Goal: Task Accomplishment & Management: Use online tool/utility

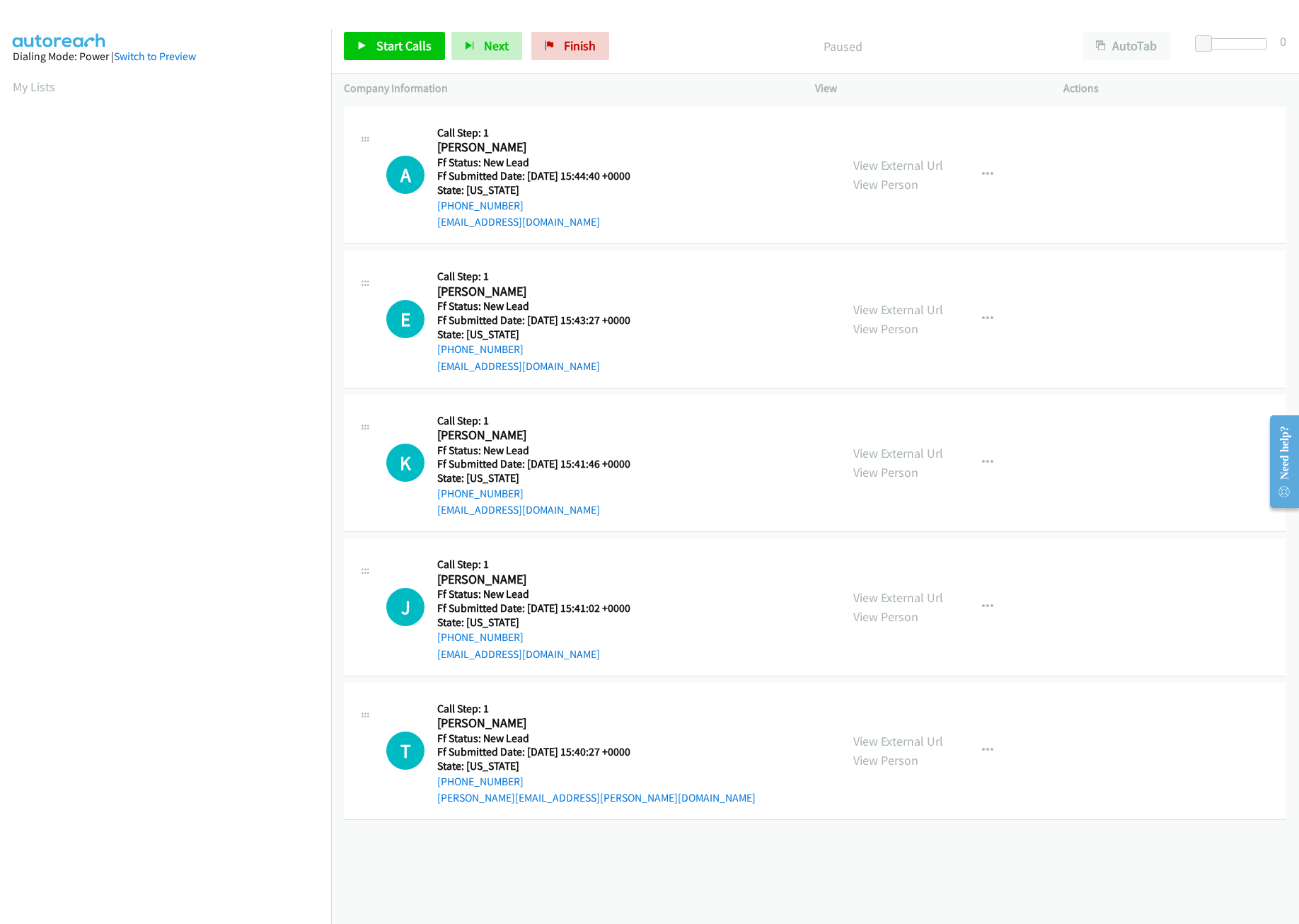
drag, startPoint x: 712, startPoint y: 98, endPoint x: 720, endPoint y: 178, distance: 80.4
click at [712, 98] on div "Company Information" at bounding box center [566, 88] width 471 height 30
click at [894, 309] on link "View External Url" at bounding box center [899, 309] width 90 height 16
click at [927, 162] on link "View External Url" at bounding box center [899, 165] width 90 height 16
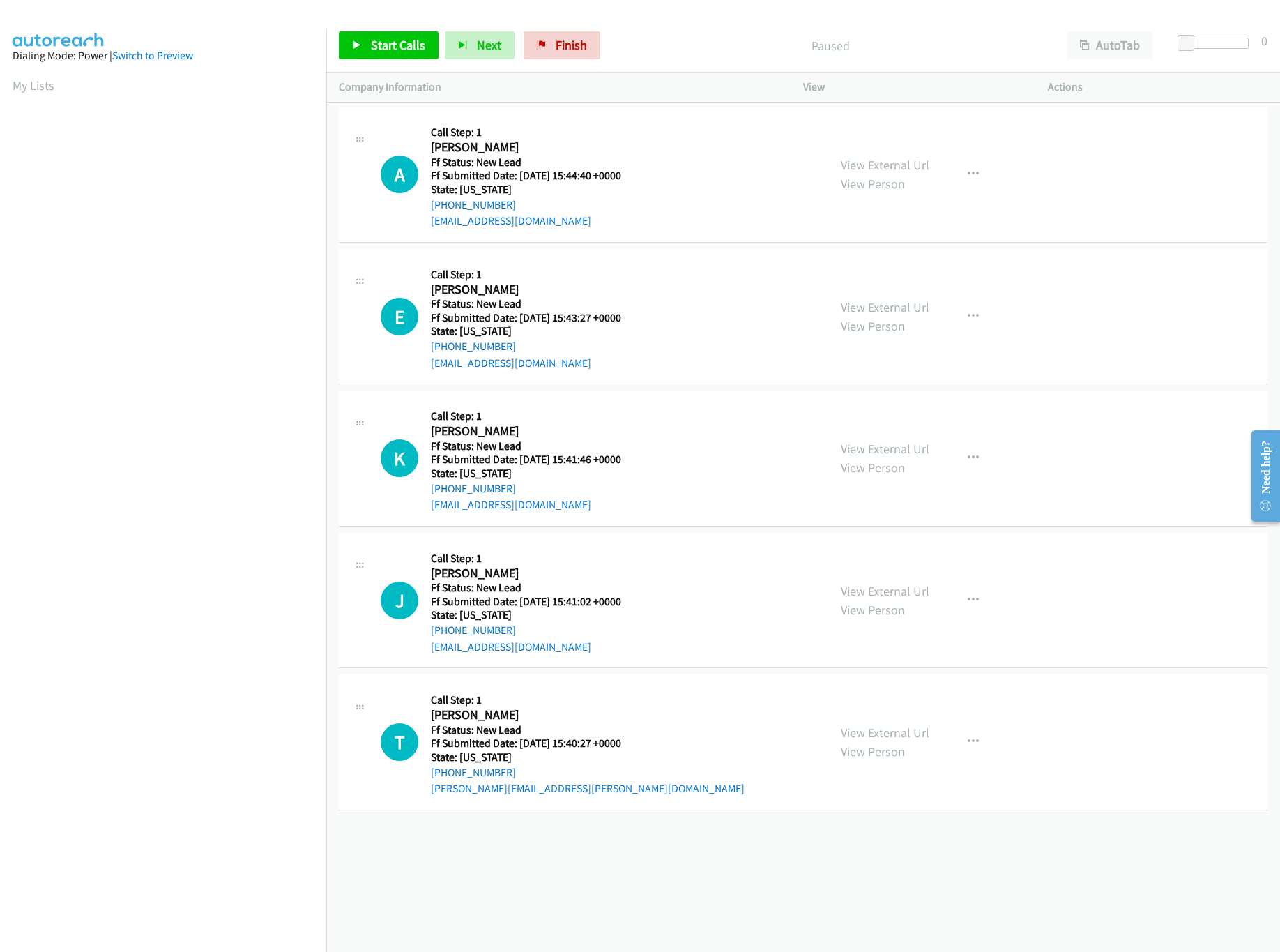
scroll to position [0, 5]
click at [376, 61] on div "Start Calls Pause Next Finish Paused AutoTab AutoTab 0" at bounding box center [803, 46] width 954 height 54
click at [395, 36] on link "Start Calls" at bounding box center [389, 45] width 100 height 28
click at [883, 439] on div "View External Url View Person" at bounding box center [885, 457] width 89 height 37
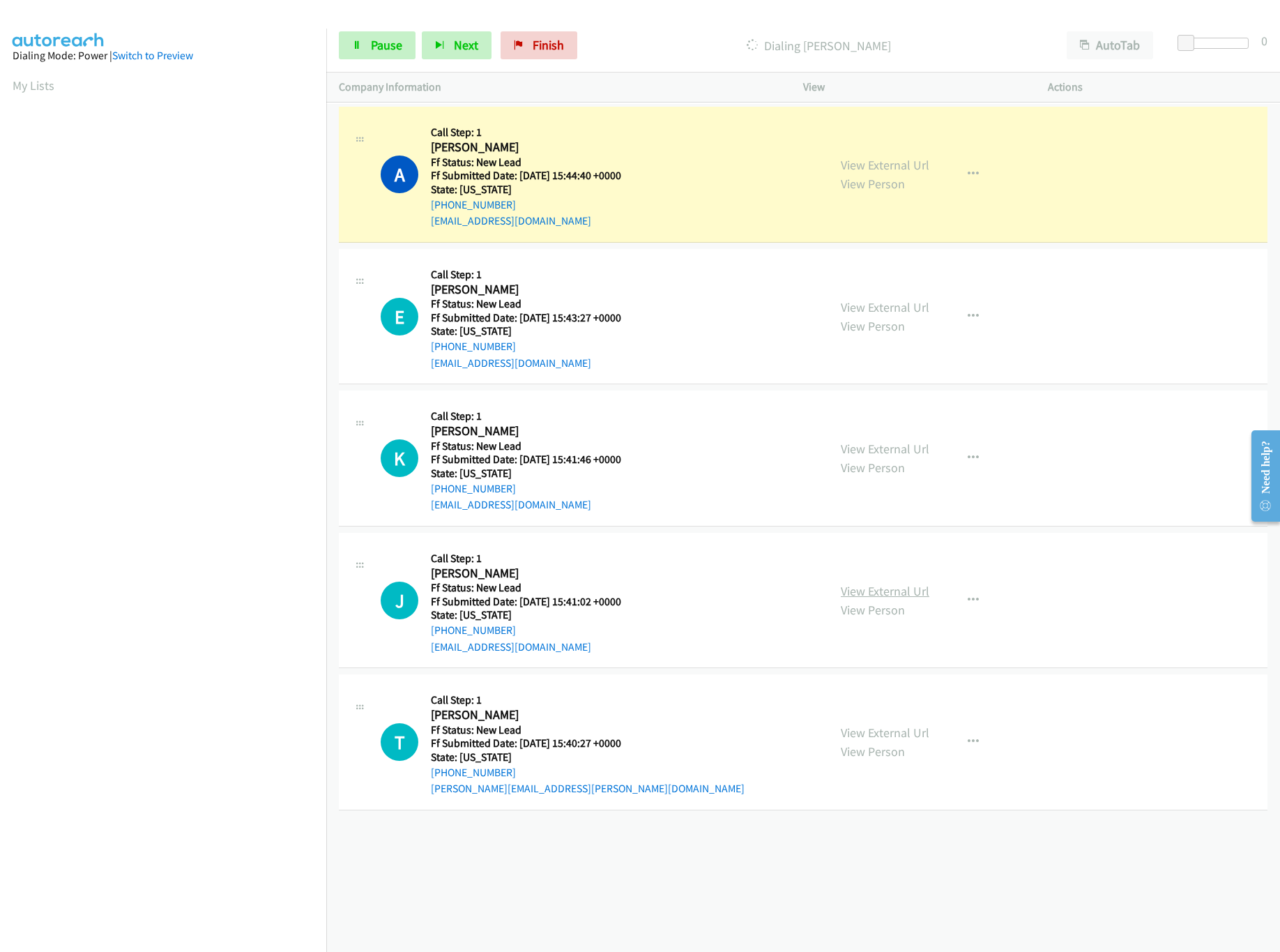
click at [900, 599] on link "View External Url" at bounding box center [885, 591] width 89 height 16
click at [906, 442] on link "View External Url" at bounding box center [885, 449] width 89 height 16
click at [532, 816] on div "+1 415-964-1034 Call failed - Please reload the list and try again The Callbar …" at bounding box center [803, 528] width 954 height 848
click at [384, 47] on span "Pause" at bounding box center [387, 45] width 32 height 16
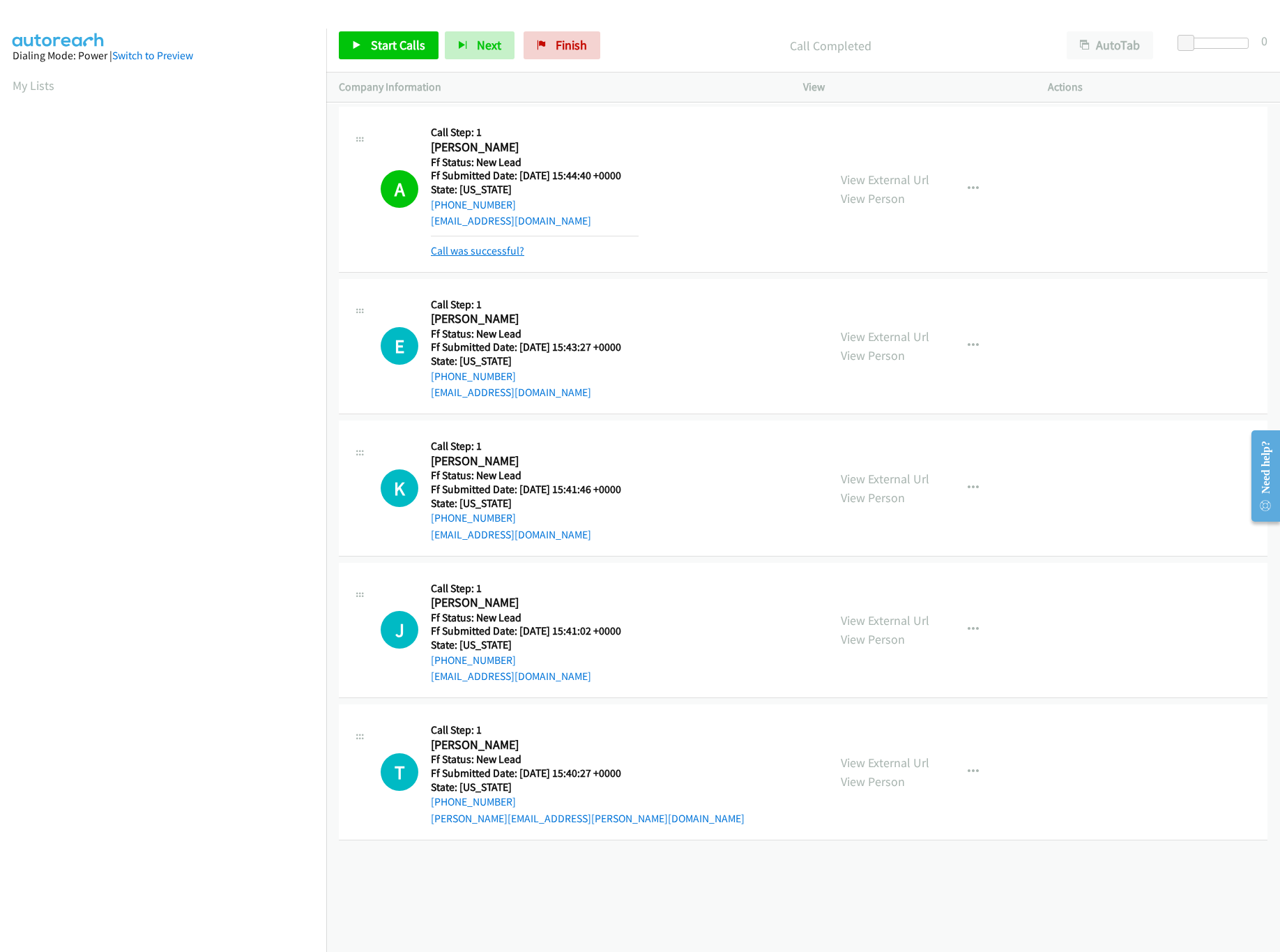
click at [479, 254] on link "Call was successful?" at bounding box center [478, 250] width 94 height 13
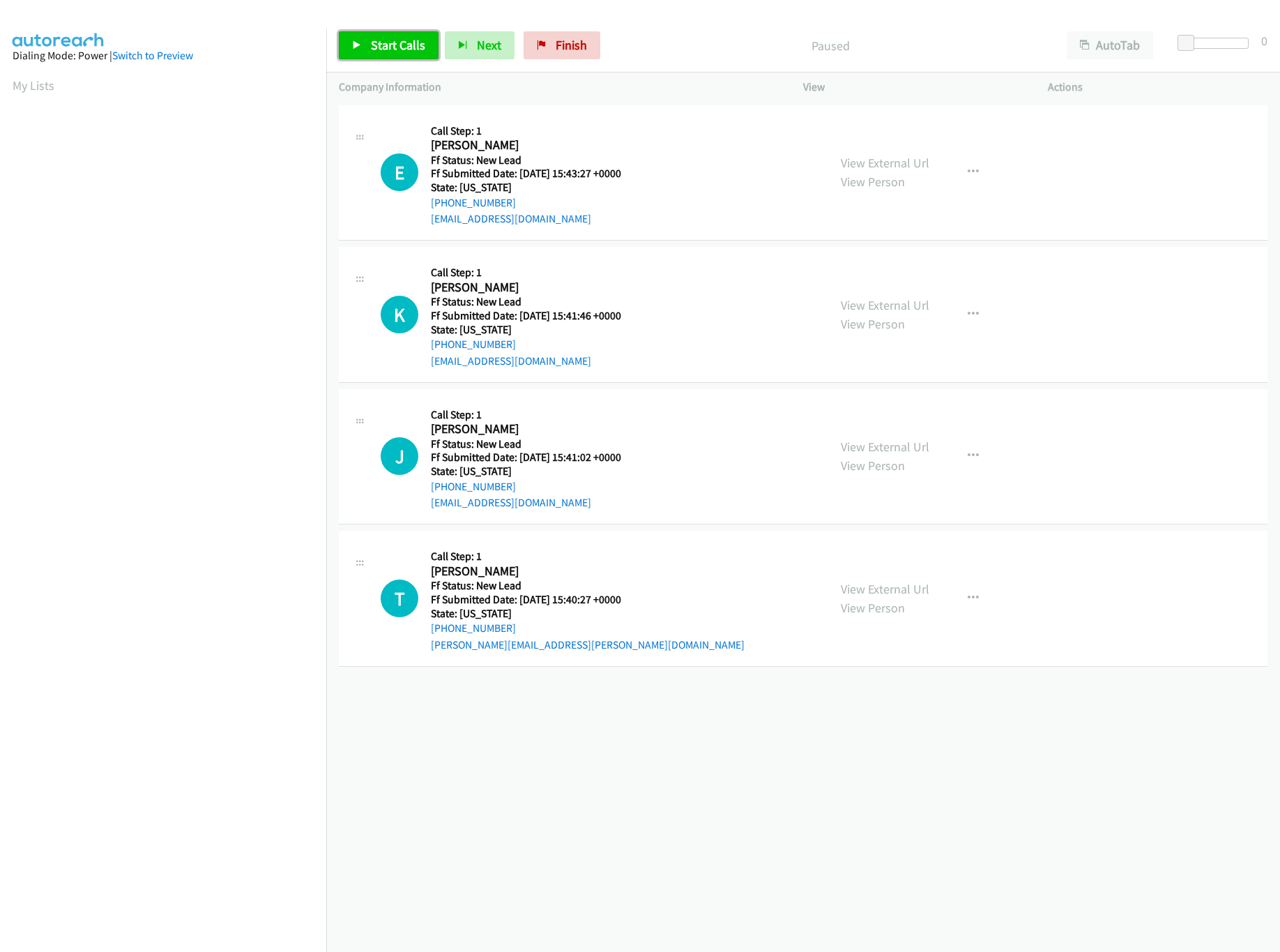
click at [375, 48] on span "Start Calls" at bounding box center [398, 45] width 55 height 16
click at [607, 753] on div "+1 415-964-1034 Call failed - Please reload the list and try again The Callbar …" at bounding box center [803, 526] width 954 height 850
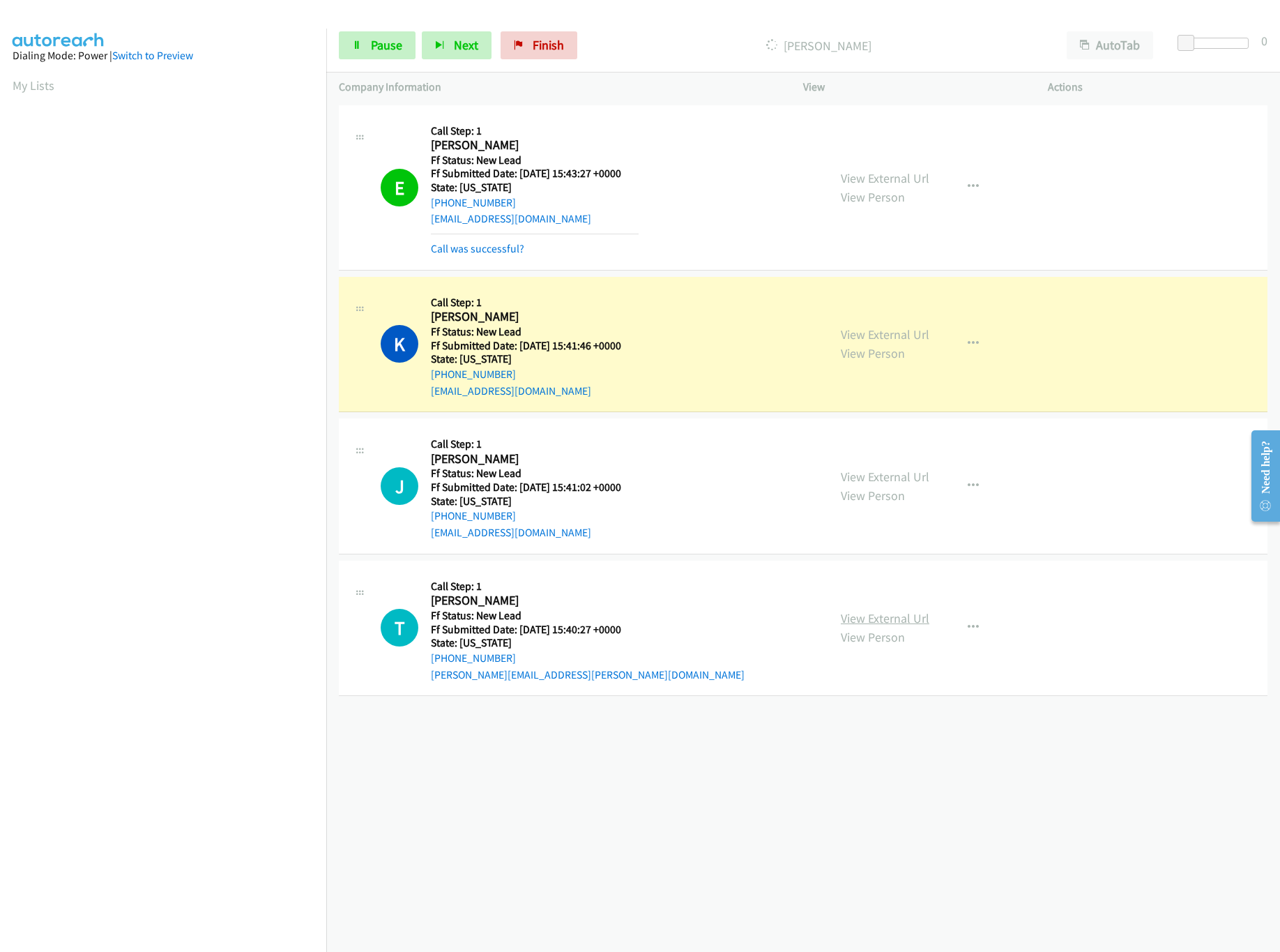
click at [891, 624] on link "View External Url" at bounding box center [885, 618] width 89 height 16
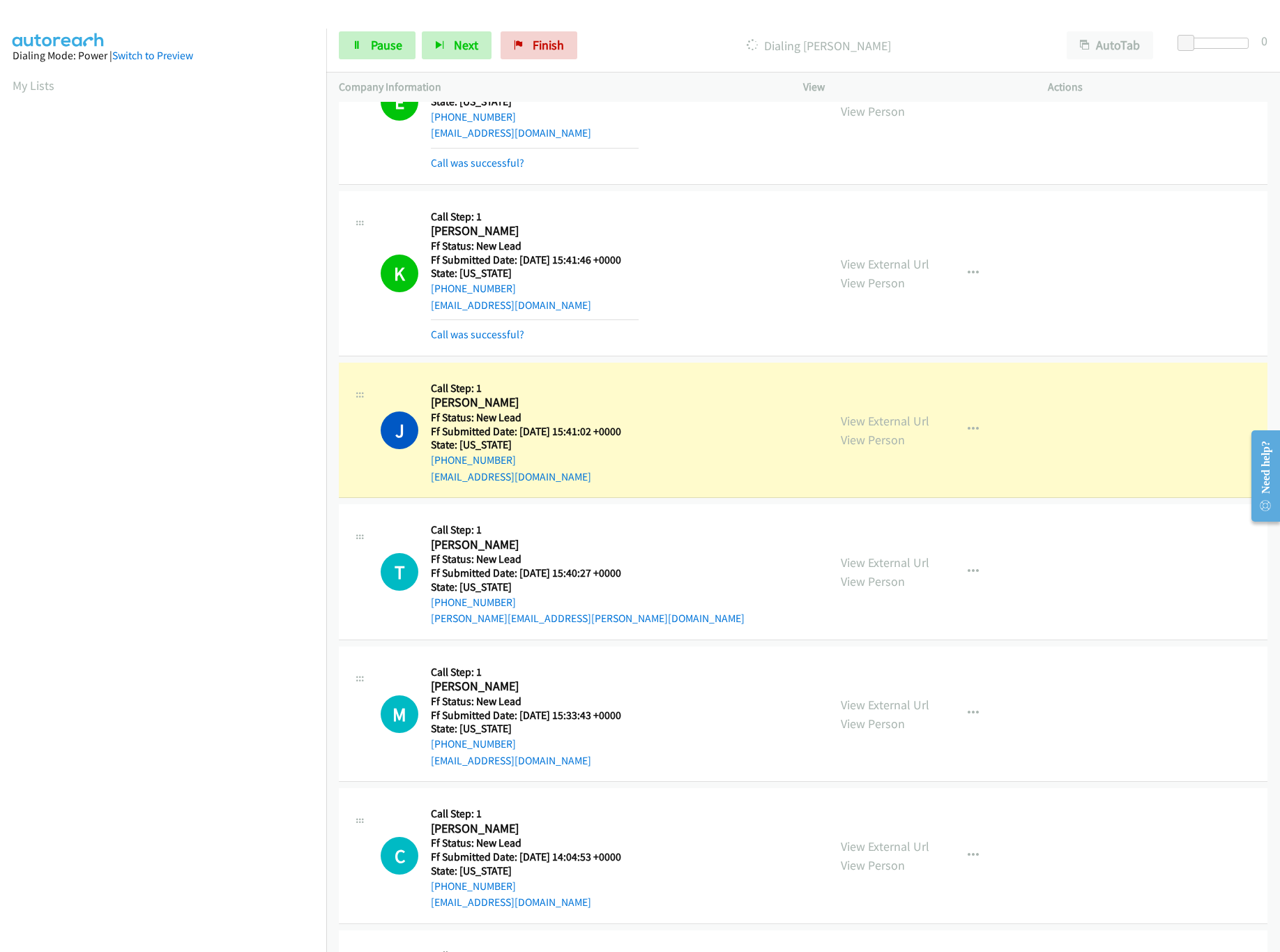
scroll to position [228, 0]
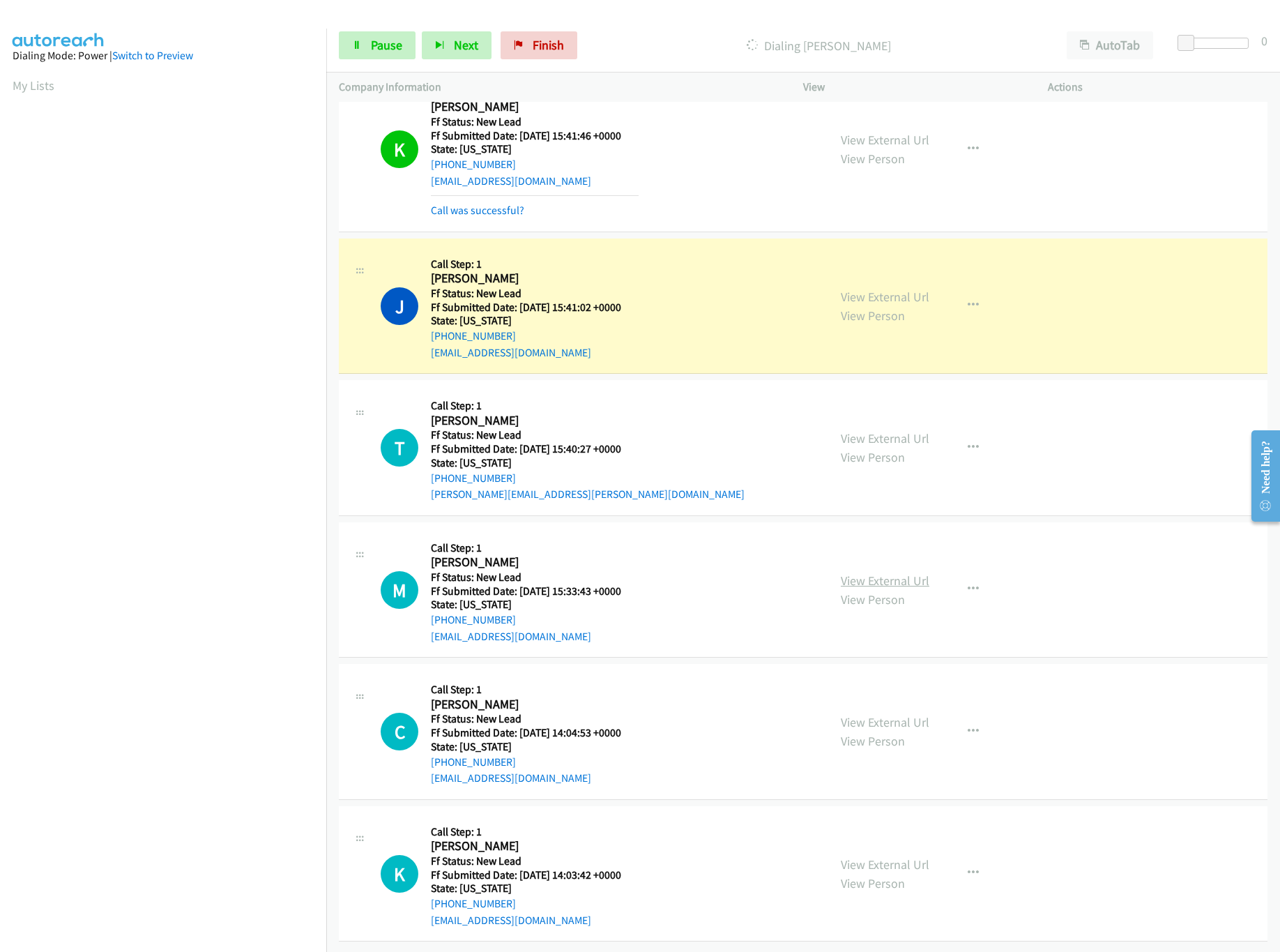
click at [893, 572] on link "View External Url" at bounding box center [885, 580] width 89 height 16
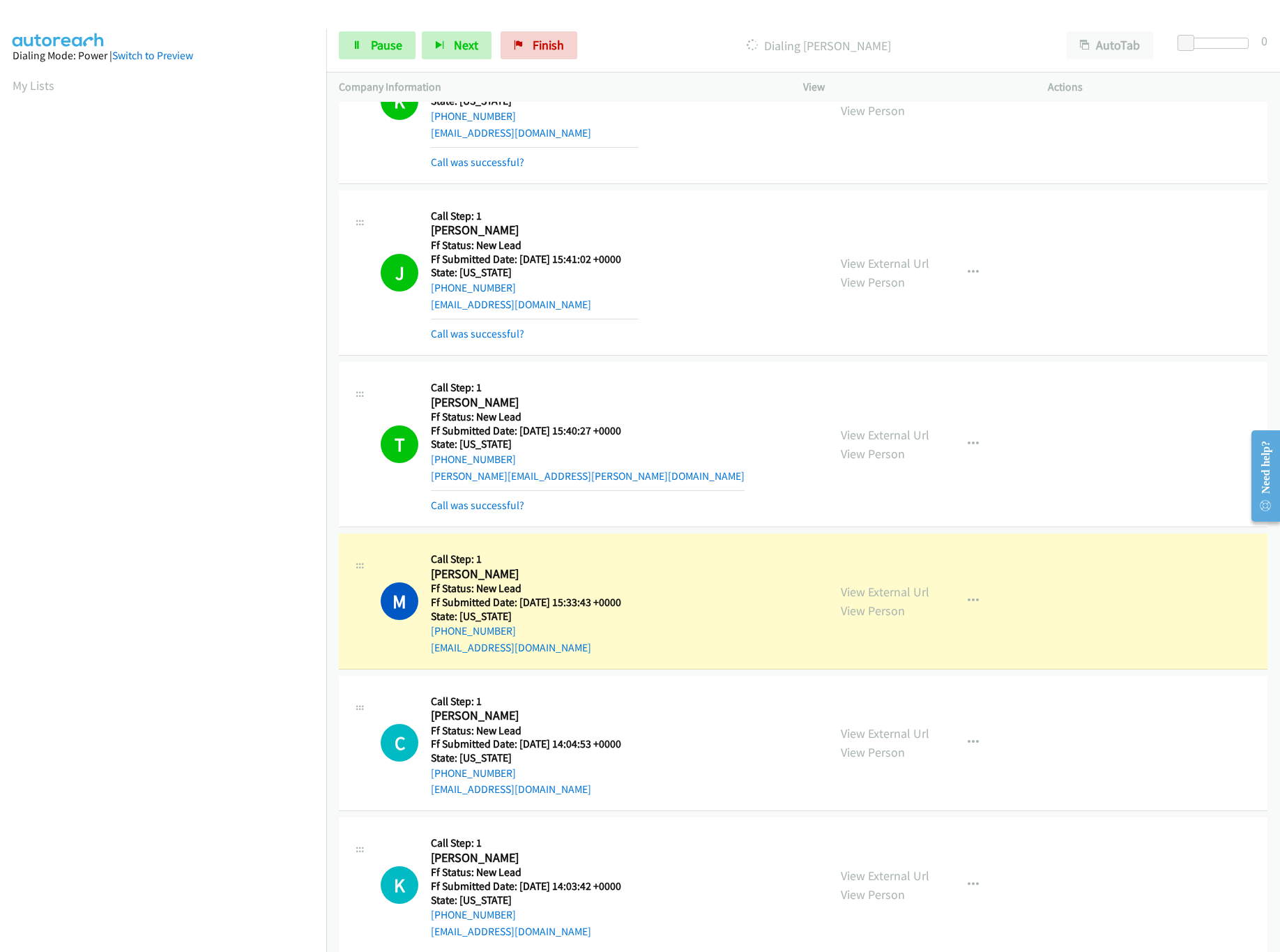
scroll to position [289, 0]
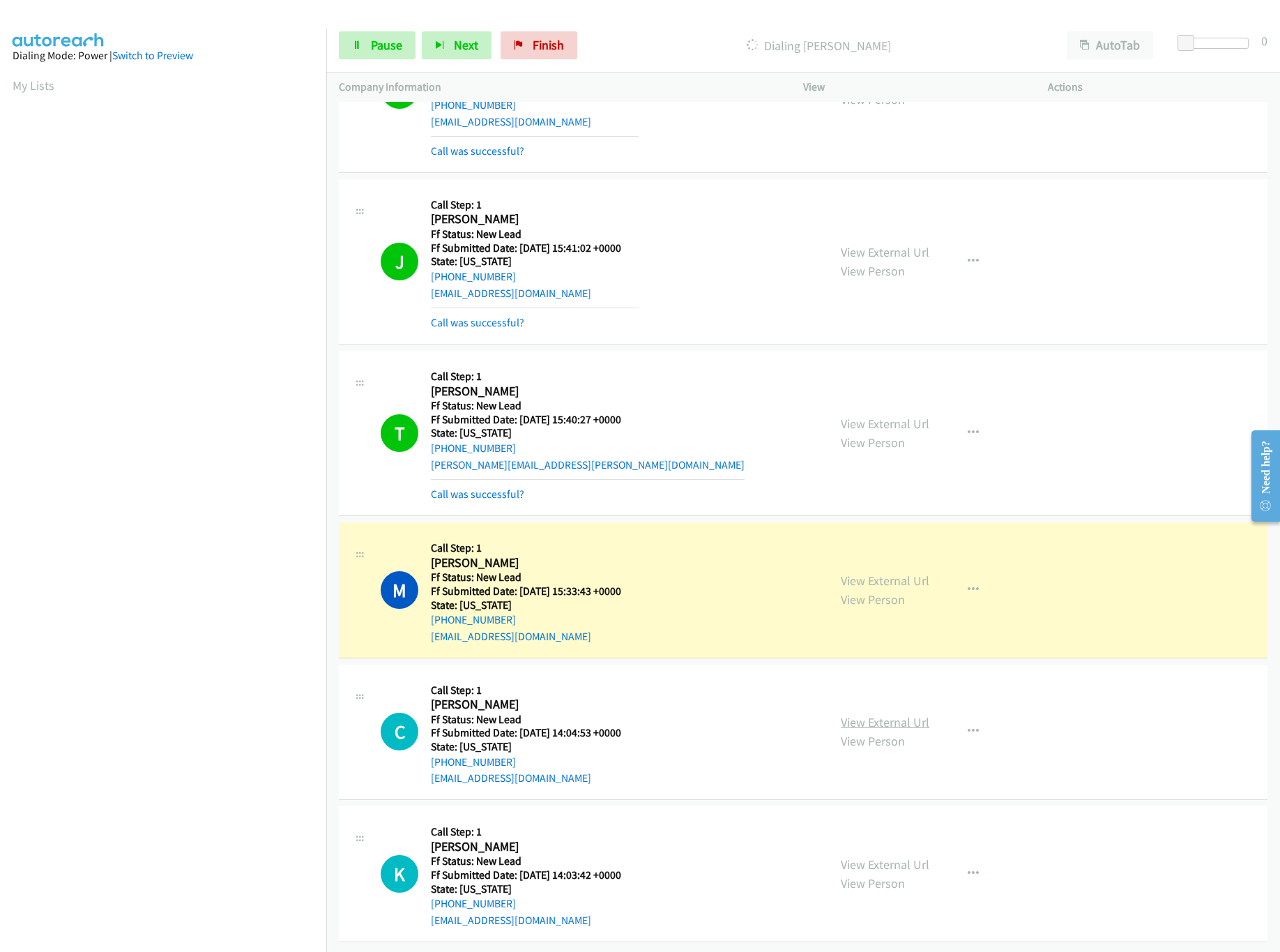
click at [881, 714] on link "View External Url" at bounding box center [885, 722] width 89 height 16
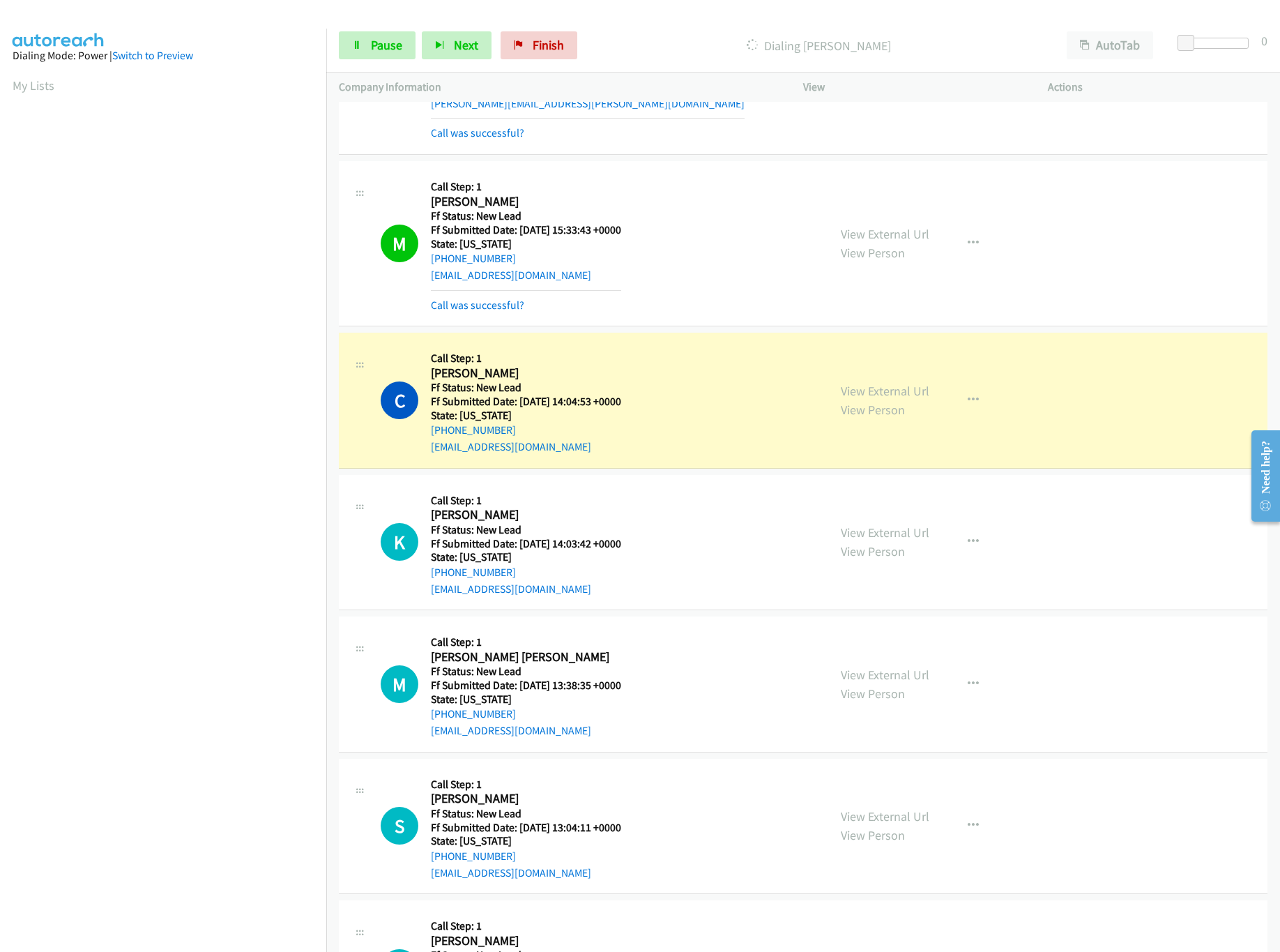
scroll to position [745, 0]
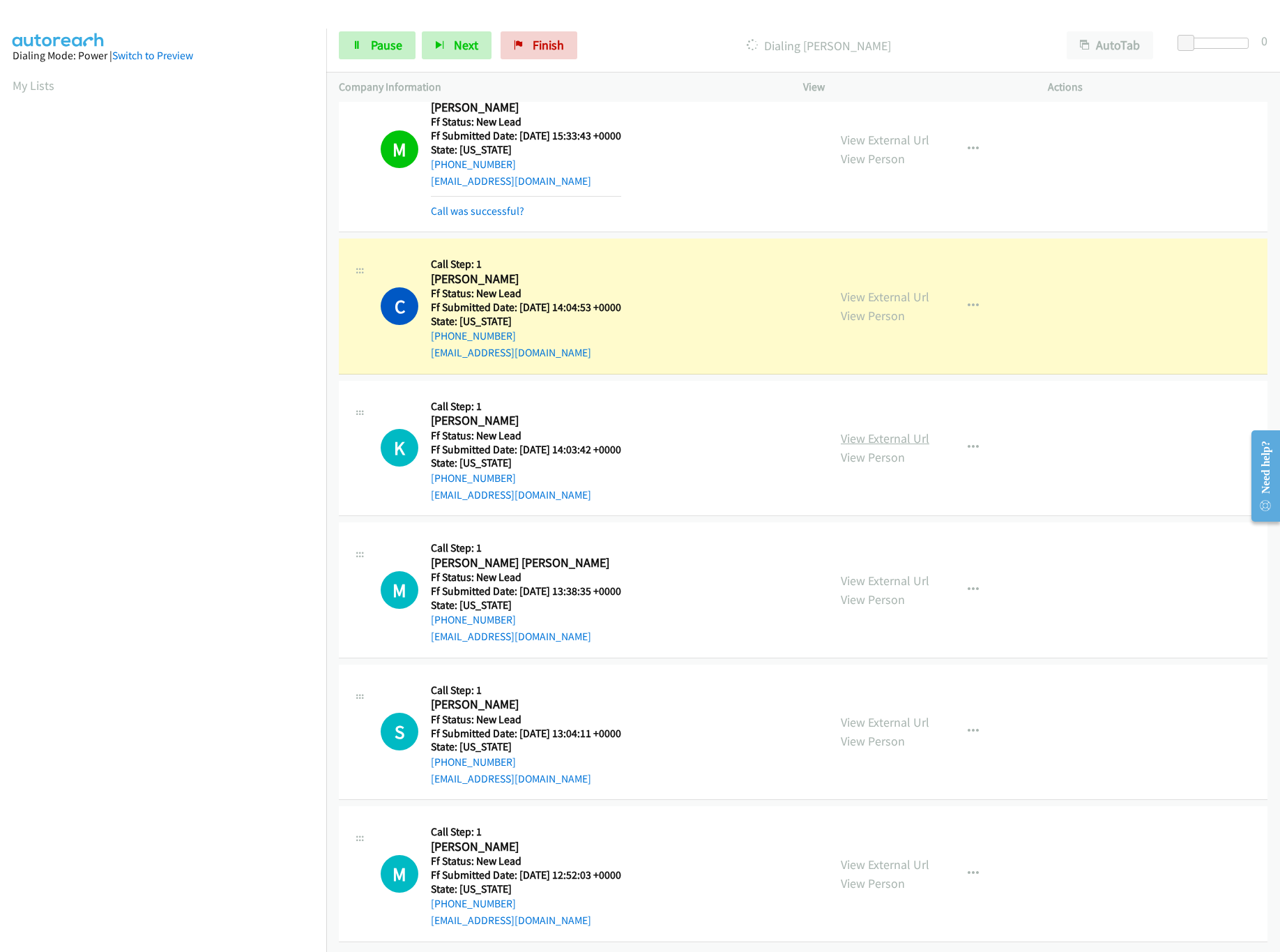
click at [919, 430] on link "View External Url" at bounding box center [885, 438] width 89 height 16
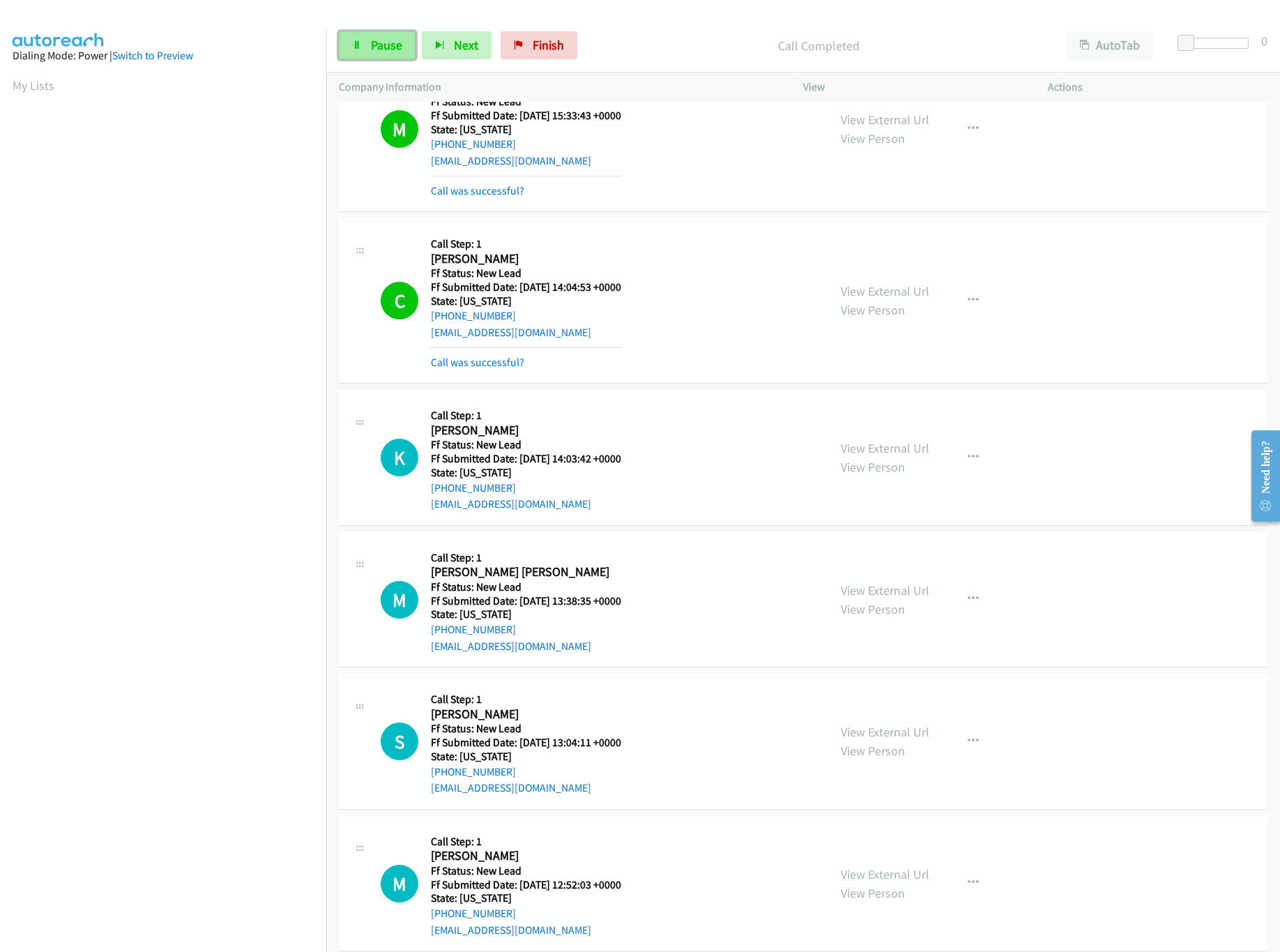
click at [364, 59] on link "Pause" at bounding box center [377, 45] width 77 height 28
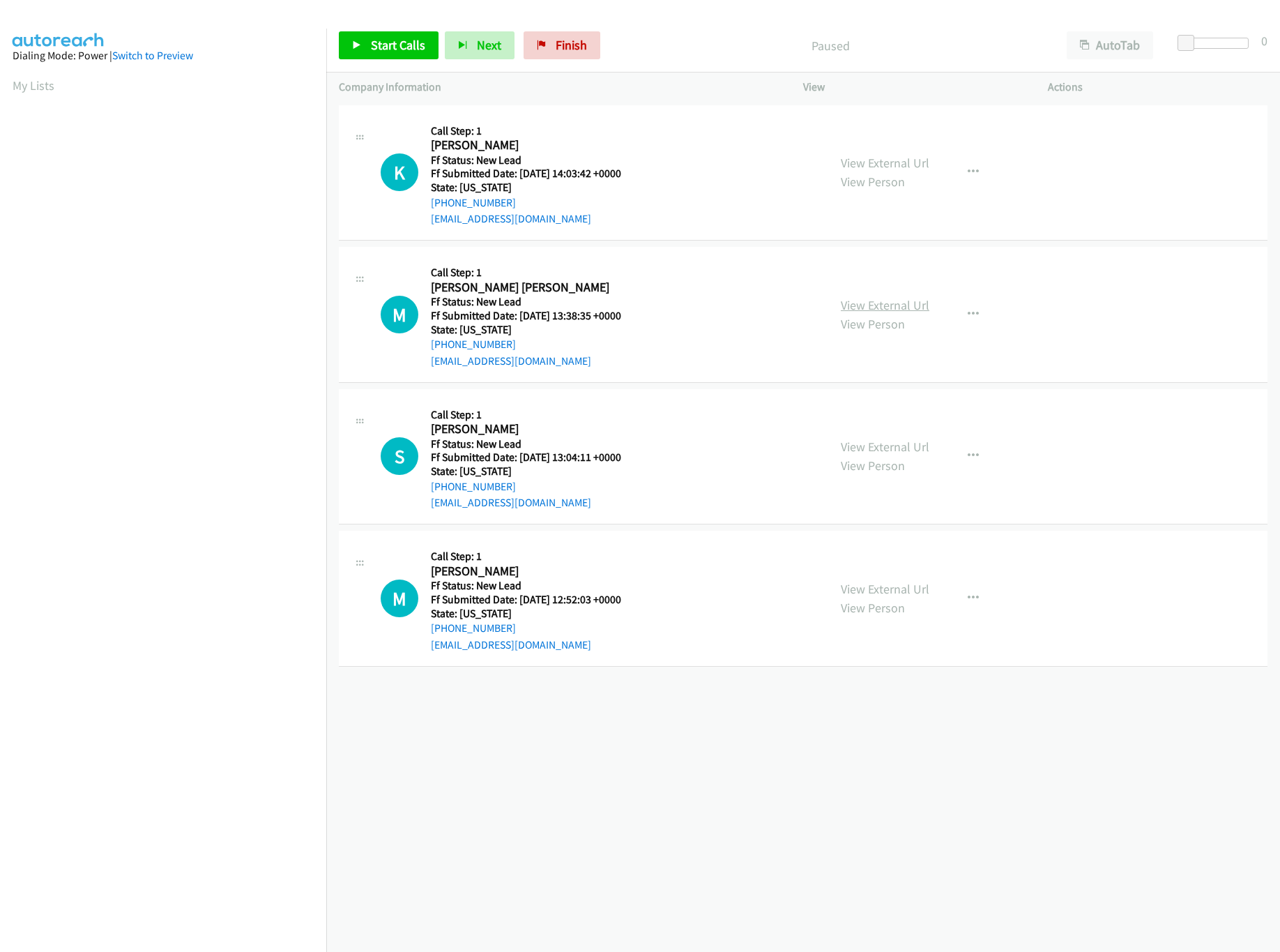
click at [860, 307] on link "View External Url" at bounding box center [885, 305] width 89 height 16
click at [913, 439] on link "View External Url" at bounding box center [885, 446] width 89 height 16
click at [369, 44] on link "Start Calls" at bounding box center [389, 45] width 100 height 28
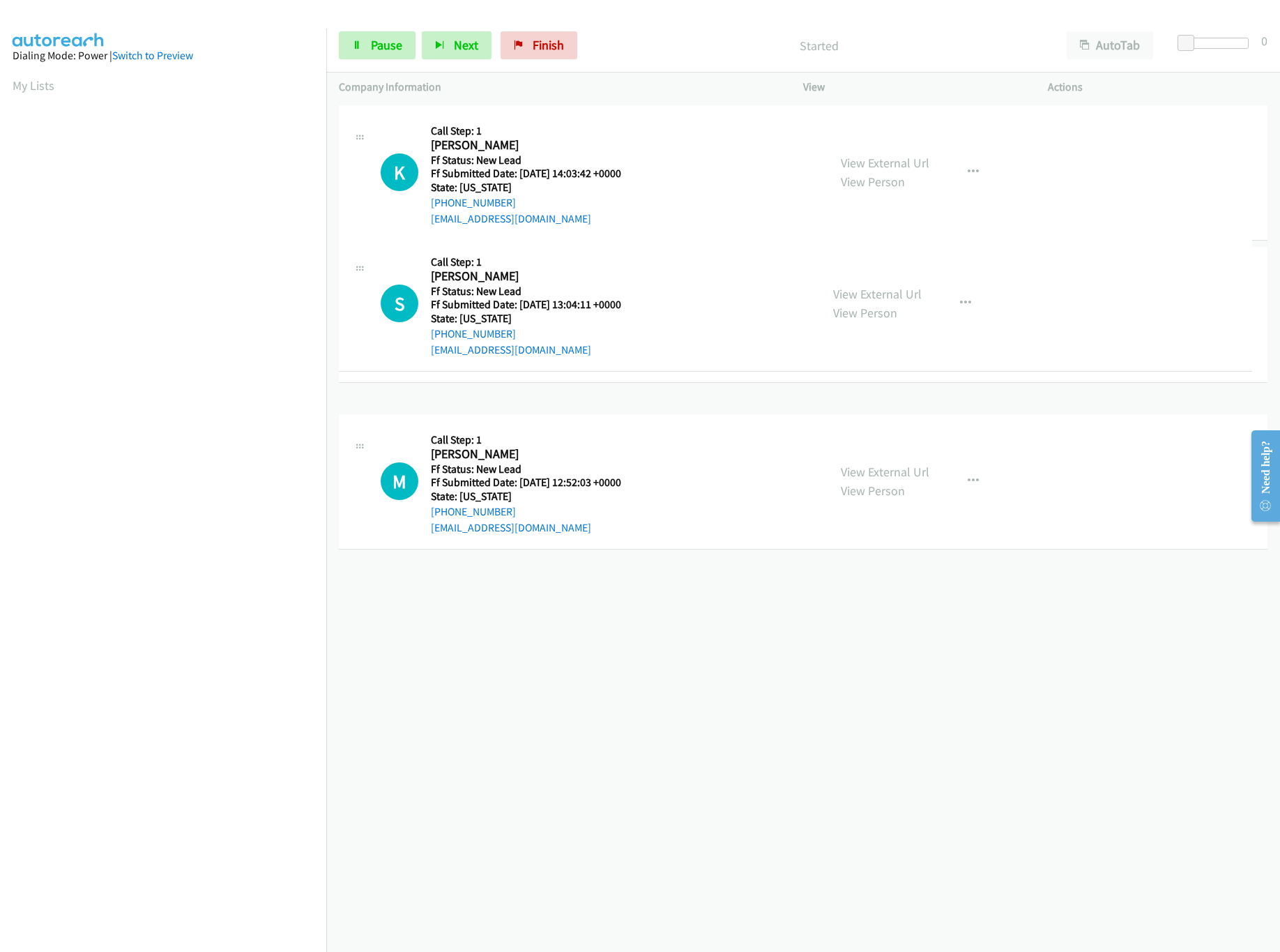
drag, startPoint x: 590, startPoint y: 473, endPoint x: 618, endPoint y: 310, distance: 165.4
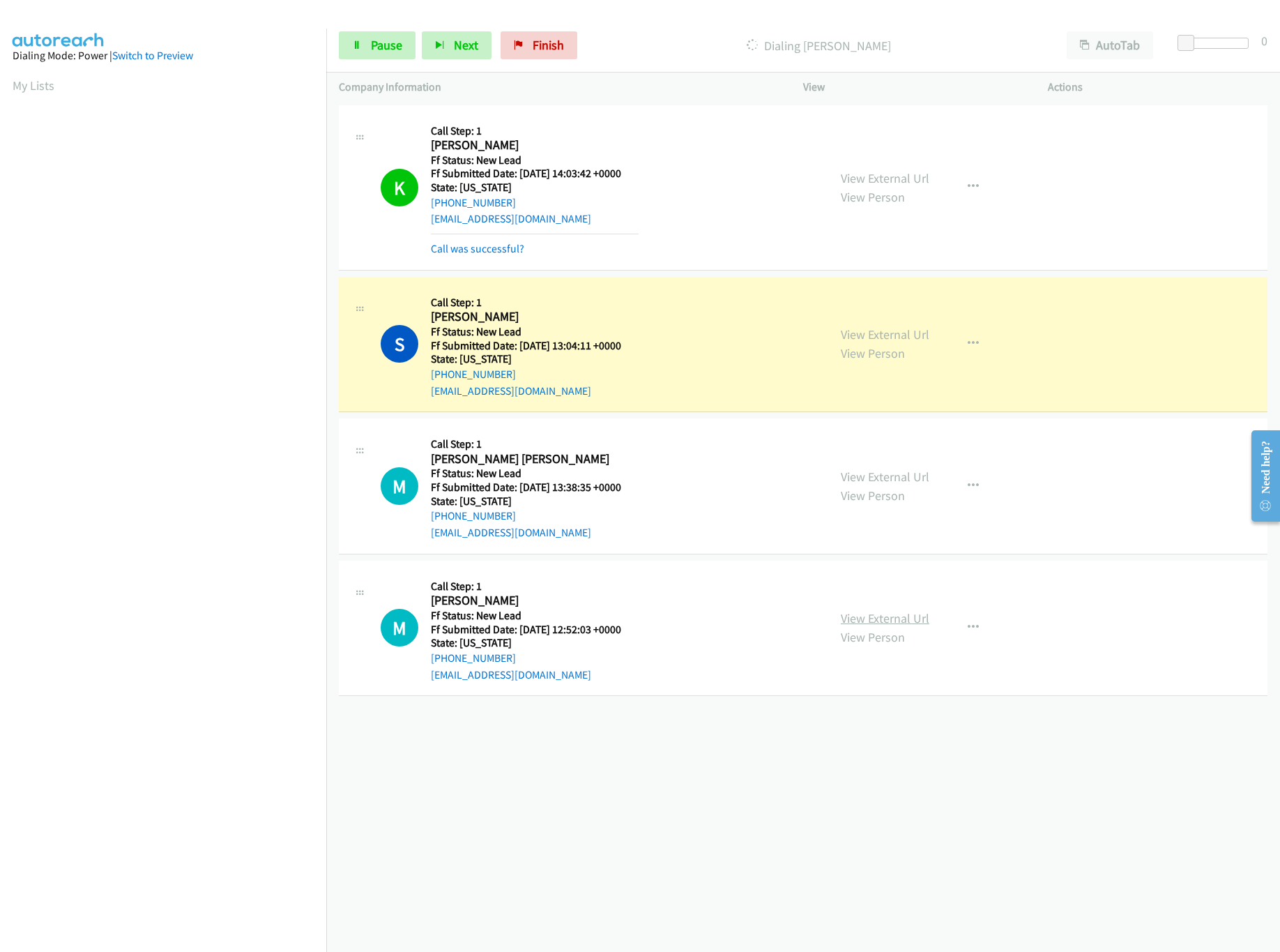
click at [898, 624] on link "View External Url" at bounding box center [885, 618] width 89 height 16
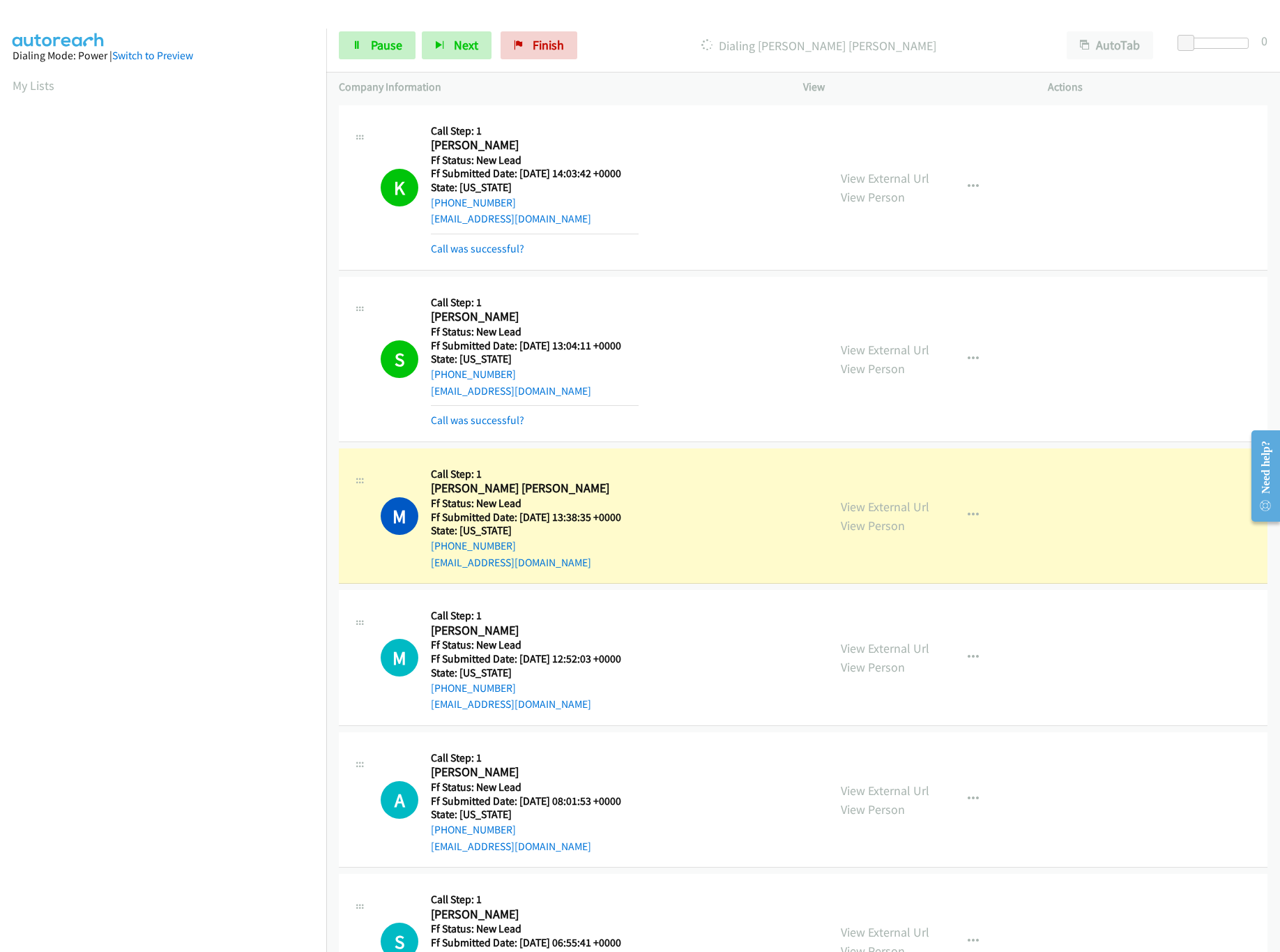
scroll to position [228, 0]
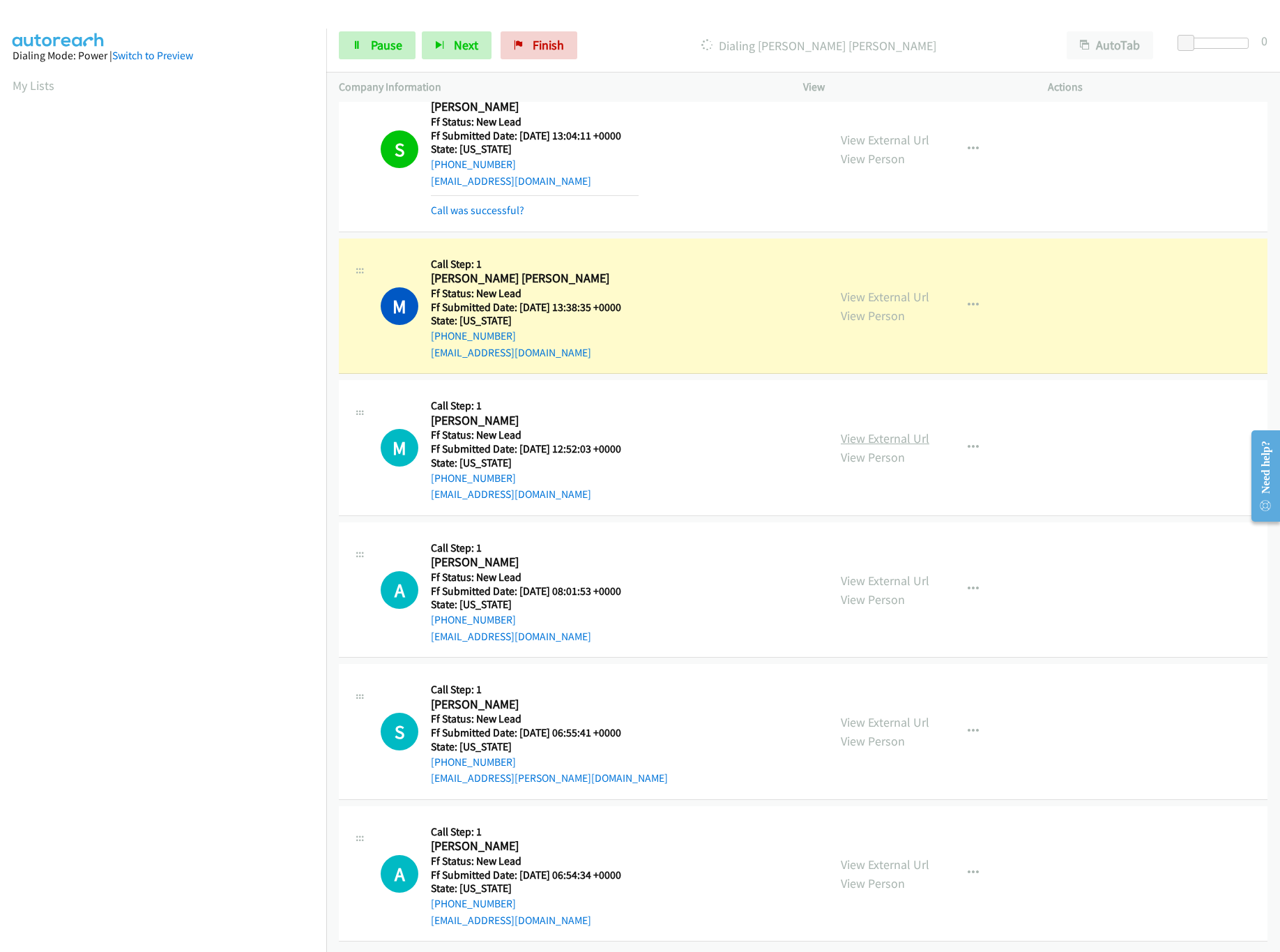
click at [891, 430] on link "View External Url" at bounding box center [885, 438] width 89 height 16
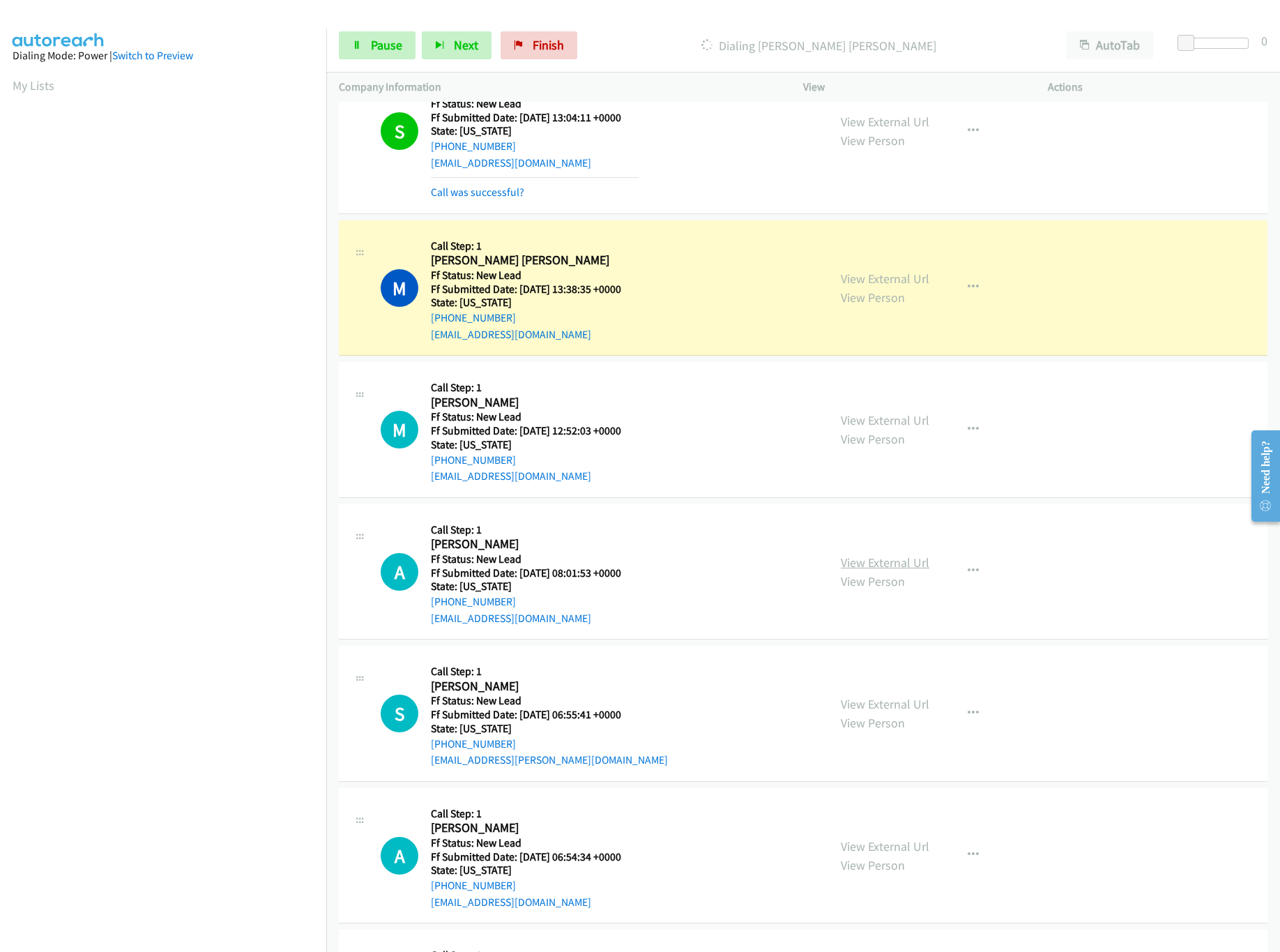
click at [904, 563] on link "View External Url" at bounding box center [885, 562] width 89 height 16
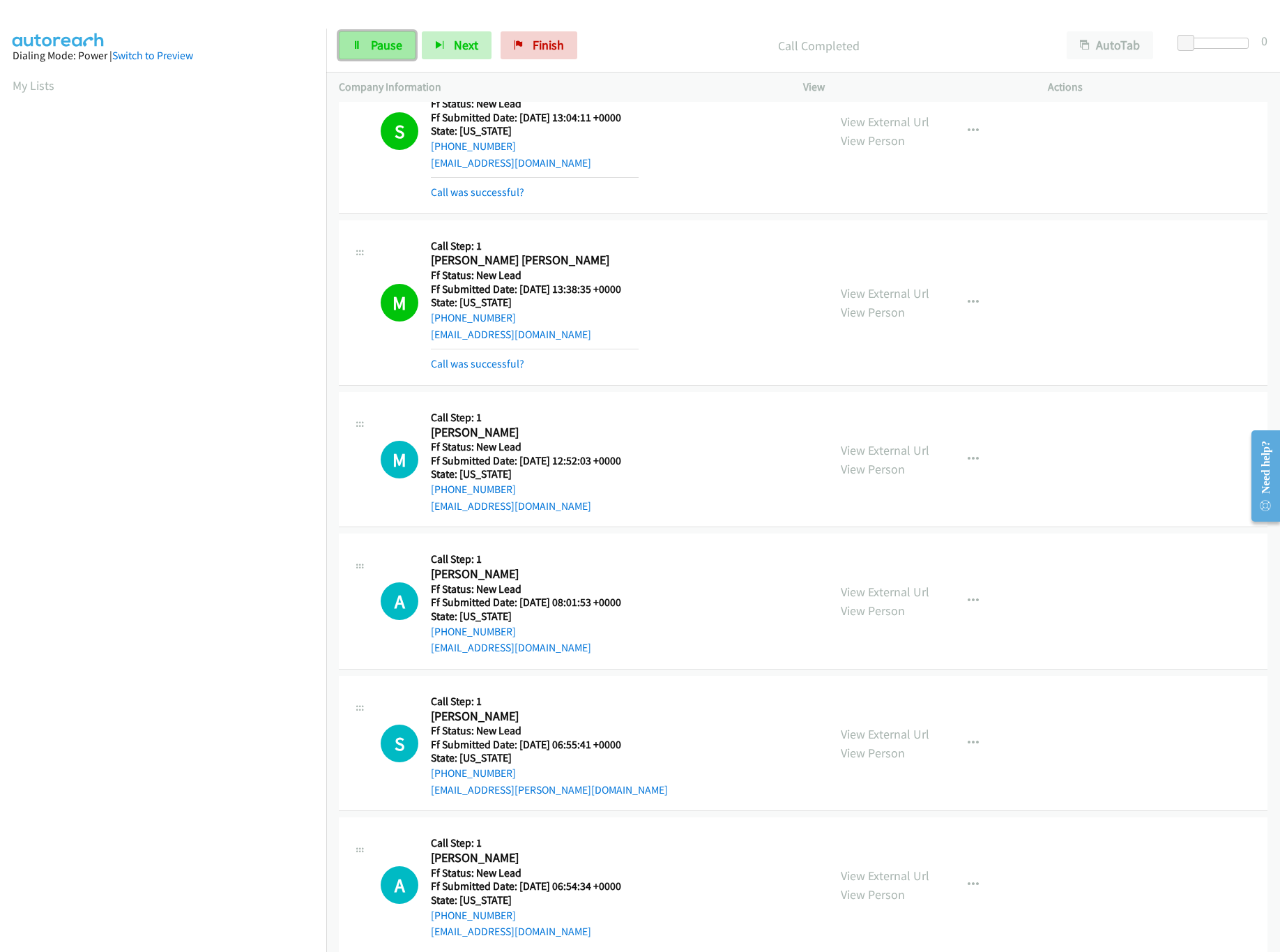
click at [389, 48] on span "Pause" at bounding box center [387, 45] width 32 height 16
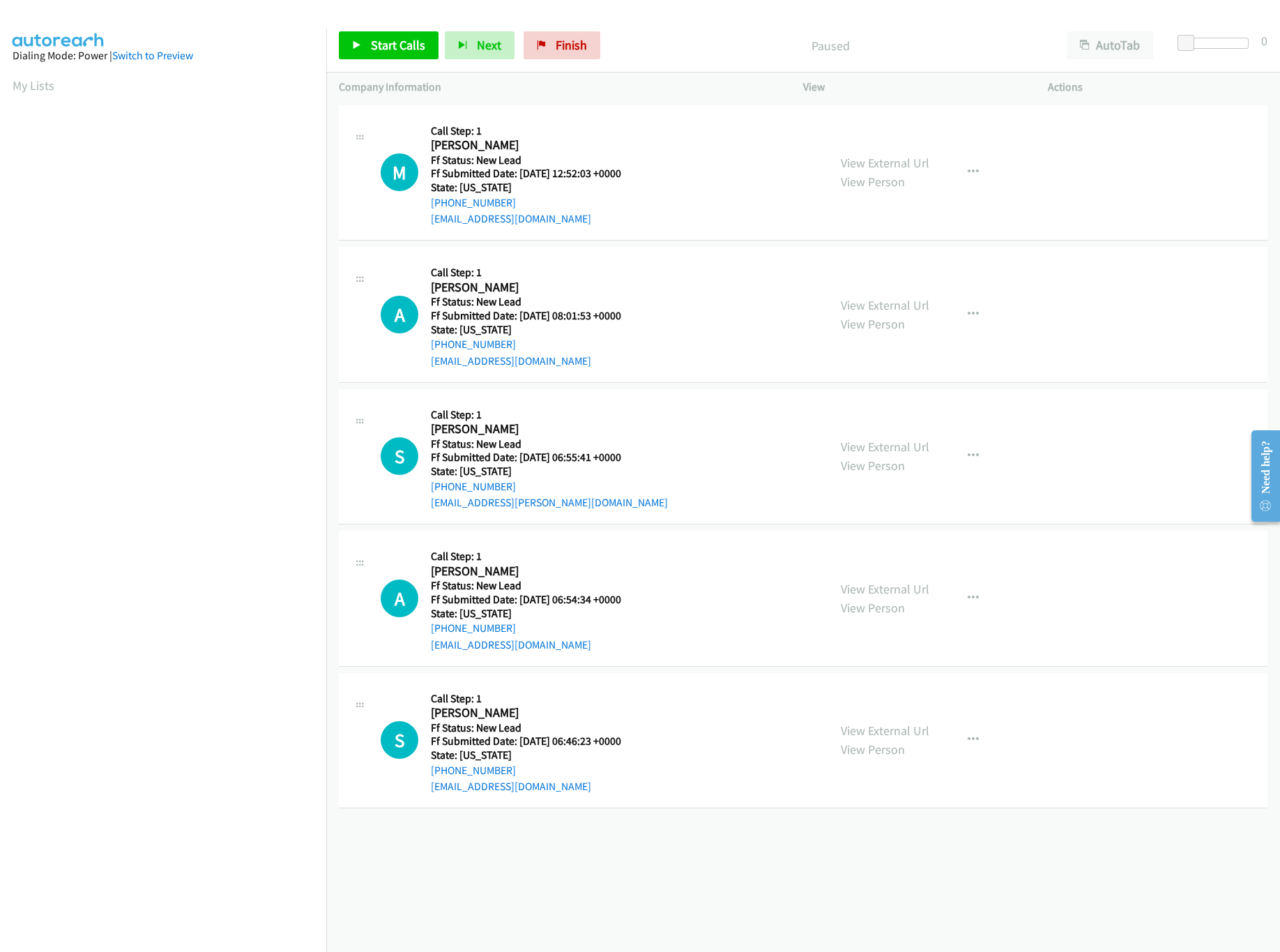
scroll to position [0, 5]
click at [393, 55] on link "Start Calls" at bounding box center [389, 45] width 100 height 28
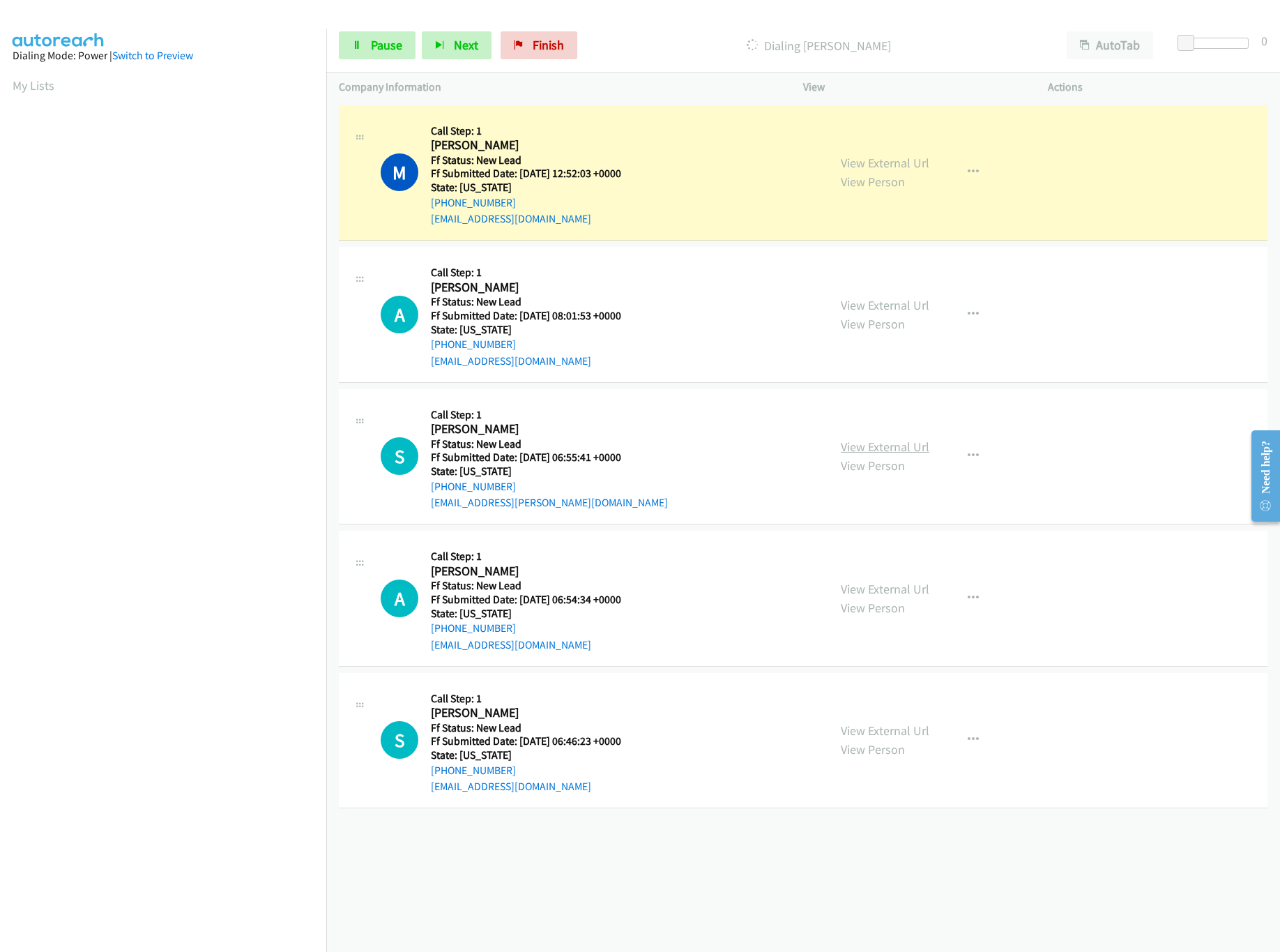
click at [900, 440] on link "View External Url" at bounding box center [885, 446] width 89 height 16
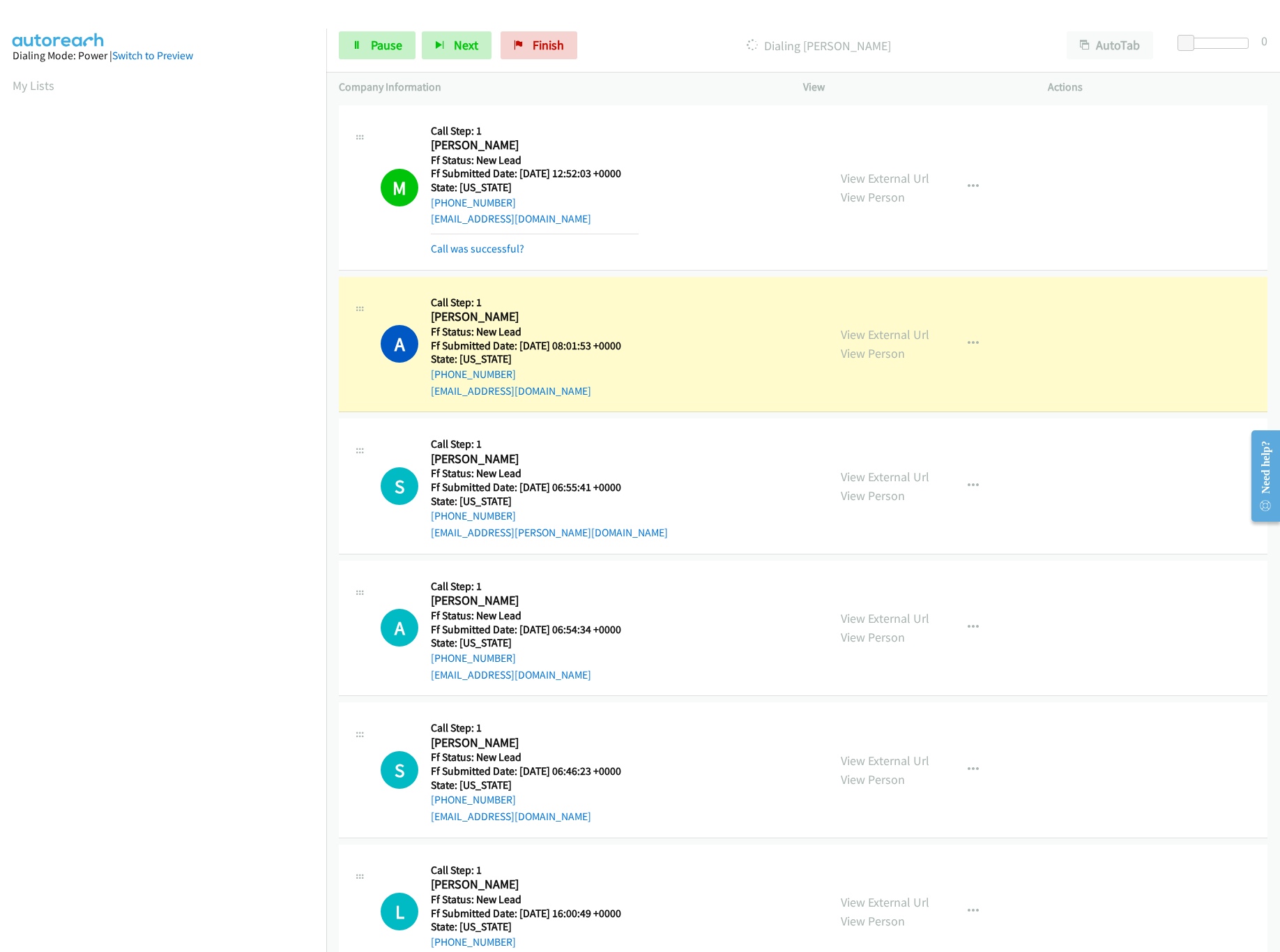
scroll to position [55, 0]
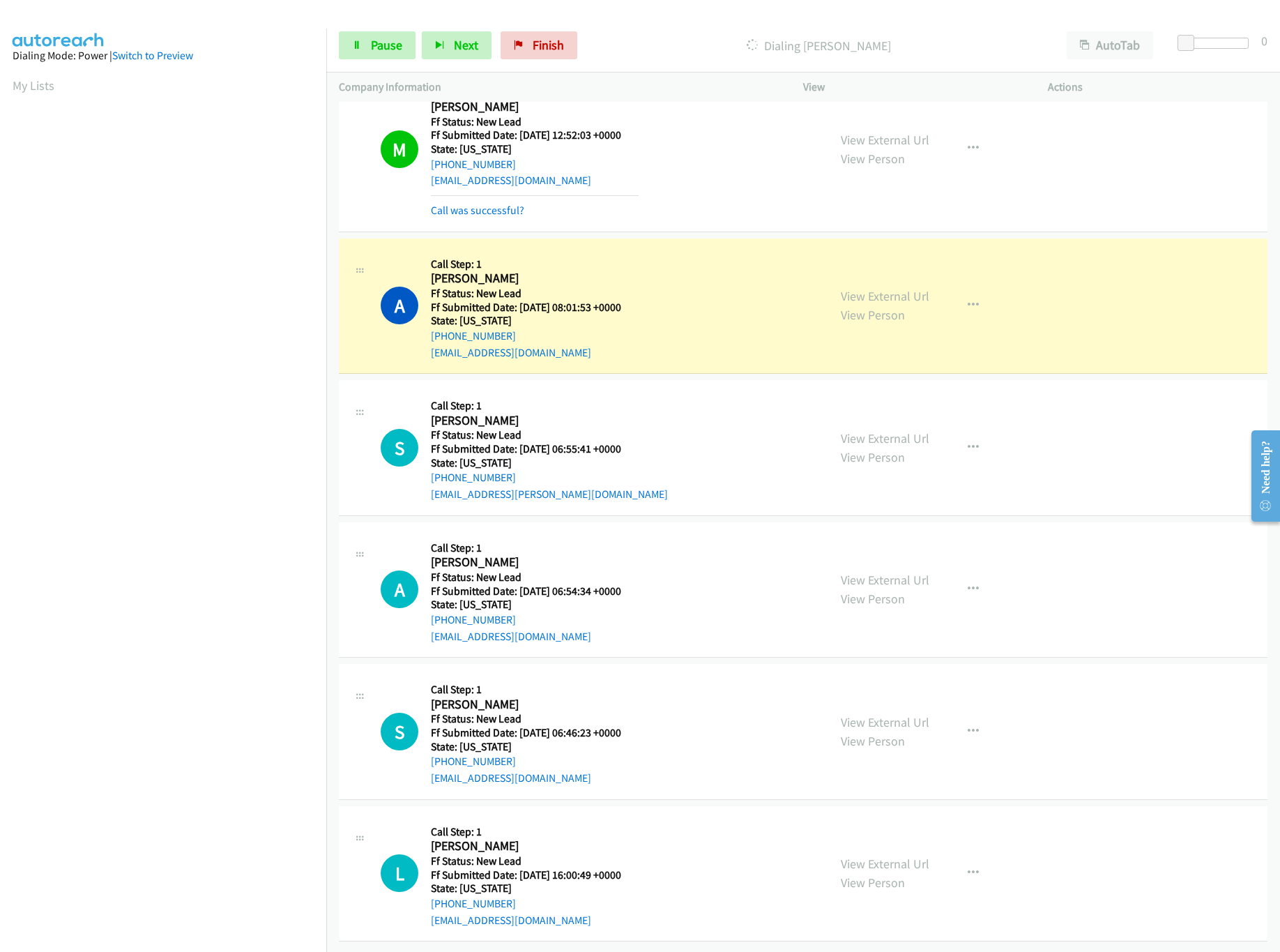
drag, startPoint x: 874, startPoint y: 705, endPoint x: 873, endPoint y: 684, distance: 21.0
click at [874, 714] on link "View External Url" at bounding box center [885, 722] width 89 height 16
click at [904, 572] on link "View External Url" at bounding box center [885, 580] width 89 height 16
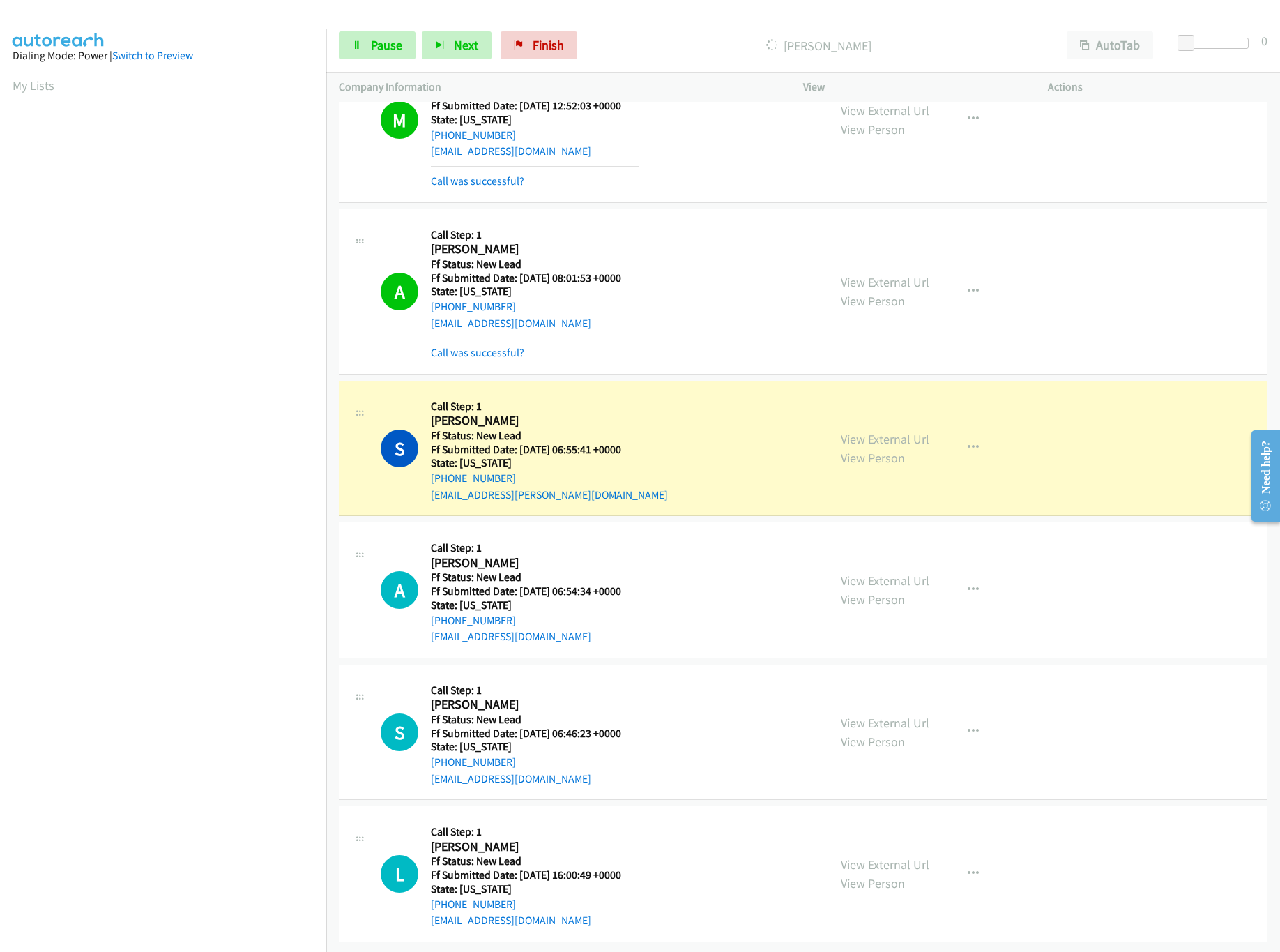
scroll to position [86, 0]
click at [879, 856] on link "View External Url" at bounding box center [885, 864] width 89 height 16
click at [877, 572] on link "View External Url" at bounding box center [885, 580] width 89 height 16
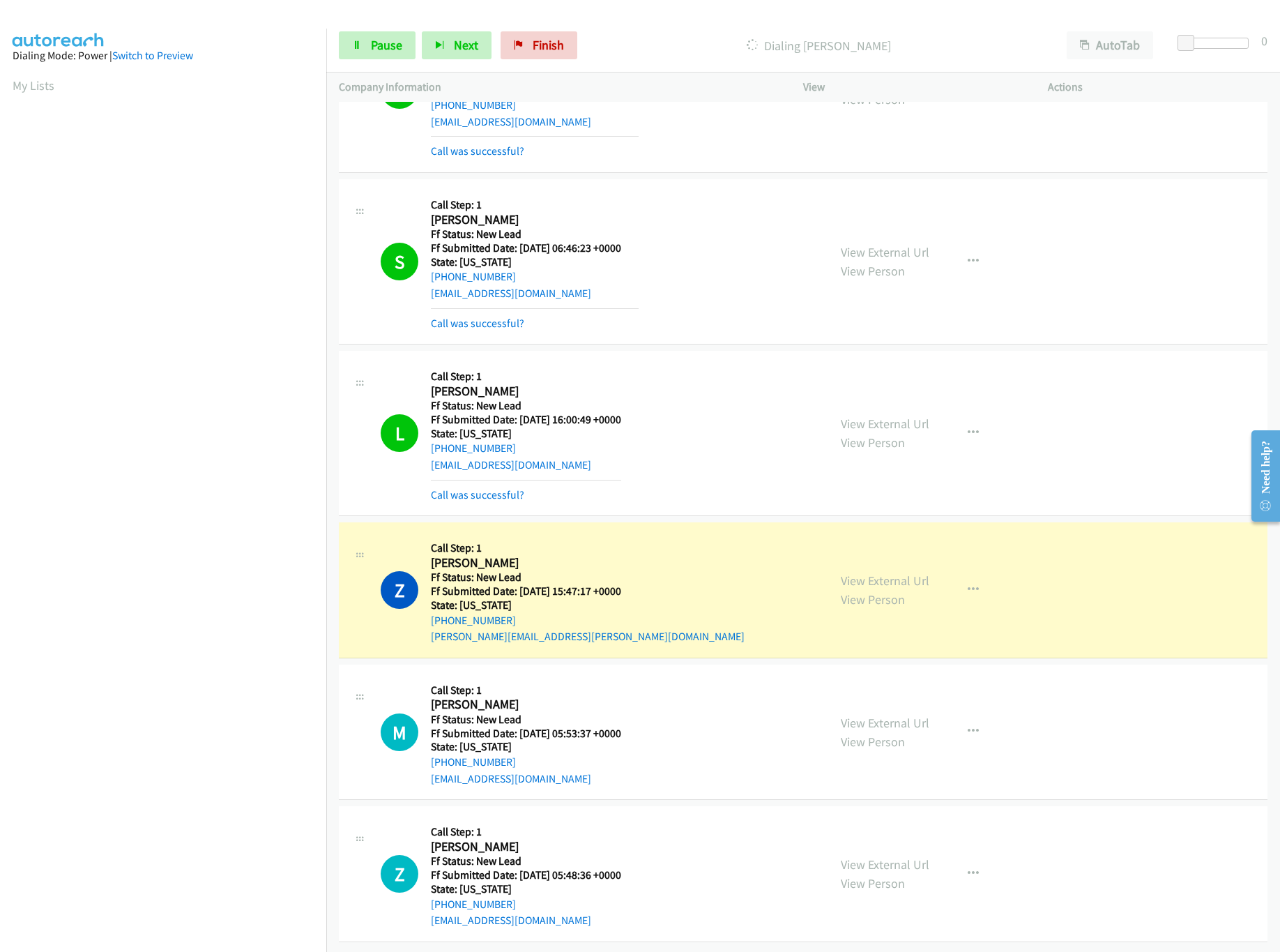
scroll to position [633, 0]
click at [902, 715] on link "View External Url" at bounding box center [885, 723] width 89 height 16
click at [379, 43] on span "Pause" at bounding box center [387, 45] width 32 height 16
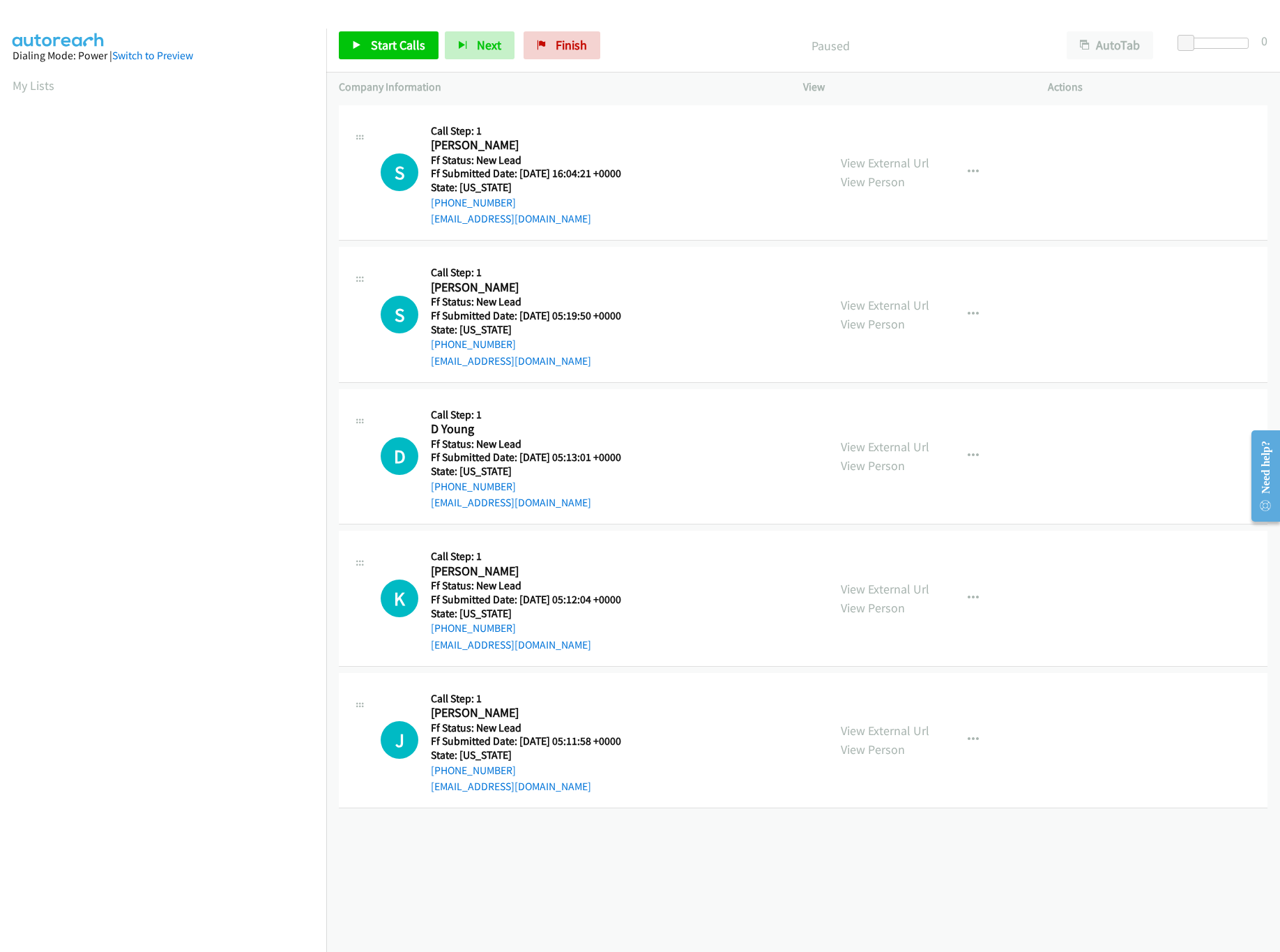
click at [893, 294] on div "View External Url View Person View External Url Email Schedule/Manage Callback …" at bounding box center [957, 314] width 257 height 110
click at [897, 298] on link "View External Url" at bounding box center [885, 305] width 89 height 16
click at [902, 164] on link "View External Url" at bounding box center [885, 163] width 89 height 16
click at [410, 32] on link "Start Calls" at bounding box center [389, 45] width 100 height 28
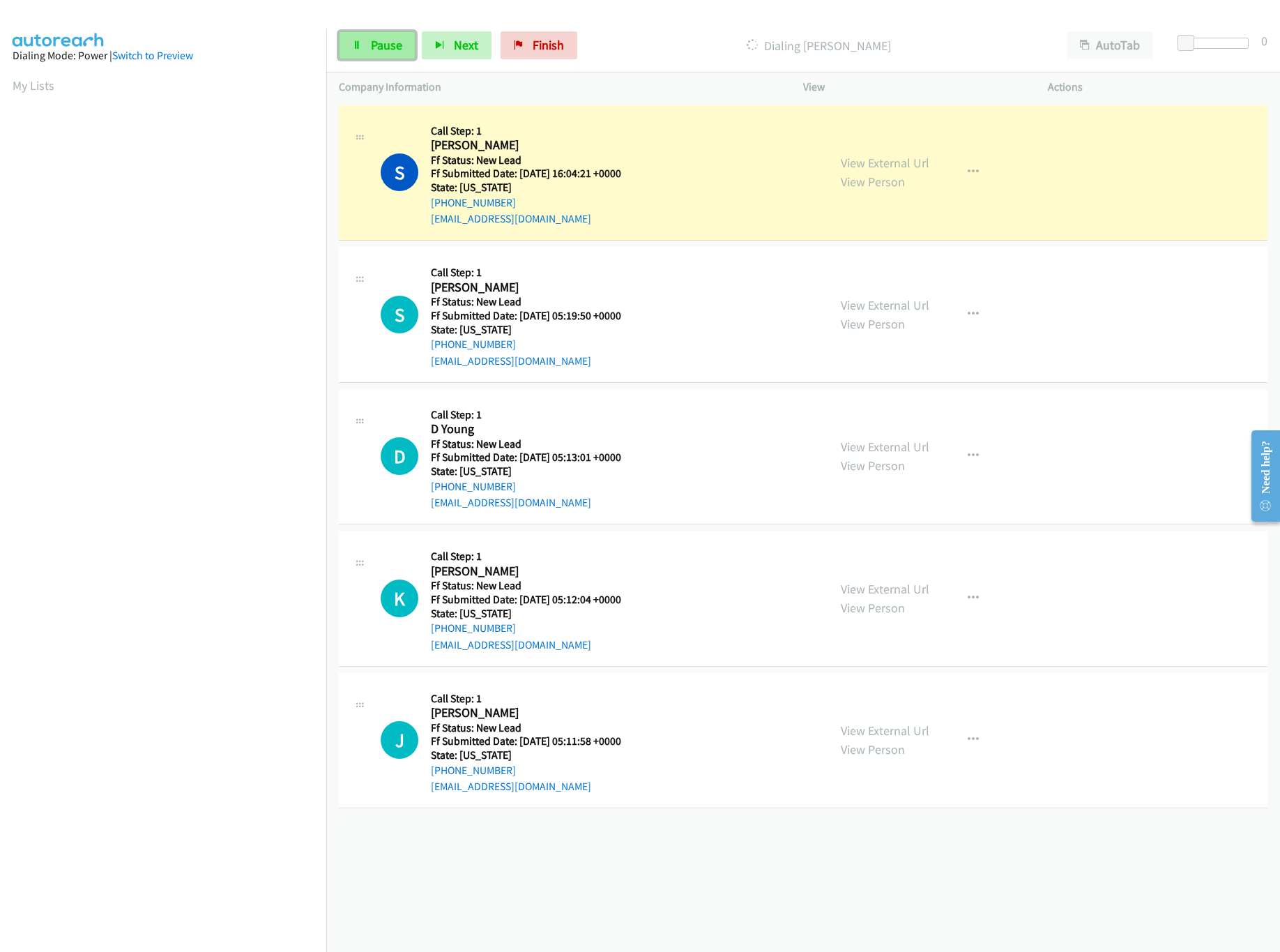
click at [375, 46] on span "Pause" at bounding box center [387, 45] width 32 height 16
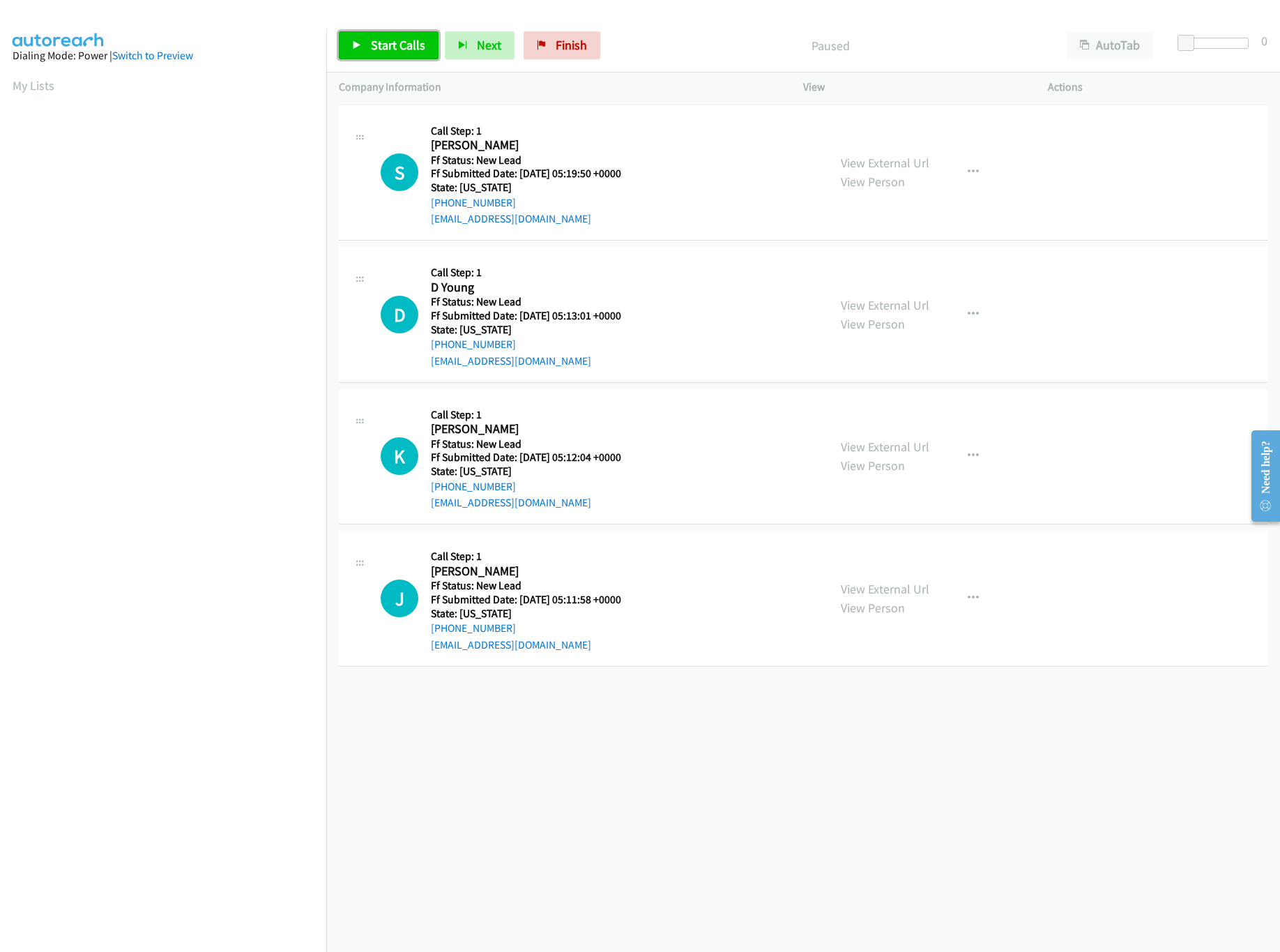
click at [384, 48] on span "Start Calls" at bounding box center [398, 45] width 55 height 16
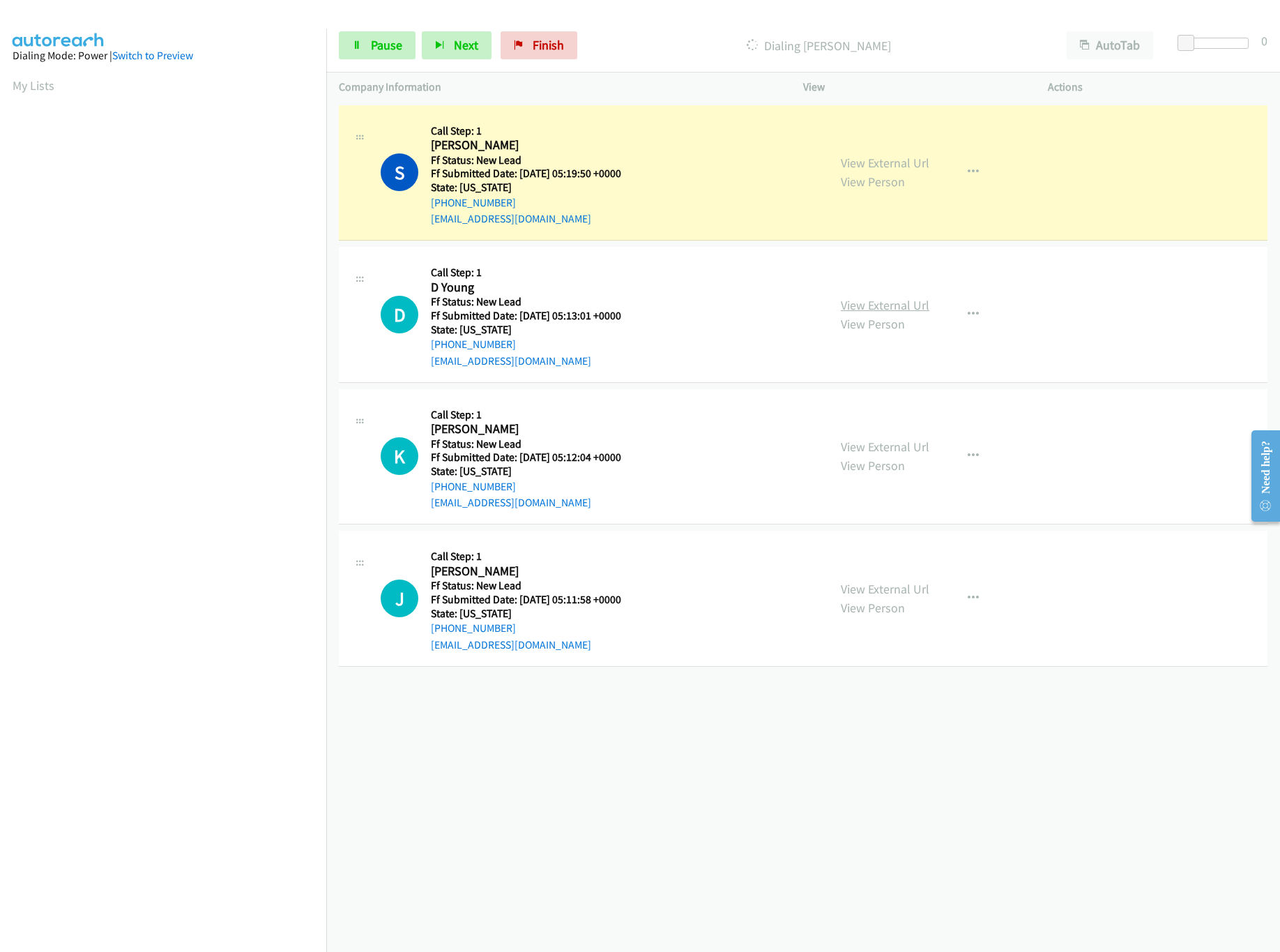
click at [893, 312] on link "View External Url" at bounding box center [885, 305] width 89 height 16
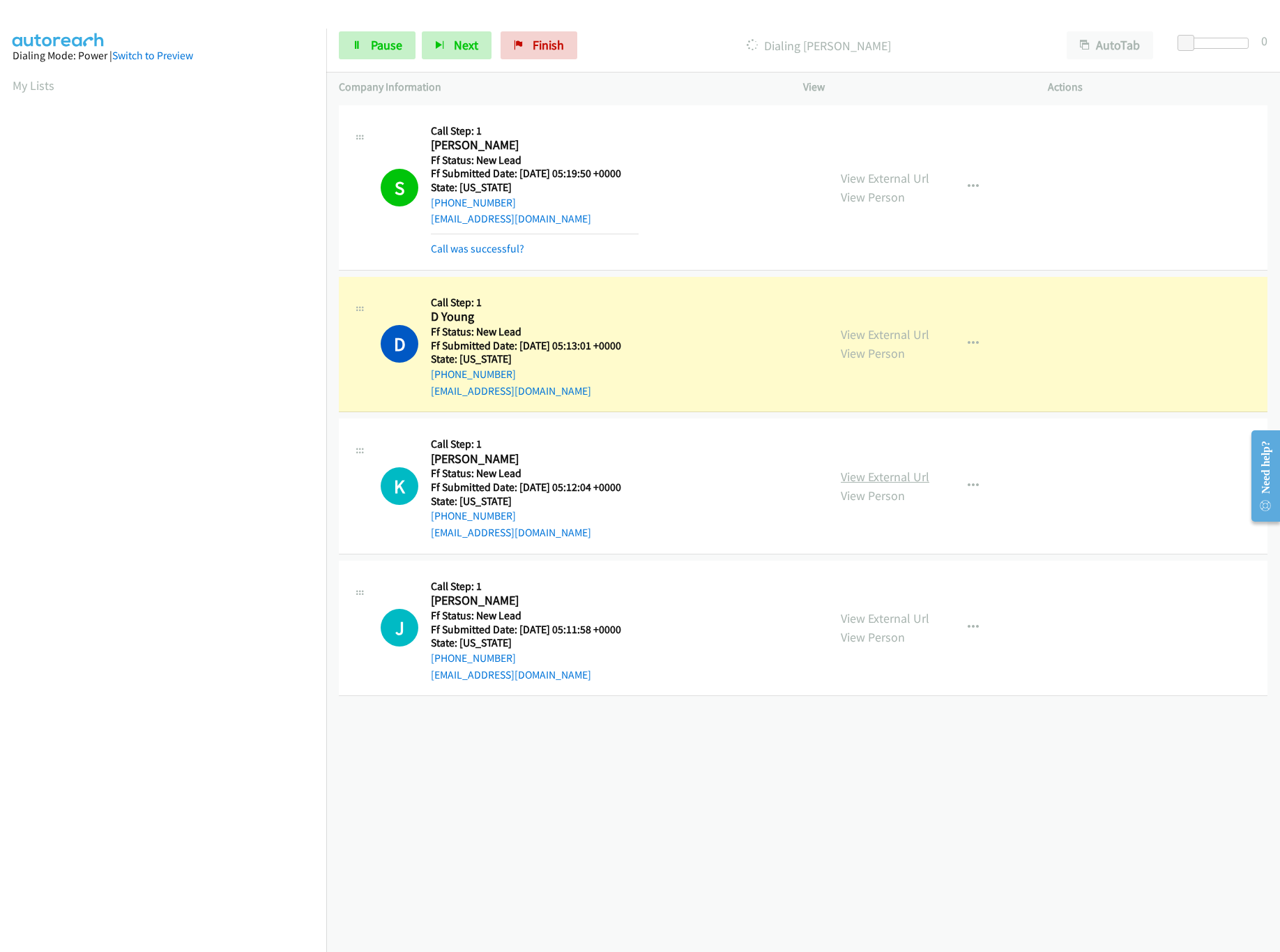
click at [888, 478] on link "View External Url" at bounding box center [885, 476] width 89 height 16
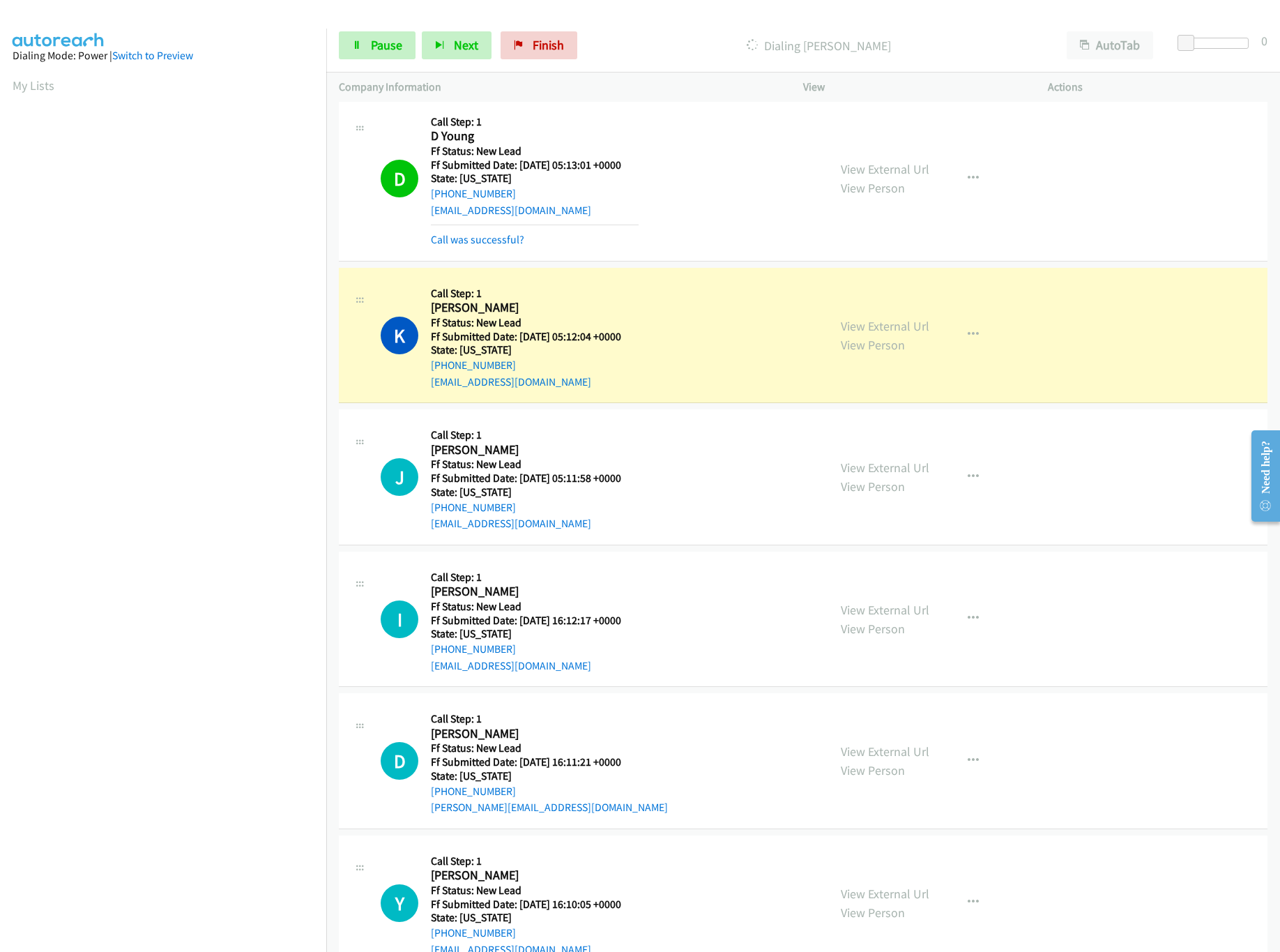
scroll to position [228, 0]
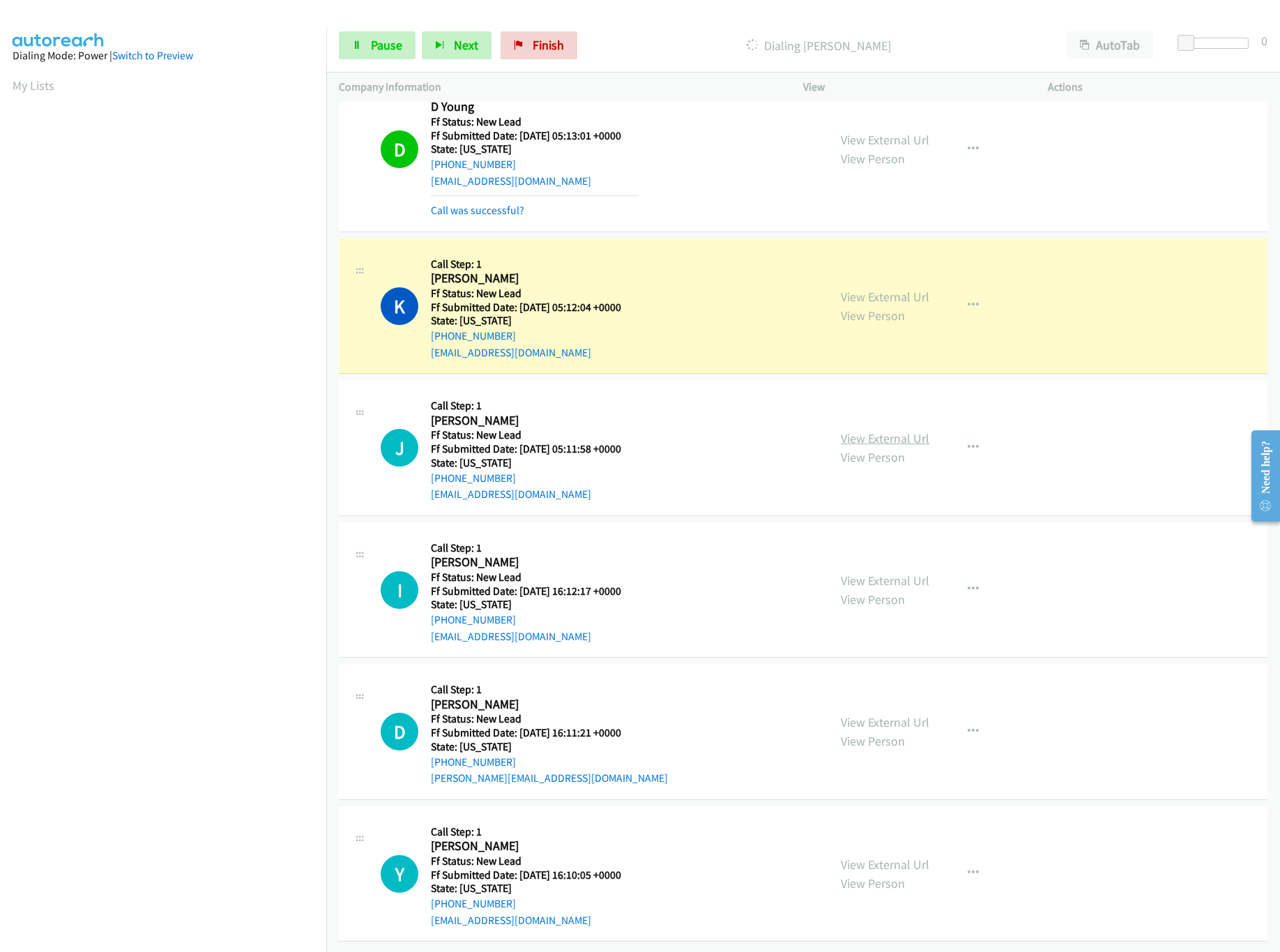
click at [873, 430] on link "View External Url" at bounding box center [885, 438] width 89 height 16
click at [379, 56] on link "Pause" at bounding box center [377, 45] width 77 height 28
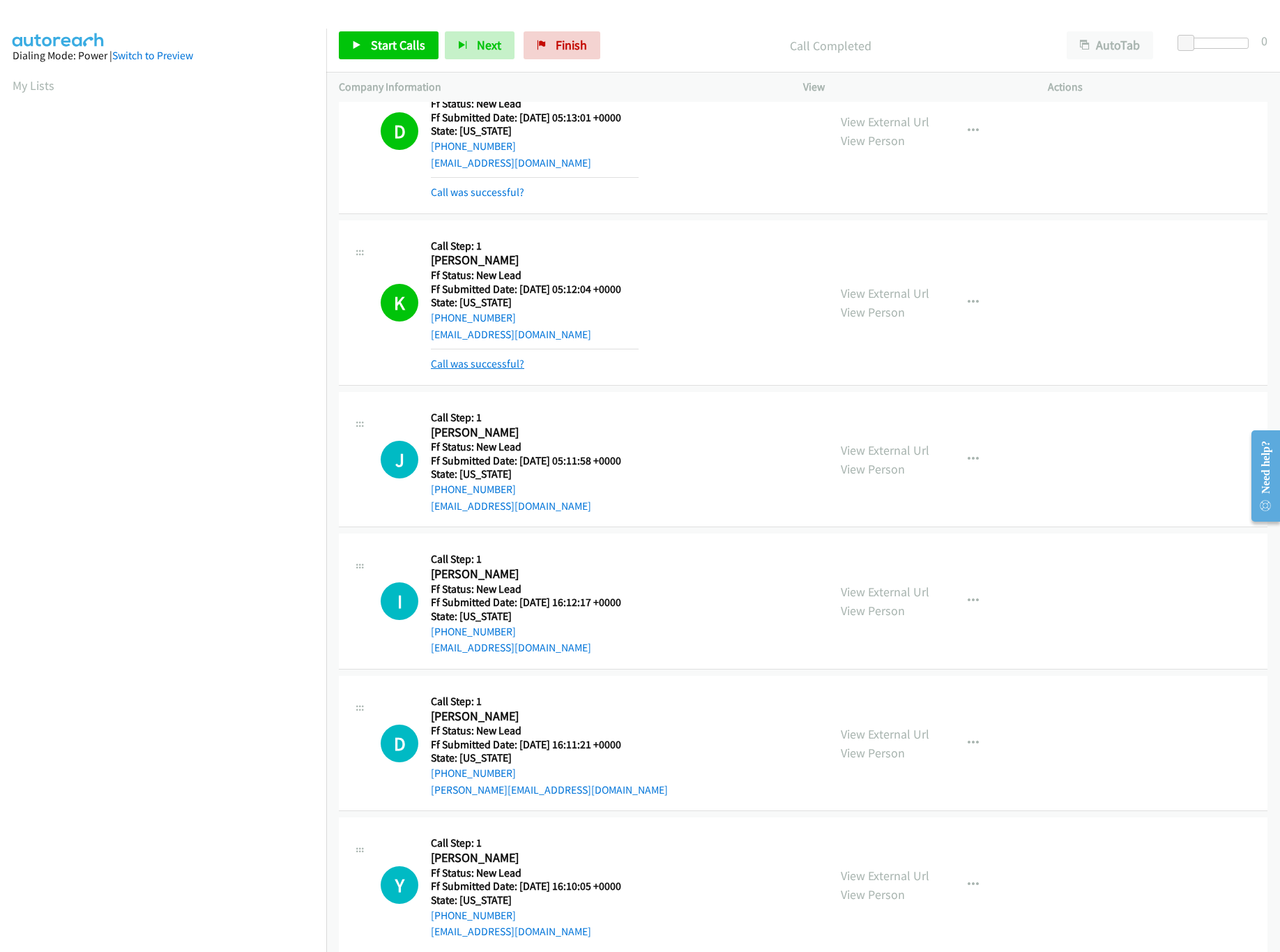
click at [485, 362] on link "Call was successful?" at bounding box center [478, 364] width 94 height 13
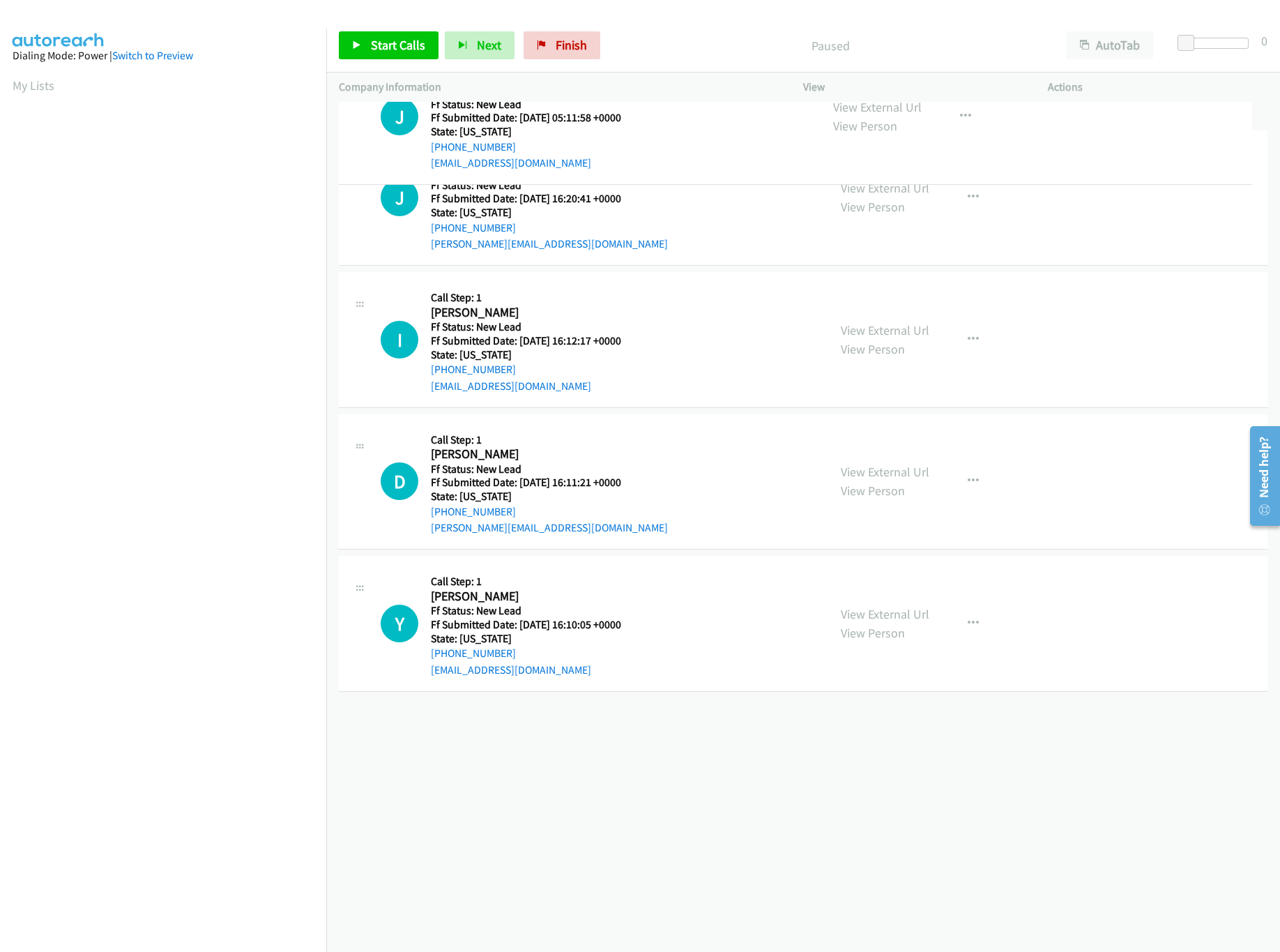
drag, startPoint x: 559, startPoint y: 724, endPoint x: 576, endPoint y: 94, distance: 630.2
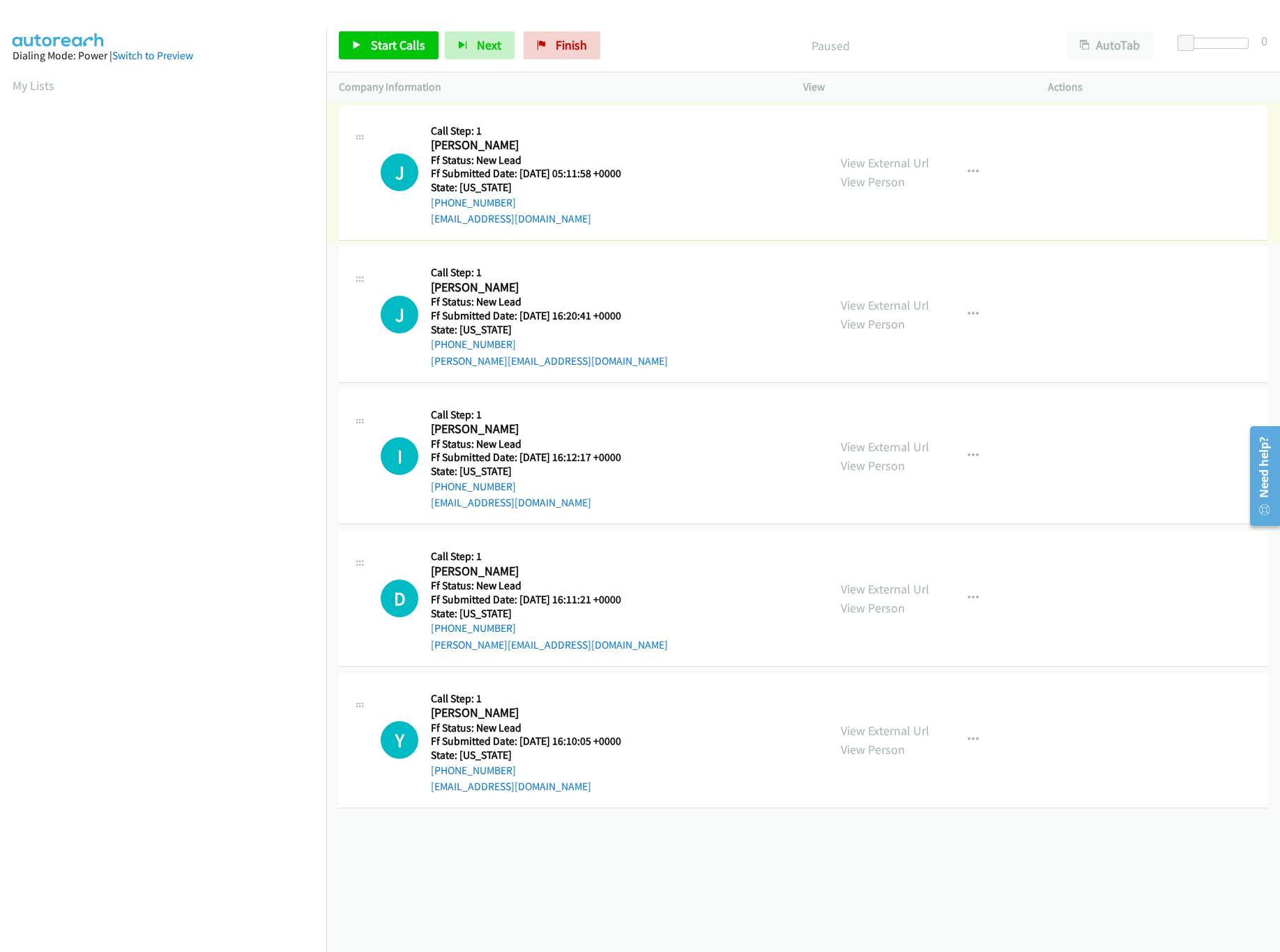
scroll to position [0, 5]
click at [869, 310] on link "View External Url" at bounding box center [885, 305] width 89 height 16
click at [375, 44] on span "Start Calls" at bounding box center [398, 45] width 55 height 16
click at [683, 70] on div "Start Calls Pause Next Finish Started AutoTab AutoTab 0" at bounding box center [803, 46] width 954 height 54
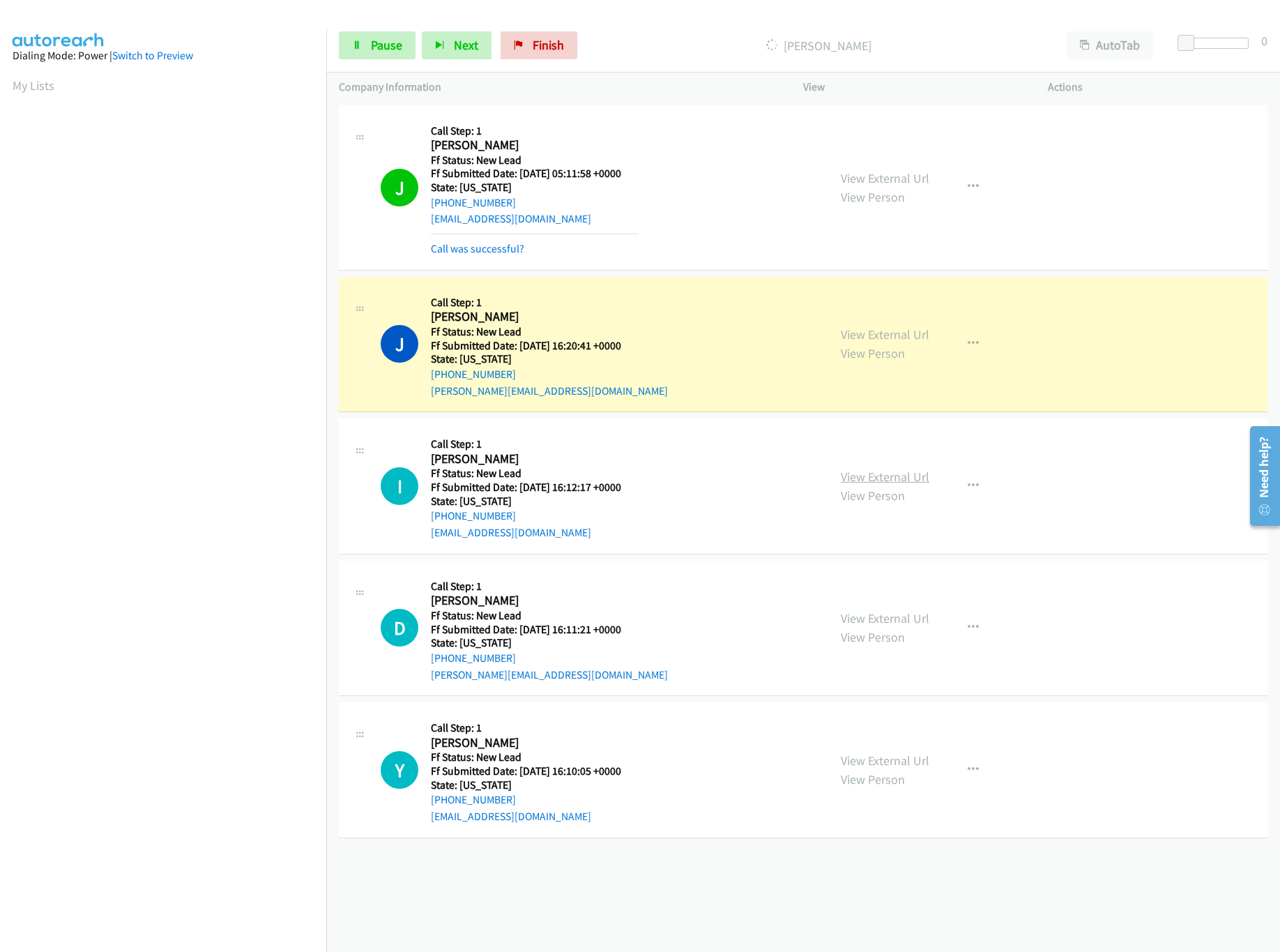
click at [902, 480] on link "View External Url" at bounding box center [885, 476] width 89 height 16
click at [885, 620] on link "View External Url" at bounding box center [885, 618] width 89 height 16
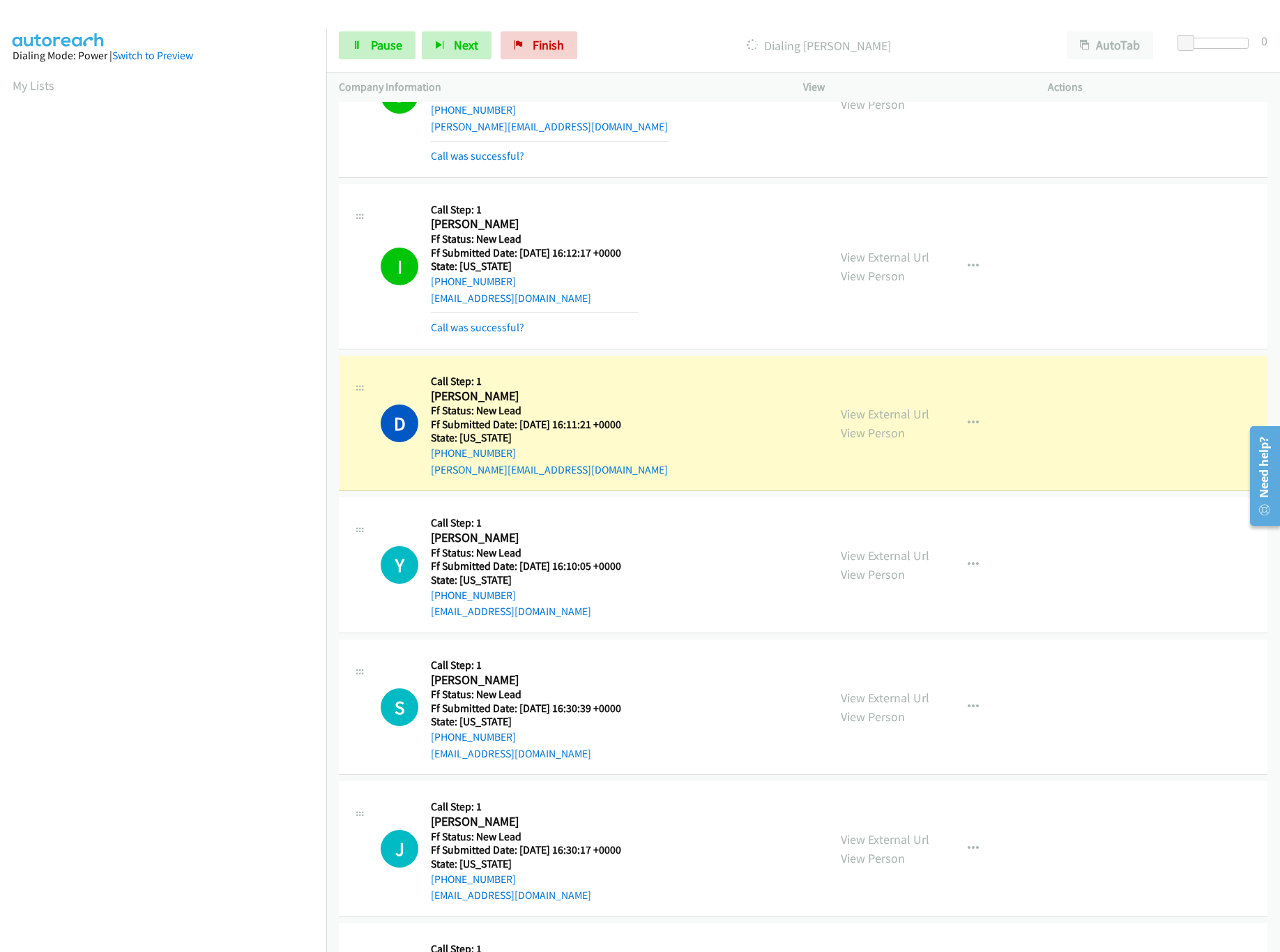
scroll to position [400, 0]
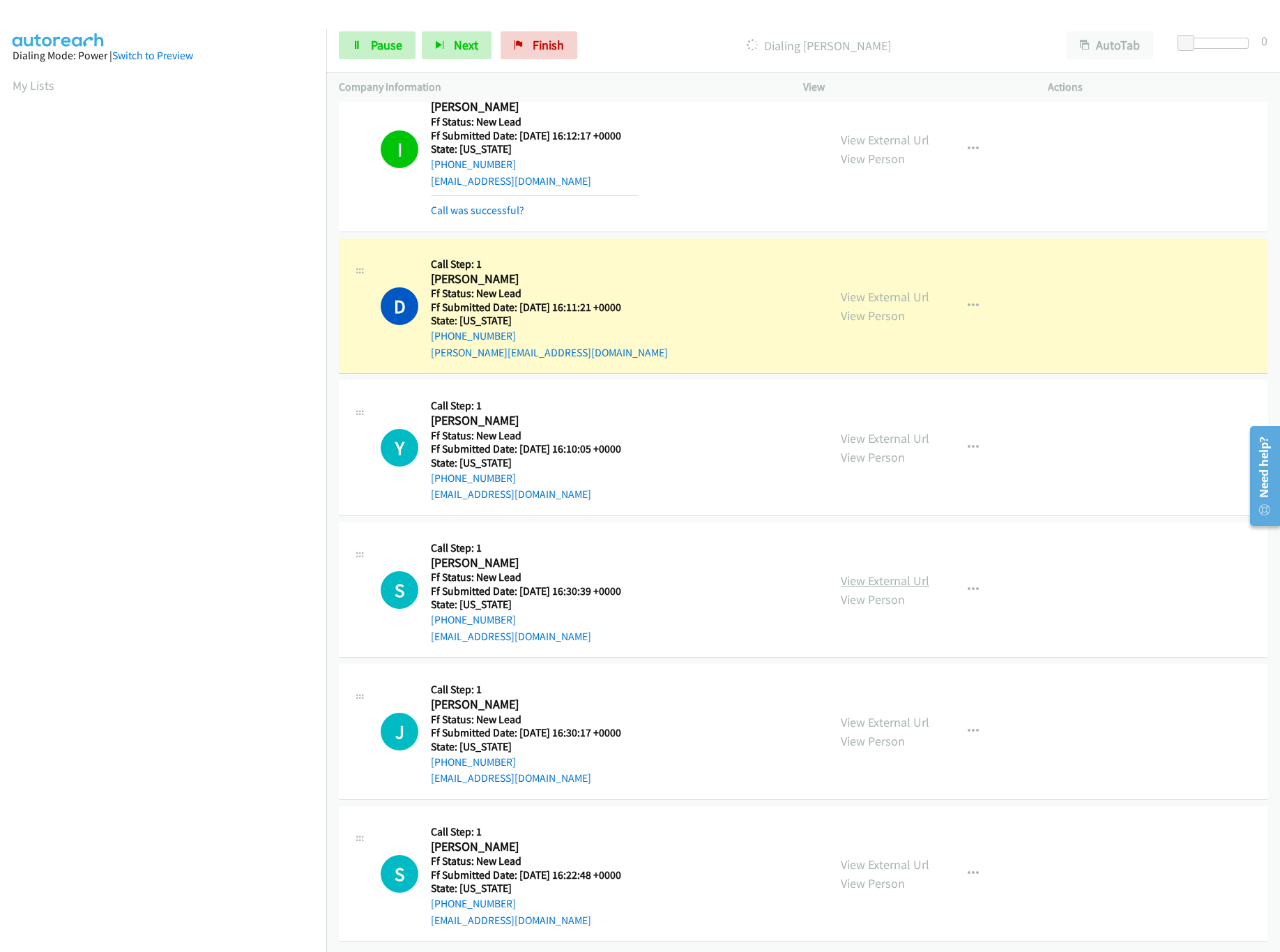
click at [862, 572] on link "View External Url" at bounding box center [885, 580] width 89 height 16
click at [902, 430] on link "View External Url" at bounding box center [885, 438] width 89 height 16
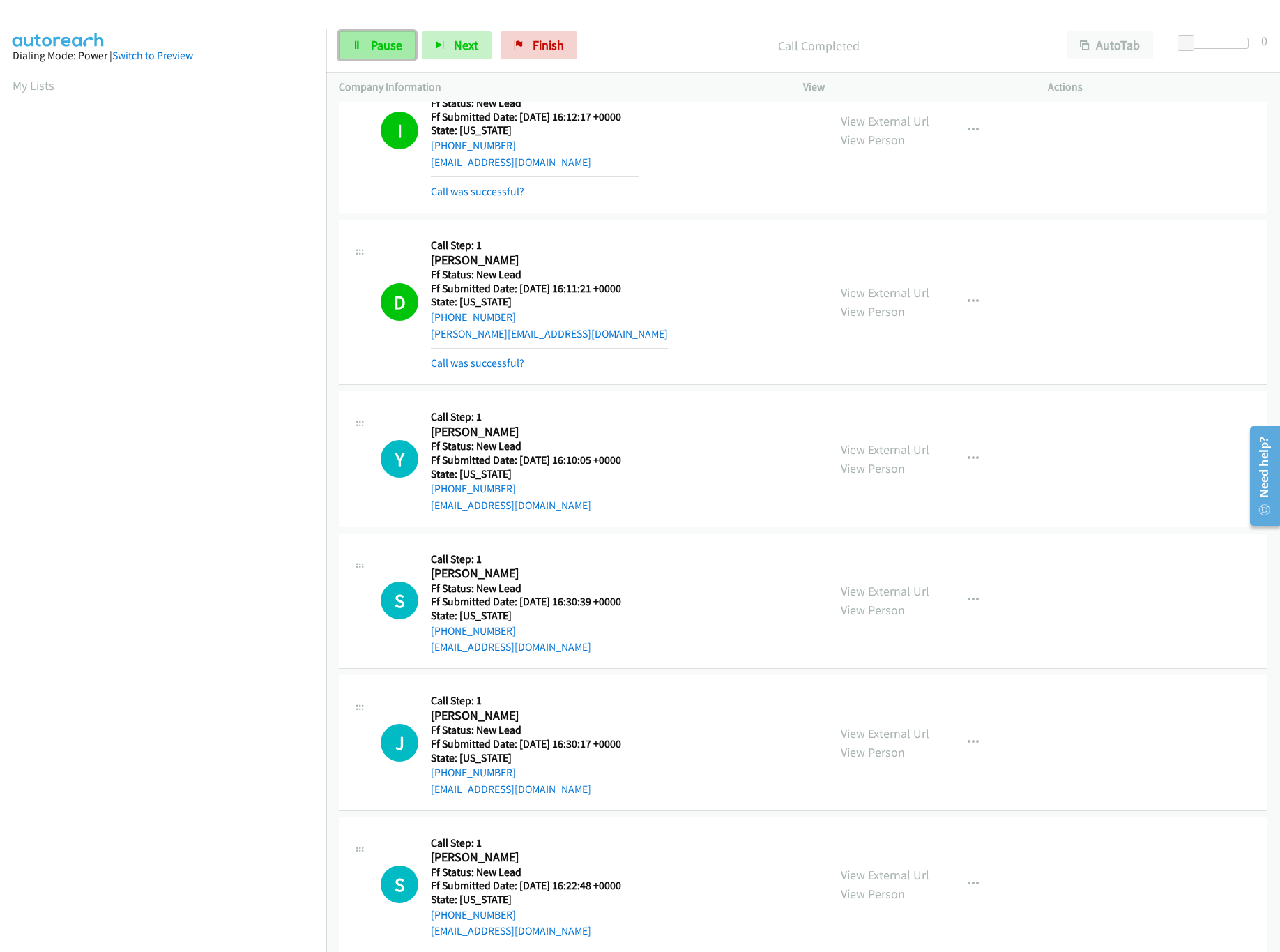
click at [360, 44] on icon at bounding box center [357, 46] width 10 height 10
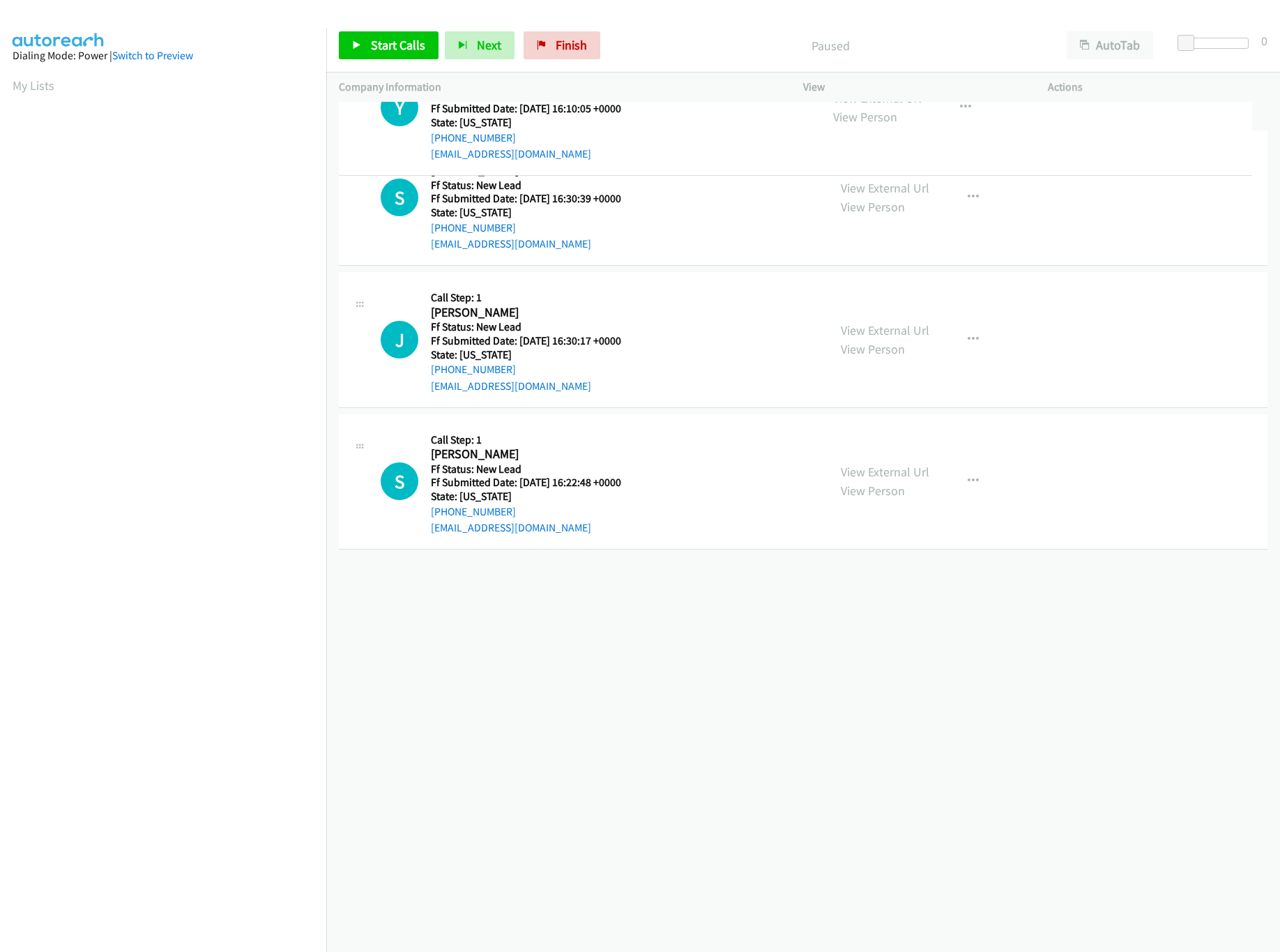
drag, startPoint x: 622, startPoint y: 611, endPoint x: 695, endPoint y: 99, distance: 517.2
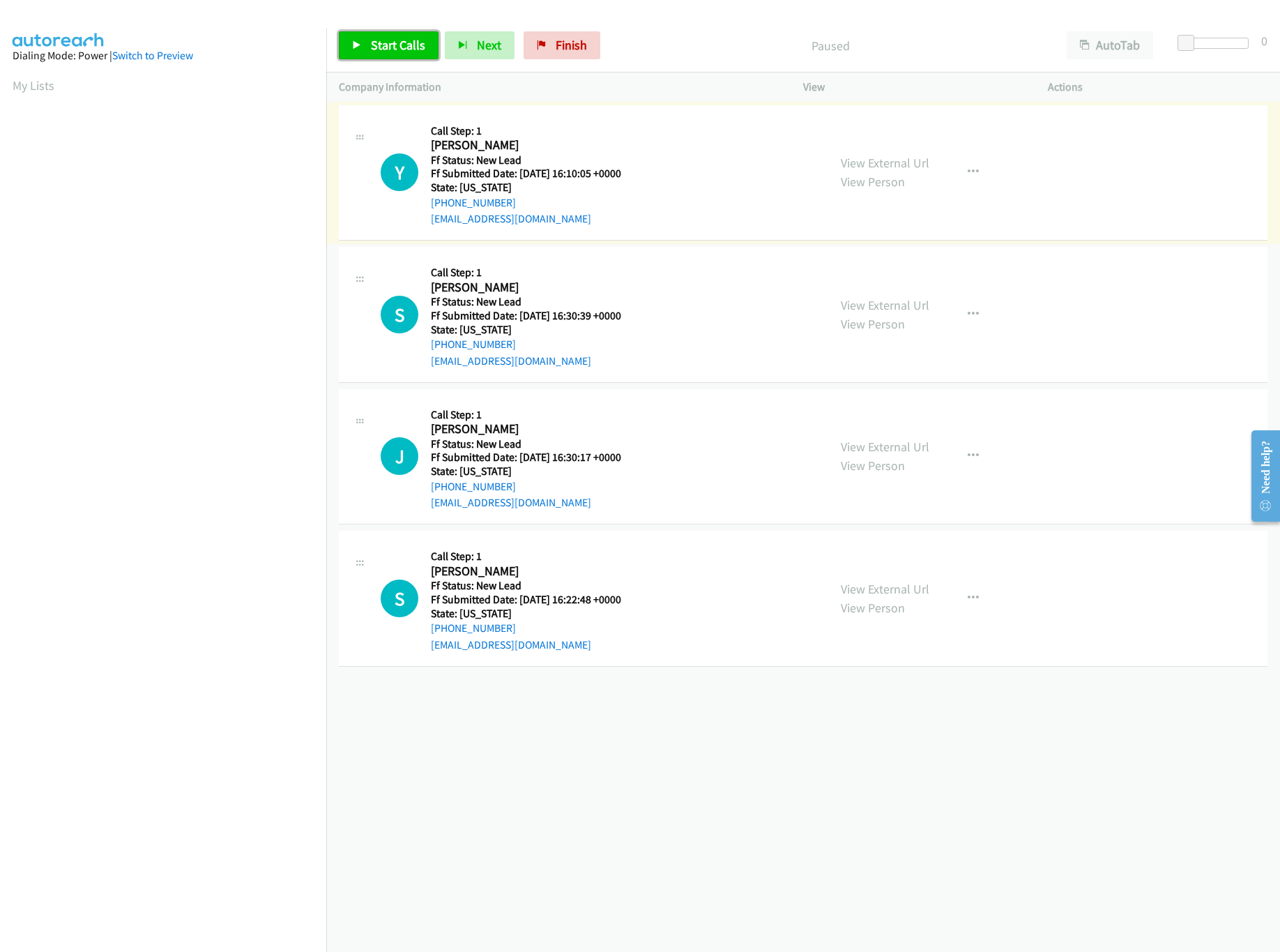
click at [398, 52] on span "Start Calls" at bounding box center [398, 45] width 55 height 16
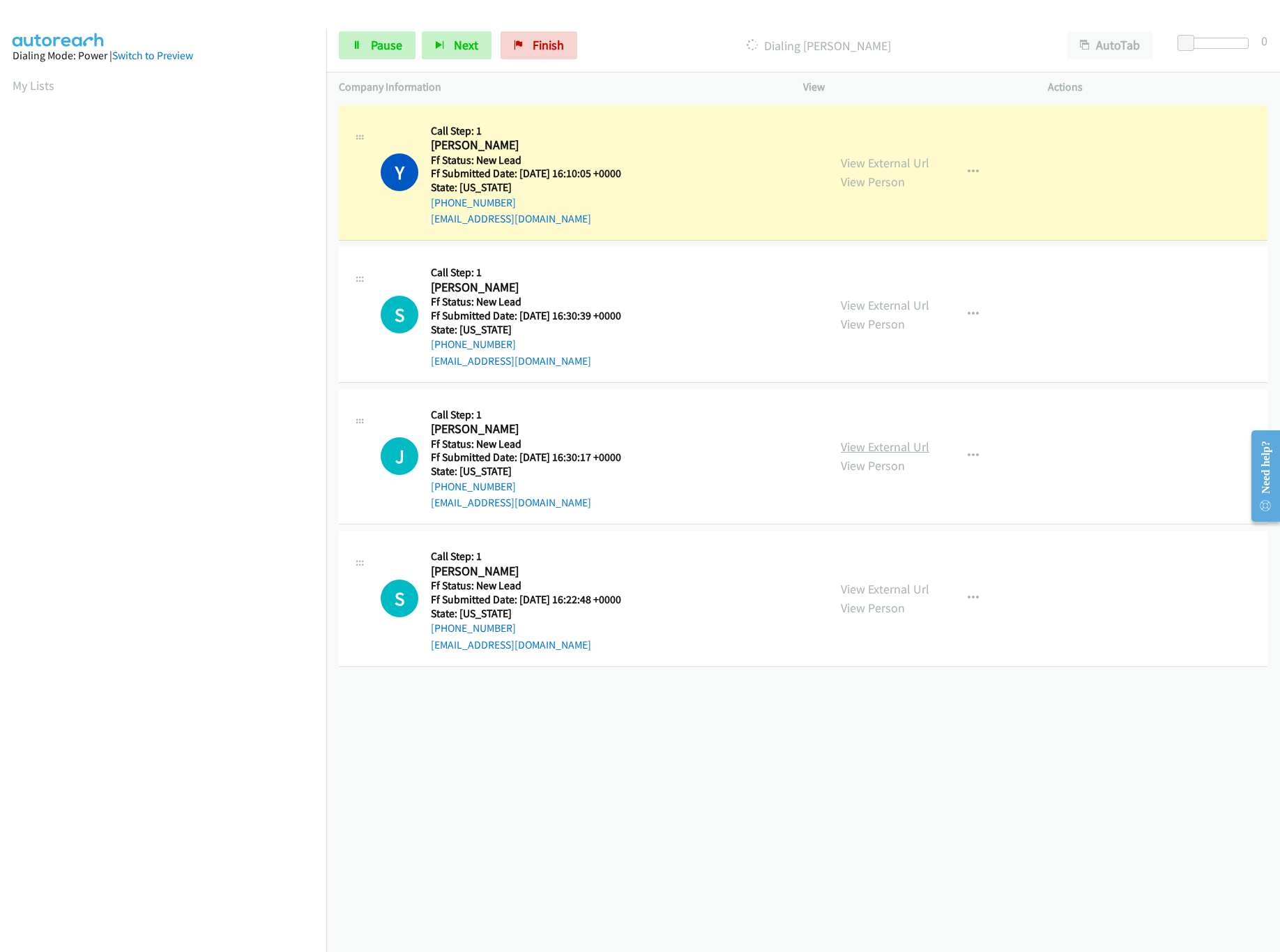
click at [873, 445] on link "View External Url" at bounding box center [885, 446] width 89 height 16
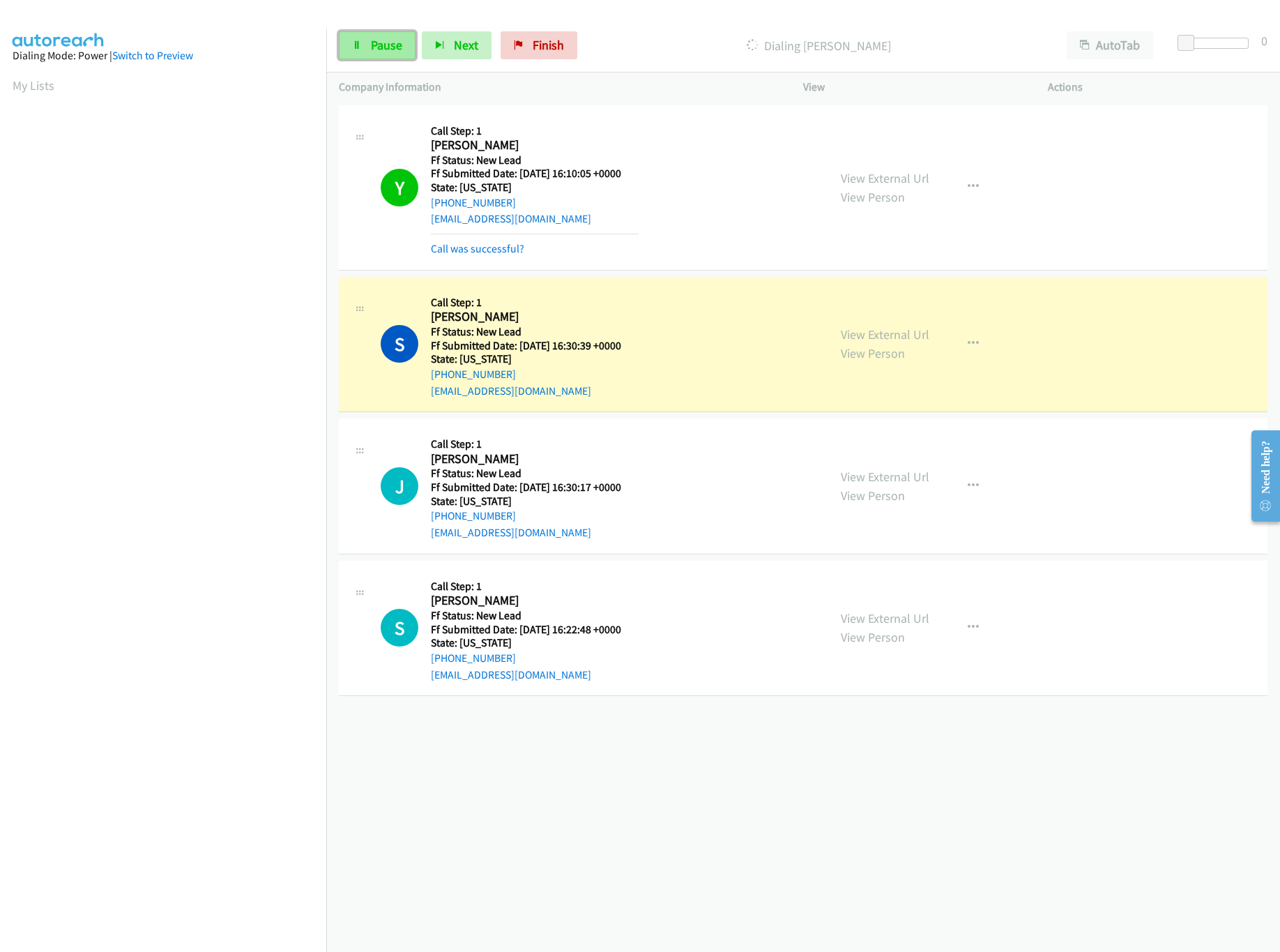
click at [398, 56] on link "Pause" at bounding box center [377, 45] width 77 height 28
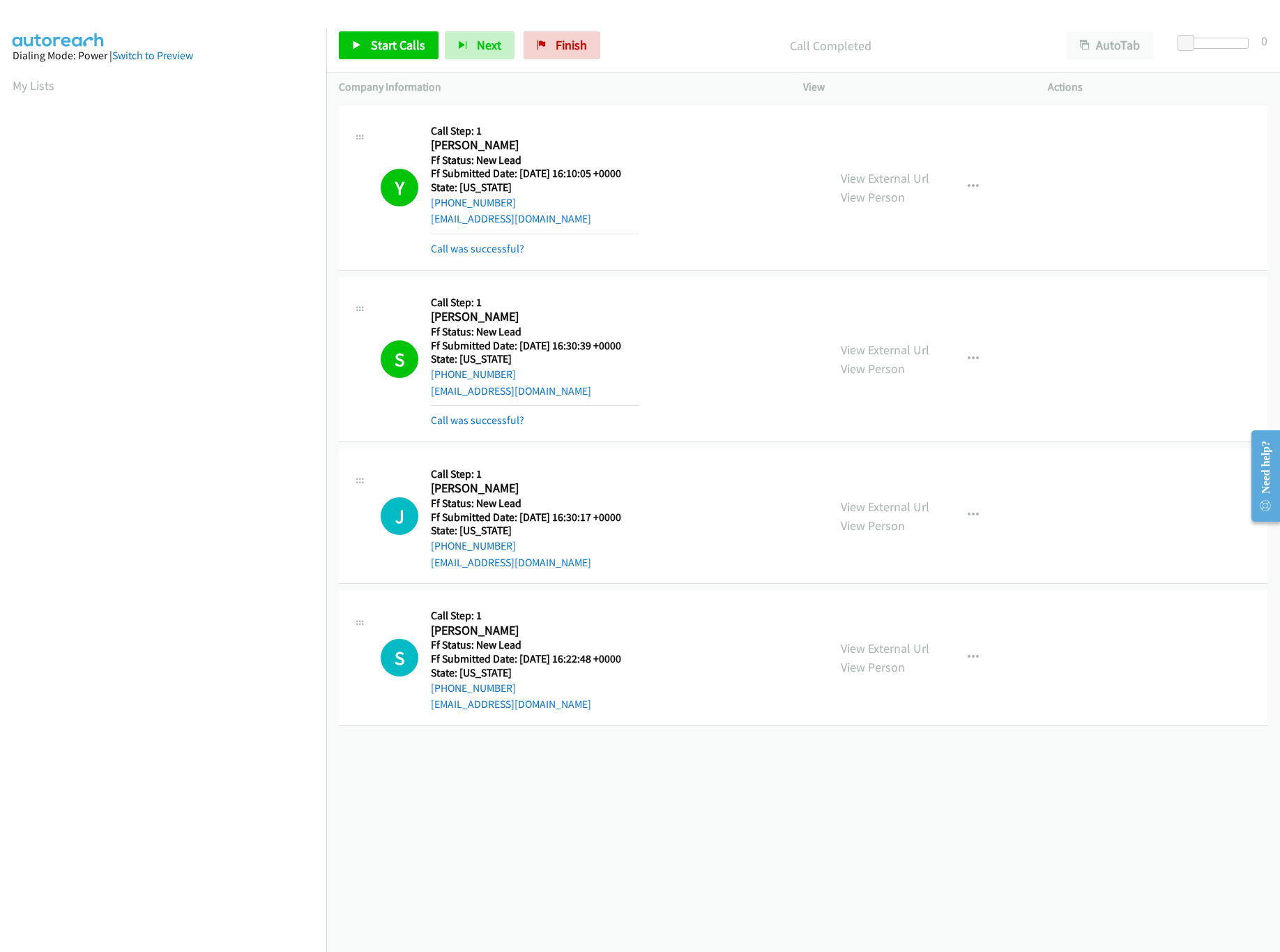
click at [473, 430] on div "S Callback Scheduled Call Step: 1 Solomon Badejoko America/Chicago Ff Status: N…" at bounding box center [804, 360] width 929 height 165
click at [477, 426] on link "Call was successful?" at bounding box center [478, 420] width 94 height 13
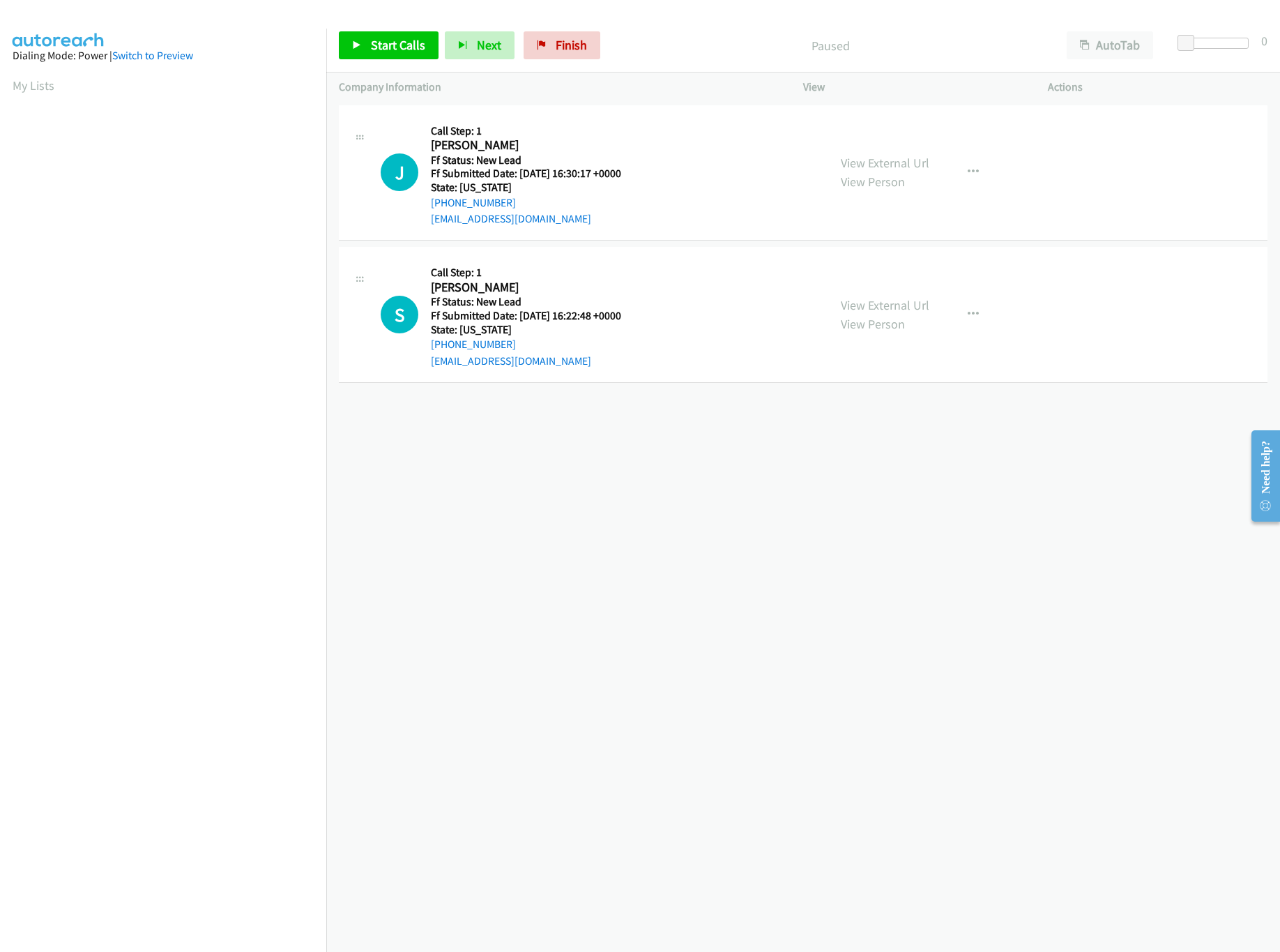
drag, startPoint x: 785, startPoint y: 421, endPoint x: 773, endPoint y: 426, distance: 13.0
click at [773, 426] on div "[PHONE_NUMBER] Call failed - Please reload the list and try again The Callbar F…" at bounding box center [803, 526] width 954 height 850
click at [380, 63] on div "Start Calls Pause Next Finish Paused AutoTab AutoTab 0" at bounding box center [803, 46] width 954 height 54
click at [391, 44] on span "Start Calls" at bounding box center [398, 45] width 55 height 16
click at [900, 306] on link "View External Url" at bounding box center [885, 305] width 89 height 16
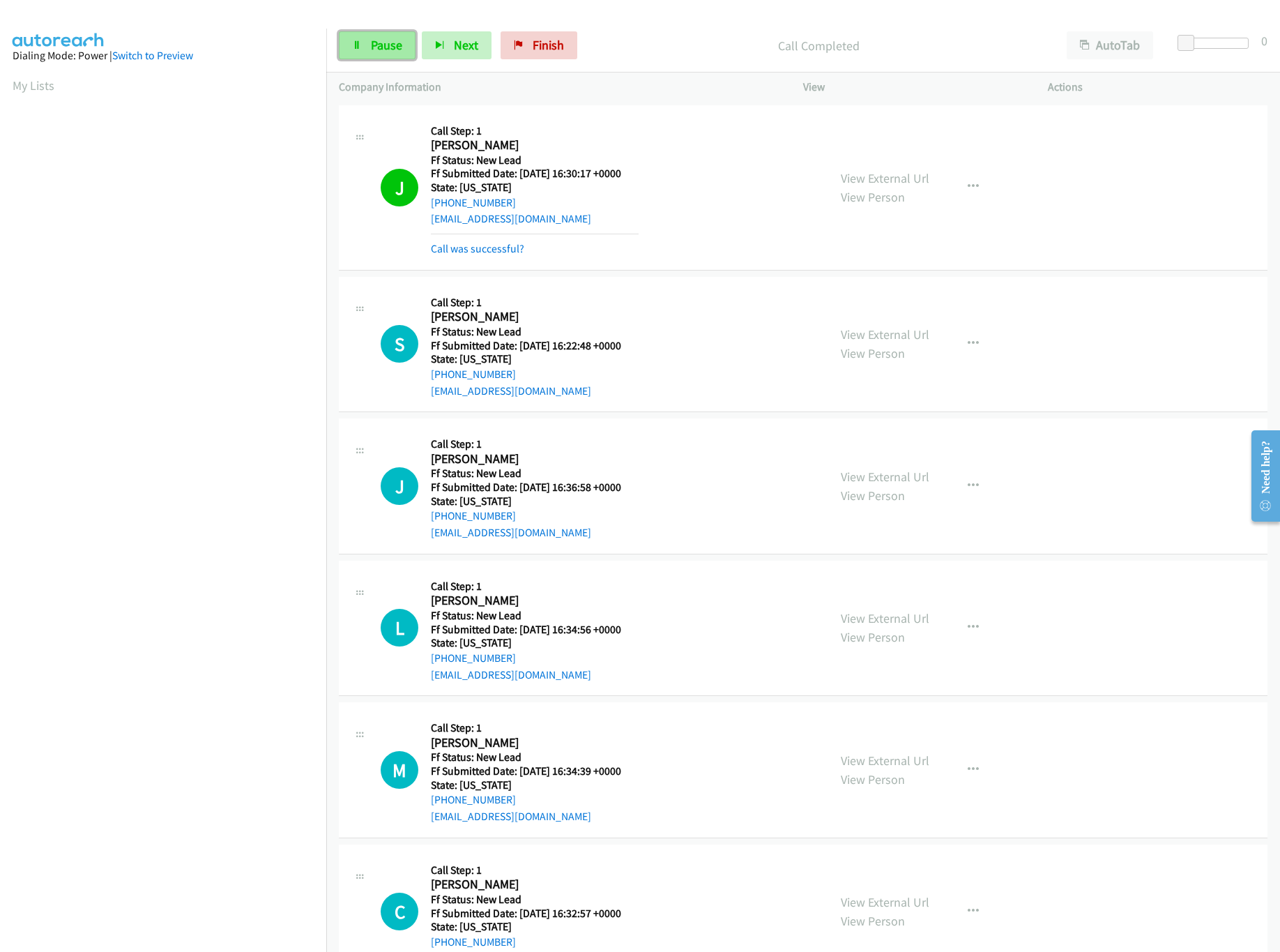
click at [375, 40] on span "Pause" at bounding box center [387, 45] width 32 height 16
click at [486, 248] on link "Call was successful?" at bounding box center [478, 249] width 94 height 13
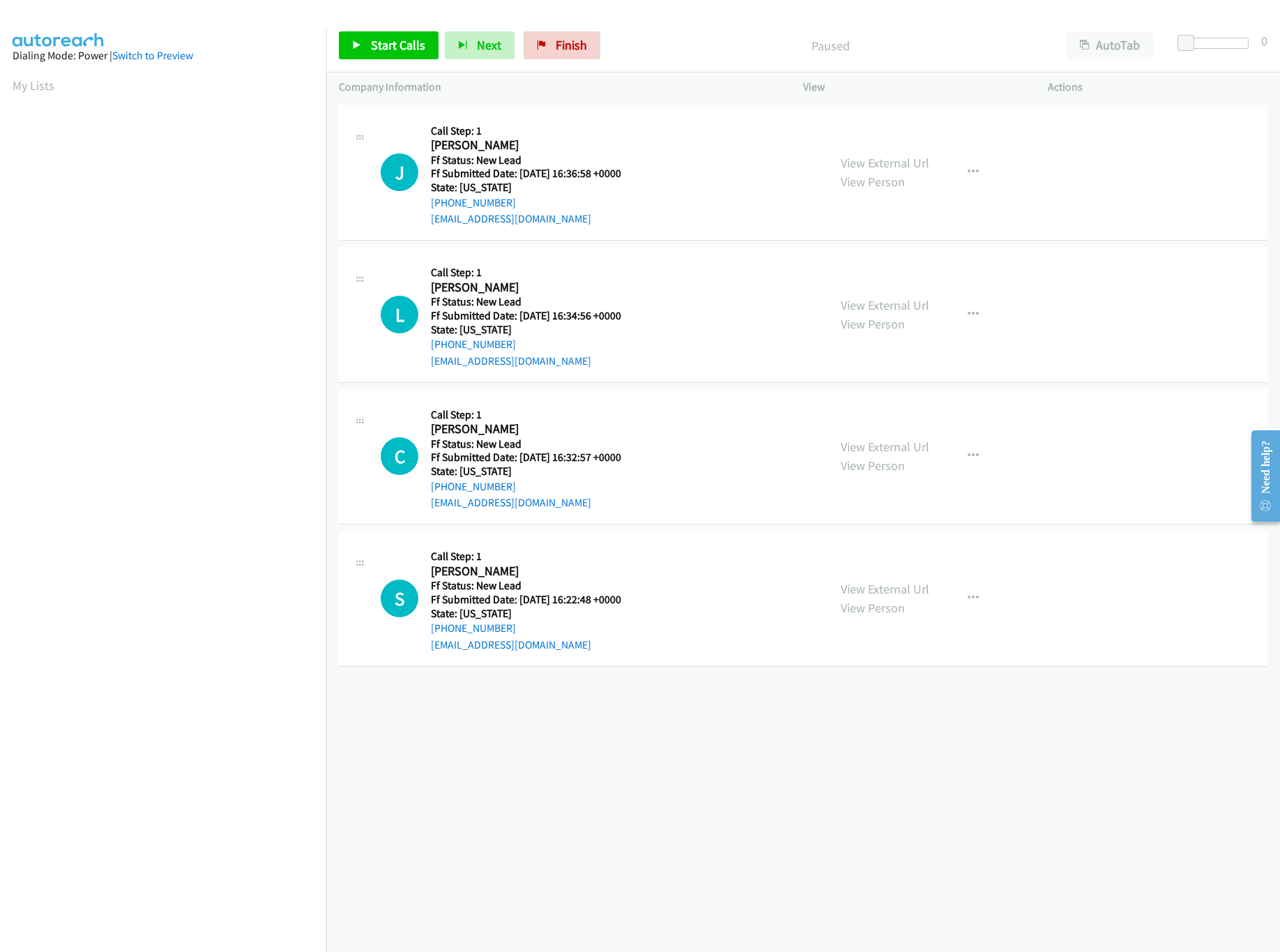
click at [810, 828] on div "+1 415-964-1034 Call failed - Please reload the list and try again The Callbar …" at bounding box center [803, 526] width 954 height 850
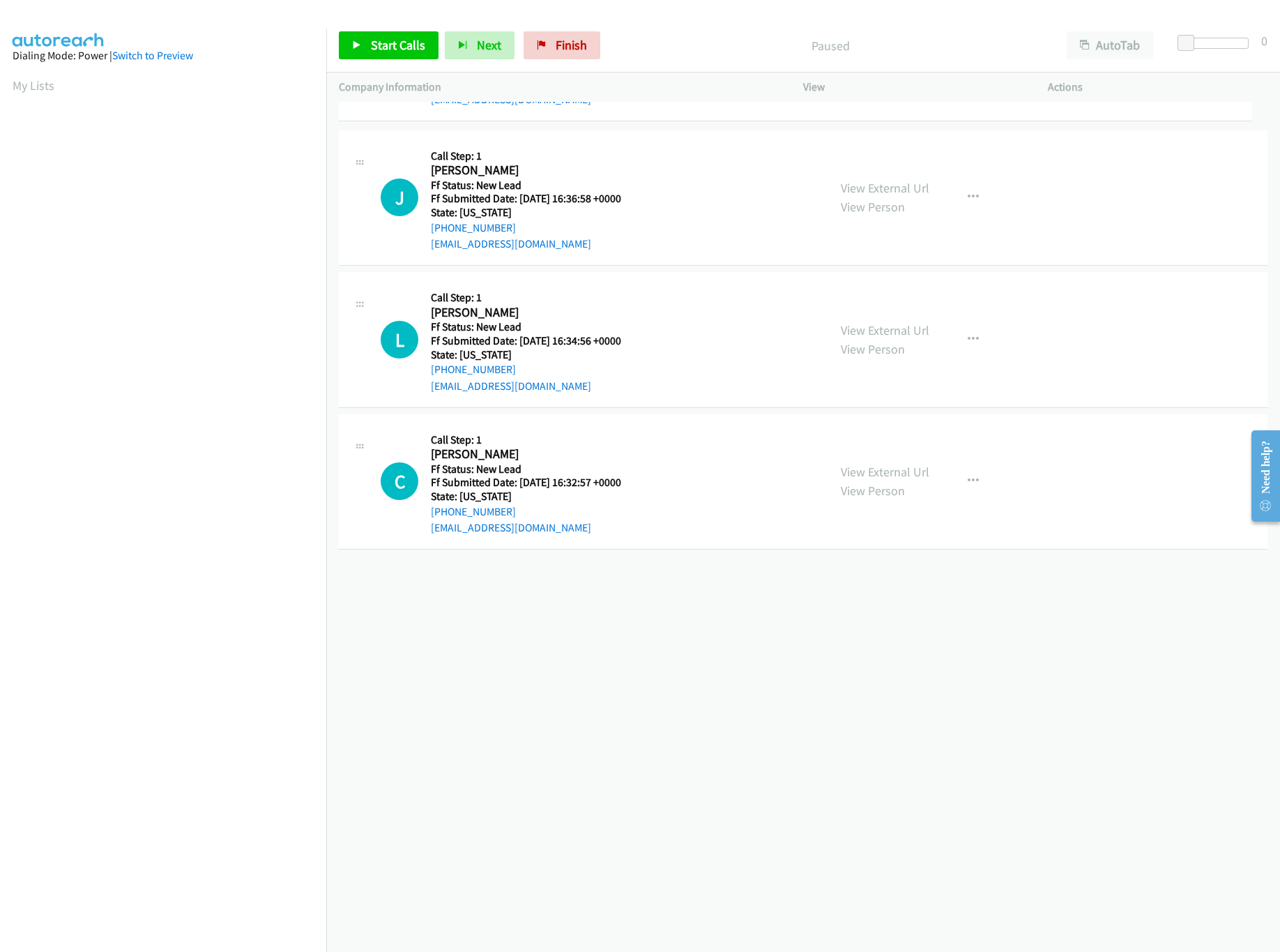
drag, startPoint x: 538, startPoint y: 600, endPoint x: 435, endPoint y: 139, distance: 472.4
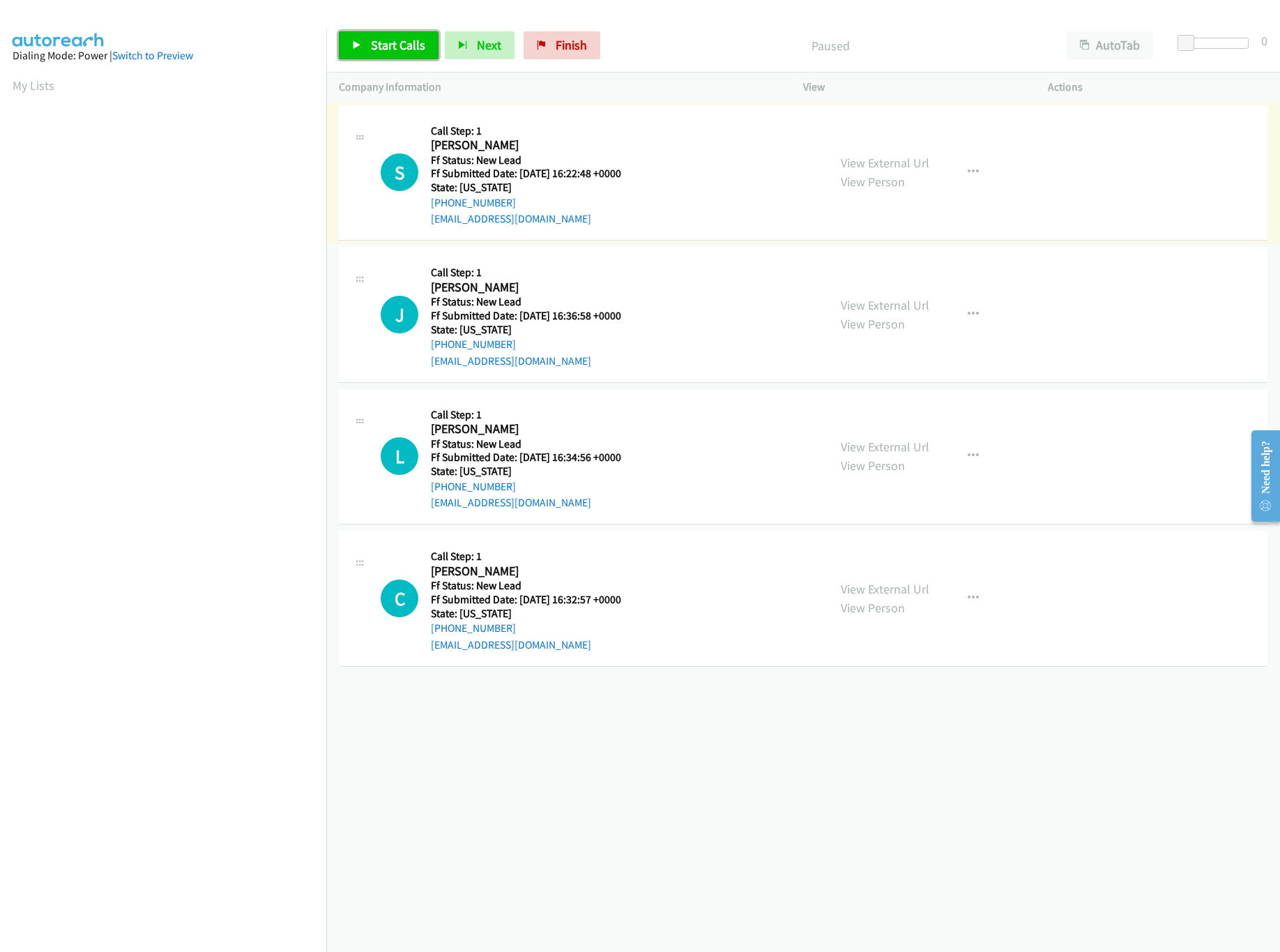
click at [406, 55] on link "Start Calls" at bounding box center [389, 45] width 100 height 28
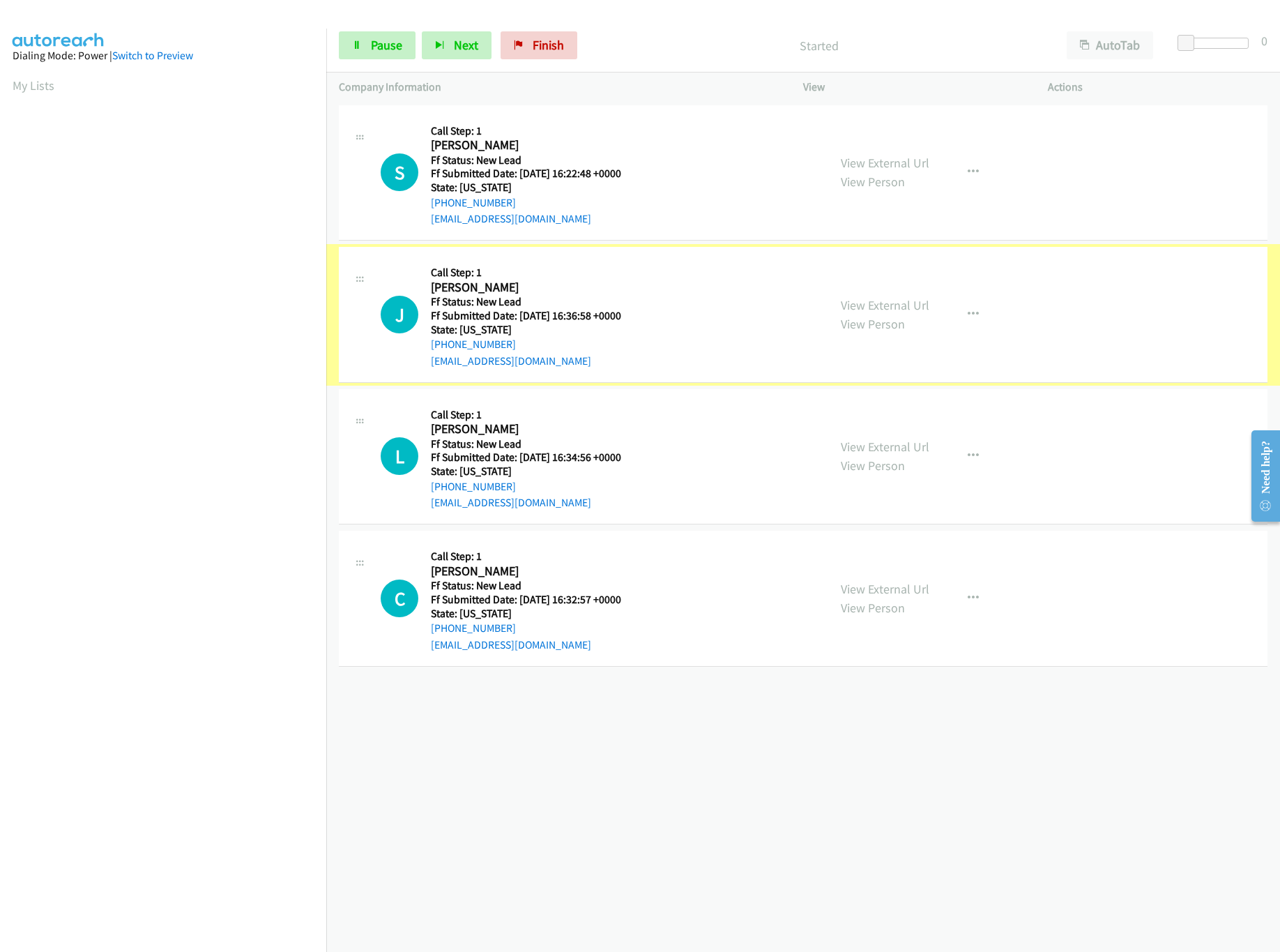
click at [873, 314] on div "View External Url View Person" at bounding box center [885, 314] width 89 height 37
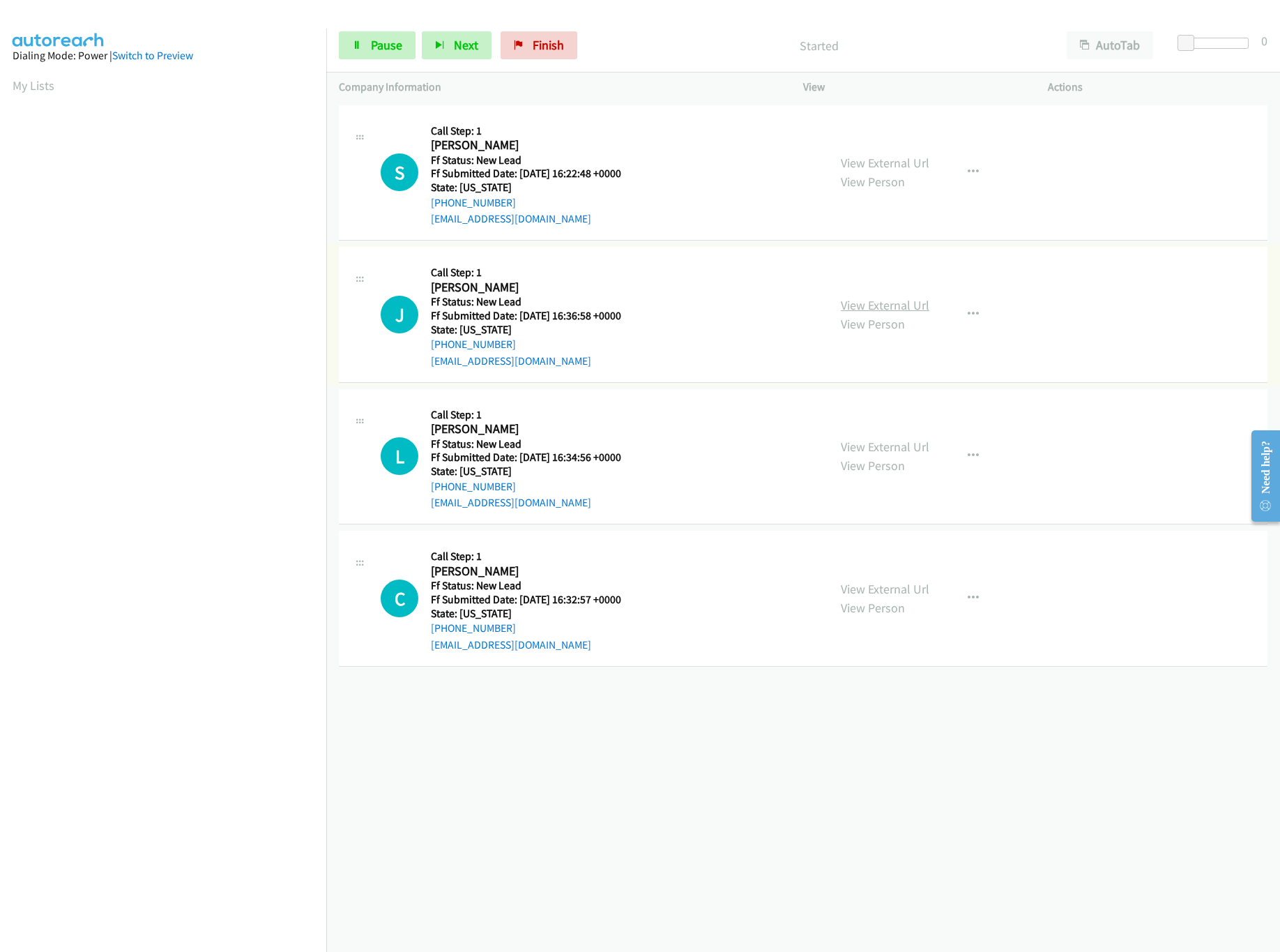
click at [883, 306] on link "View External Url" at bounding box center [885, 305] width 89 height 16
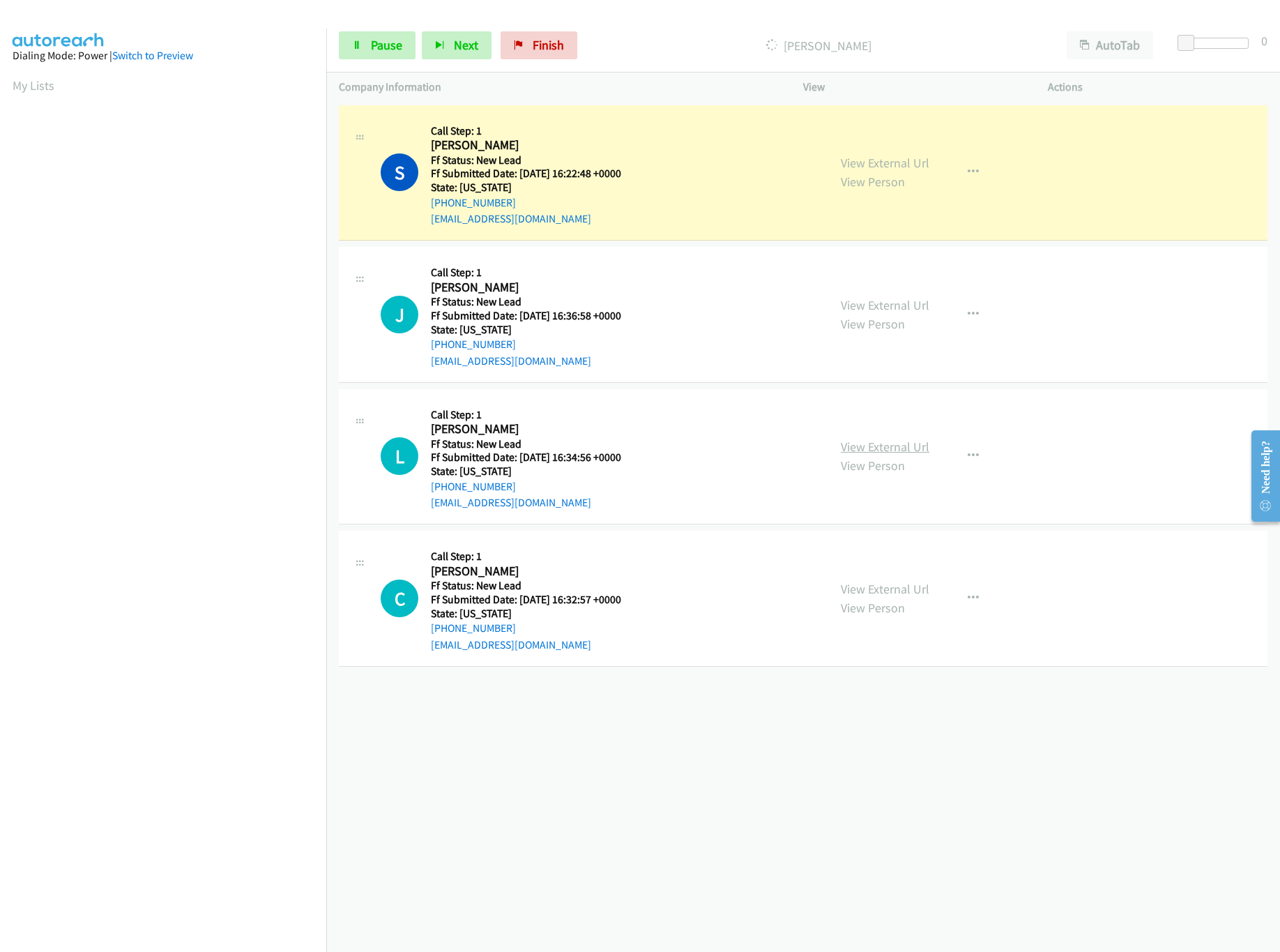
click at [862, 445] on link "View External Url" at bounding box center [885, 446] width 89 height 16
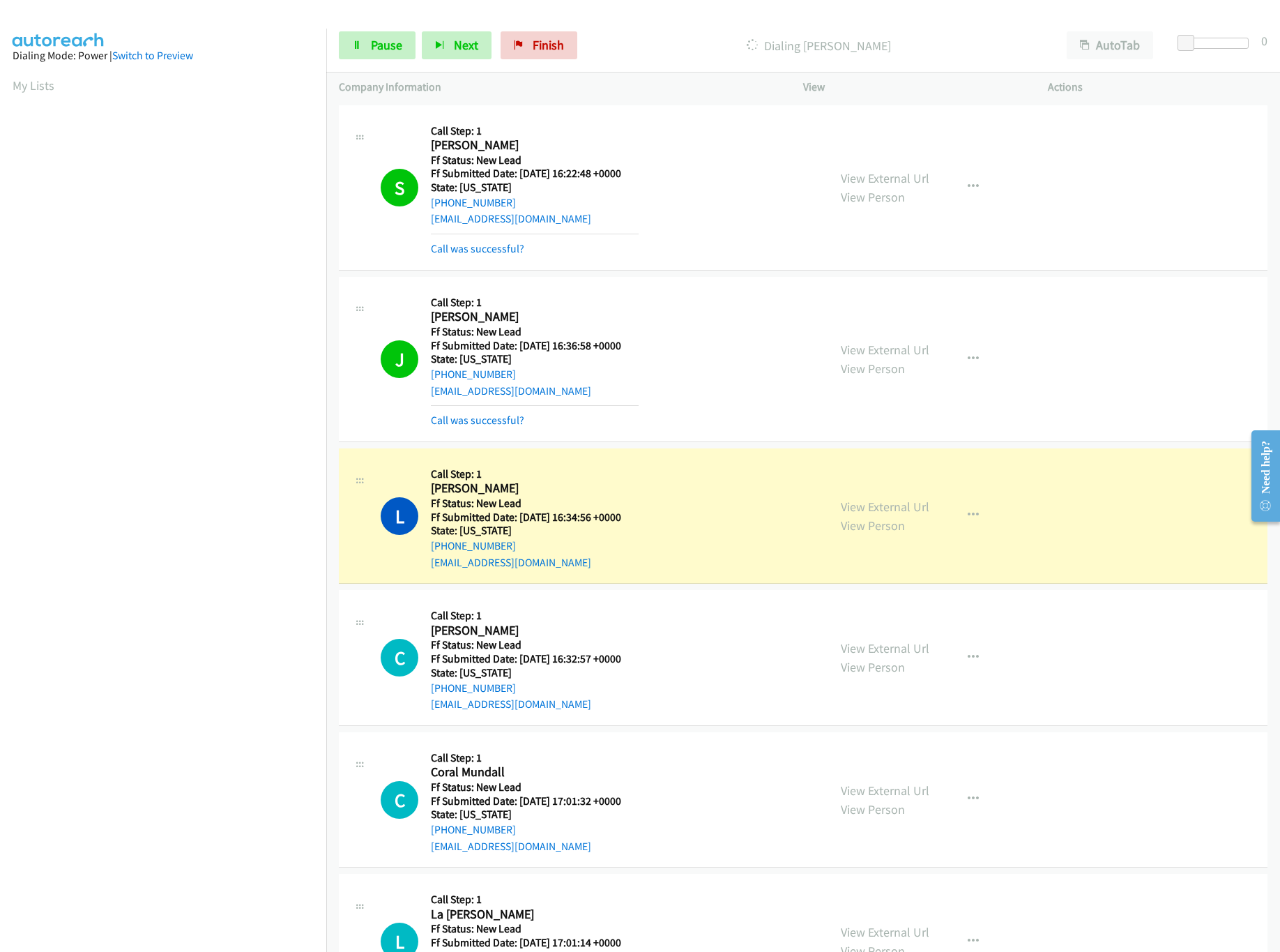
scroll to position [228, 0]
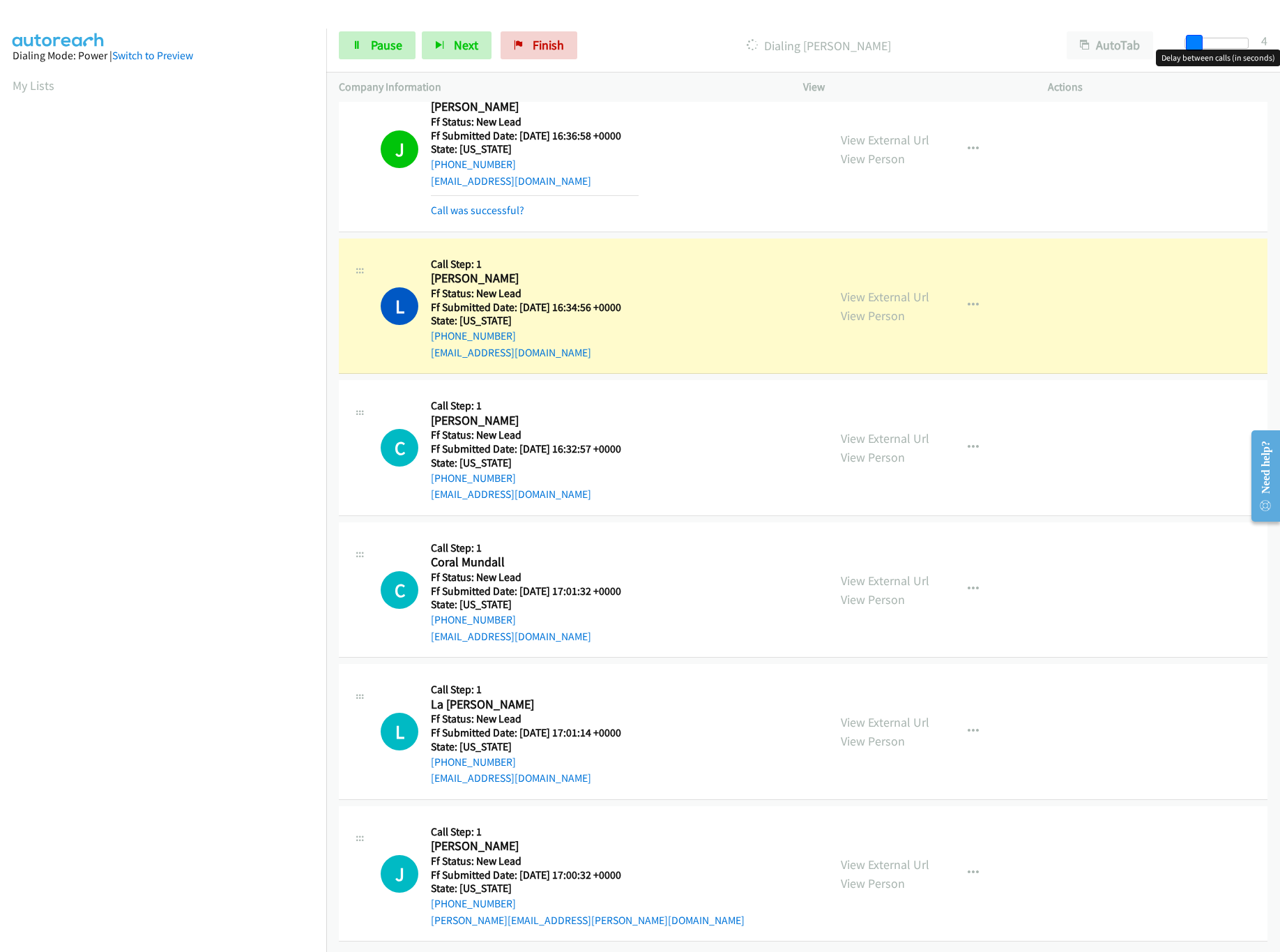
drag, startPoint x: 1180, startPoint y: 38, endPoint x: 1189, endPoint y: 38, distance: 9.0
click at [1189, 38] on span at bounding box center [1194, 43] width 17 height 17
click at [1189, 38] on span at bounding box center [1197, 43] width 17 height 17
click at [885, 430] on link "View External Url" at bounding box center [885, 438] width 89 height 16
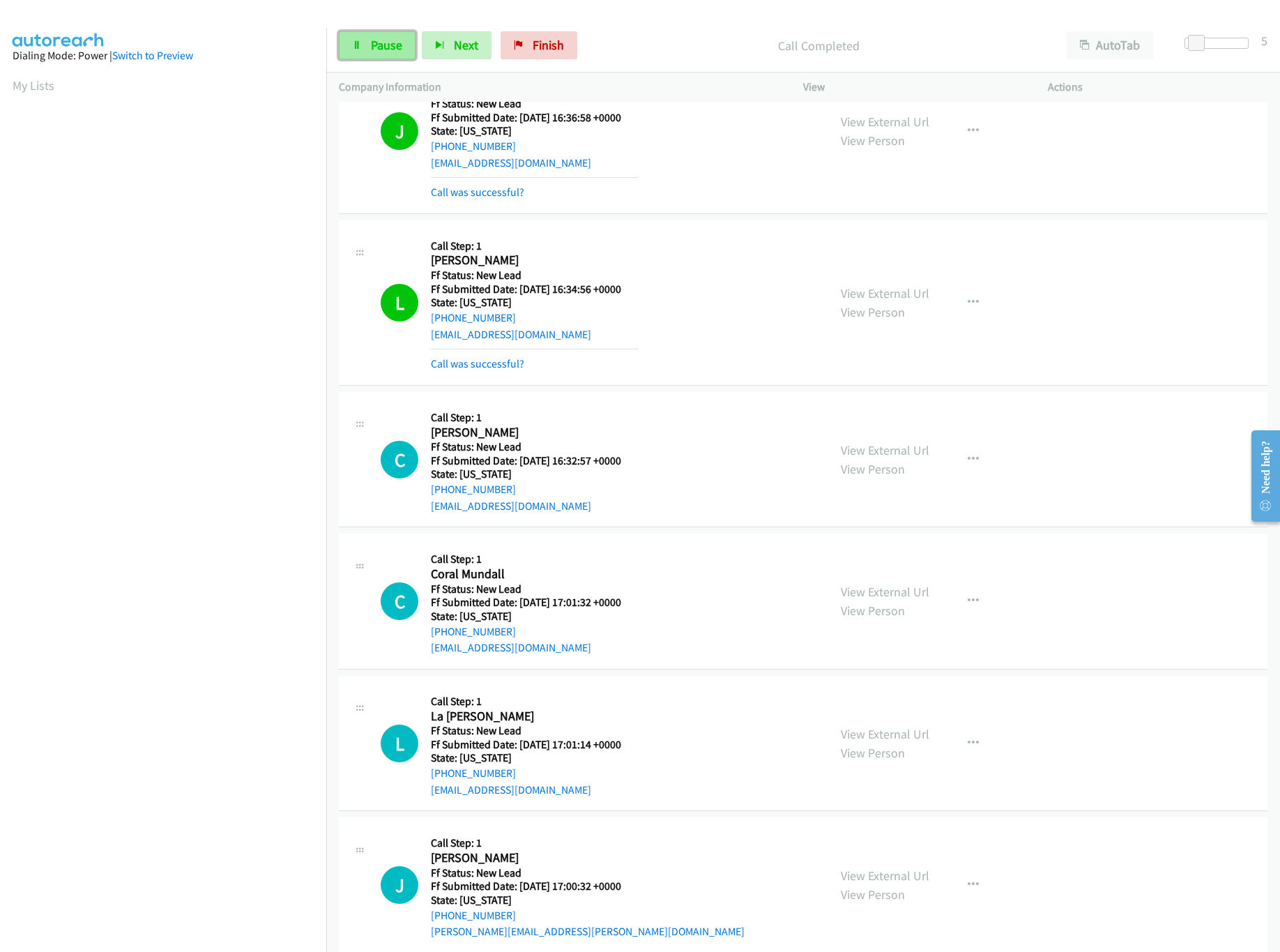
click at [380, 33] on link "Pause" at bounding box center [377, 45] width 77 height 28
click at [380, 33] on link "Start Calls" at bounding box center [389, 45] width 100 height 28
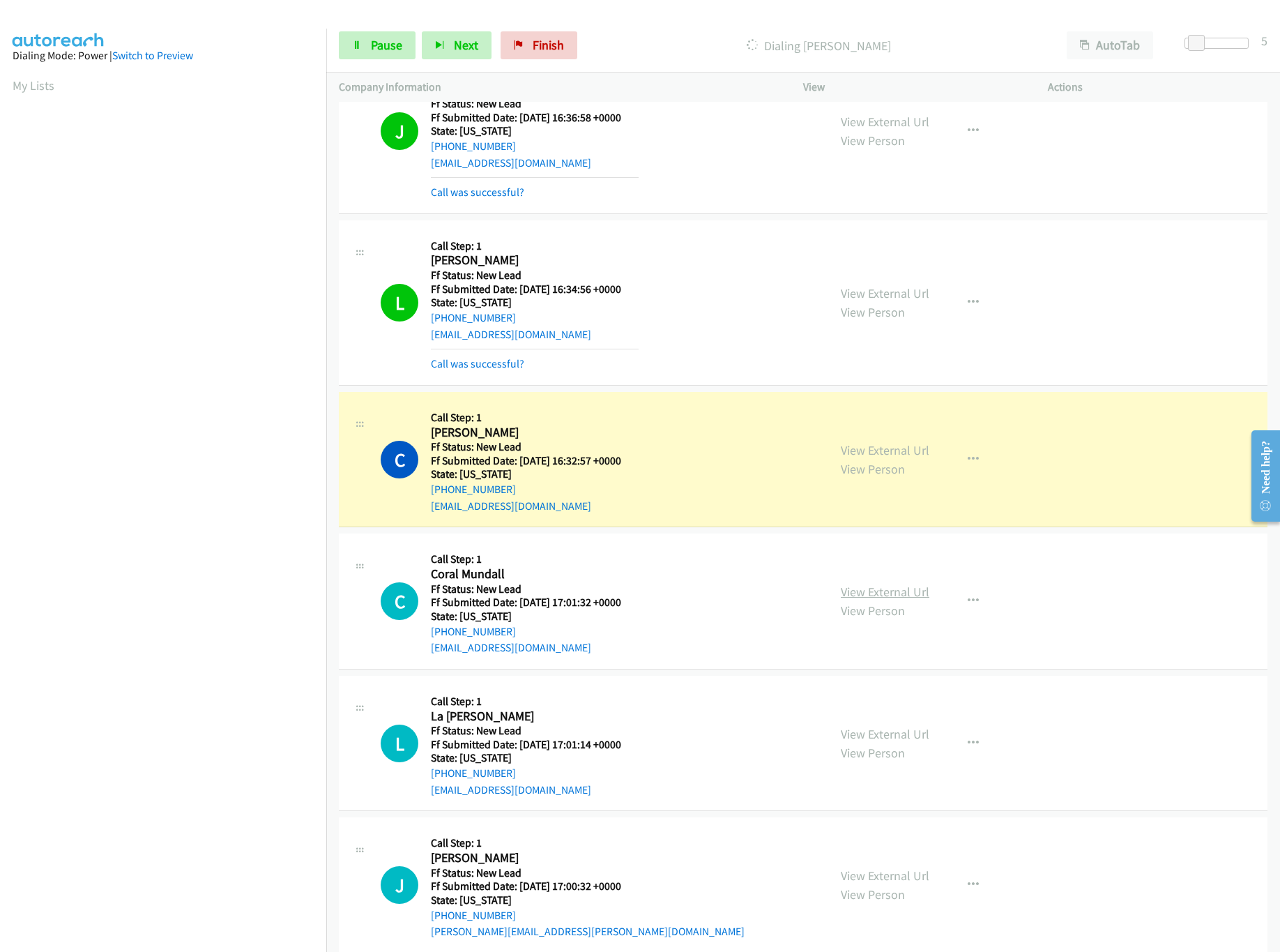
click at [885, 588] on link "View External Url" at bounding box center [885, 592] width 89 height 16
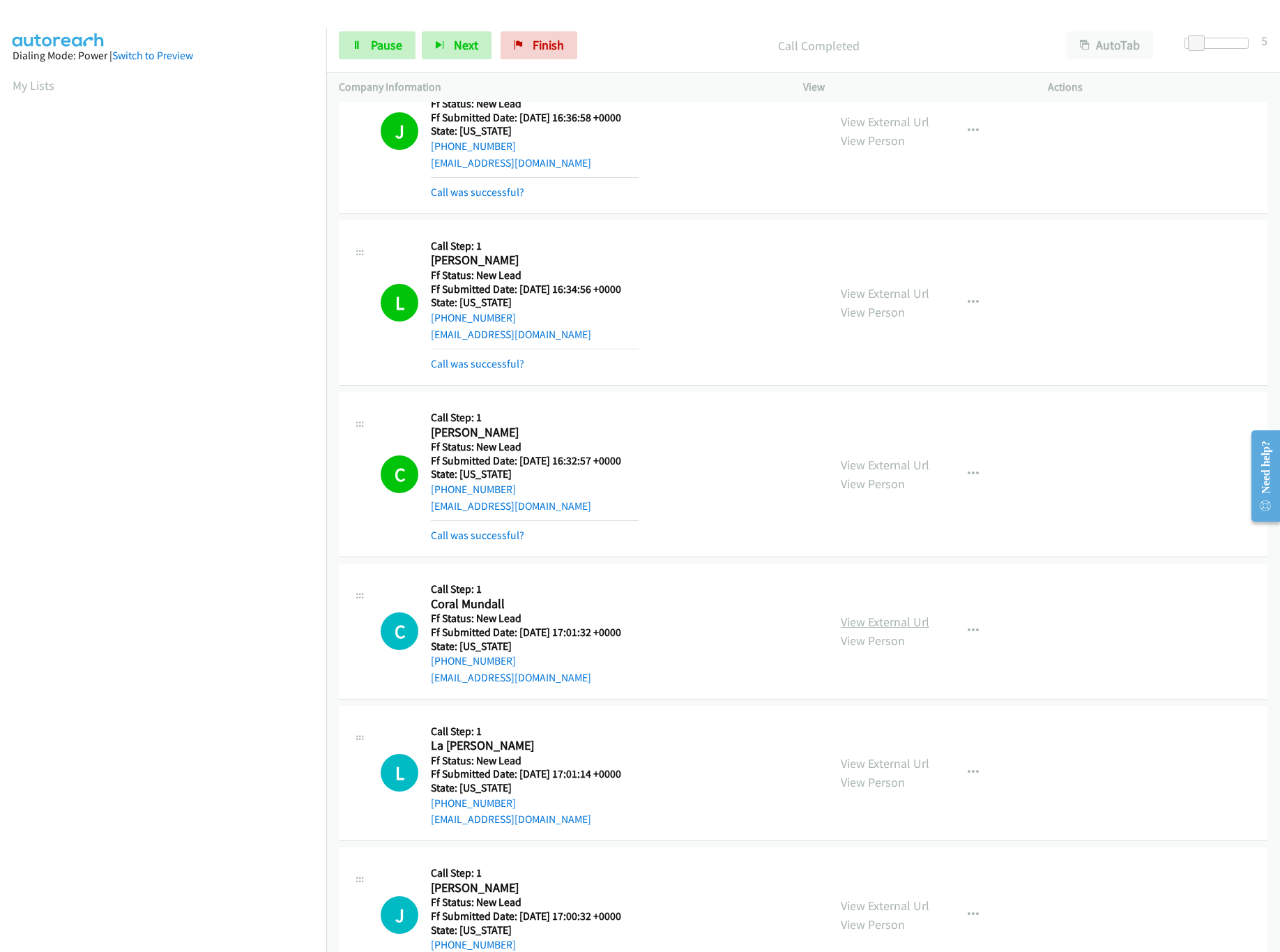
scroll to position [289, 0]
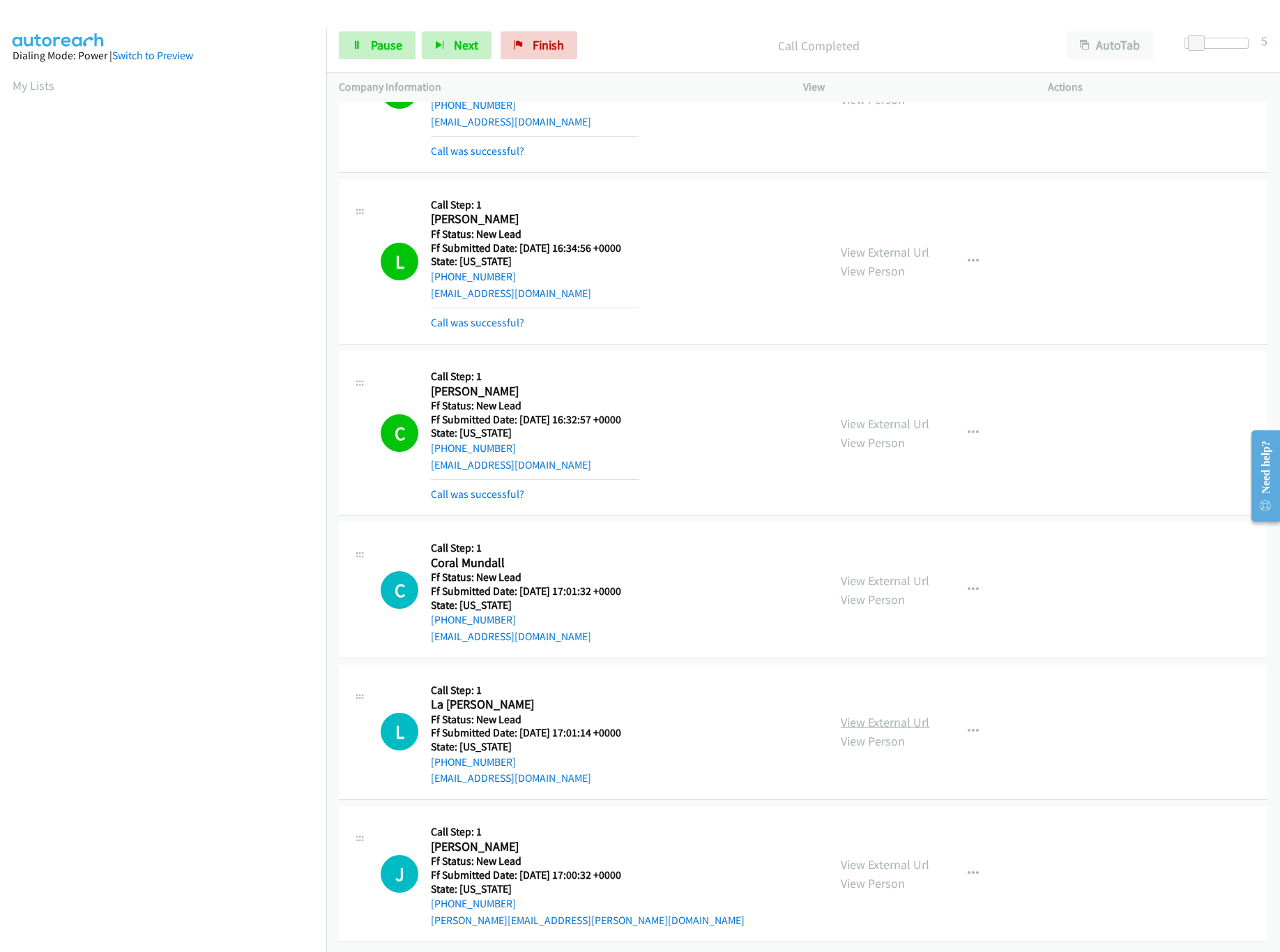
click at [879, 714] on link "View External Url" at bounding box center [885, 722] width 89 height 16
click at [372, 37] on link "Pause" at bounding box center [377, 45] width 77 height 28
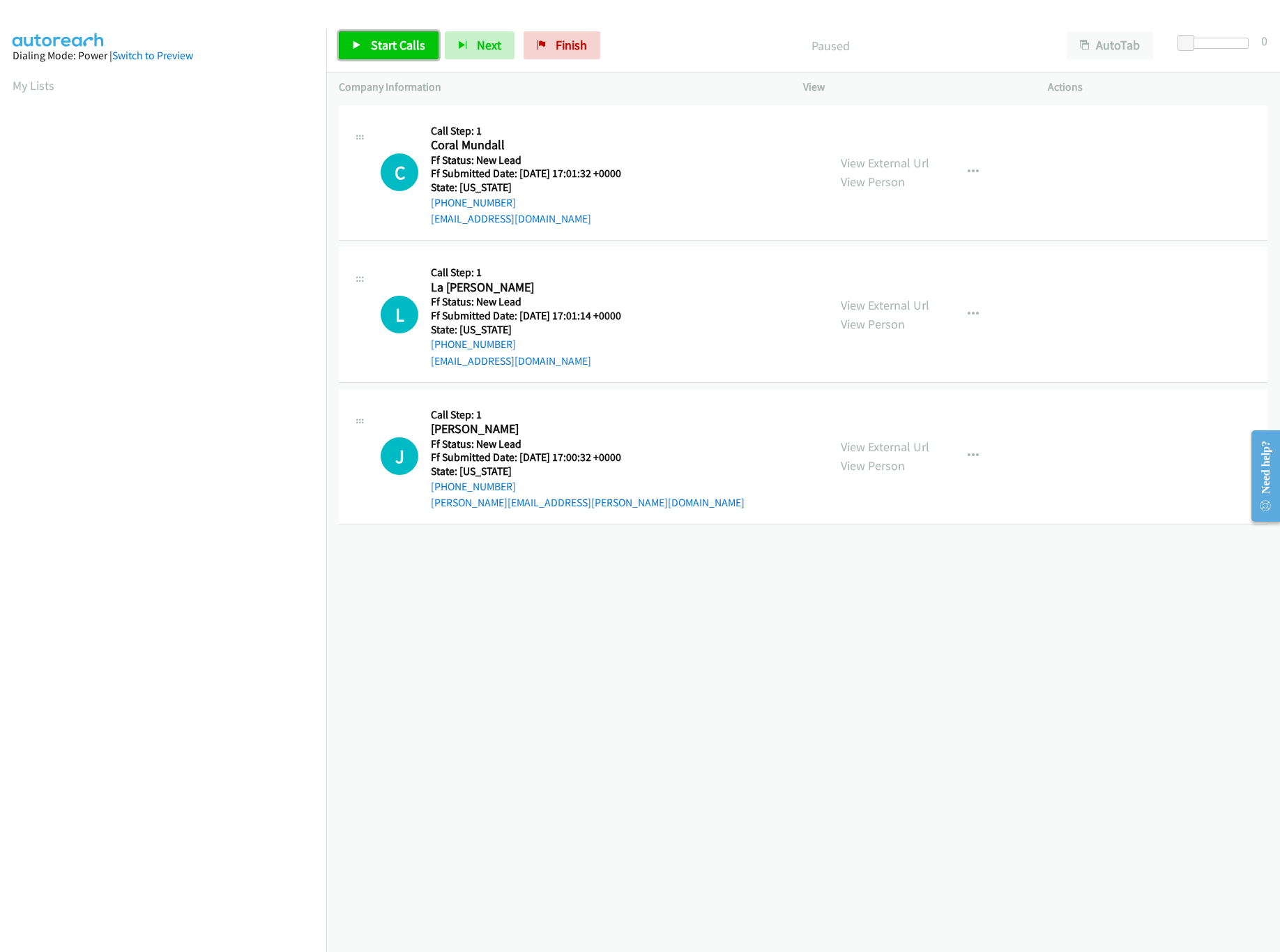
click at [419, 47] on span "Start Calls" at bounding box center [398, 45] width 55 height 16
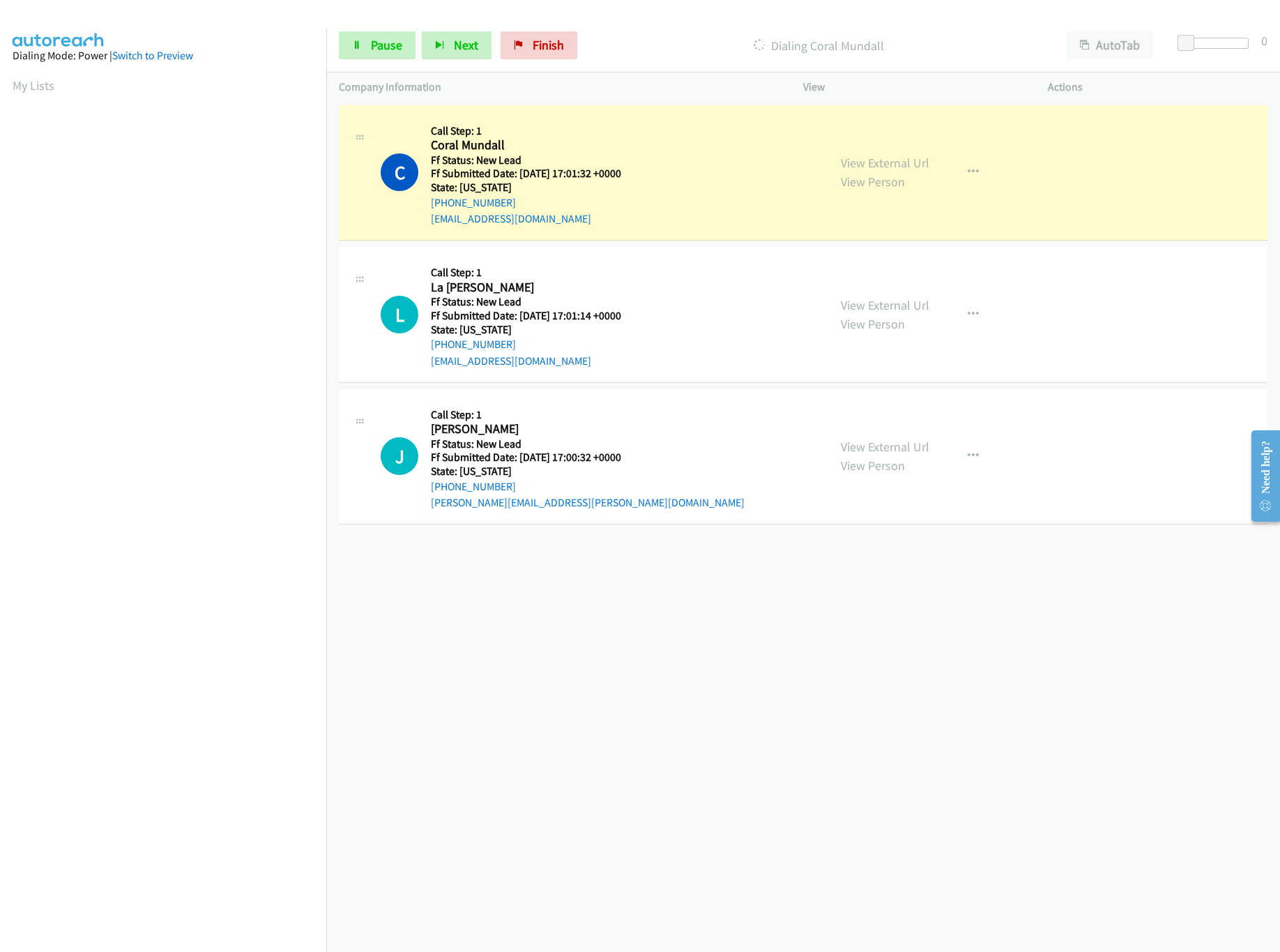
click at [682, 724] on div "+1 415-964-1034 Call failed - Please reload the list and try again The Callbar …" at bounding box center [803, 526] width 954 height 850
click at [549, 475] on h5 "State: Florida" at bounding box center [588, 472] width 314 height 14
click at [875, 449] on link "View External Url" at bounding box center [885, 446] width 89 height 16
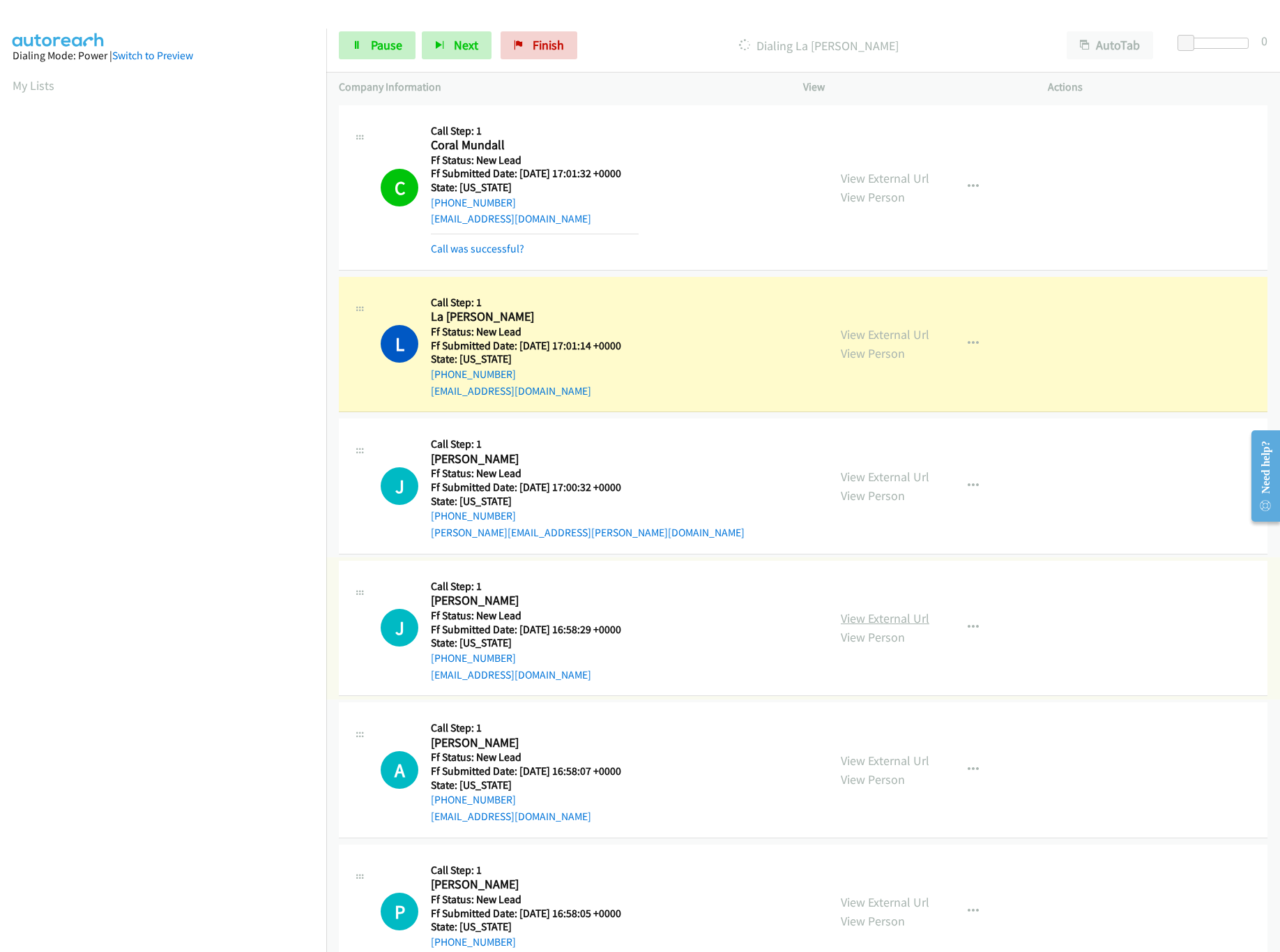
click at [883, 620] on link "View External Url" at bounding box center [885, 618] width 89 height 16
click at [969, 627] on icon "button" at bounding box center [973, 627] width 11 height 11
click at [877, 728] on link "Skip Call" at bounding box center [899, 719] width 186 height 28
drag, startPoint x: 1227, startPoint y: 720, endPoint x: 1276, endPoint y: 730, distance: 50.0
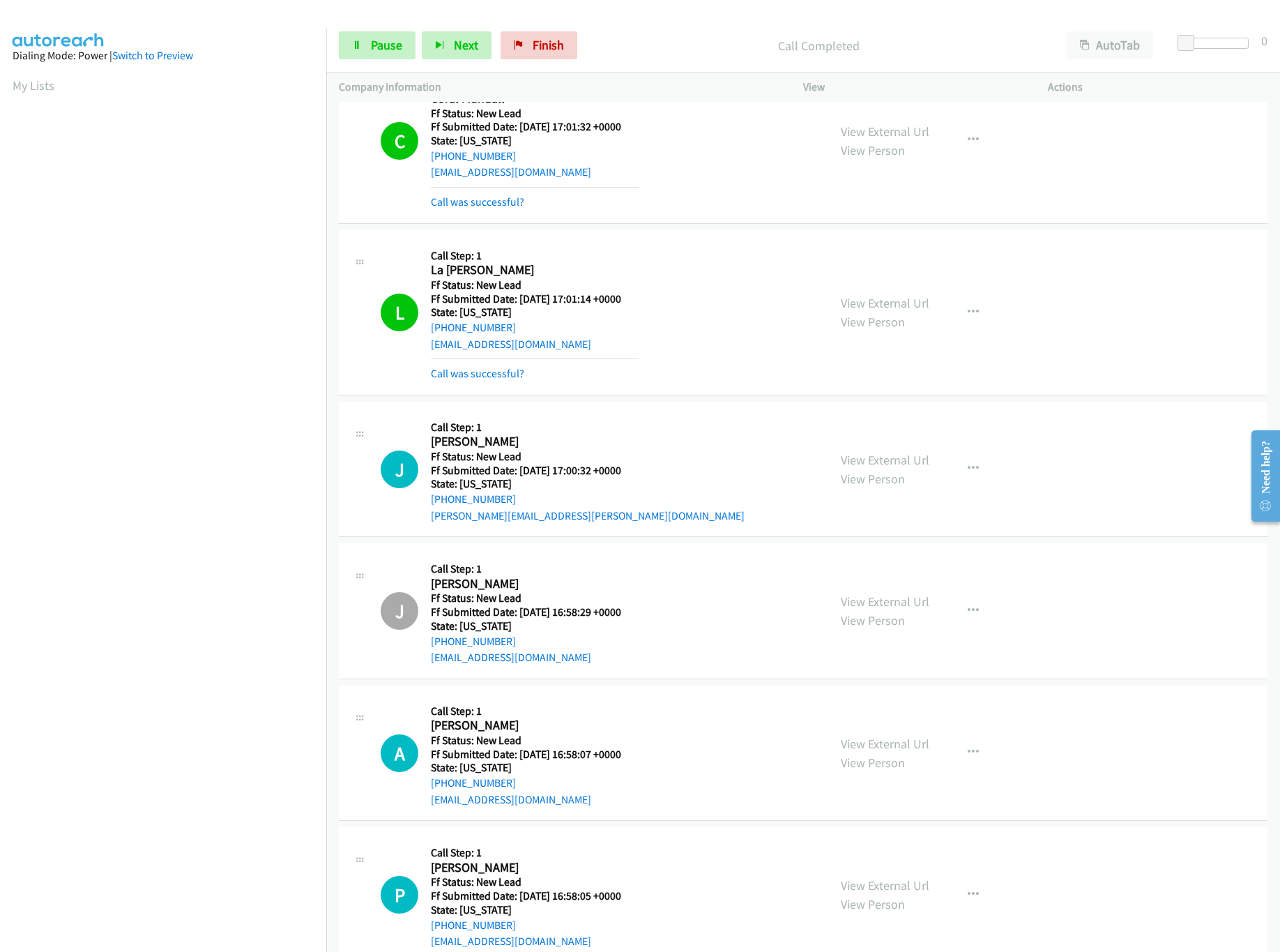
scroll to position [86, 0]
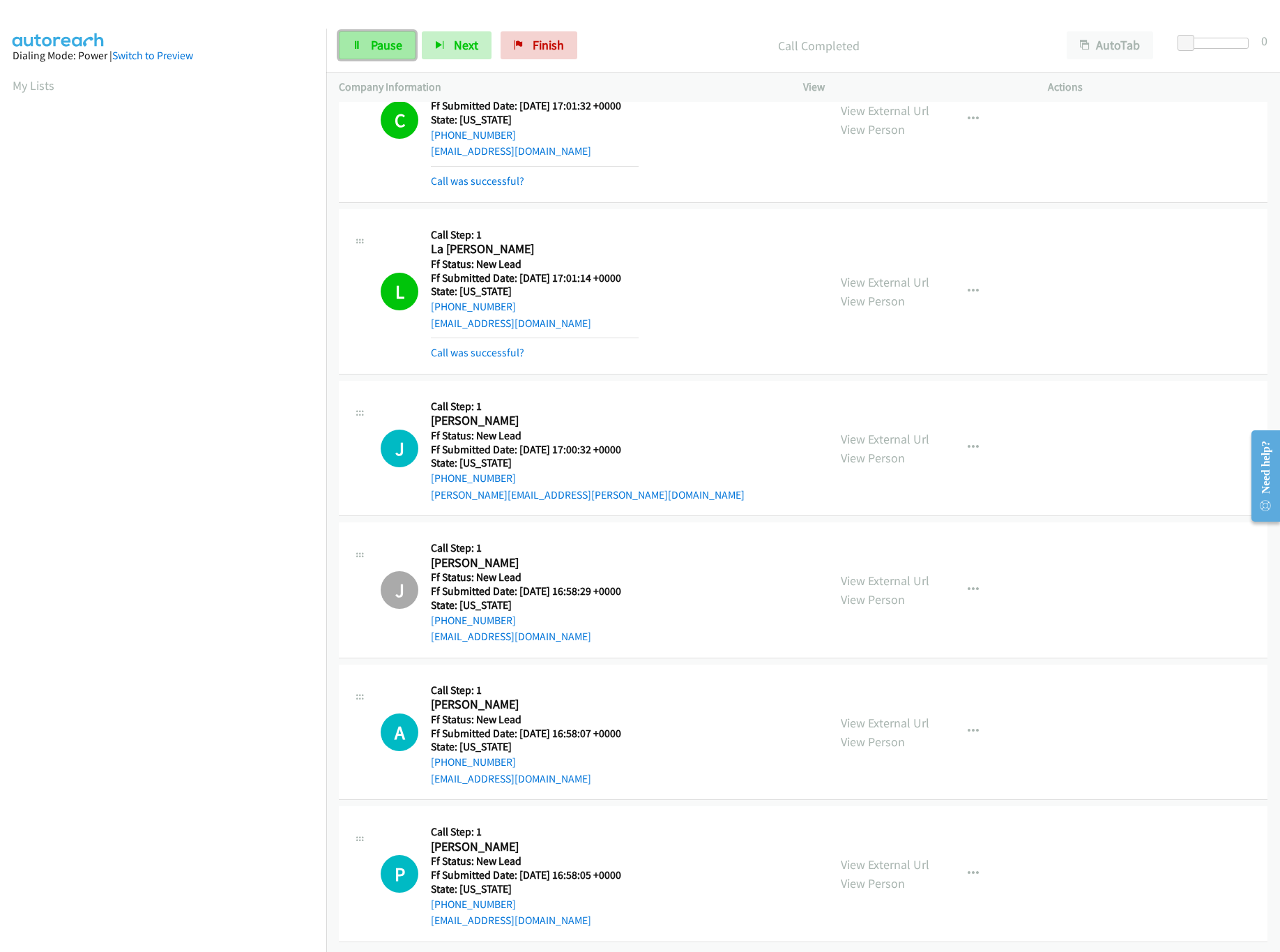
click at [407, 37] on link "Pause" at bounding box center [377, 45] width 77 height 28
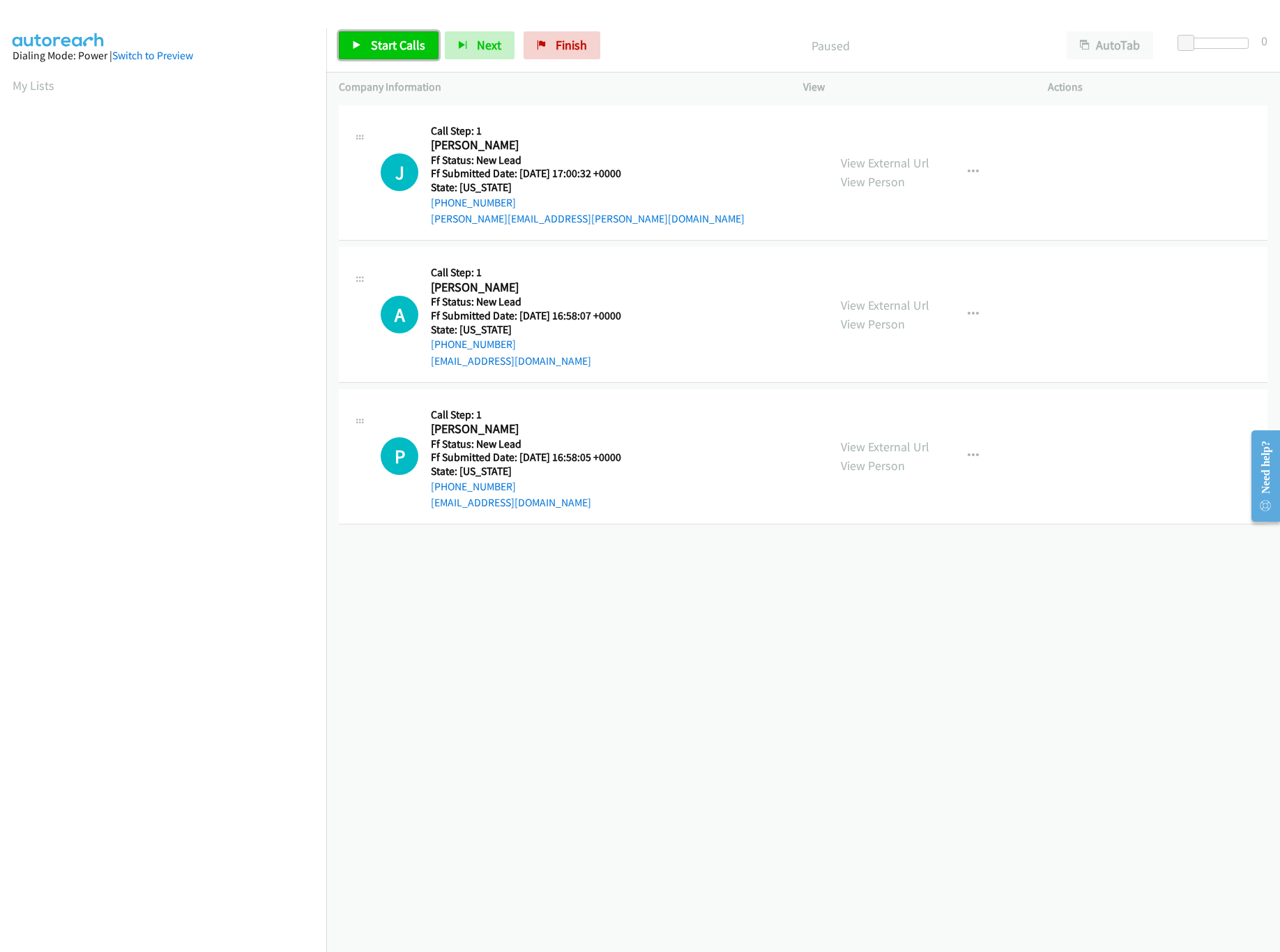
click at [368, 38] on link "Start Calls" at bounding box center [389, 45] width 100 height 28
click at [640, 714] on div "+1 415-964-1034 Call failed - Please reload the list and try again The Callbar …" at bounding box center [803, 526] width 954 height 850
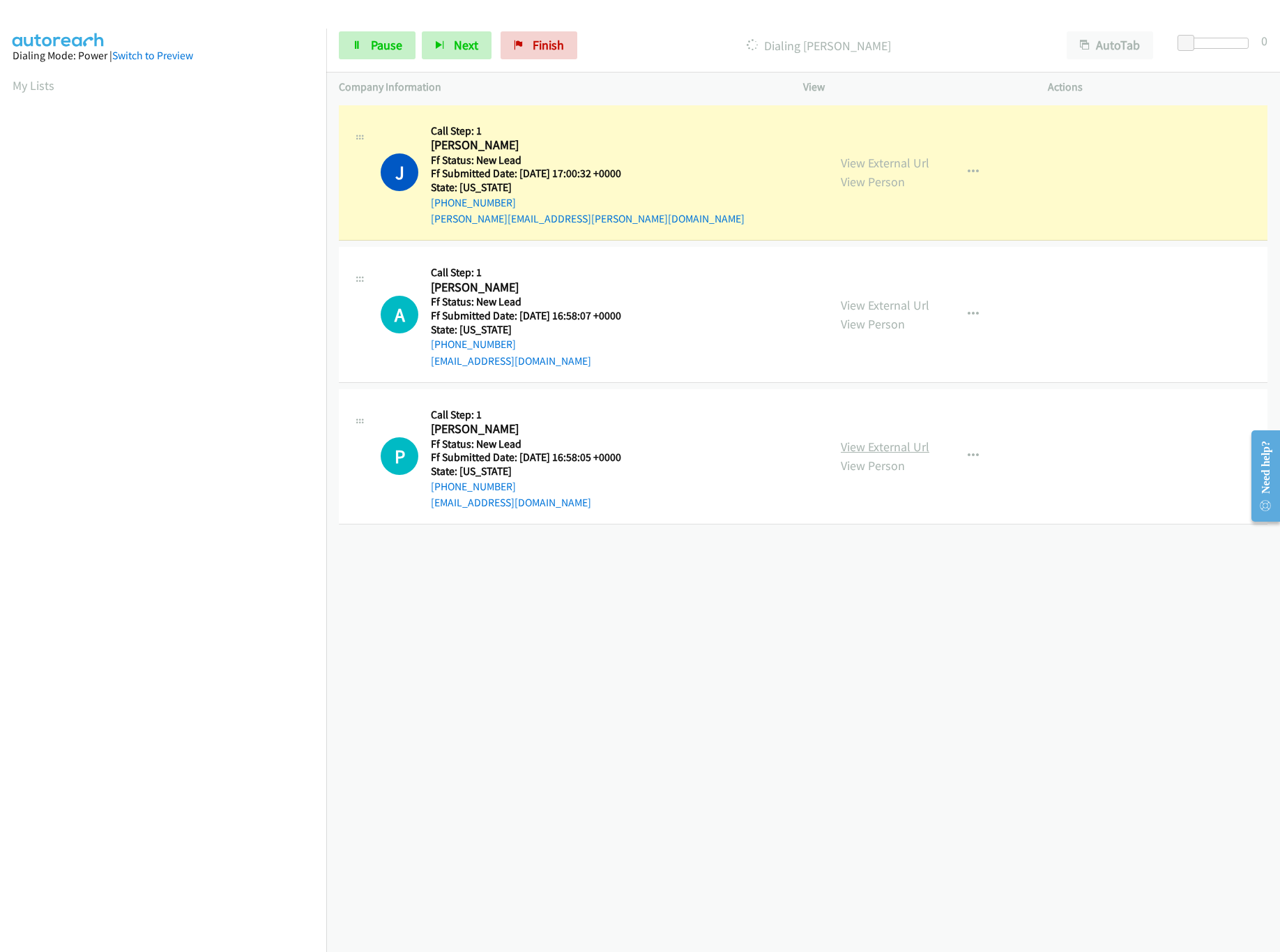
click at [858, 448] on link "View External Url" at bounding box center [885, 446] width 89 height 16
click at [912, 306] on link "View External Url" at bounding box center [885, 305] width 89 height 16
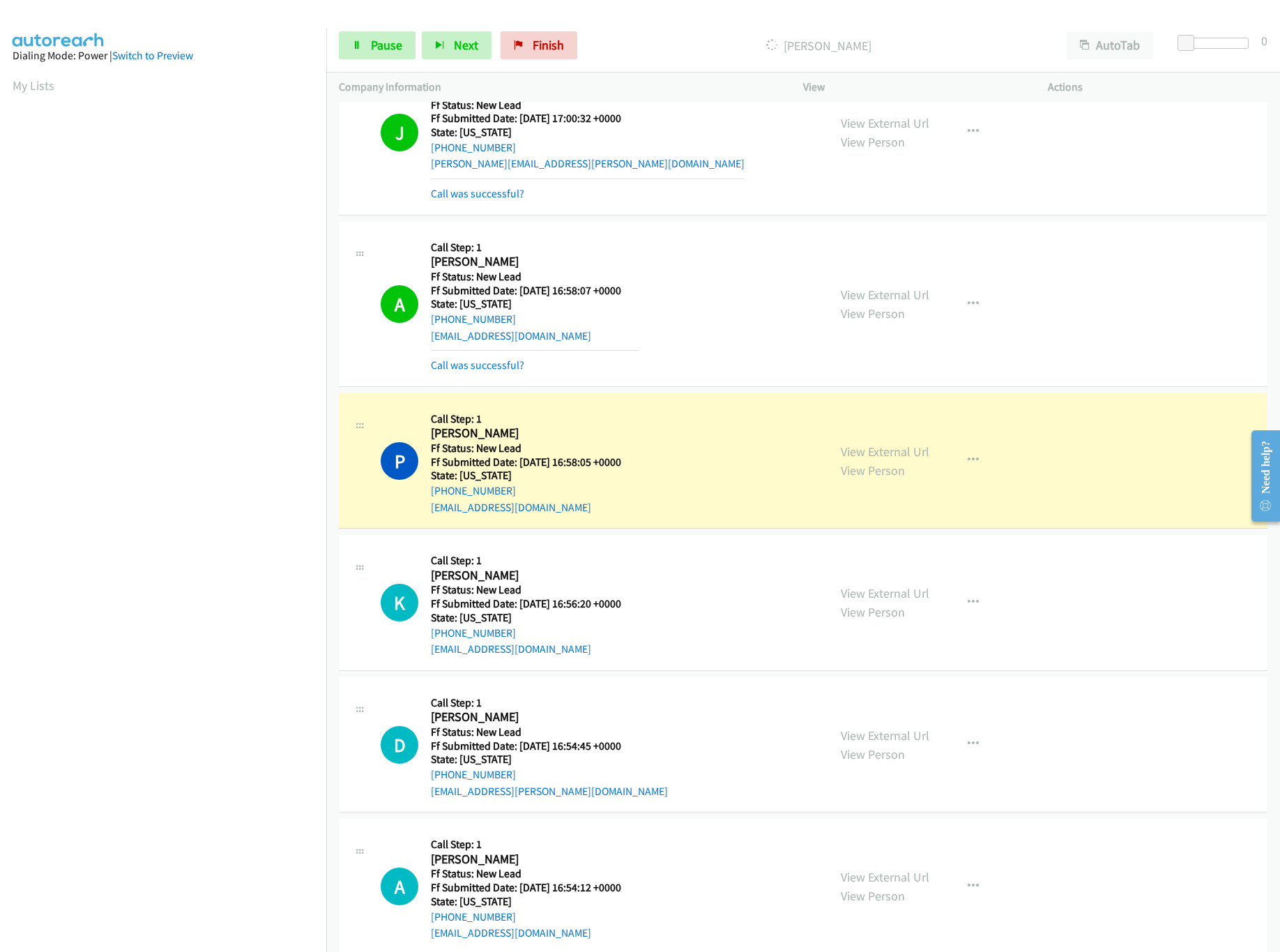
scroll to position [86, 0]
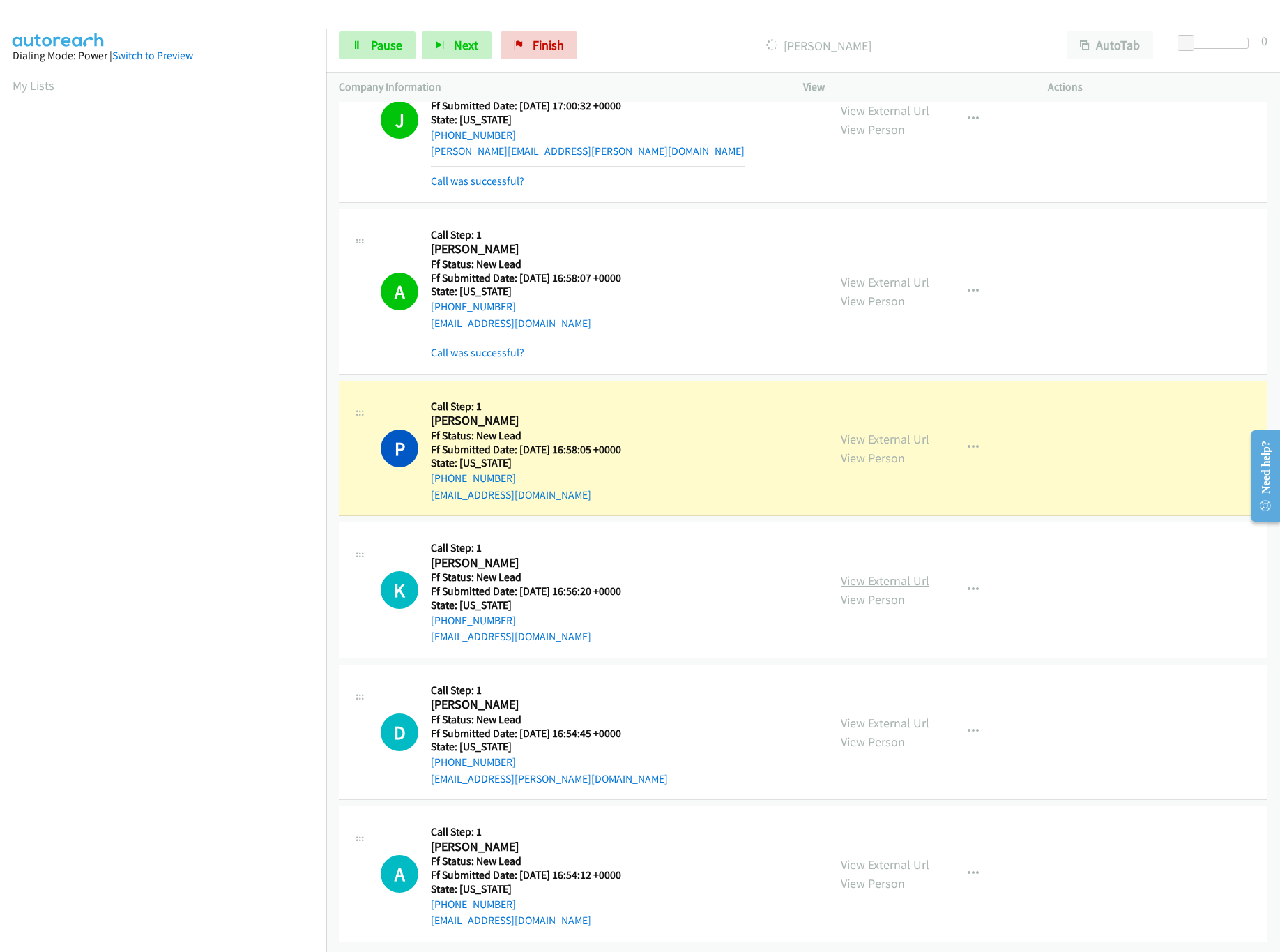
click at [877, 572] on link "View External Url" at bounding box center [885, 580] width 89 height 16
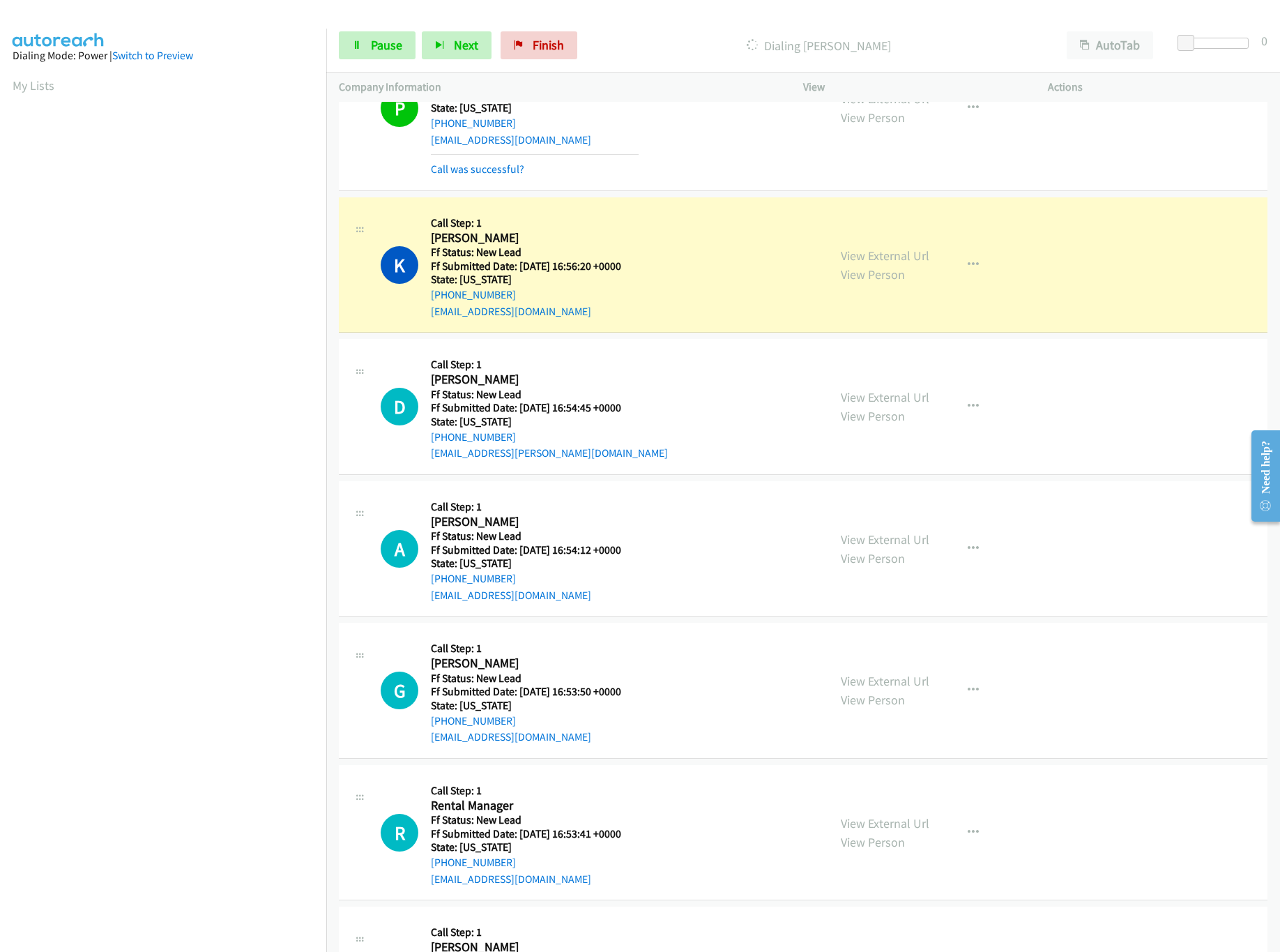
scroll to position [542, 0]
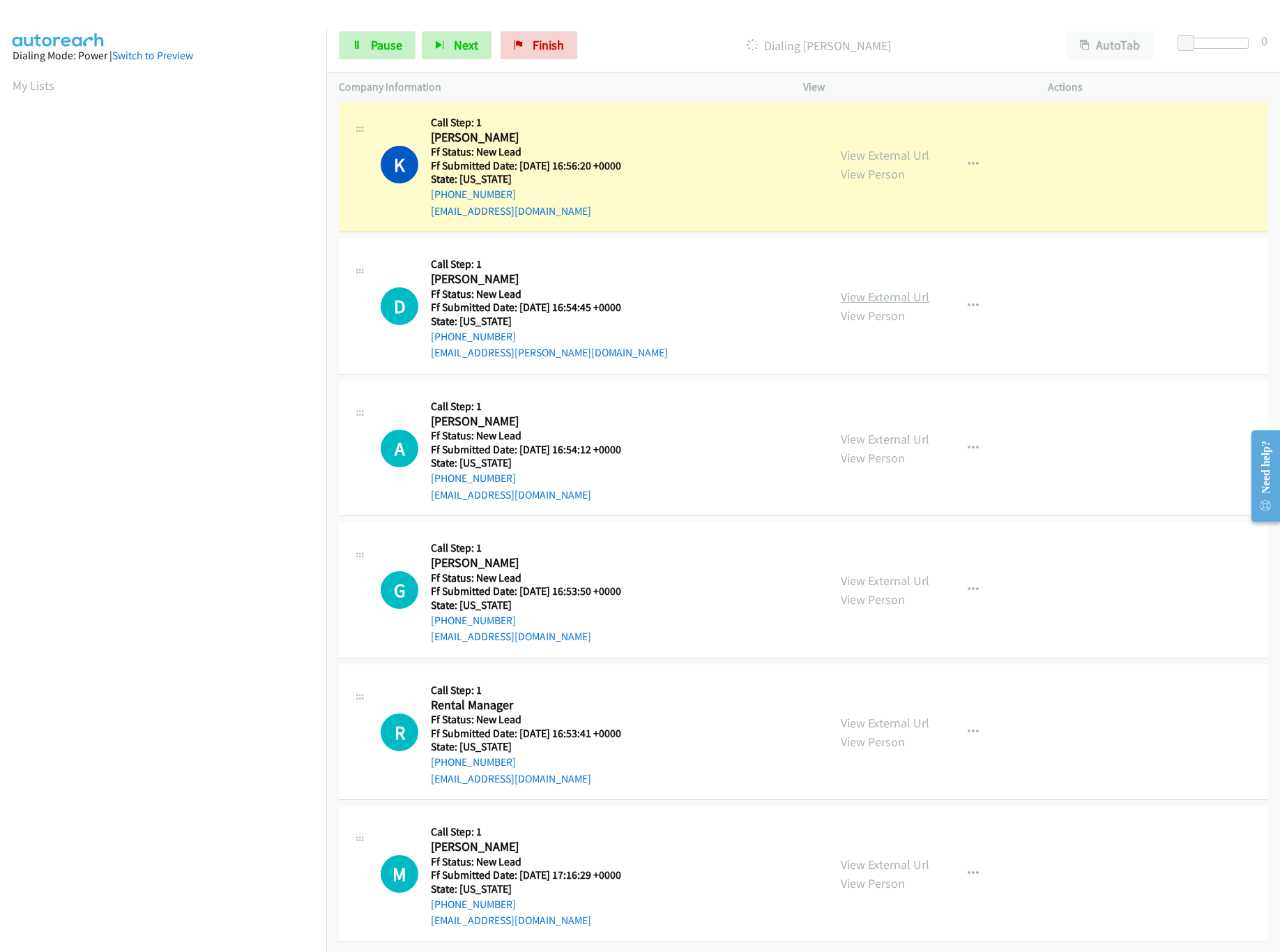
click at [914, 289] on link "View External Url" at bounding box center [885, 297] width 89 height 16
click at [394, 56] on link "Pause" at bounding box center [377, 45] width 77 height 28
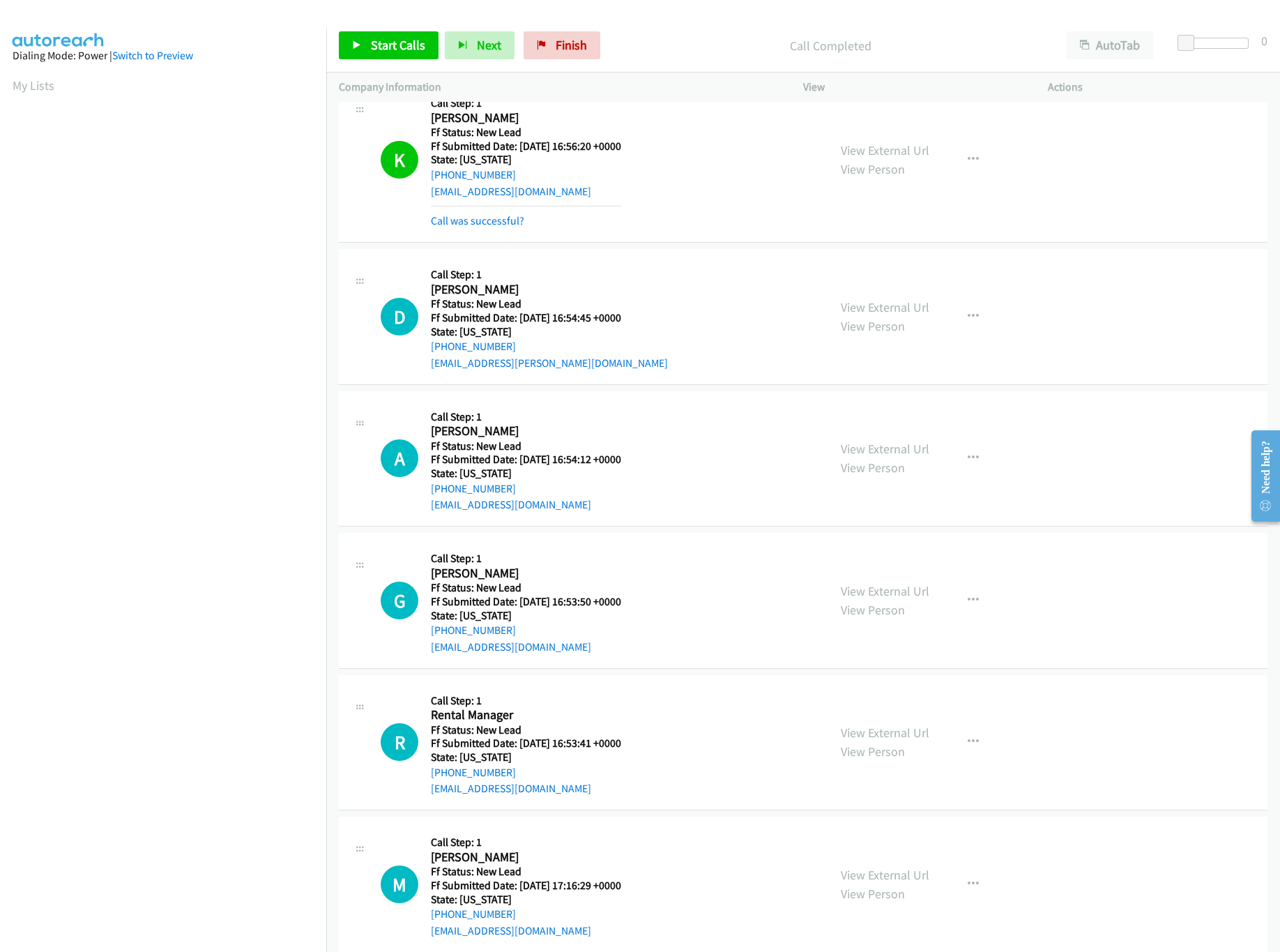
click at [118, 858] on nav "Dialing Mode: Power | Switch to Preview My Lists" at bounding box center [164, 504] width 327 height 952
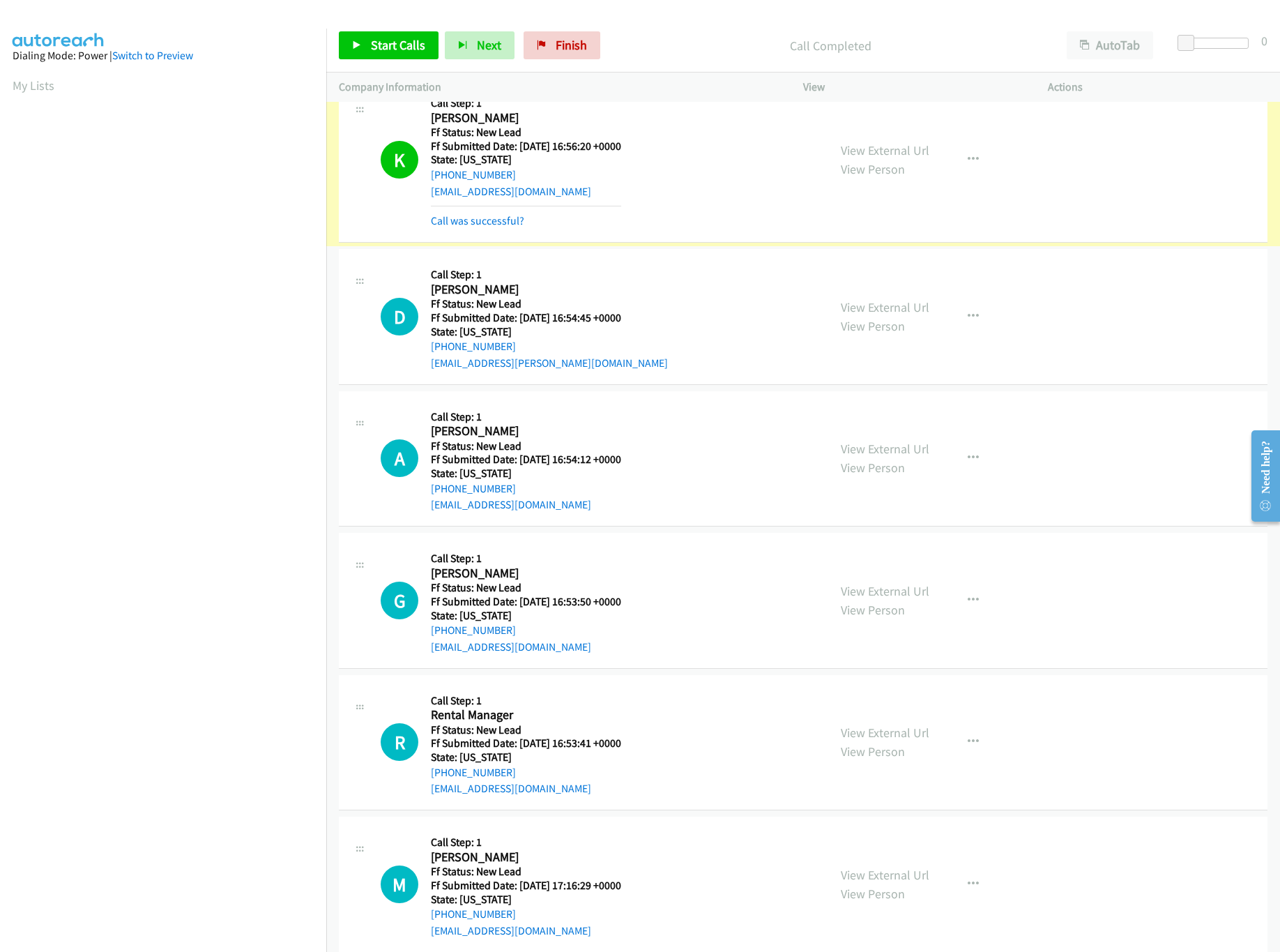
click at [467, 224] on link "Call was successful?" at bounding box center [478, 221] width 94 height 13
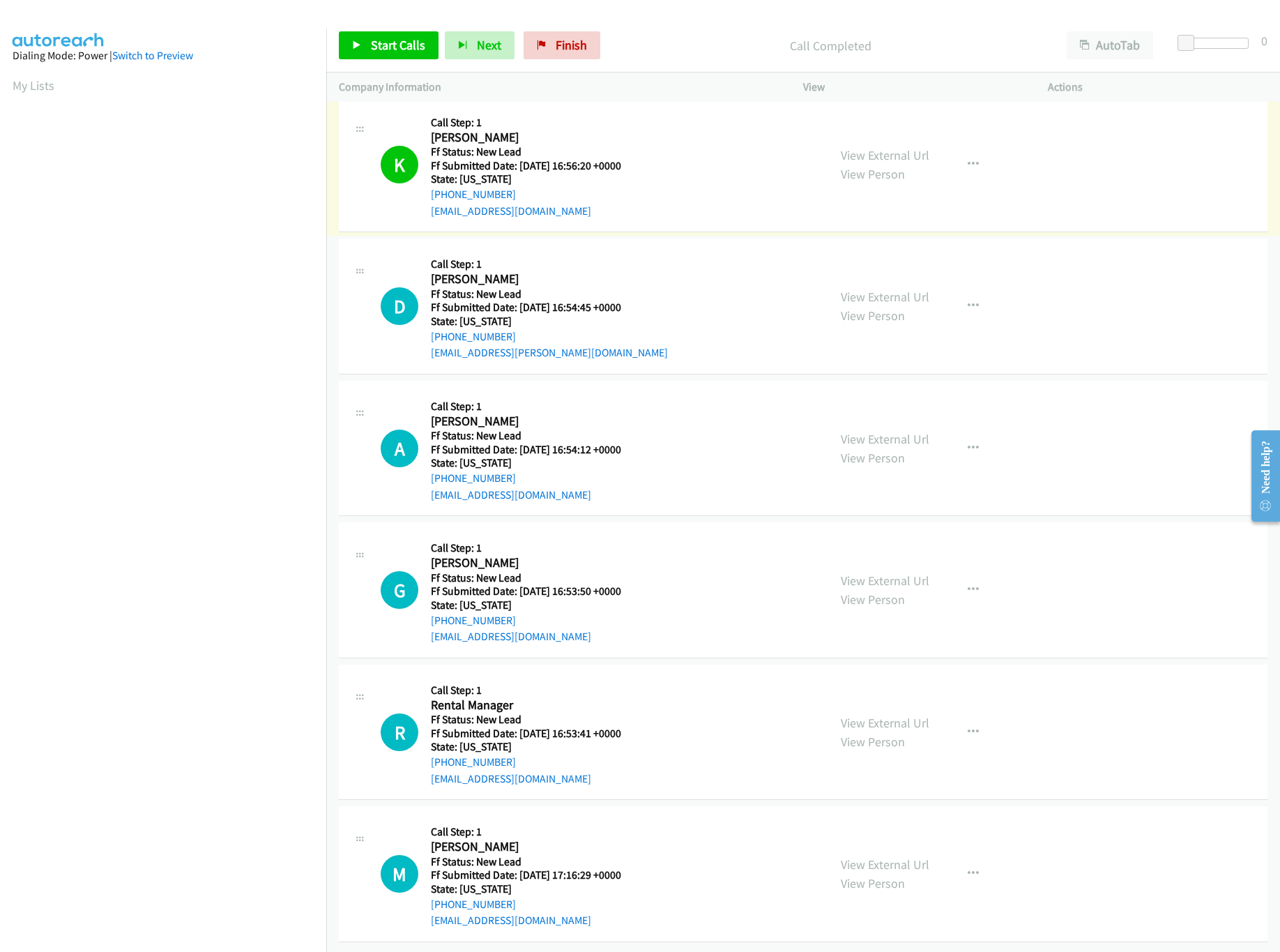
scroll to position [513, 0]
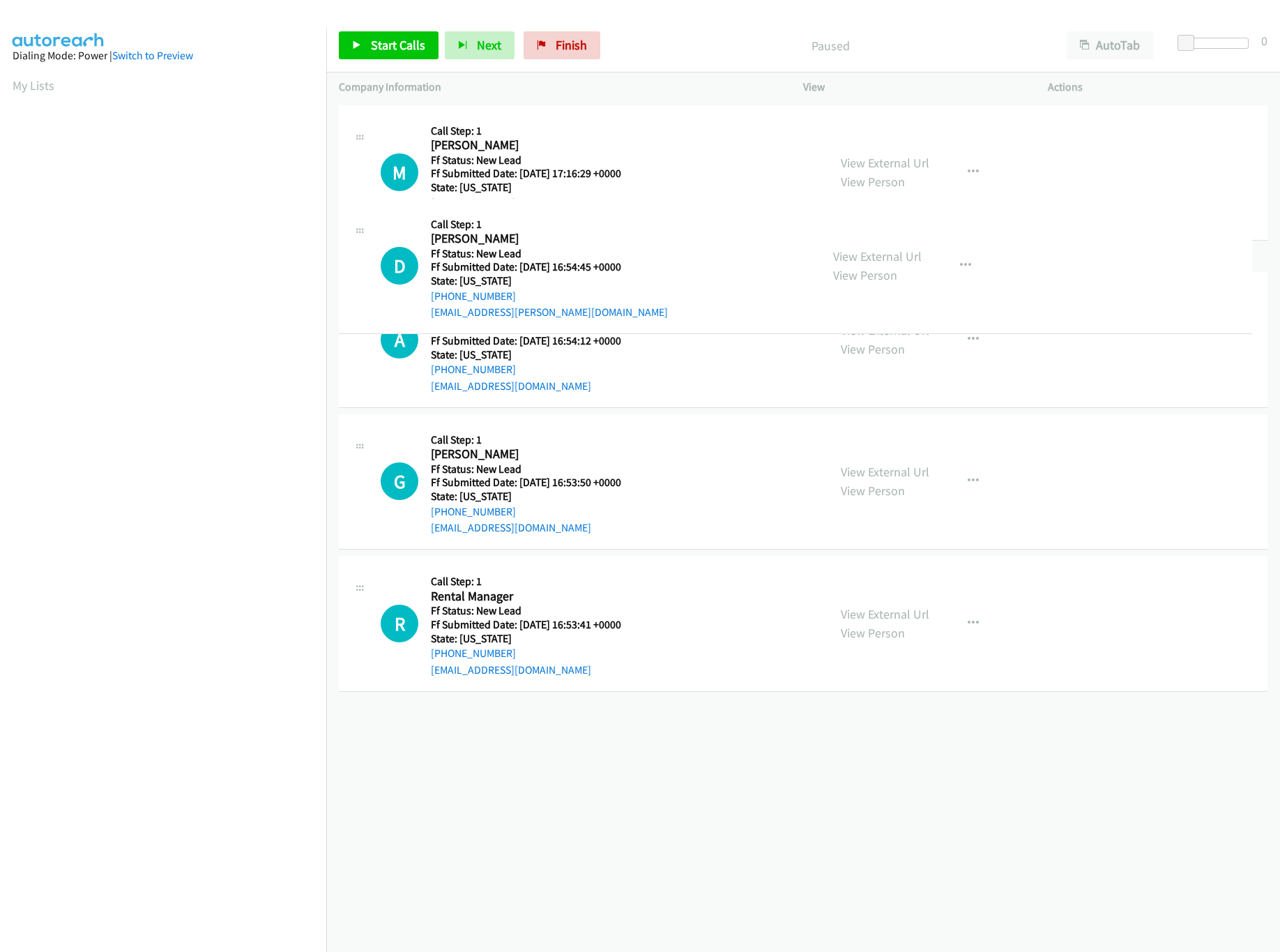
drag, startPoint x: 659, startPoint y: 272, endPoint x: 667, endPoint y: 118, distance: 154.2
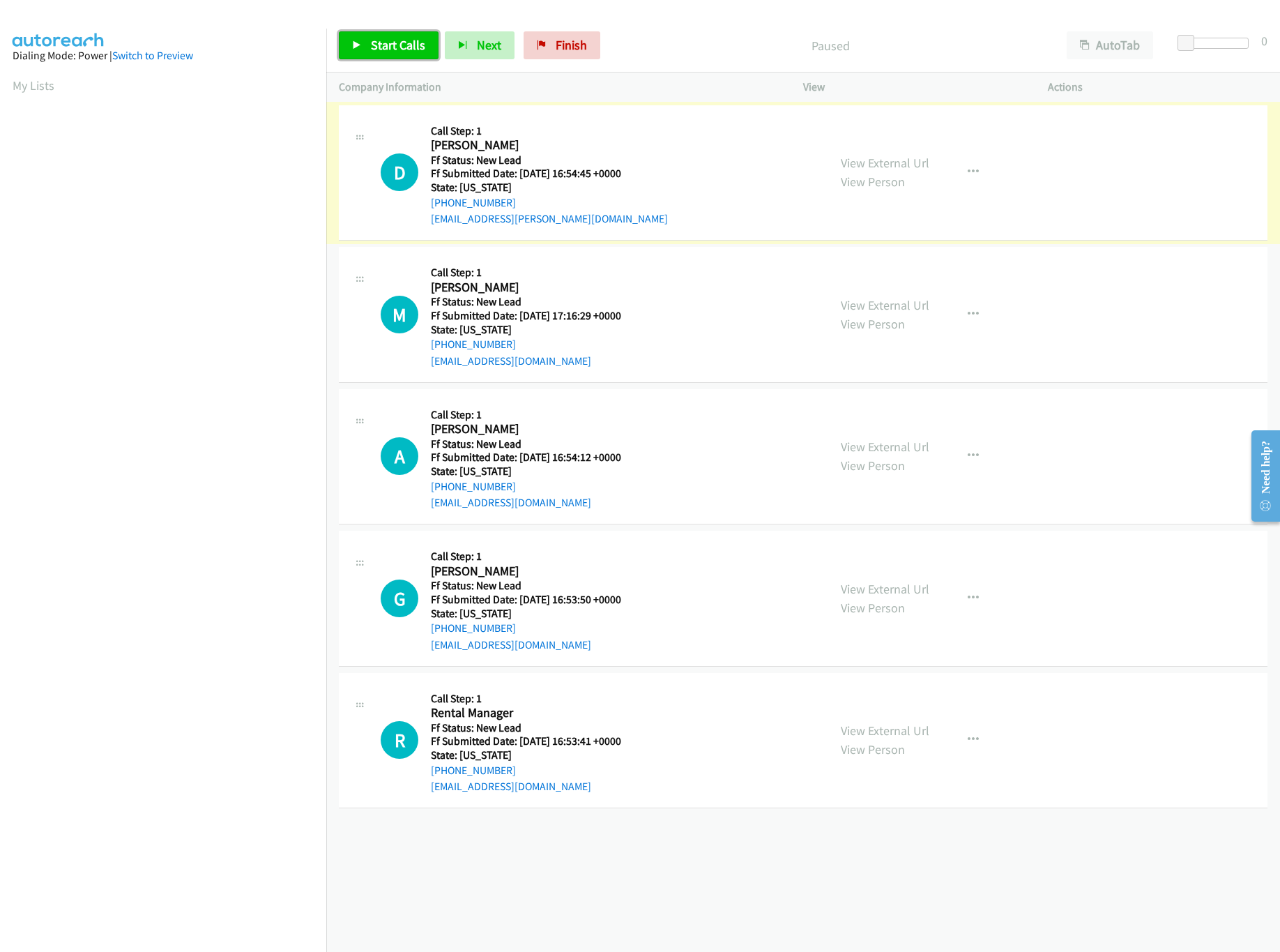
click at [413, 40] on span "Start Calls" at bounding box center [398, 45] width 55 height 16
click at [885, 306] on link "View External Url" at bounding box center [885, 305] width 89 height 16
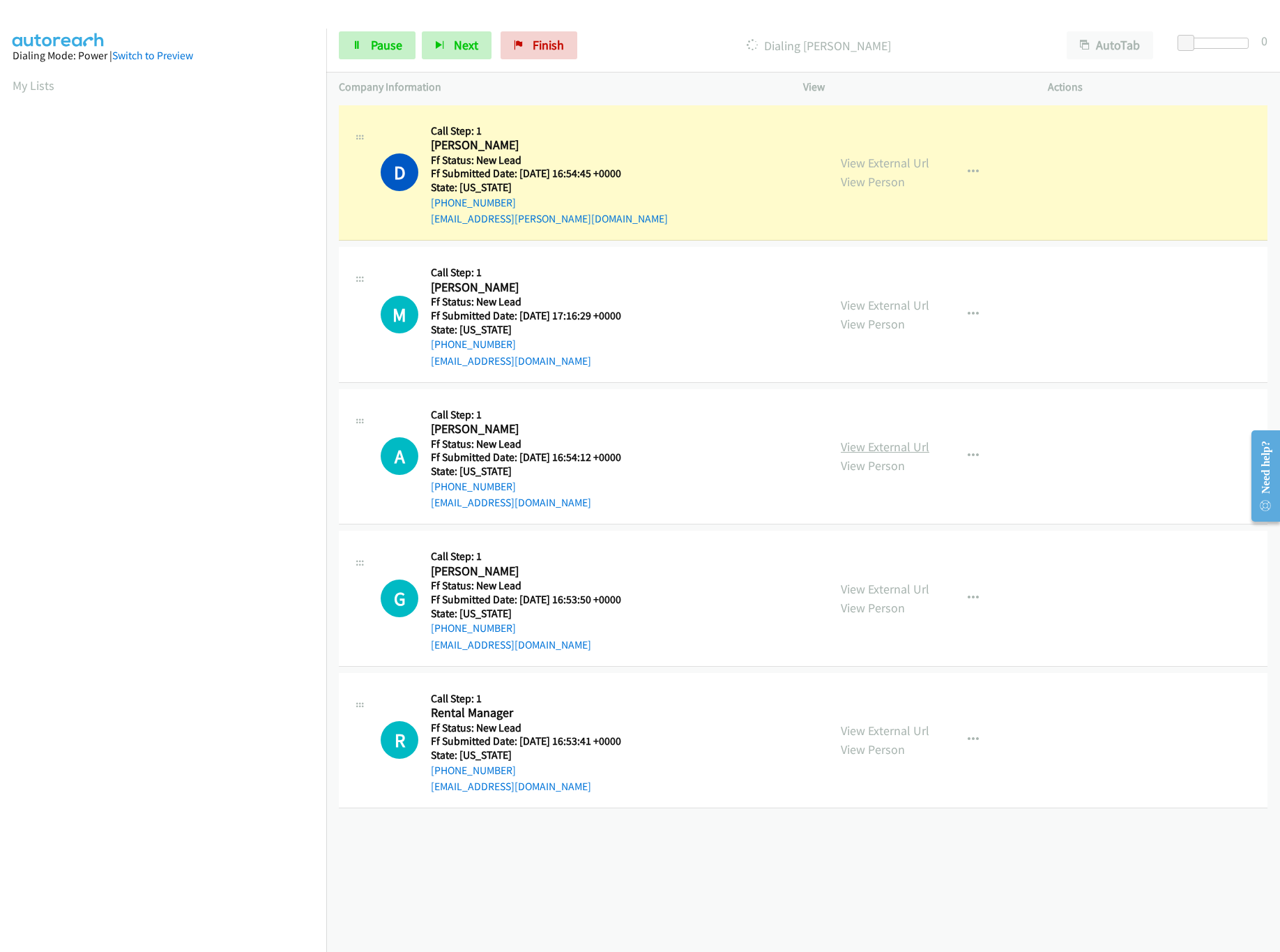
click at [913, 454] on link "View External Url" at bounding box center [885, 446] width 89 height 16
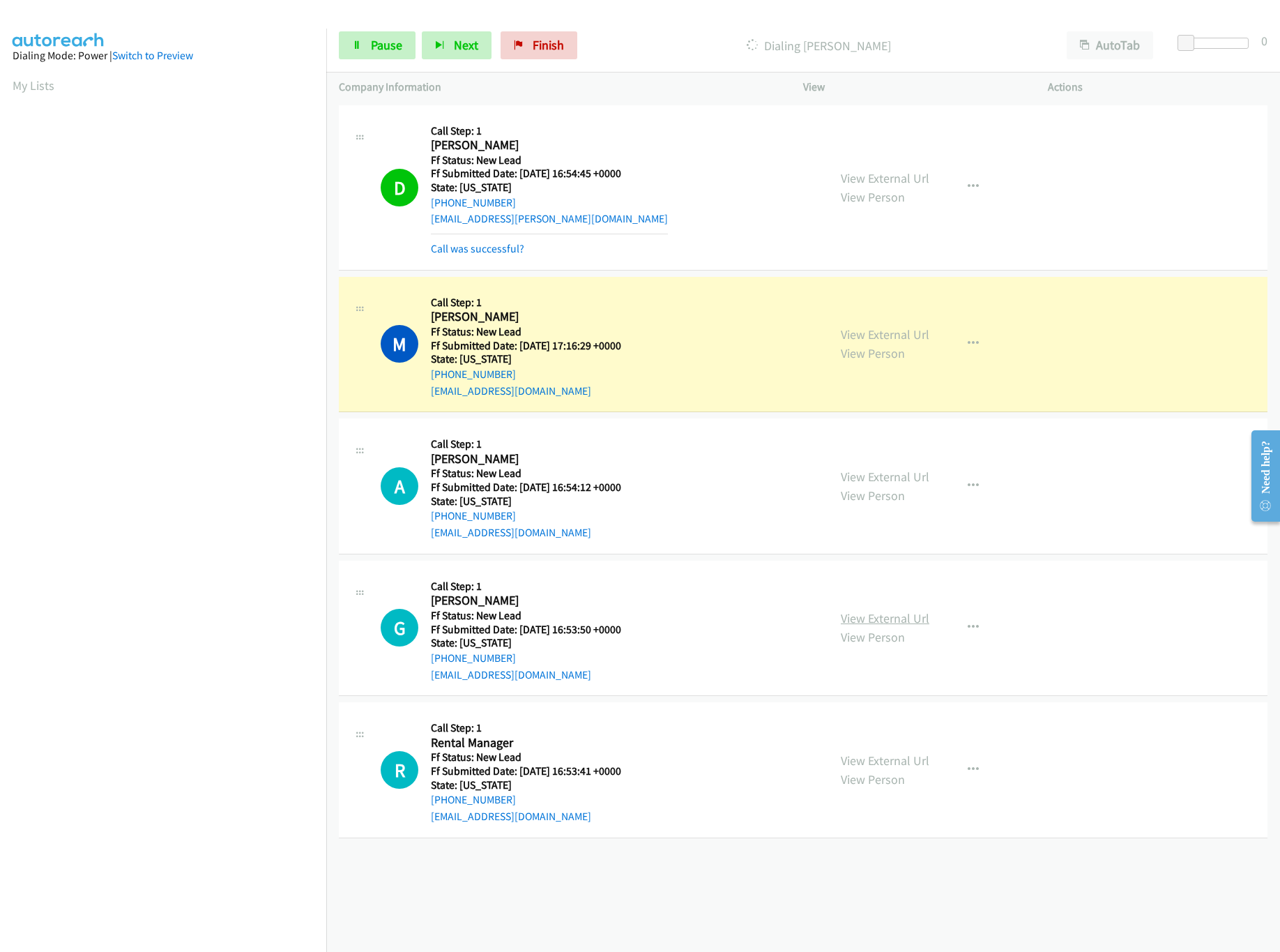
click at [877, 615] on link "View External Url" at bounding box center [885, 618] width 89 height 16
click at [385, 40] on span "Pause" at bounding box center [387, 45] width 32 height 16
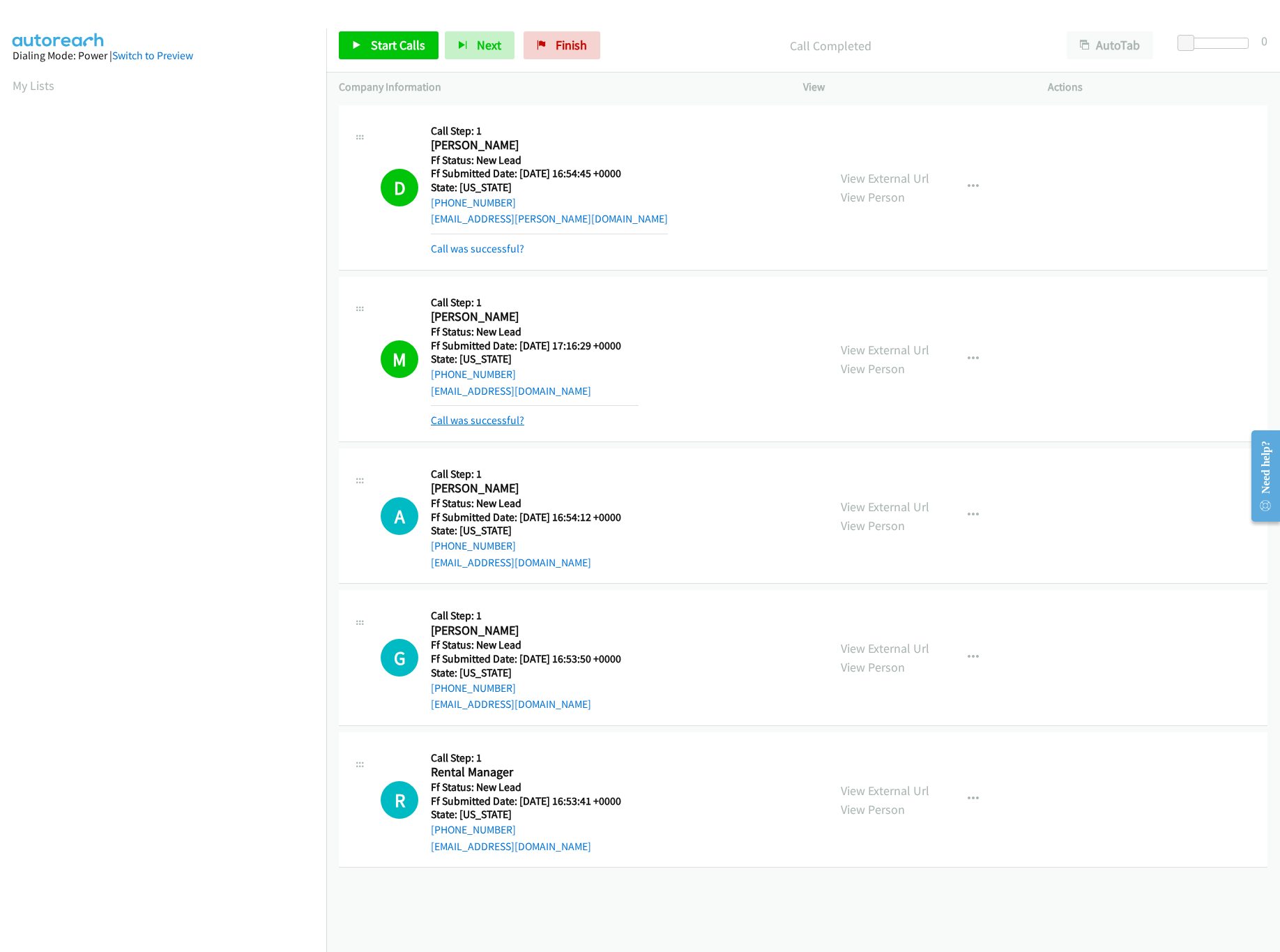
click at [495, 419] on link "Call was successful?" at bounding box center [478, 420] width 94 height 13
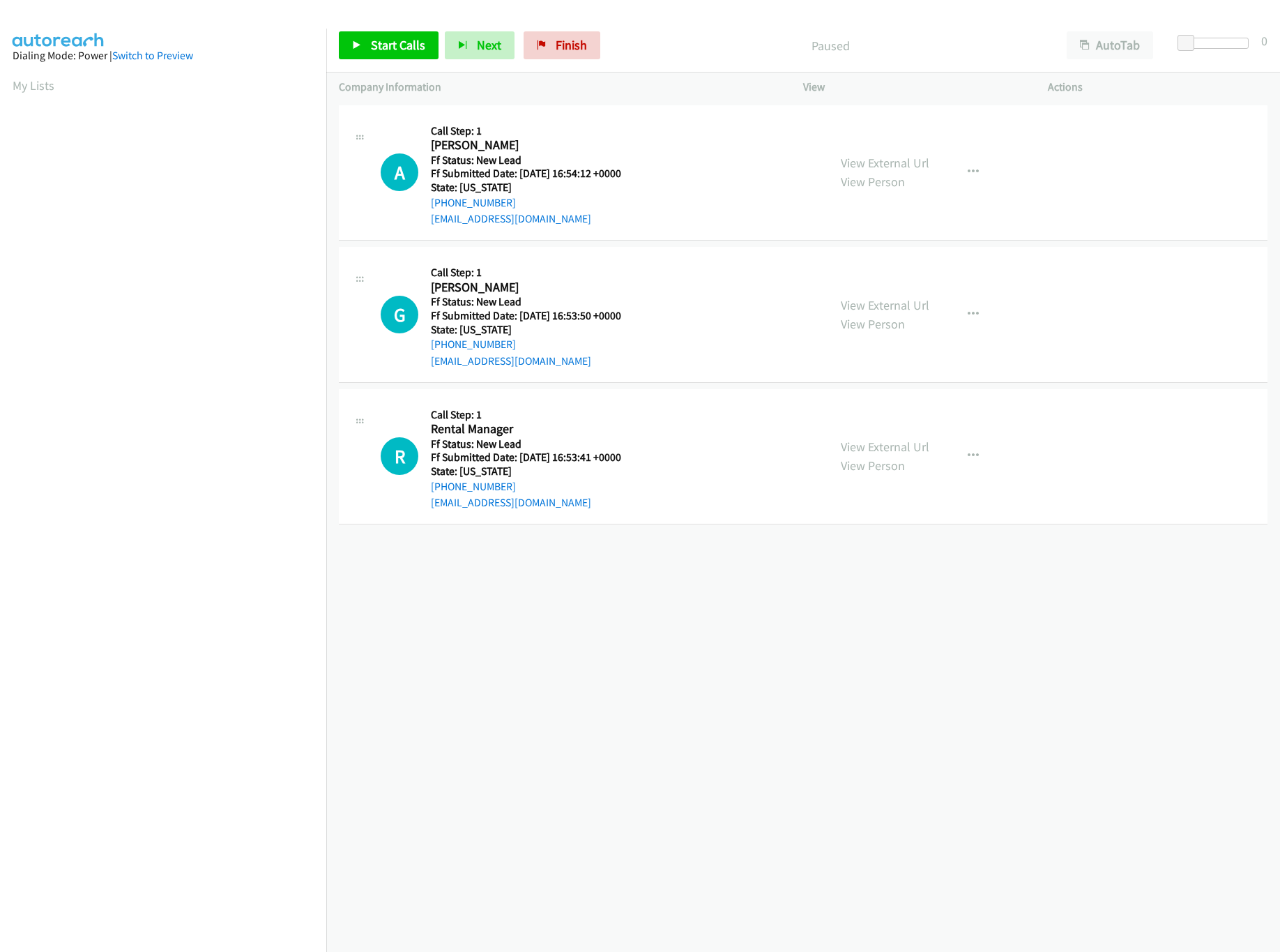
click at [624, 752] on div "[PHONE_NUMBER] Call failed - Please reload the list and try again The Callbar F…" at bounding box center [803, 526] width 954 height 850
click at [392, 40] on span "Start Calls" at bounding box center [398, 45] width 55 height 16
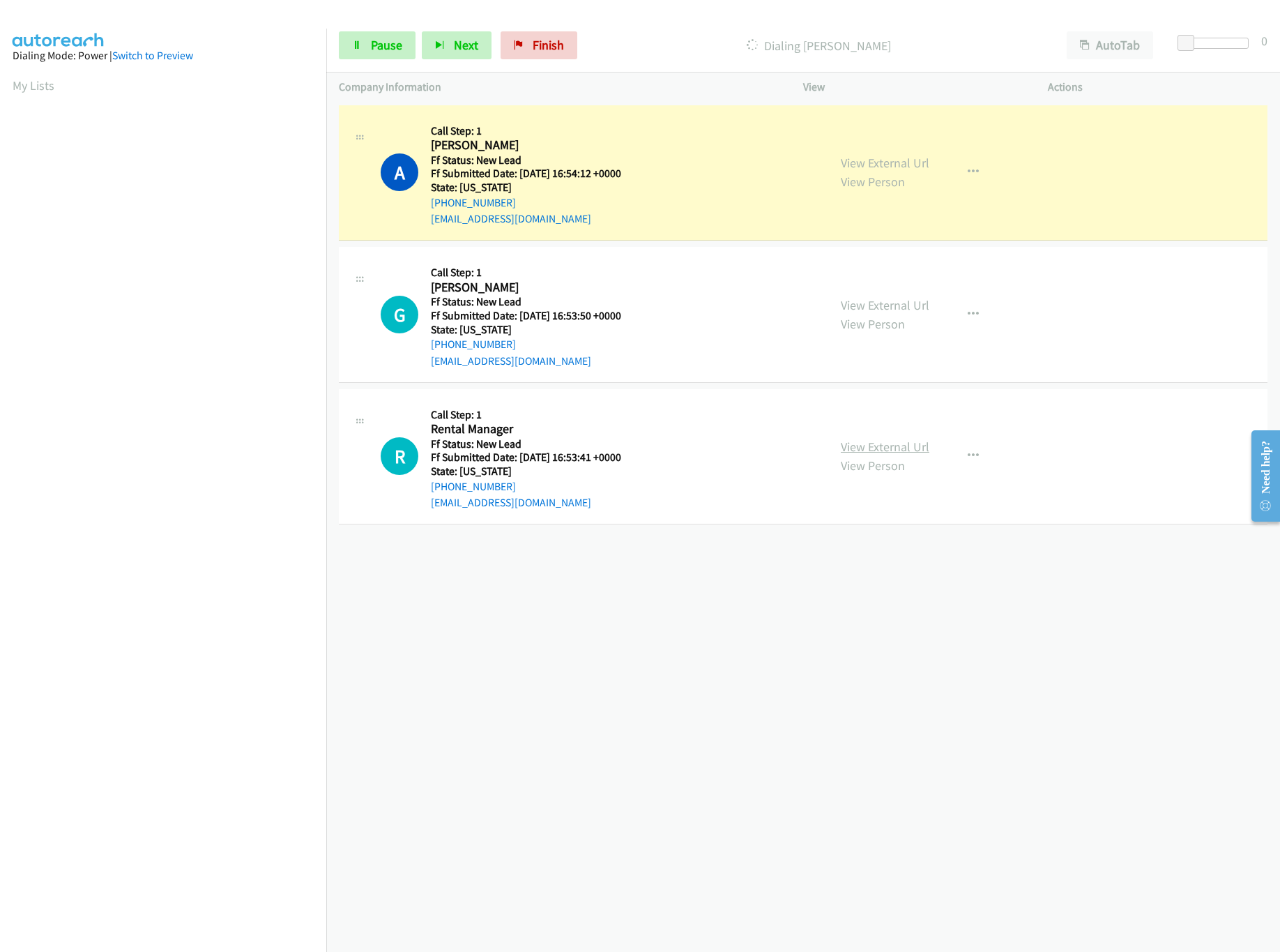
click at [871, 453] on link "View External Url" at bounding box center [885, 446] width 89 height 16
click at [346, 43] on link "Pause" at bounding box center [377, 45] width 77 height 28
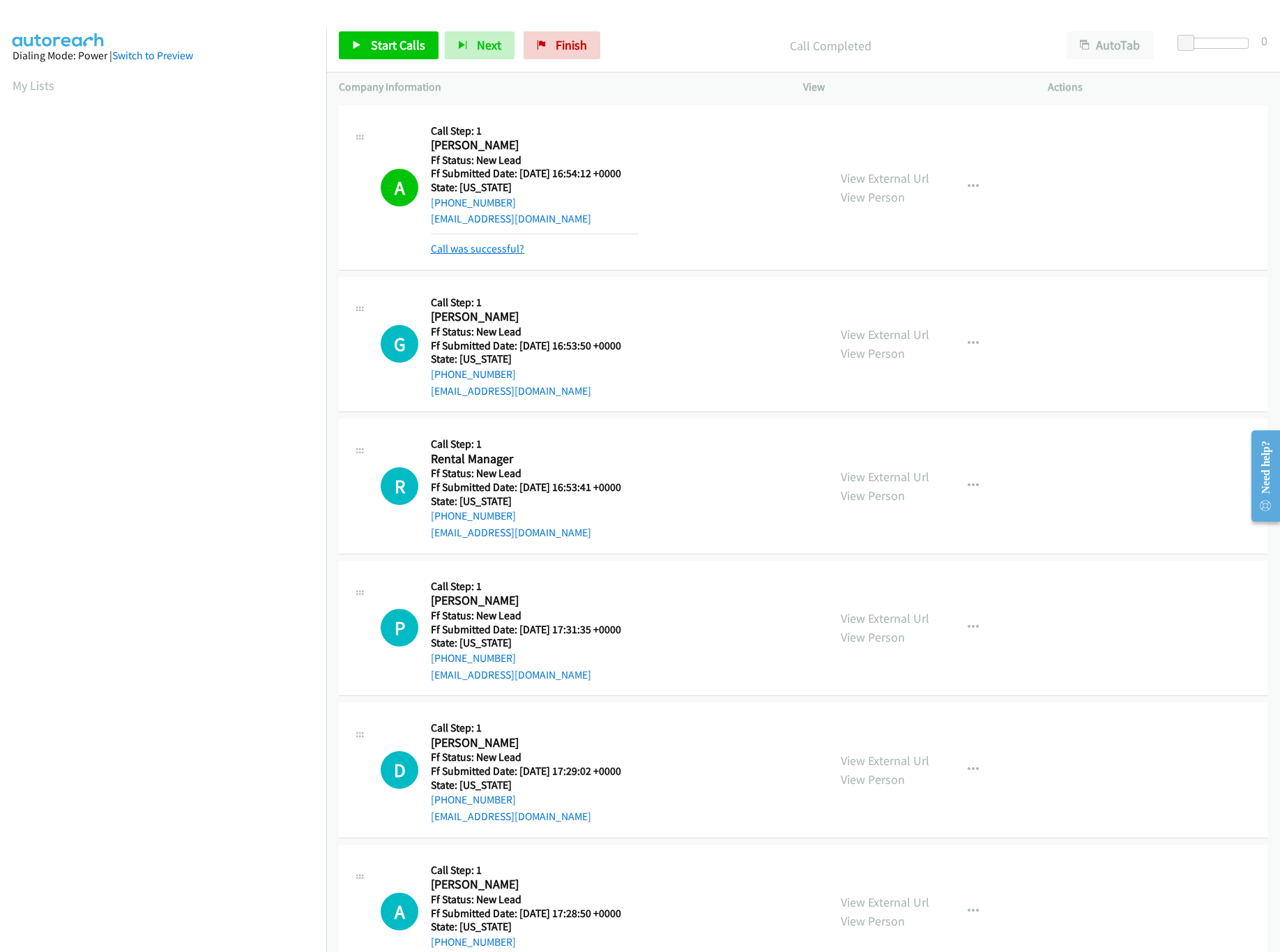
click at [496, 252] on link "Call was successful?" at bounding box center [478, 249] width 94 height 13
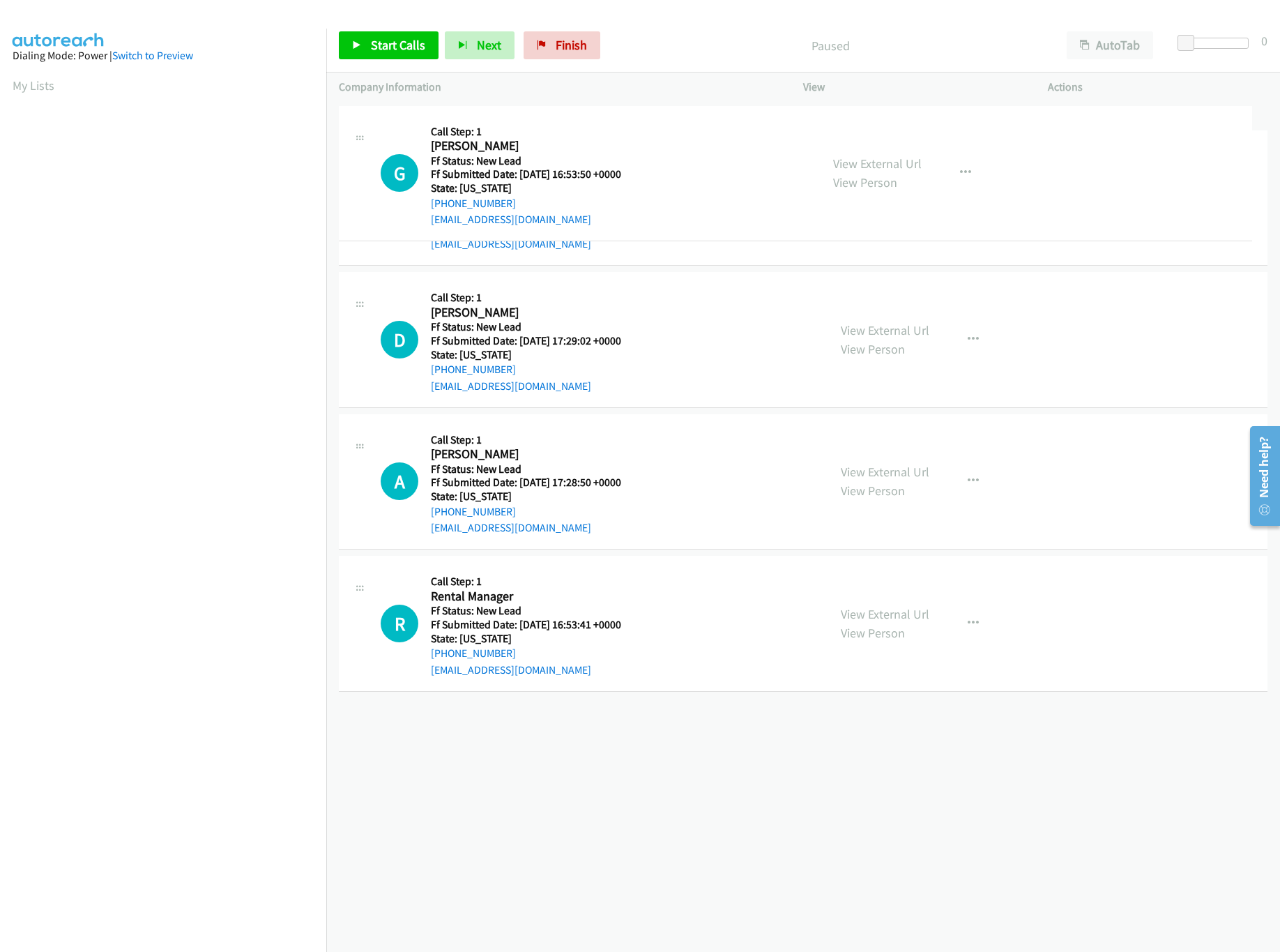
drag, startPoint x: 558, startPoint y: 521, endPoint x: 580, endPoint y: 113, distance: 408.6
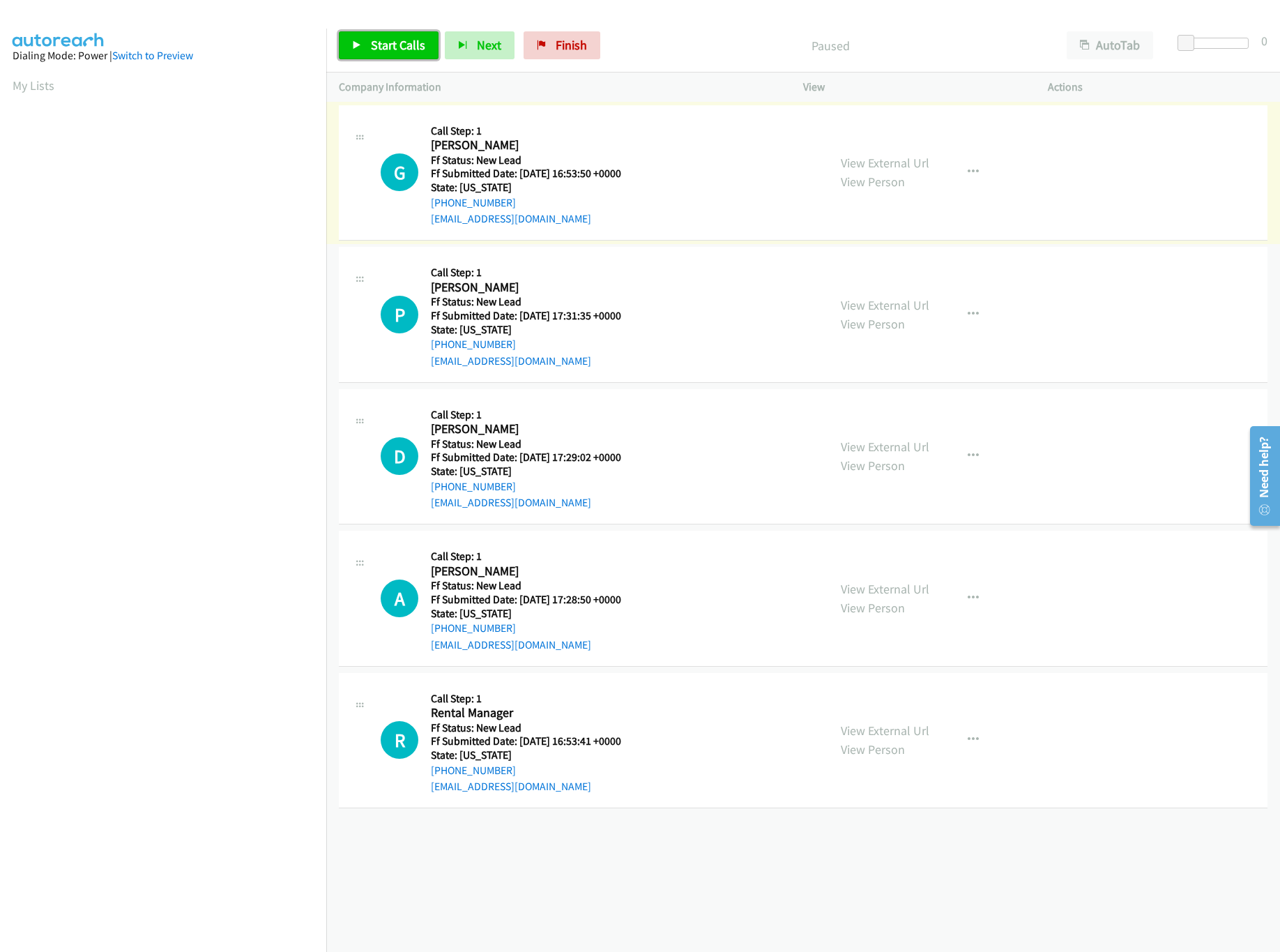
click at [398, 32] on link "Start Calls" at bounding box center [389, 45] width 100 height 28
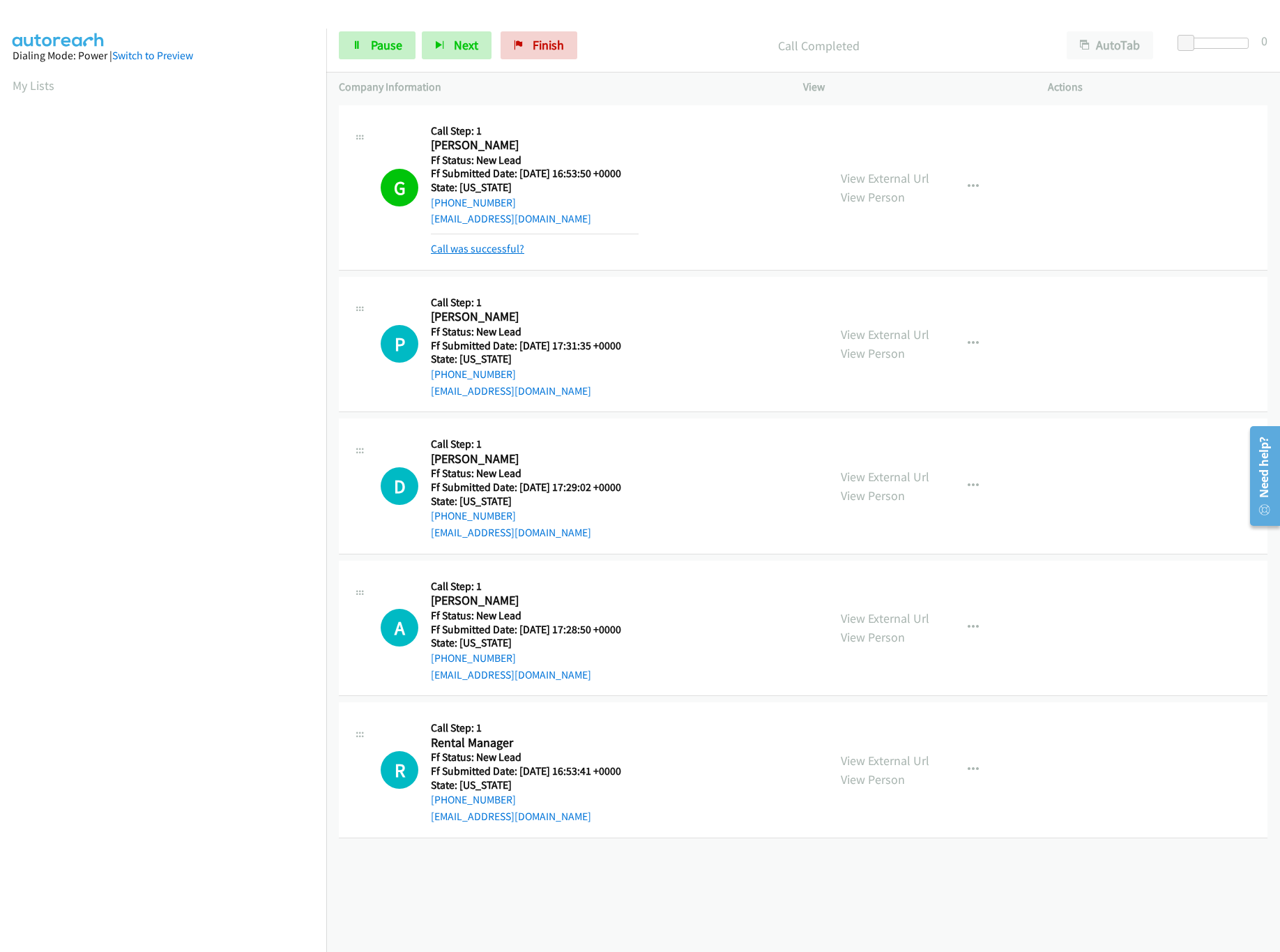
click at [492, 253] on link "Call was successful?" at bounding box center [478, 249] width 94 height 13
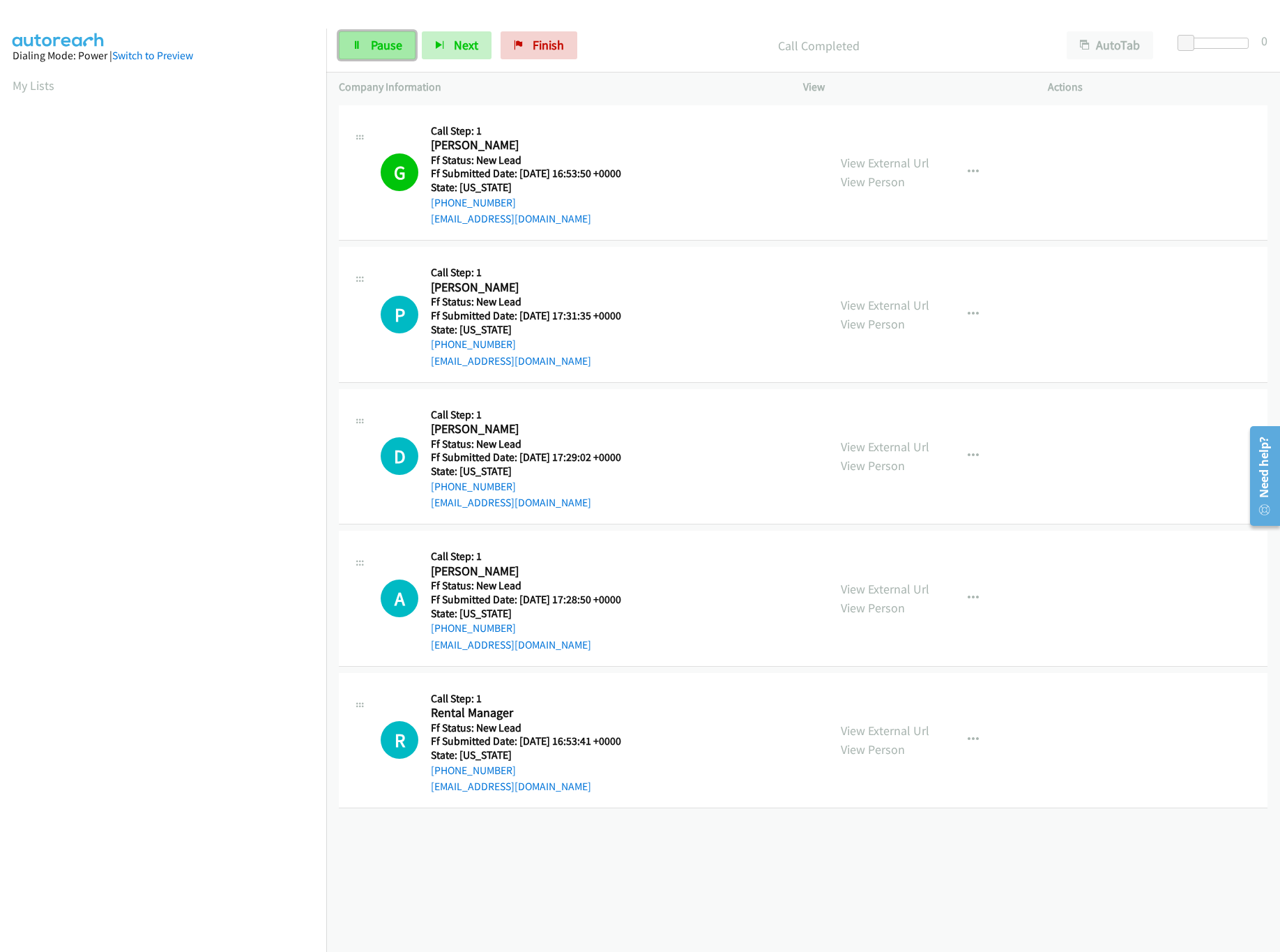
click at [360, 41] on icon at bounding box center [357, 46] width 10 height 10
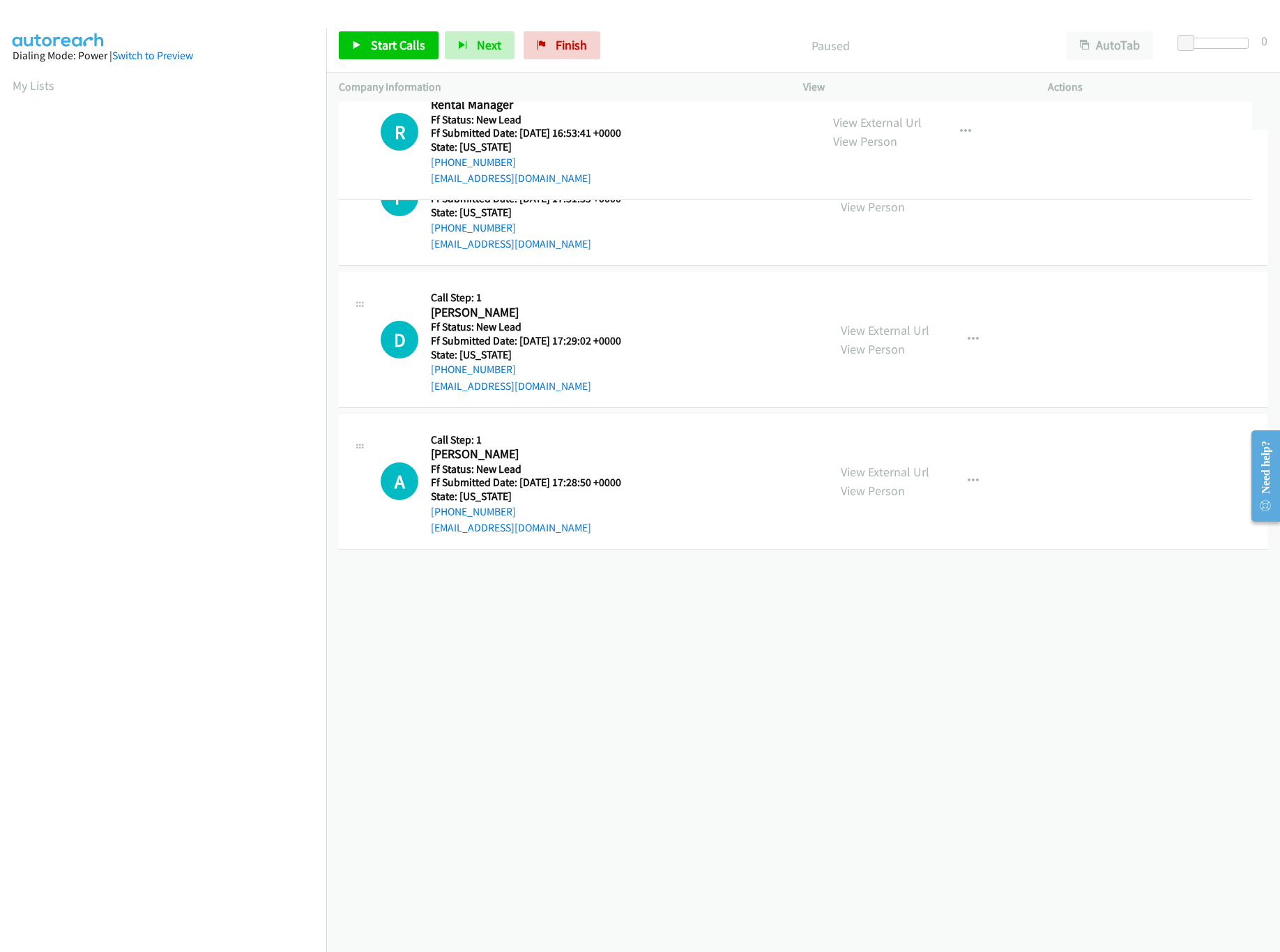
drag, startPoint x: 618, startPoint y: 610, endPoint x: 626, endPoint y: 106, distance: 504.1
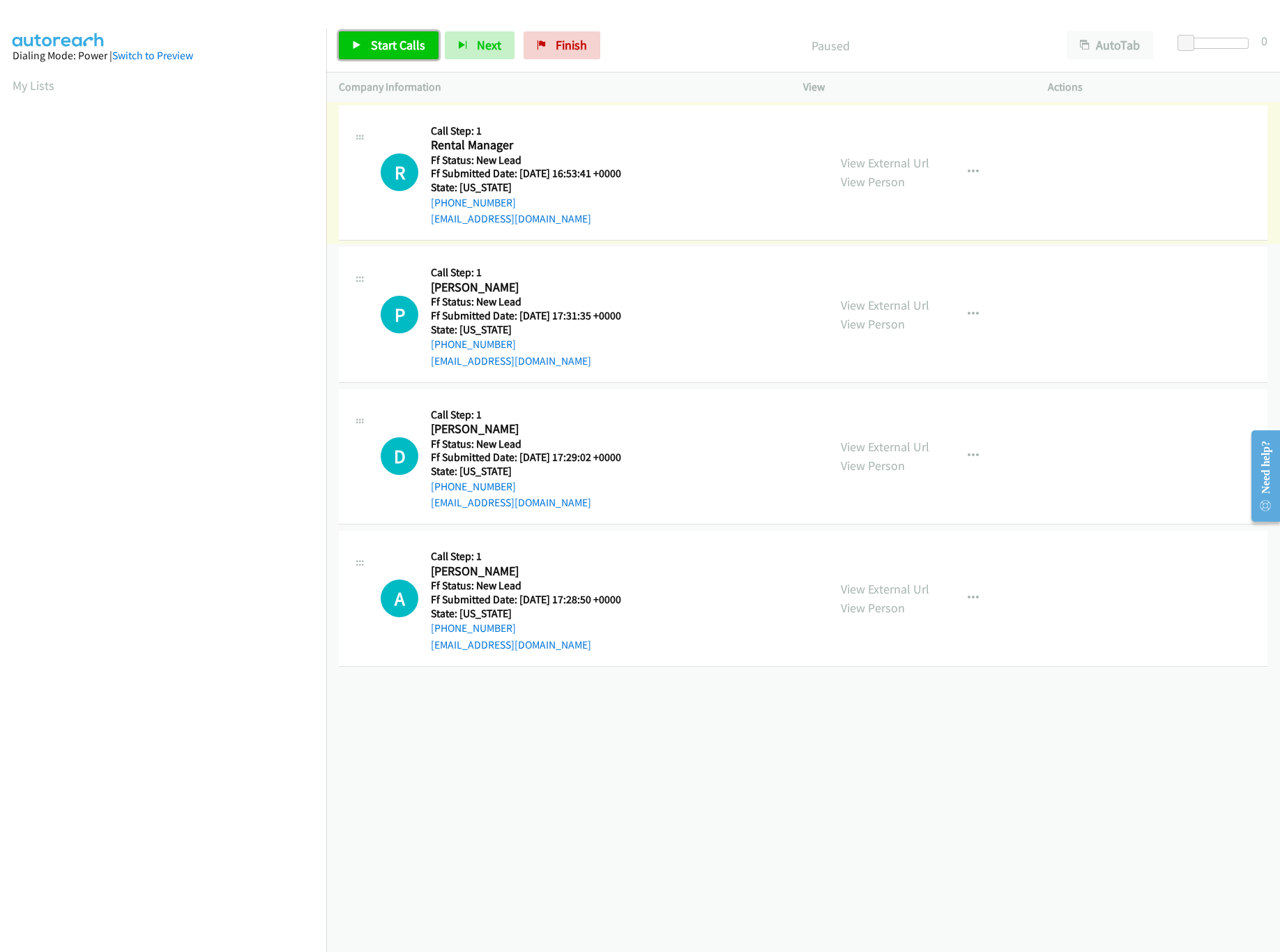
click at [389, 43] on span "Start Calls" at bounding box center [398, 45] width 55 height 16
click at [870, 306] on link "View External Url" at bounding box center [885, 305] width 89 height 16
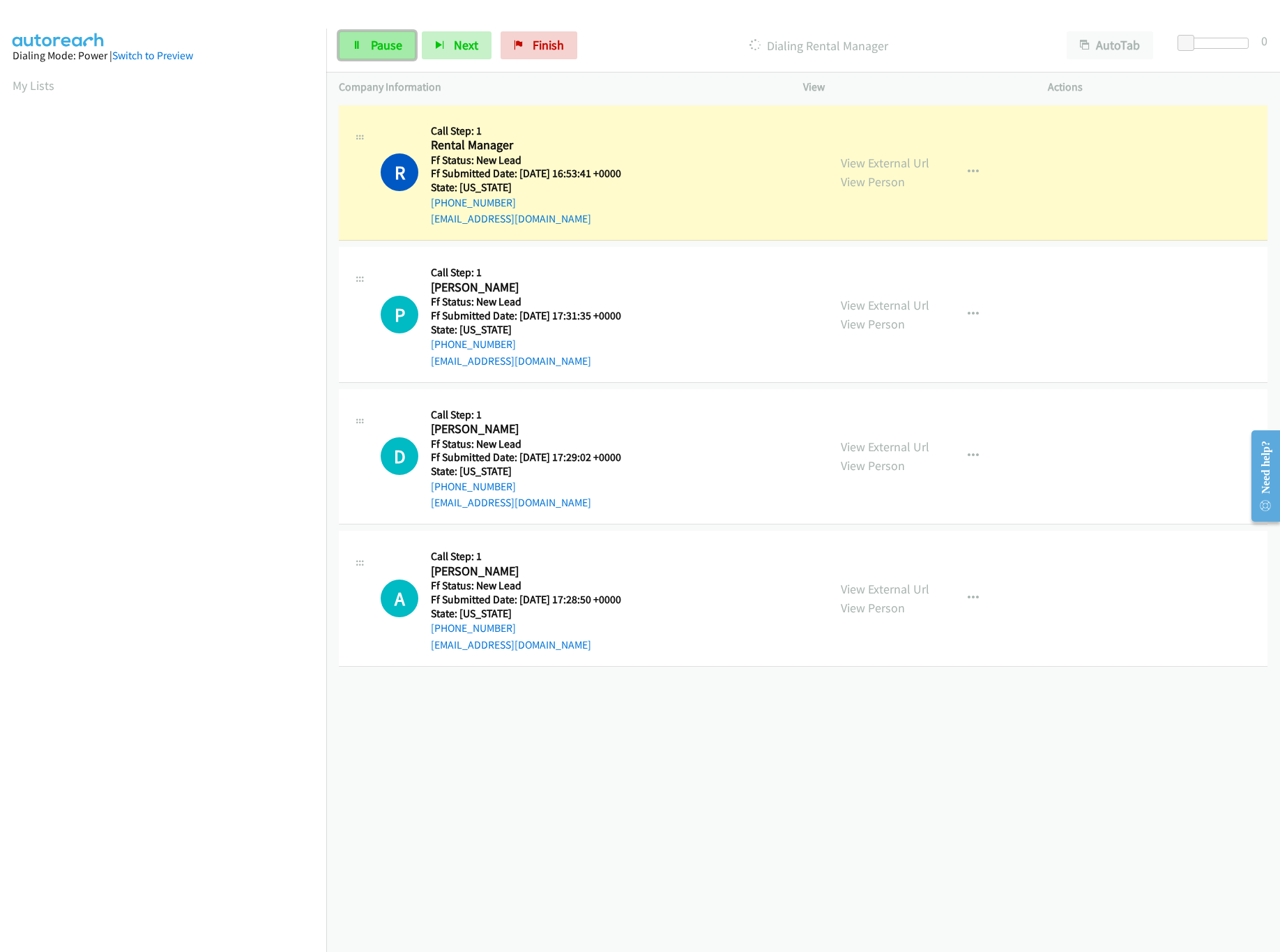
click at [348, 43] on link "Pause" at bounding box center [377, 45] width 77 height 28
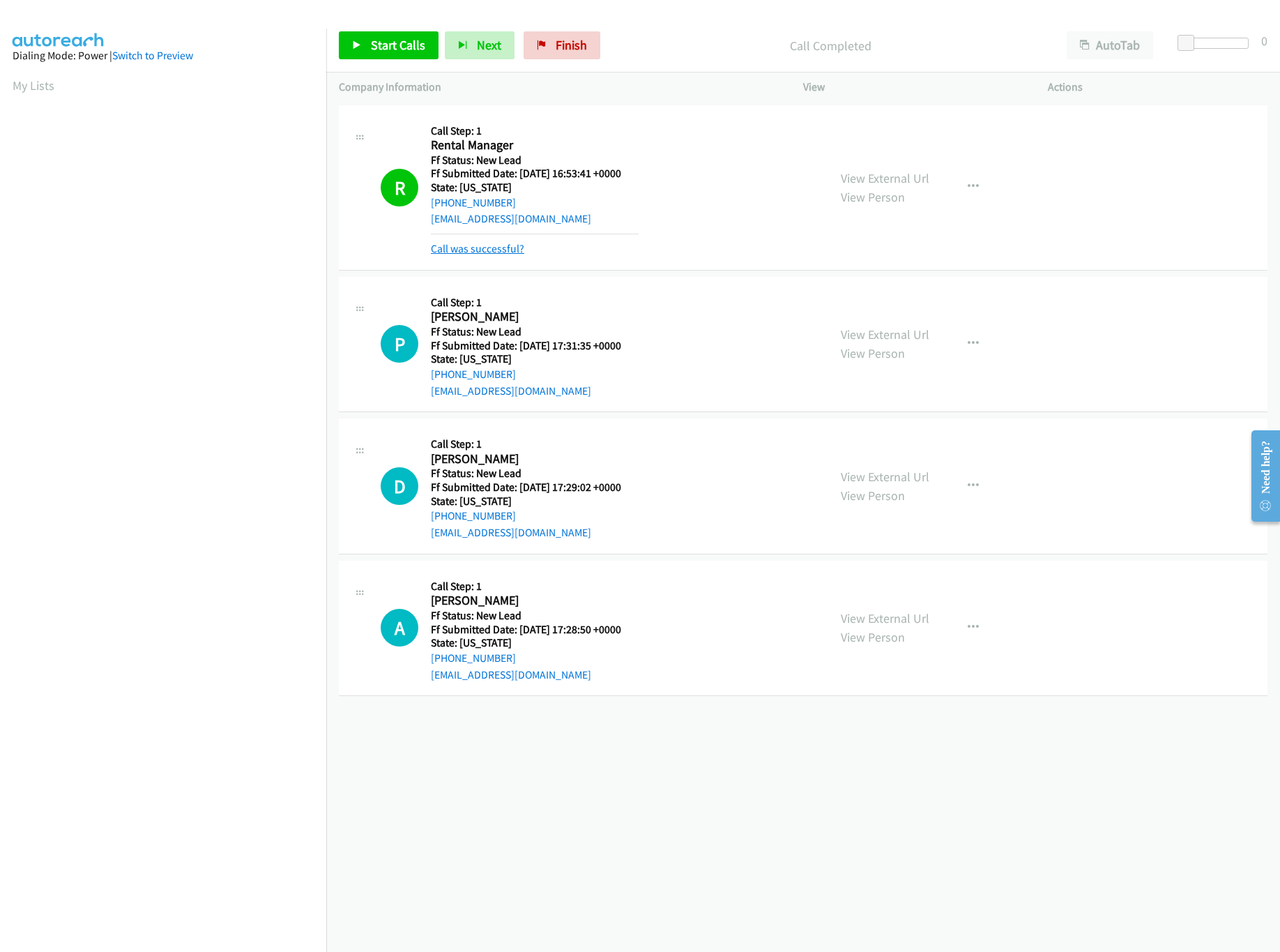
click at [494, 242] on link "Call was successful?" at bounding box center [478, 249] width 94 height 13
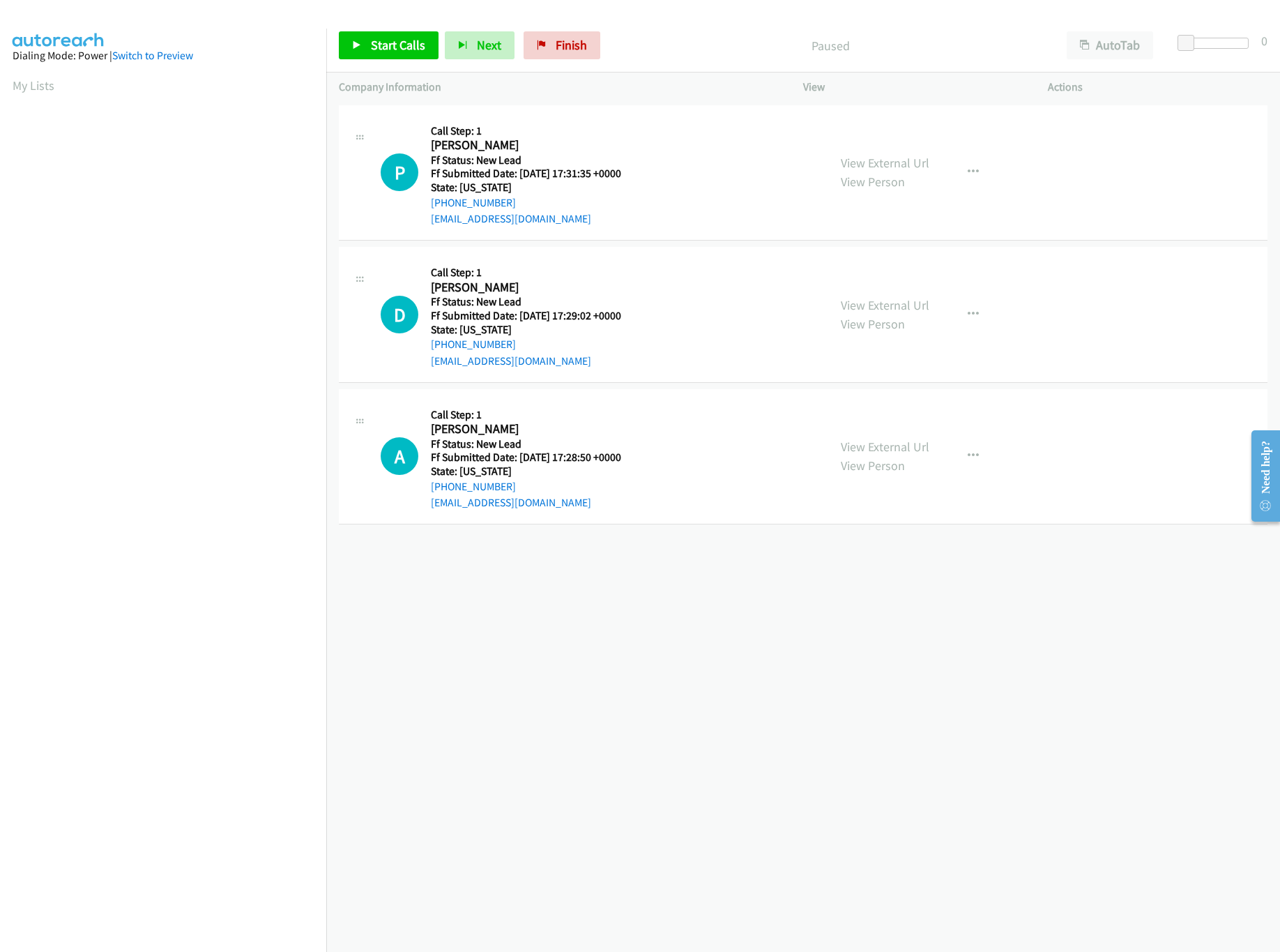
click at [641, 592] on div "[PHONE_NUMBER] Call failed - Please reload the list and try again The Callbar F…" at bounding box center [803, 526] width 954 height 850
click at [613, 642] on div "[PHONE_NUMBER] Call failed - Please reload the list and try again The Callbar F…" at bounding box center [803, 526] width 954 height 850
click at [375, 47] on span "Start Calls" at bounding box center [398, 45] width 55 height 16
click at [870, 449] on link "View External Url" at bounding box center [885, 446] width 89 height 16
click at [875, 312] on link "View External Url" at bounding box center [885, 305] width 89 height 16
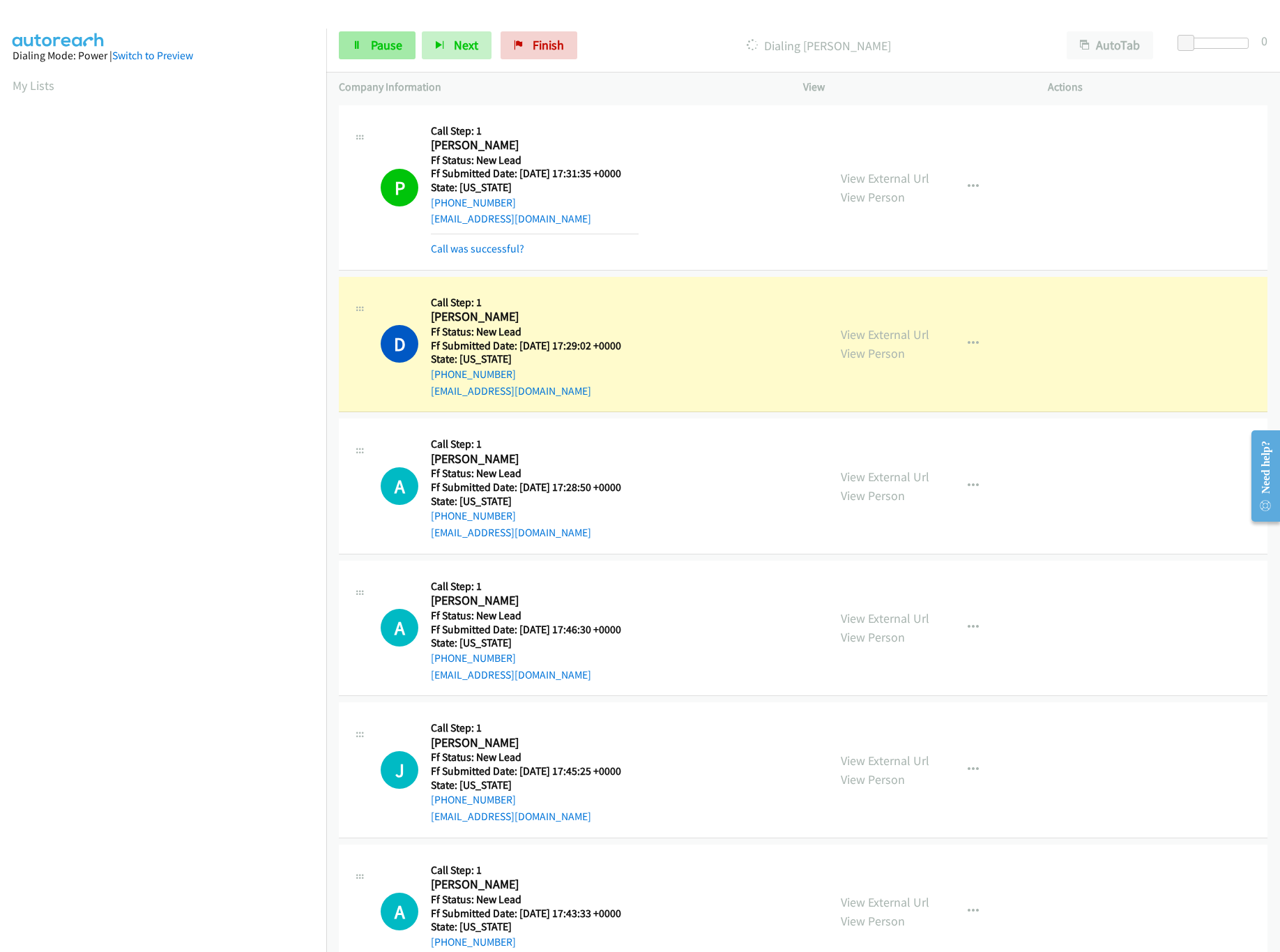
drag, startPoint x: 368, startPoint y: 19, endPoint x: 369, endPoint y: 38, distance: 19.0
click at [368, 24] on div "Start Calls Pause Next Finish Dialing Dennis Farber AutoTab AutoTab 0" at bounding box center [803, 46] width 954 height 54
click at [369, 38] on link "Pause" at bounding box center [377, 45] width 77 height 28
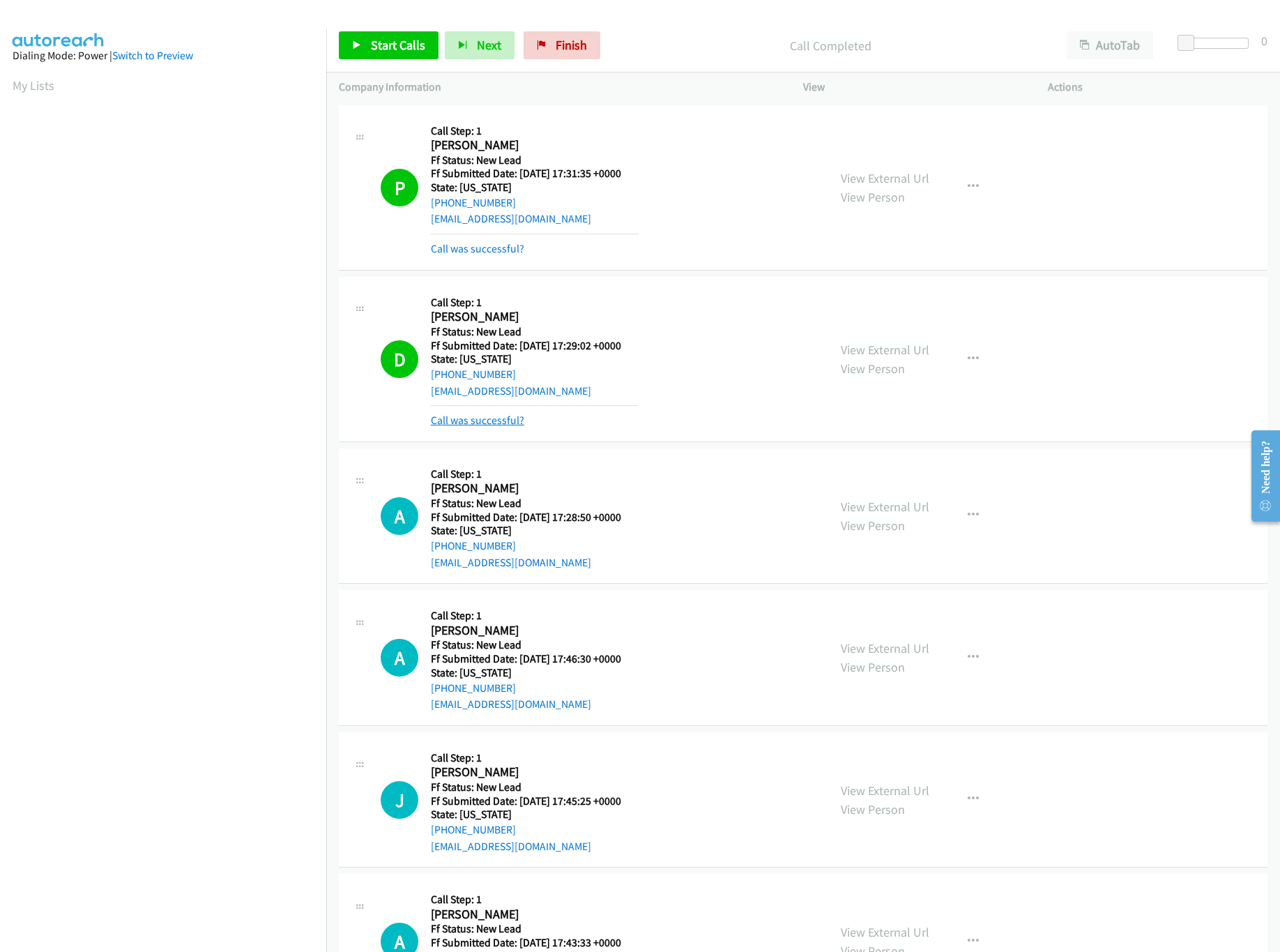
click at [501, 421] on link "Call was successful?" at bounding box center [478, 420] width 94 height 13
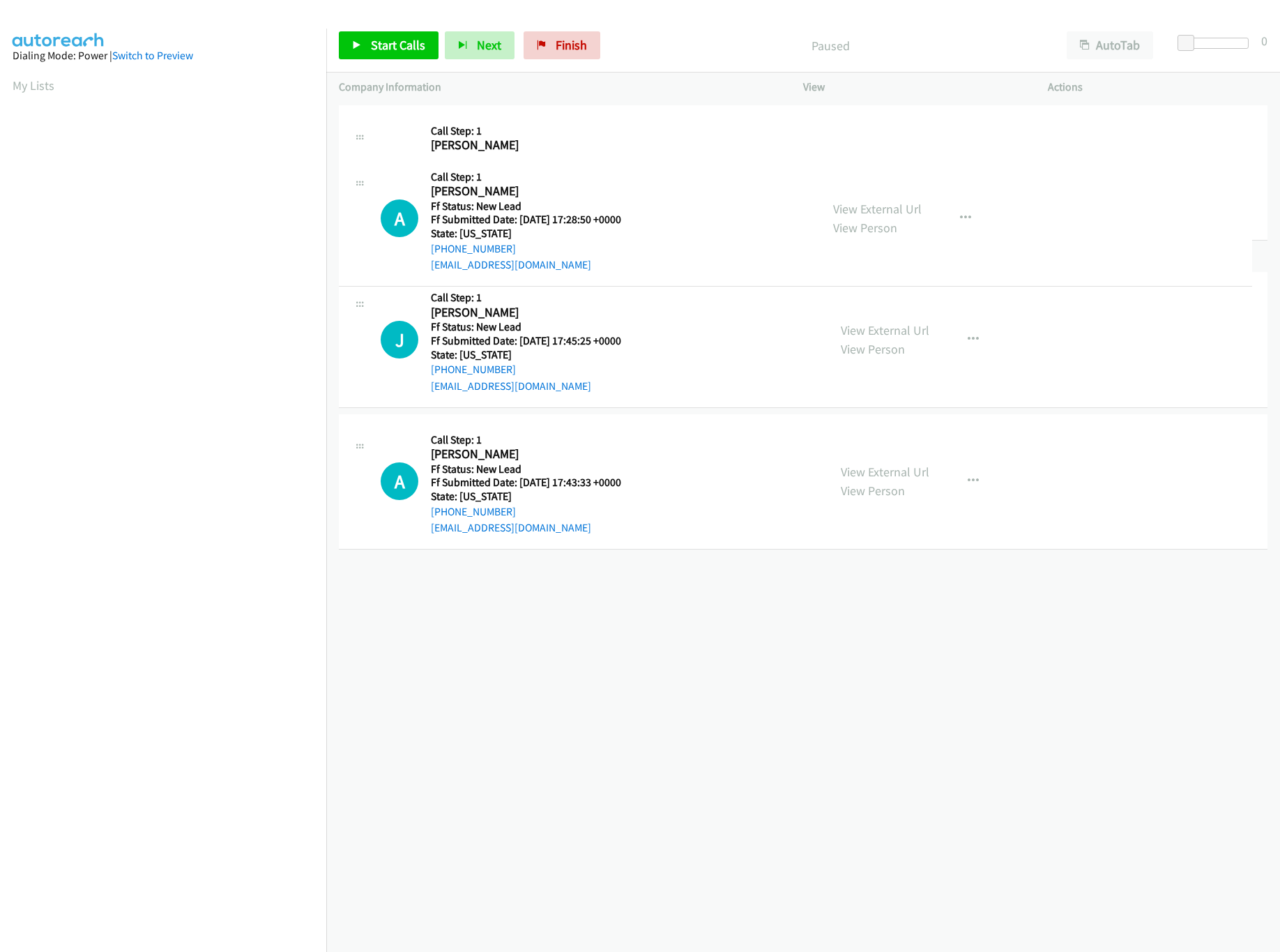
drag, startPoint x: 673, startPoint y: 600, endPoint x: 729, endPoint y: 126, distance: 477.3
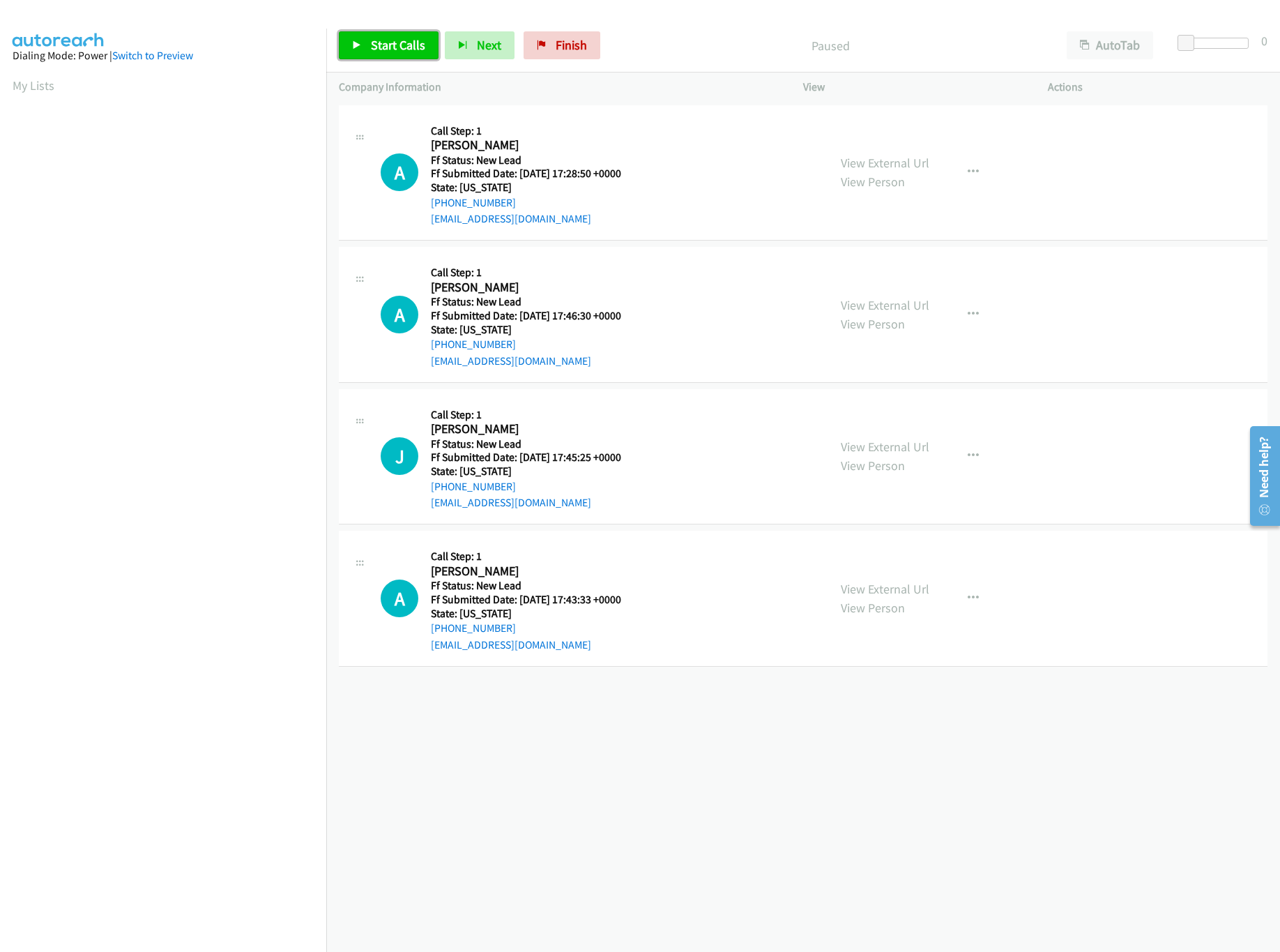
click at [403, 48] on span "Start Calls" at bounding box center [398, 45] width 55 height 16
click at [858, 307] on link "View External Url" at bounding box center [885, 305] width 89 height 16
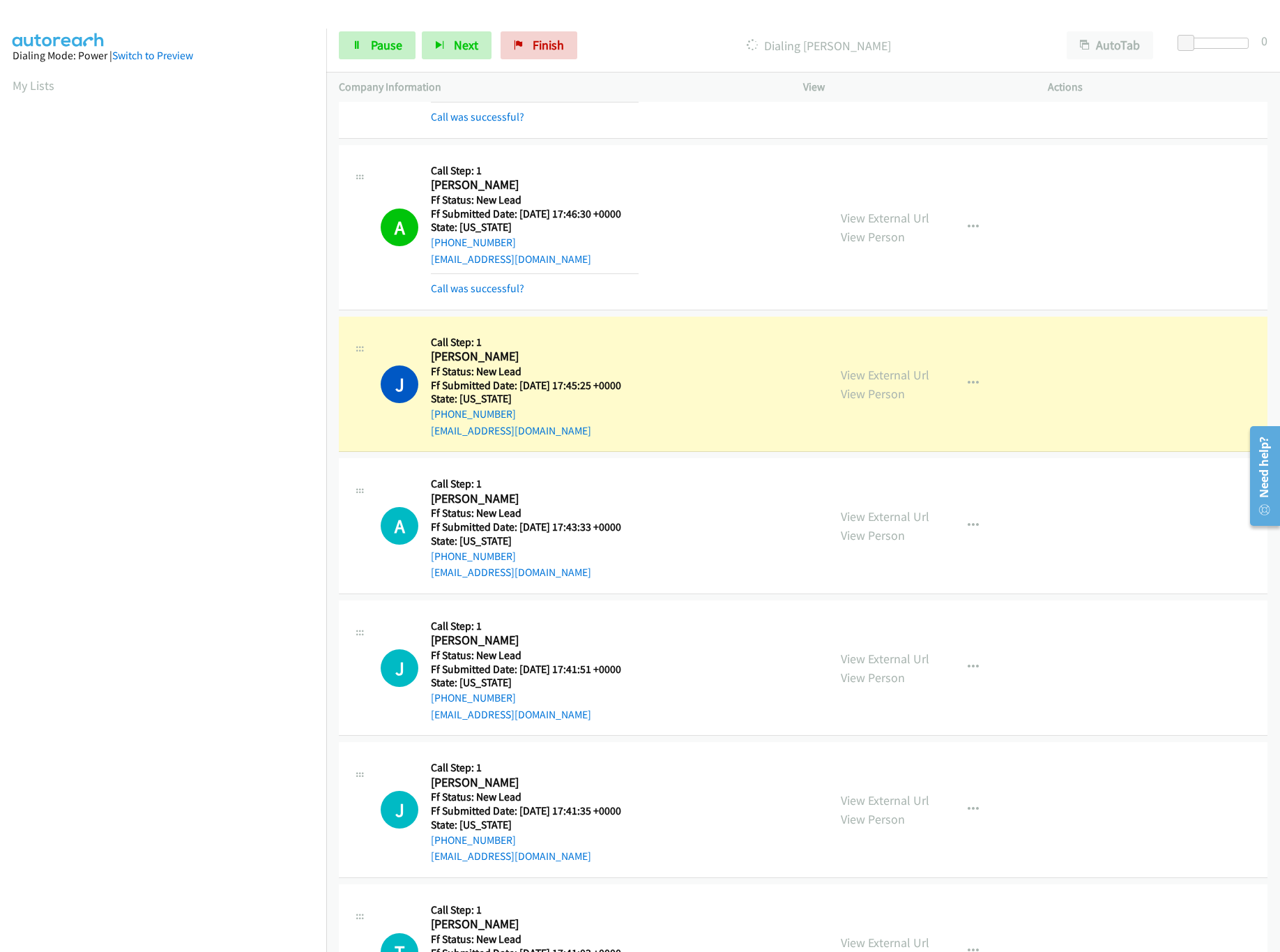
scroll to position [228, 0]
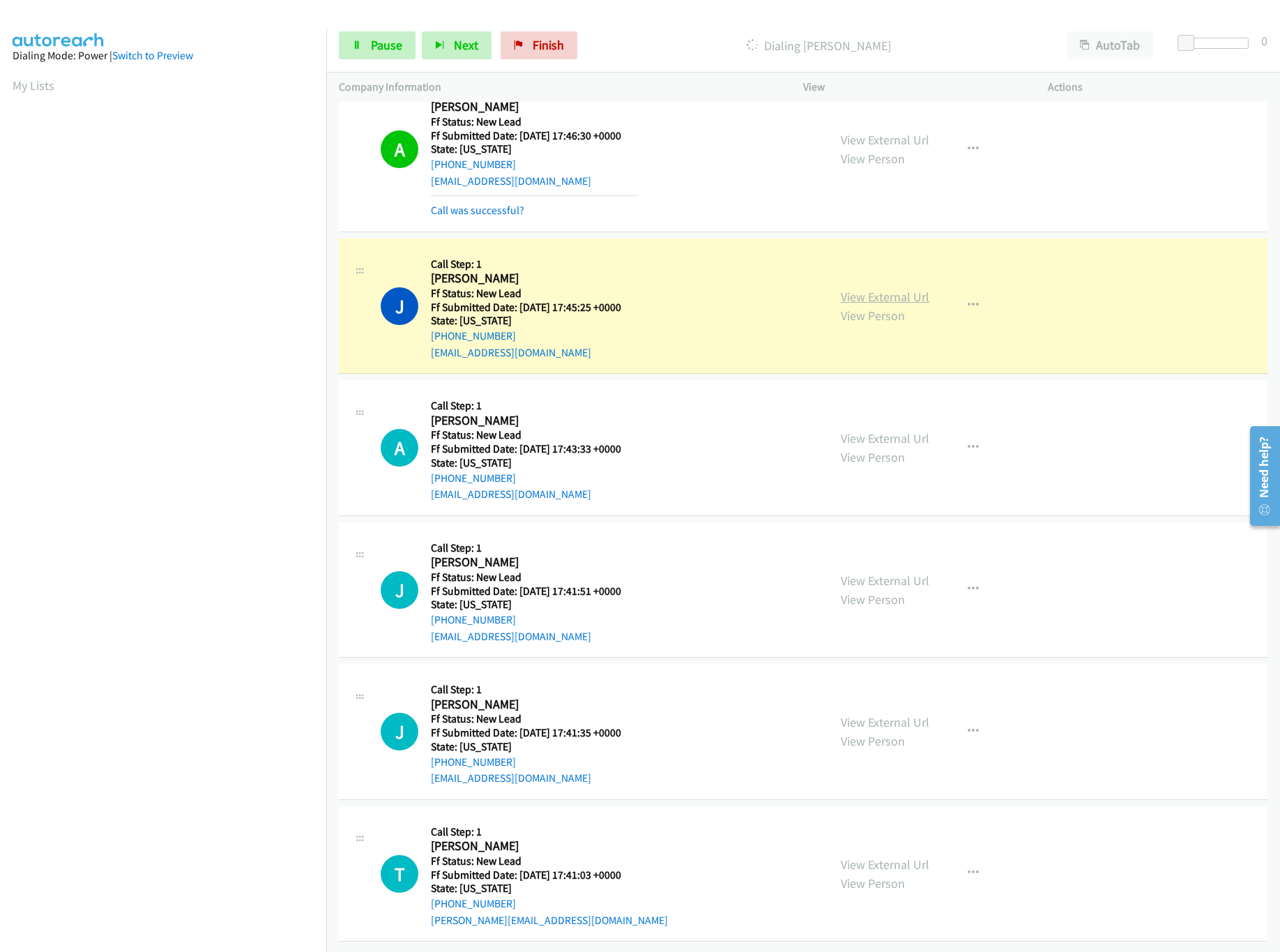
click at [870, 289] on link "View External Url" at bounding box center [885, 297] width 89 height 16
click at [1236, 40] on div at bounding box center [1210, 43] width 64 height 11
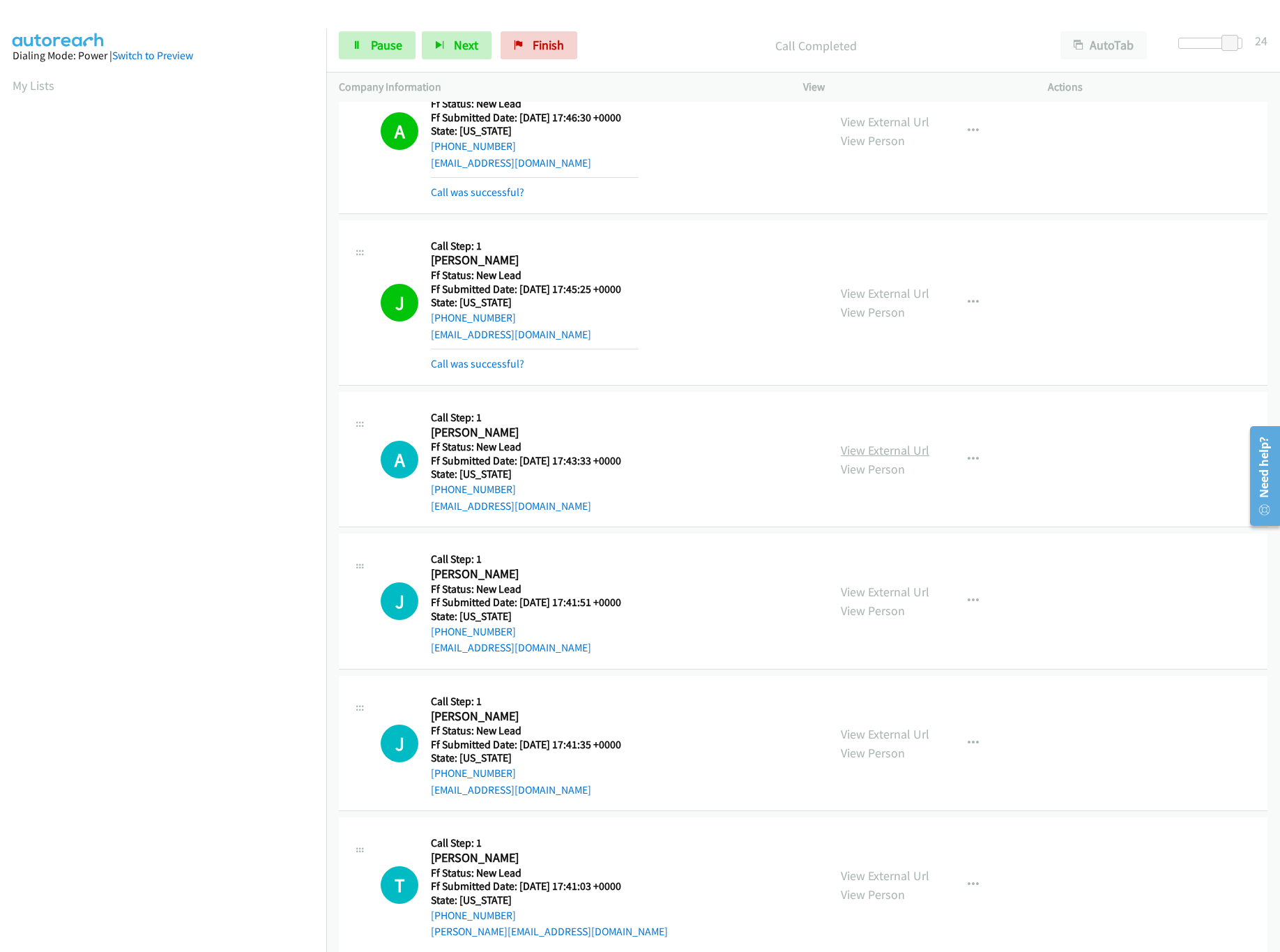
click at [847, 448] on link "View External Url" at bounding box center [885, 450] width 89 height 16
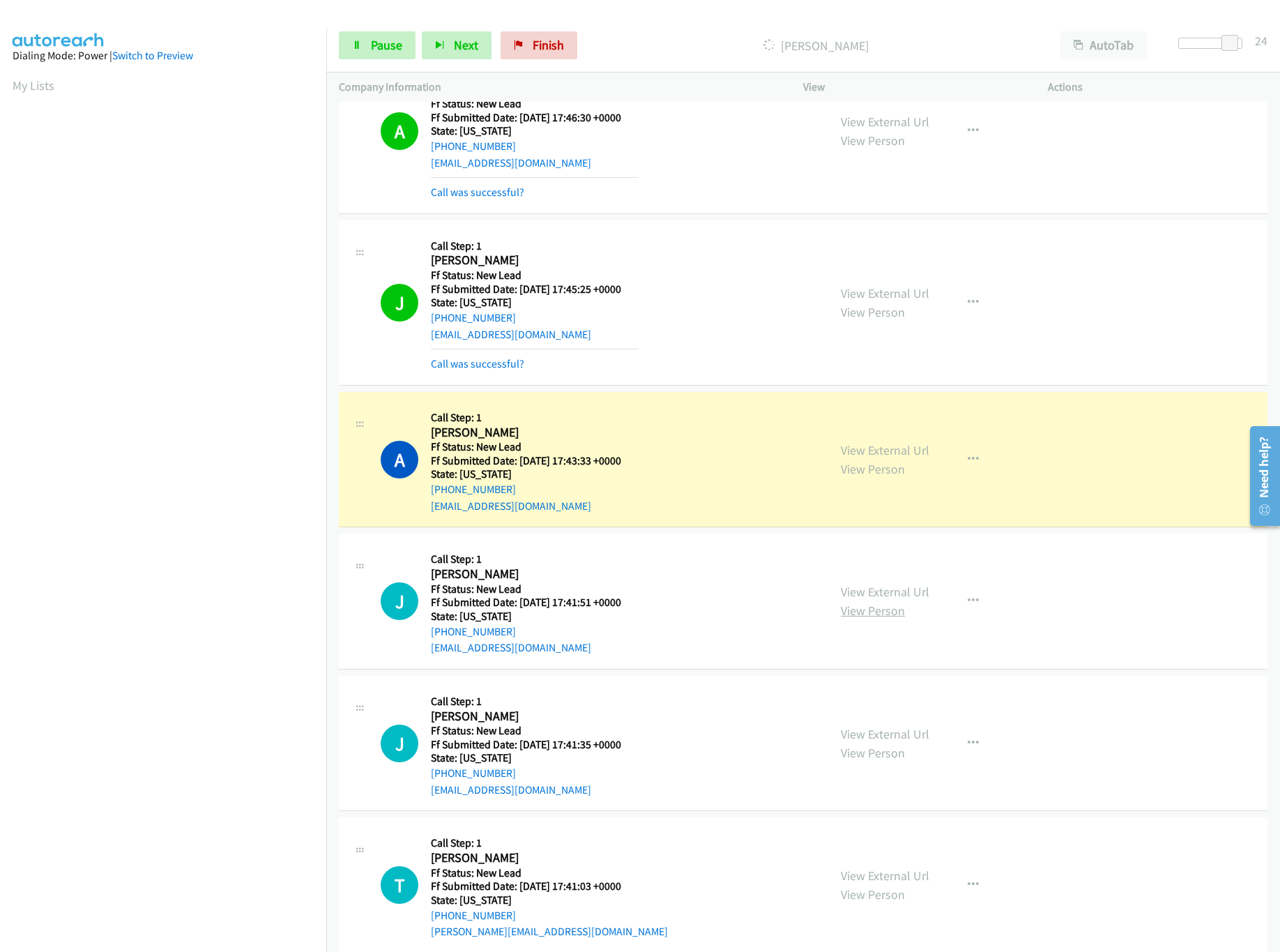
click at [889, 605] on link "View Person" at bounding box center [873, 611] width 64 height 16
click at [890, 597] on link "View External Url" at bounding box center [885, 592] width 89 height 16
click at [1194, 46] on div at bounding box center [1210, 43] width 64 height 11
click at [385, 44] on span "Pause" at bounding box center [387, 45] width 32 height 16
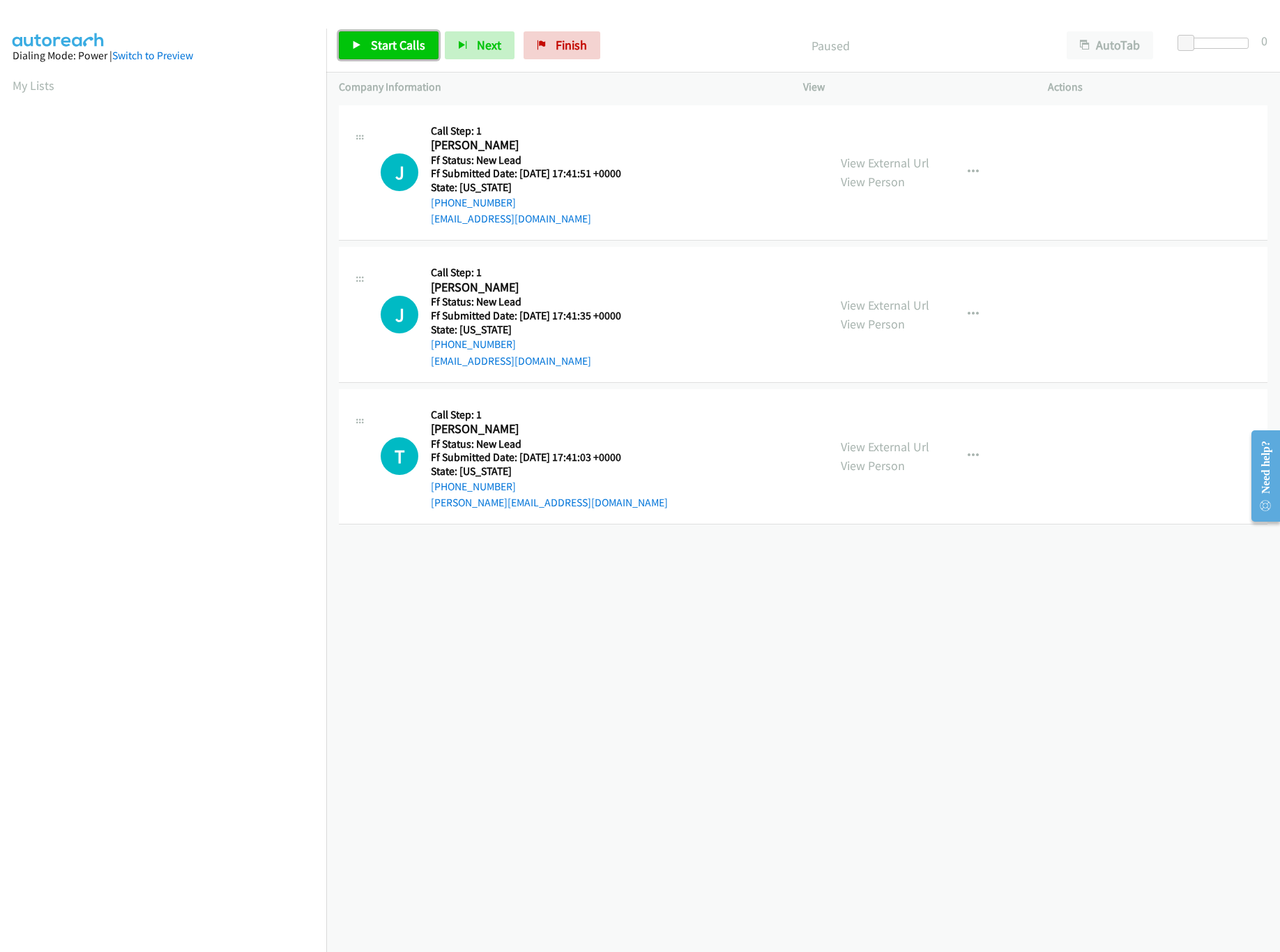
click at [418, 48] on span "Start Calls" at bounding box center [398, 45] width 55 height 16
click at [914, 444] on link "View External Url" at bounding box center [885, 446] width 89 height 16
click at [906, 306] on link "View External Url" at bounding box center [885, 305] width 89 height 16
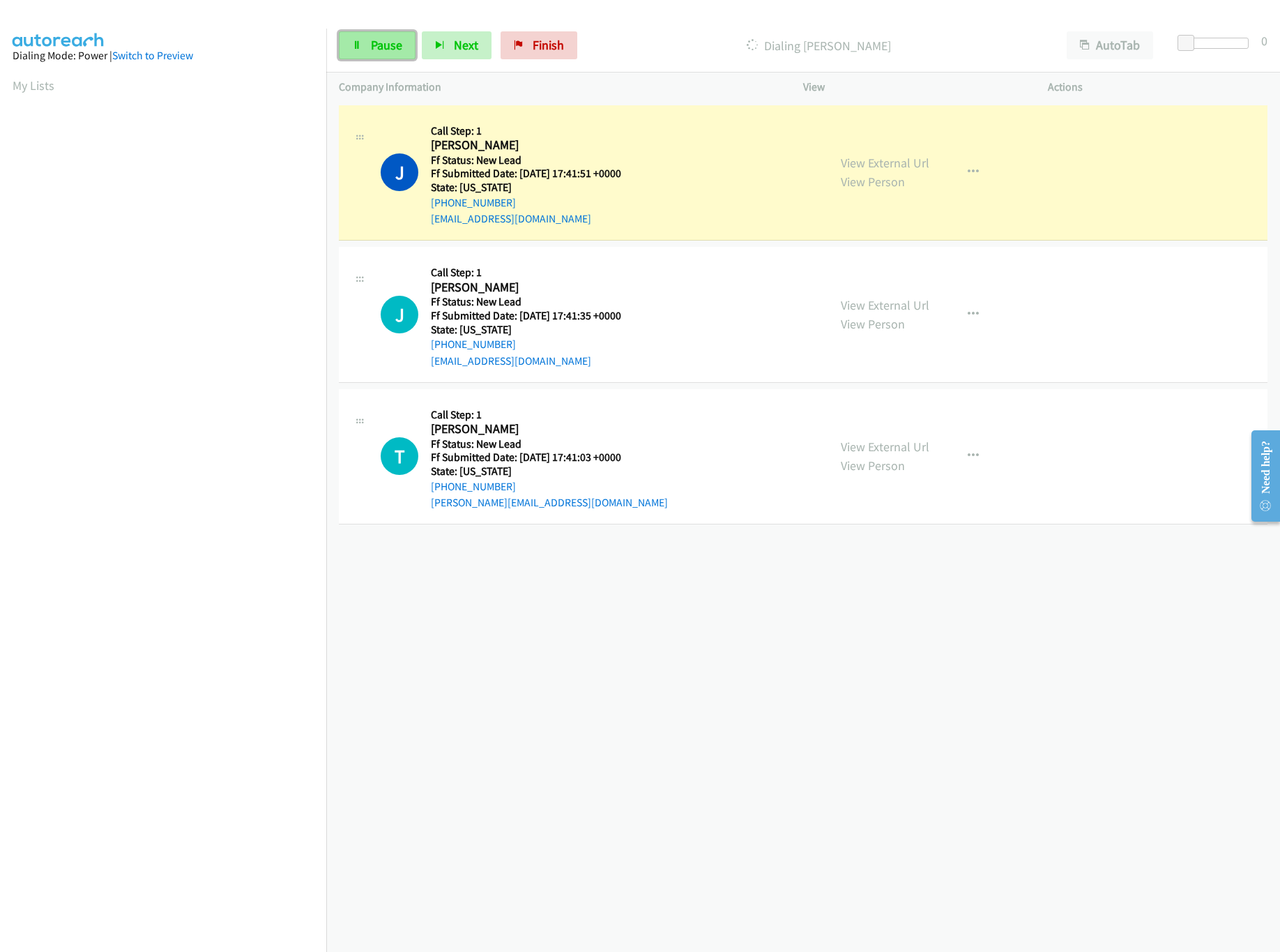
click at [371, 47] on span "Pause" at bounding box center [387, 45] width 32 height 16
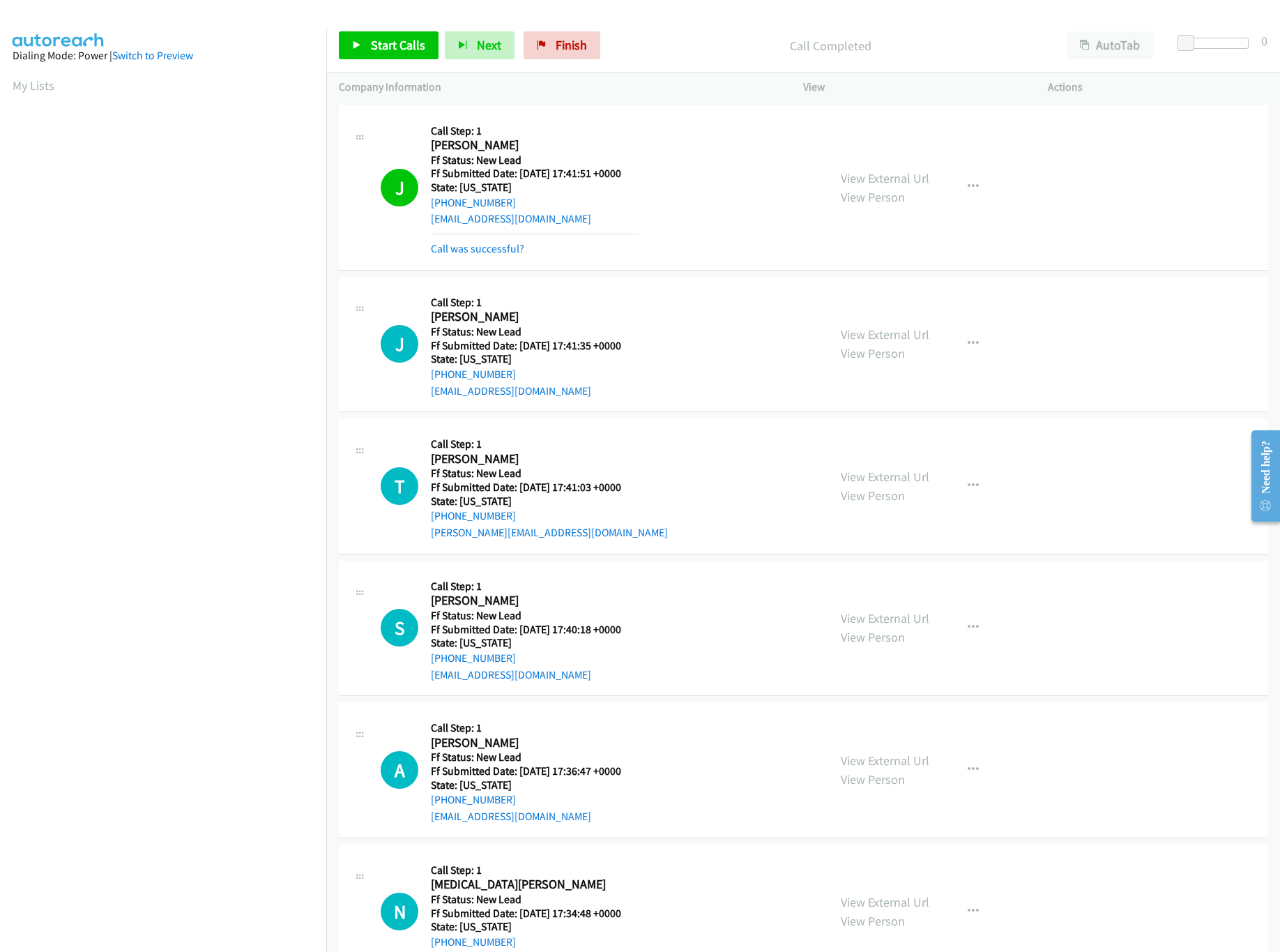
click at [507, 238] on mb0 "Call was successful?" at bounding box center [535, 245] width 208 height 24
click at [505, 244] on link "Call was successful?" at bounding box center [478, 249] width 94 height 13
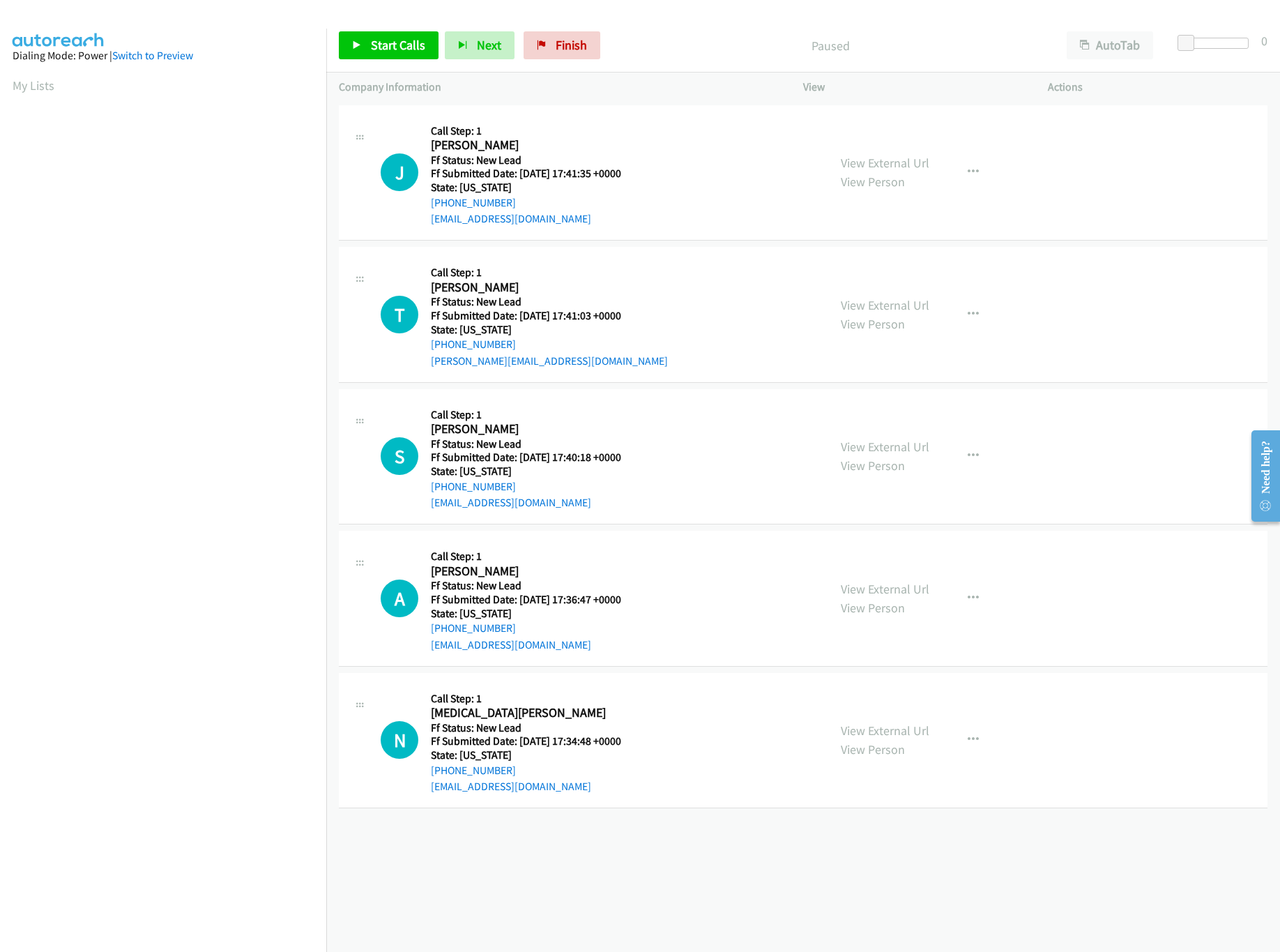
click at [638, 908] on div "[PHONE_NUMBER] Call failed - Please reload the list and try again The Callbar F…" at bounding box center [803, 526] width 954 height 850
click at [381, 51] on span "Start Calls" at bounding box center [398, 45] width 55 height 16
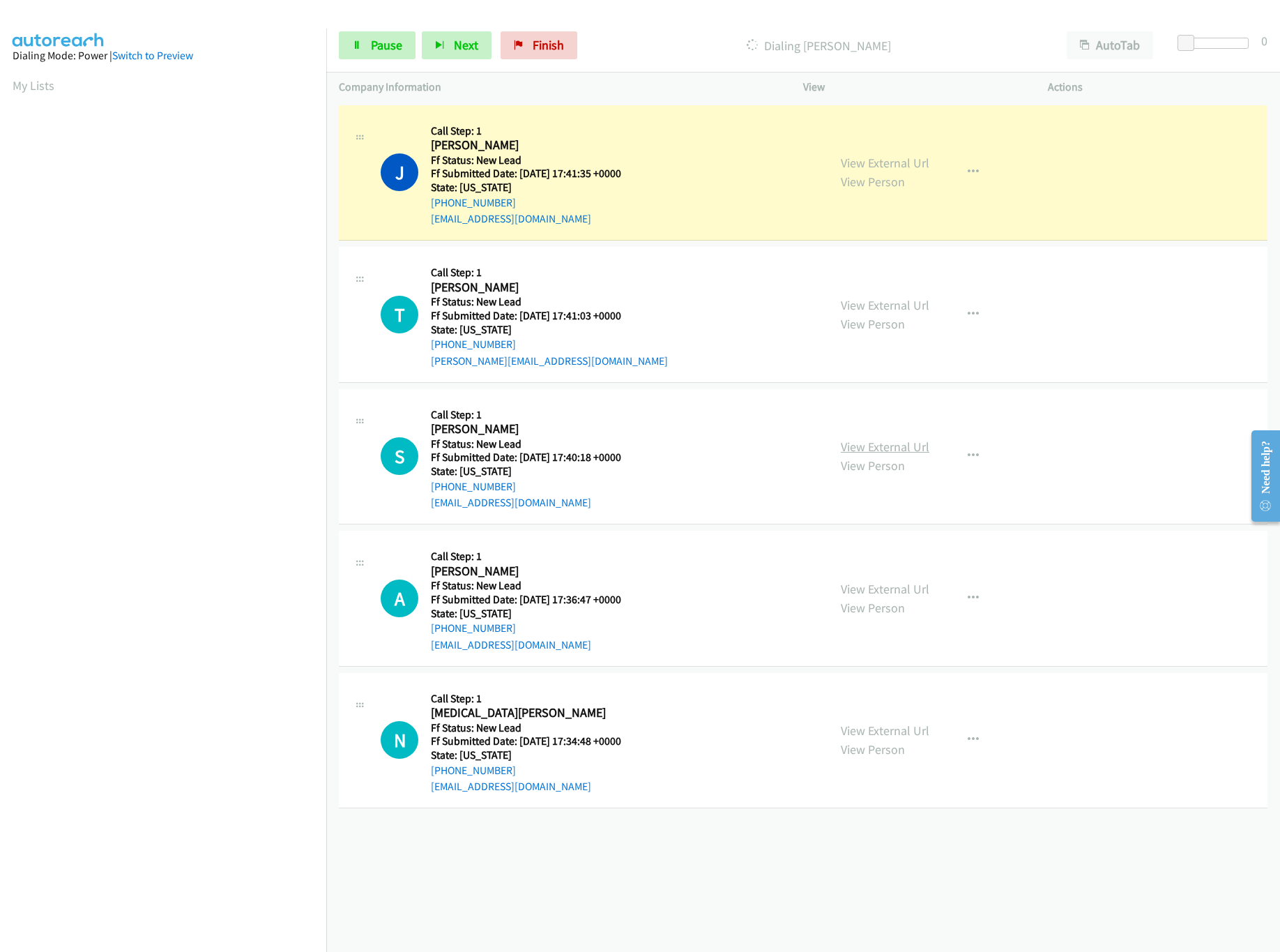
click at [912, 452] on link "View External Url" at bounding box center [885, 446] width 89 height 16
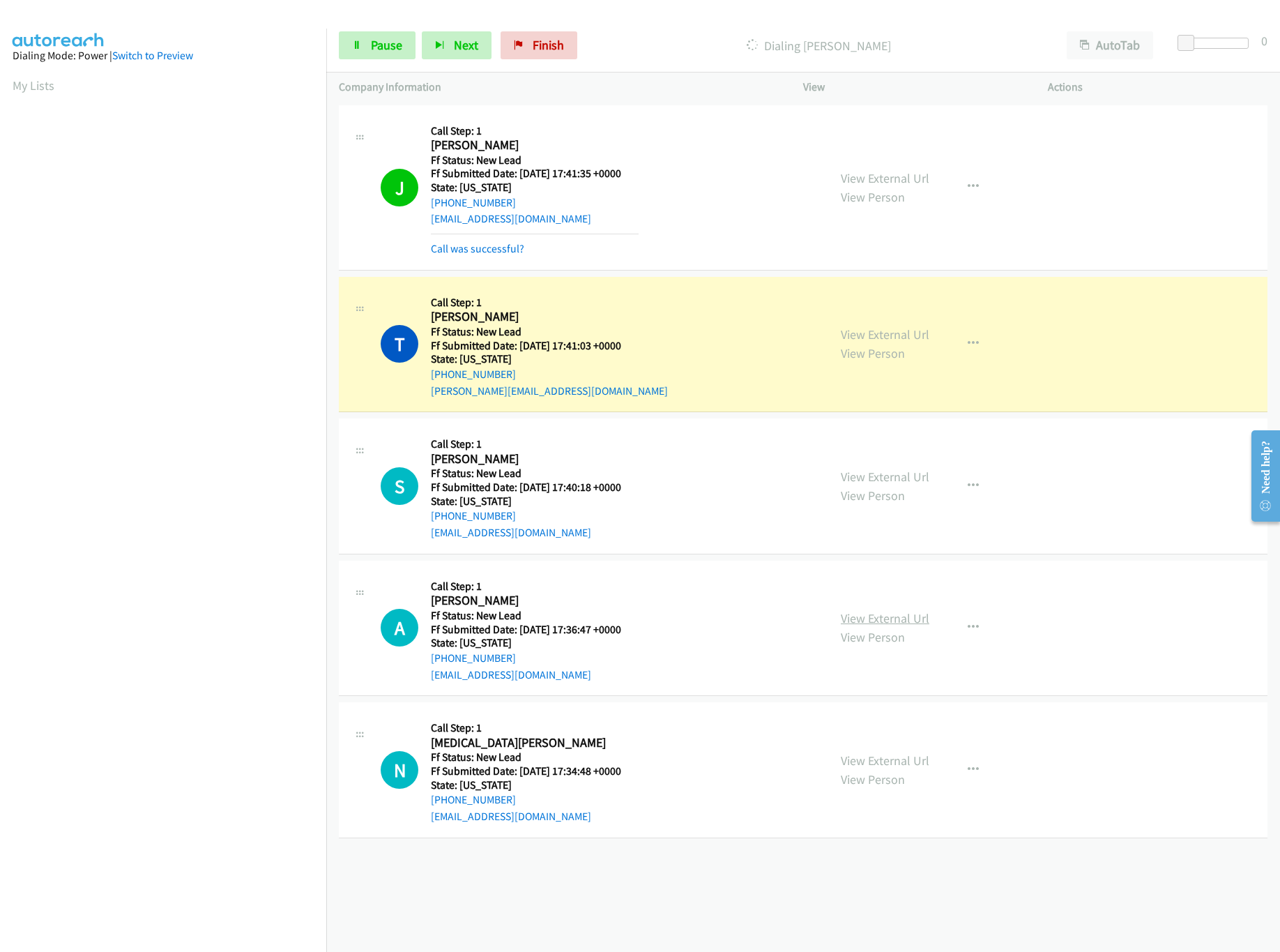
click at [874, 624] on link "View External Url" at bounding box center [885, 618] width 89 height 16
click at [969, 622] on button "button" at bounding box center [973, 627] width 37 height 28
click at [890, 723] on link "Skip Call" at bounding box center [899, 719] width 186 height 28
click at [904, 762] on link "View External Url" at bounding box center [885, 761] width 89 height 16
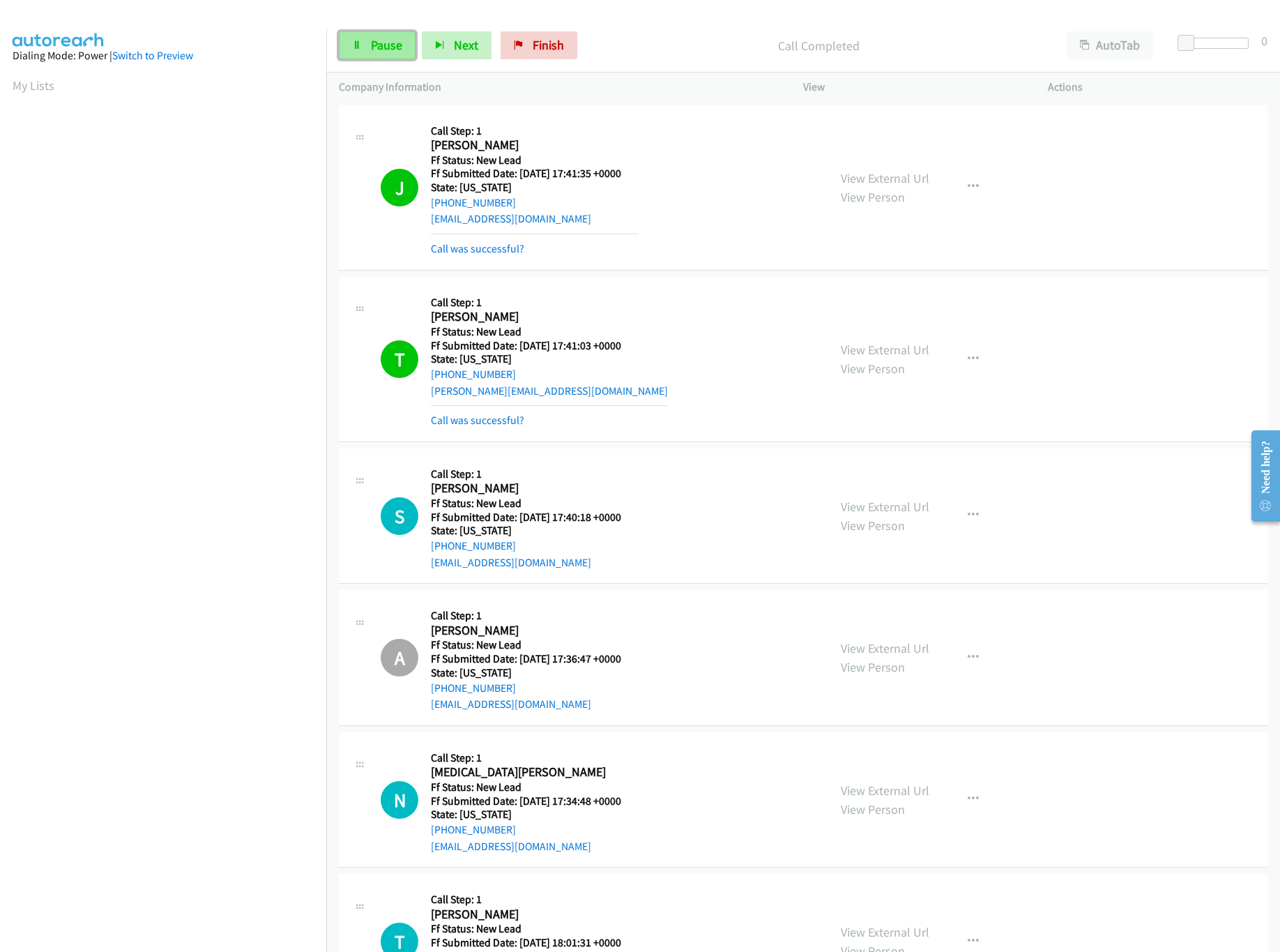
click at [360, 46] on icon at bounding box center [357, 46] width 10 height 10
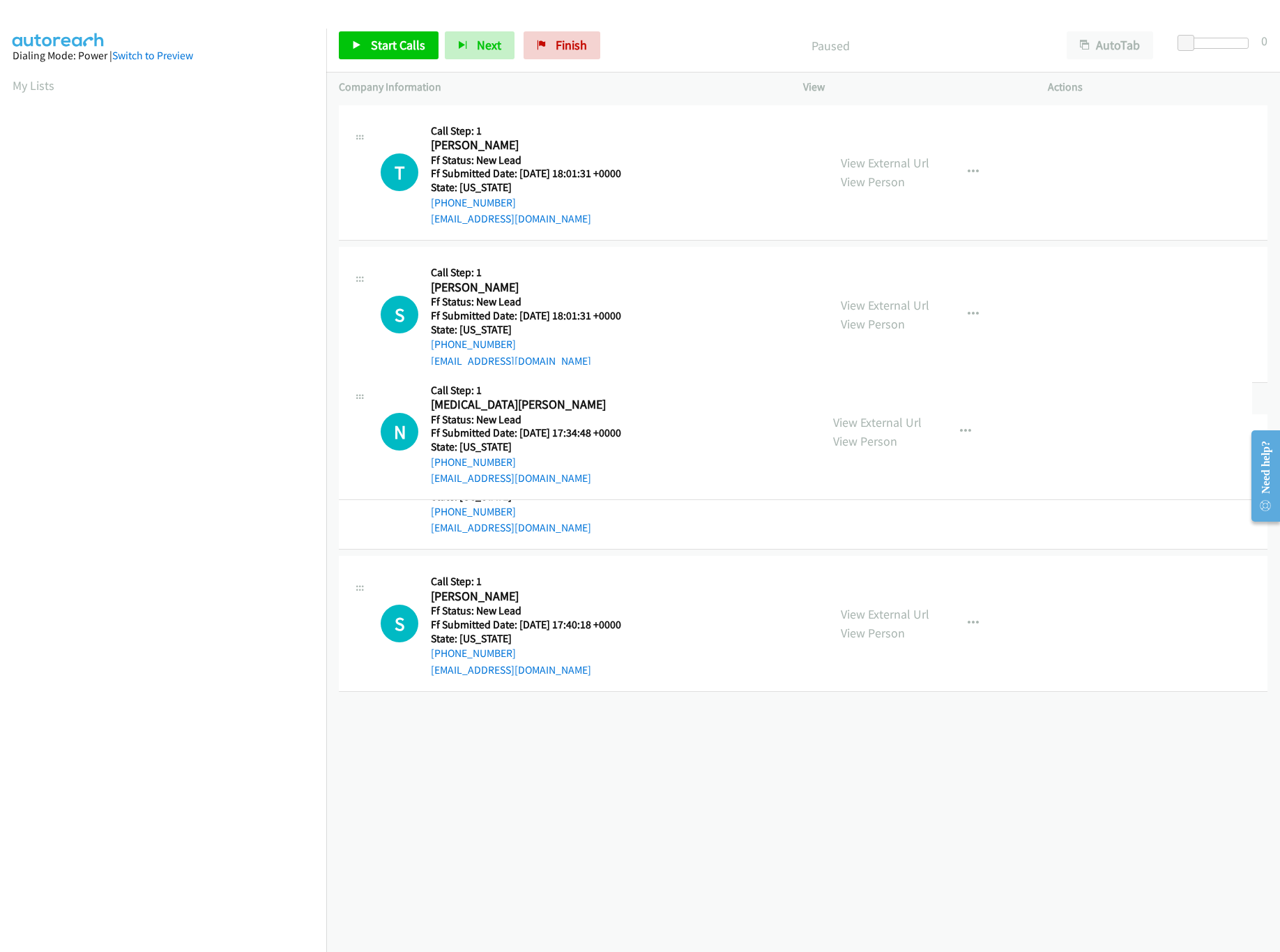
drag, startPoint x: 647, startPoint y: 716, endPoint x: 684, endPoint y: 407, distance: 311.2
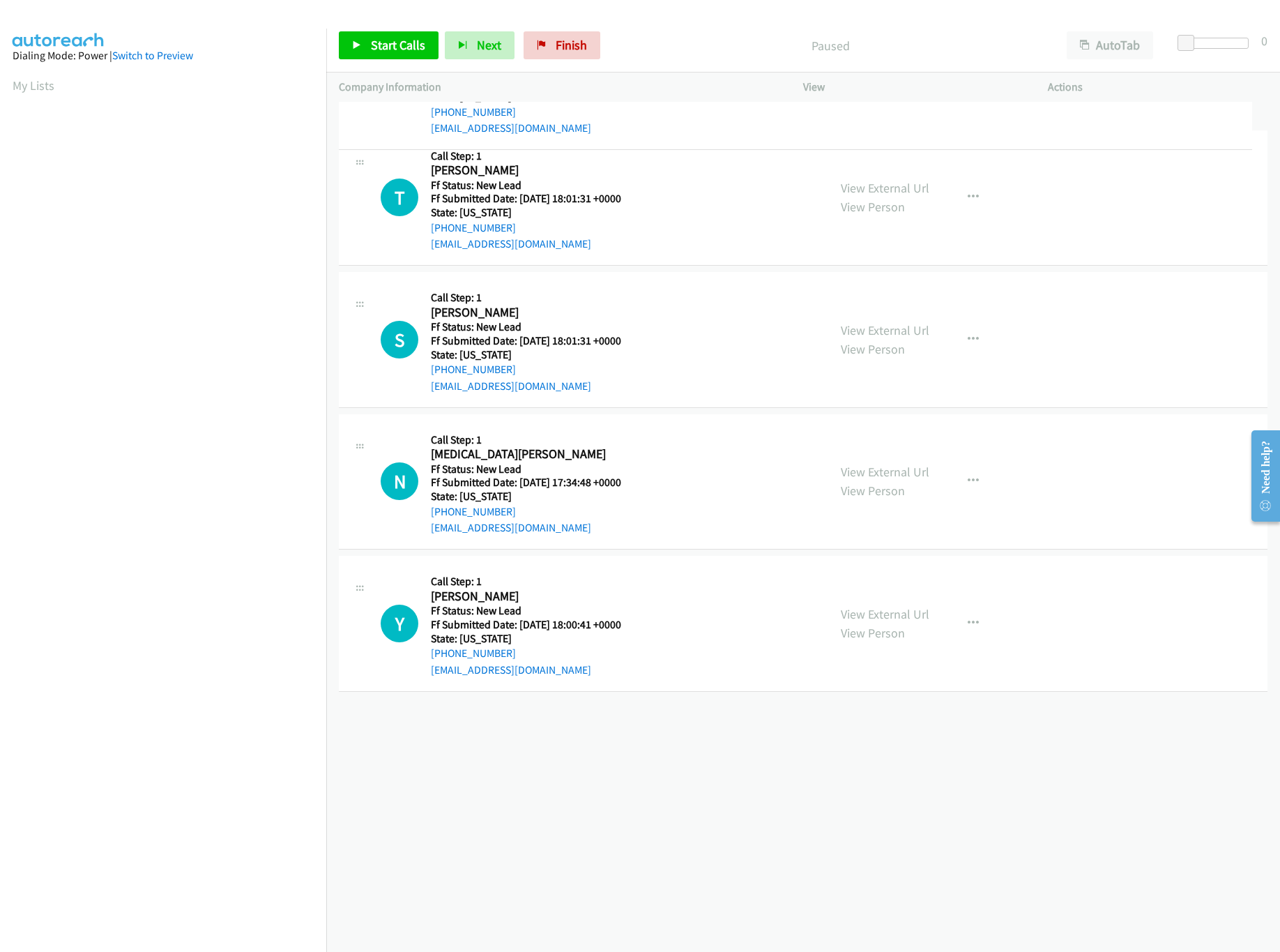
drag, startPoint x: 643, startPoint y: 739, endPoint x: 742, endPoint y: 79, distance: 667.4
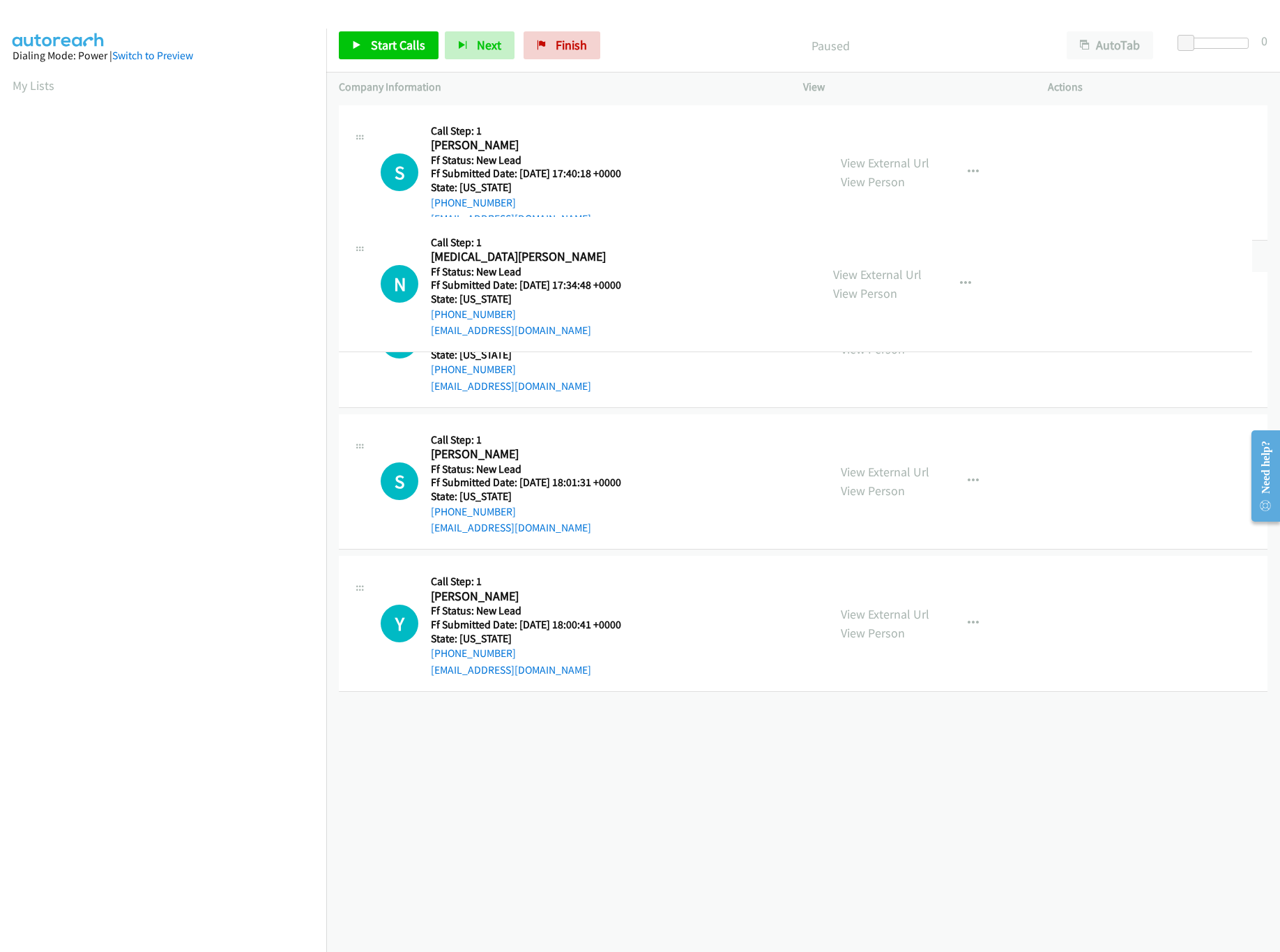
drag, startPoint x: 651, startPoint y: 596, endPoint x: 687, endPoint y: 268, distance: 330.0
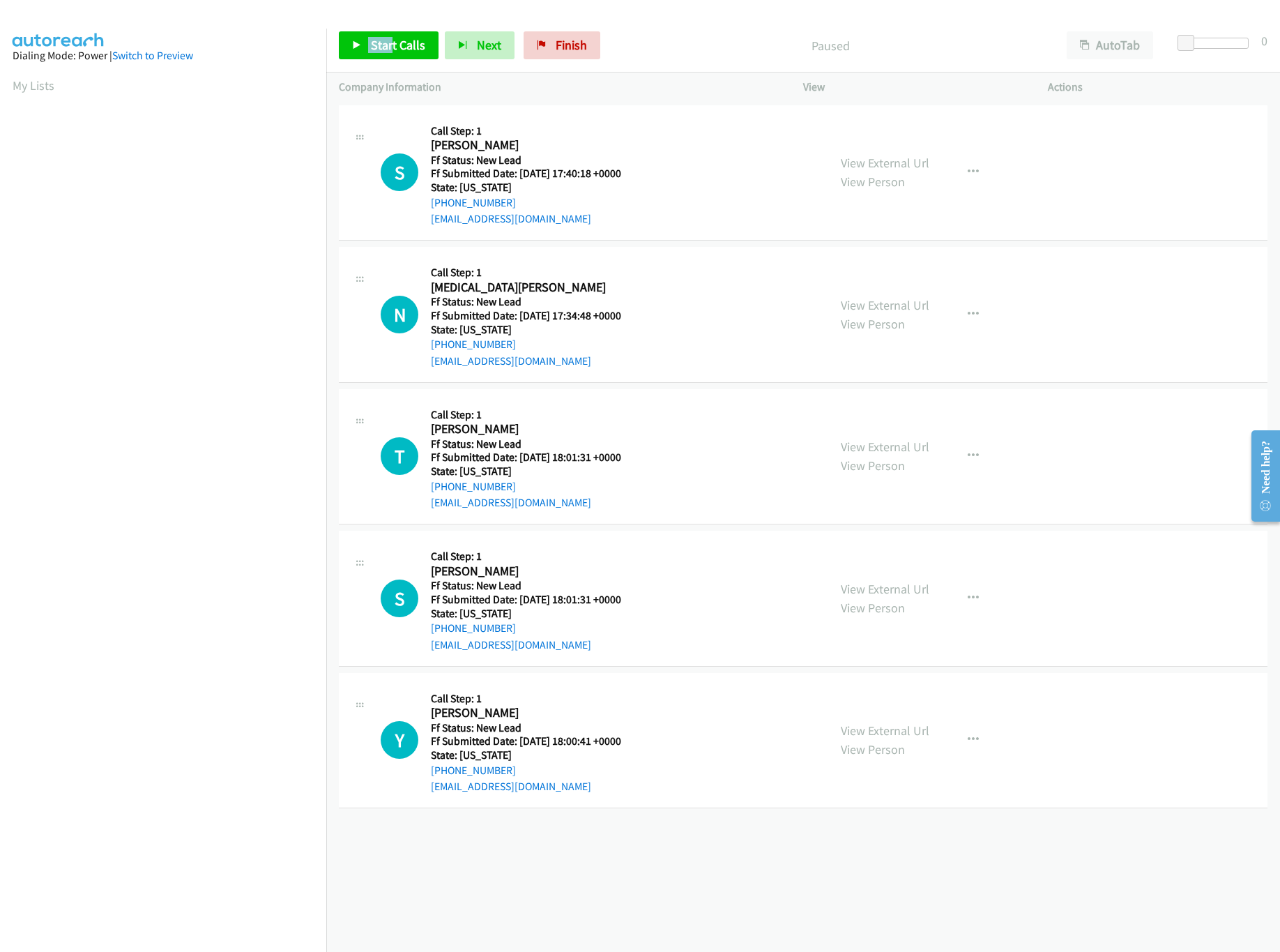
click at [385, 34] on div "Start Calls Pause Next Finish Paused AutoTab AutoTab 0" at bounding box center [803, 46] width 954 height 54
click at [385, 34] on link "Start Calls" at bounding box center [389, 45] width 100 height 28
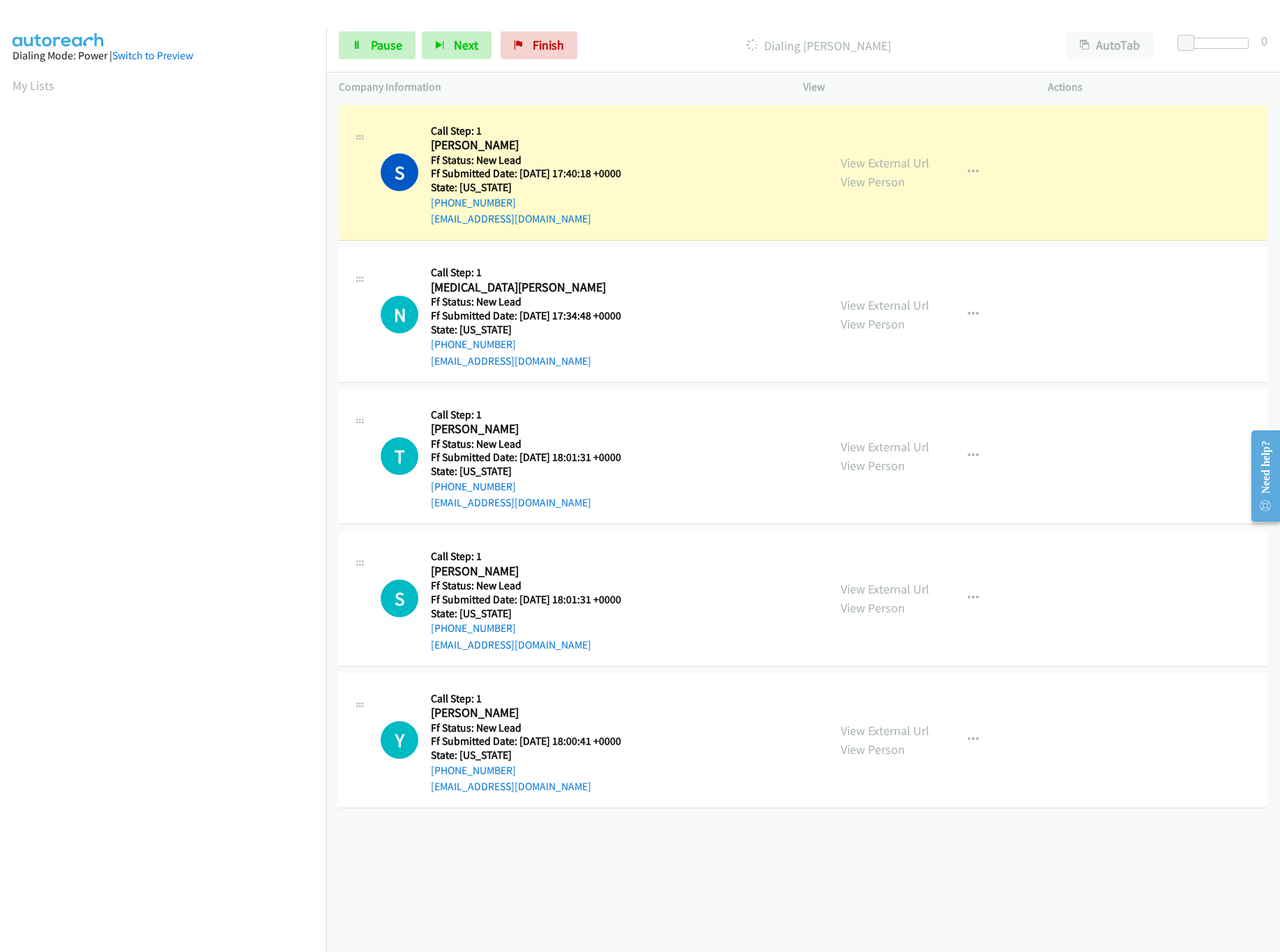
drag, startPoint x: 917, startPoint y: 841, endPoint x: 856, endPoint y: 841, distance: 61.0
click at [917, 841] on div "[PHONE_NUMBER] Call failed - Please reload the list and try again The Callbar F…" at bounding box center [803, 526] width 954 height 850
drag, startPoint x: 1186, startPoint y: 38, endPoint x: 1200, endPoint y: 40, distance: 14.1
click at [1200, 40] on span at bounding box center [1197, 43] width 17 height 17
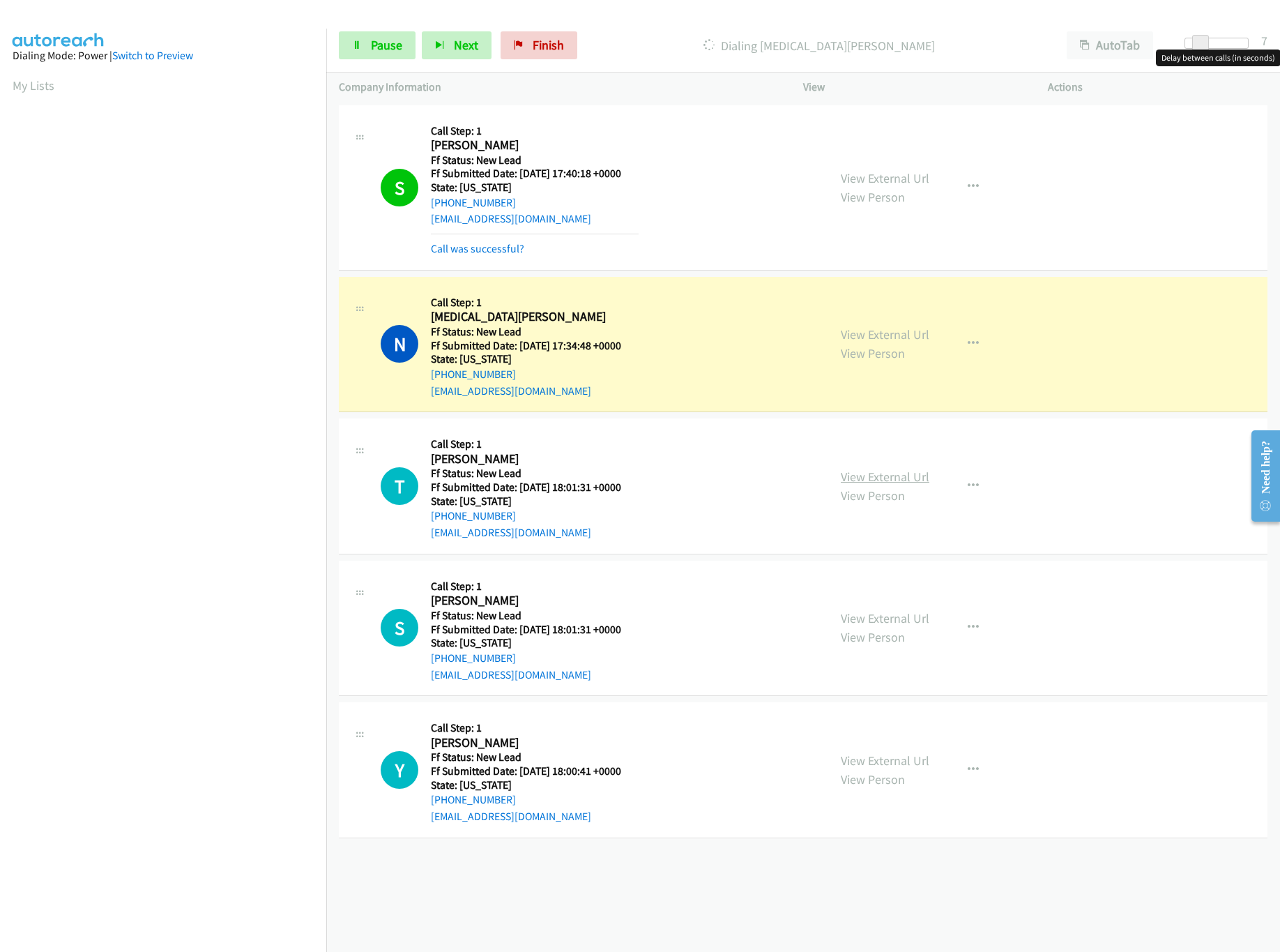
click at [858, 484] on link "View External Url" at bounding box center [885, 476] width 89 height 16
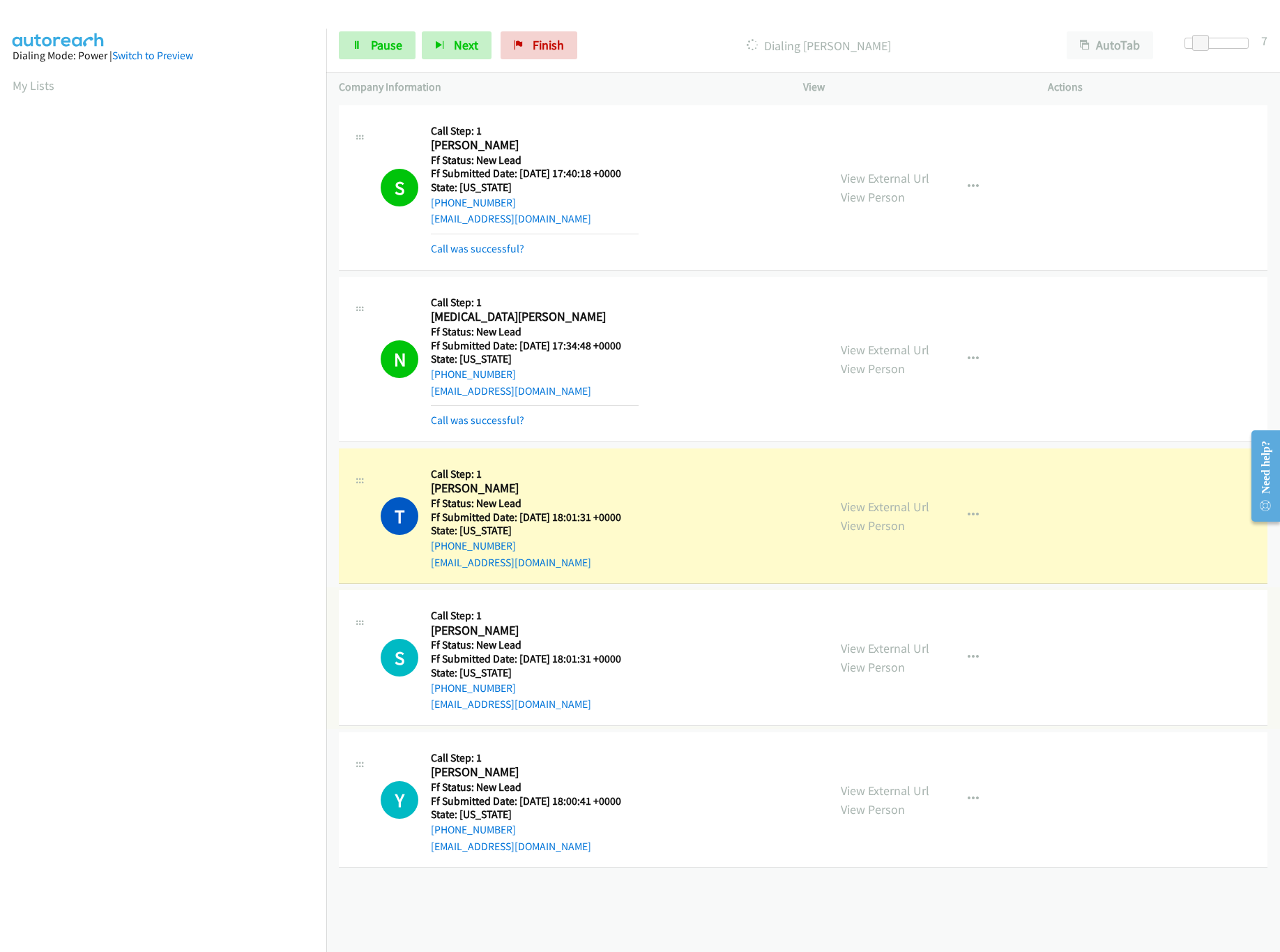
click at [900, 638] on div "View External Url View Person View External Url Email Schedule/Manage Callback …" at bounding box center [957, 657] width 257 height 110
click at [902, 643] on link "View External Url" at bounding box center [885, 648] width 89 height 16
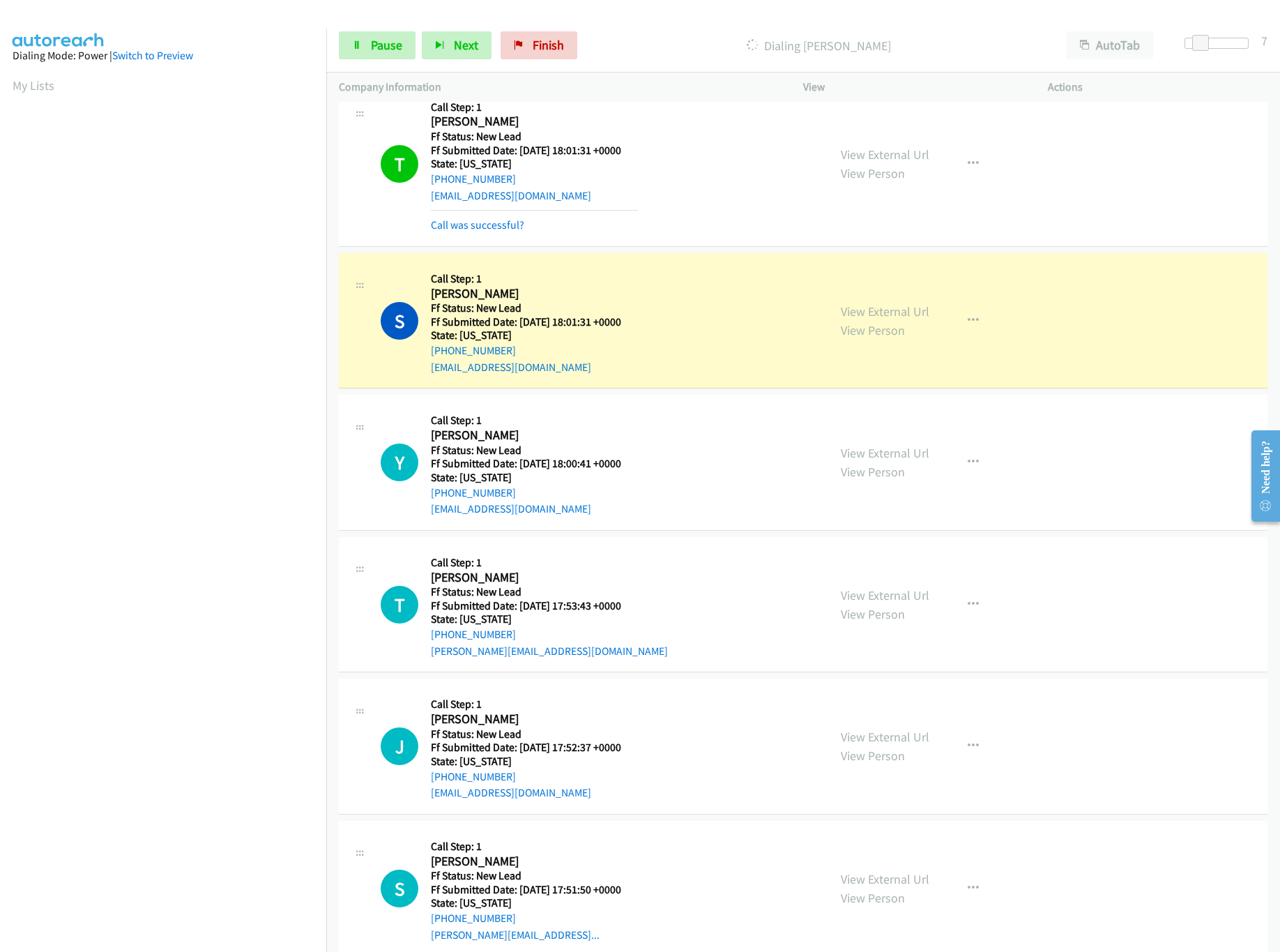
scroll to position [400, 0]
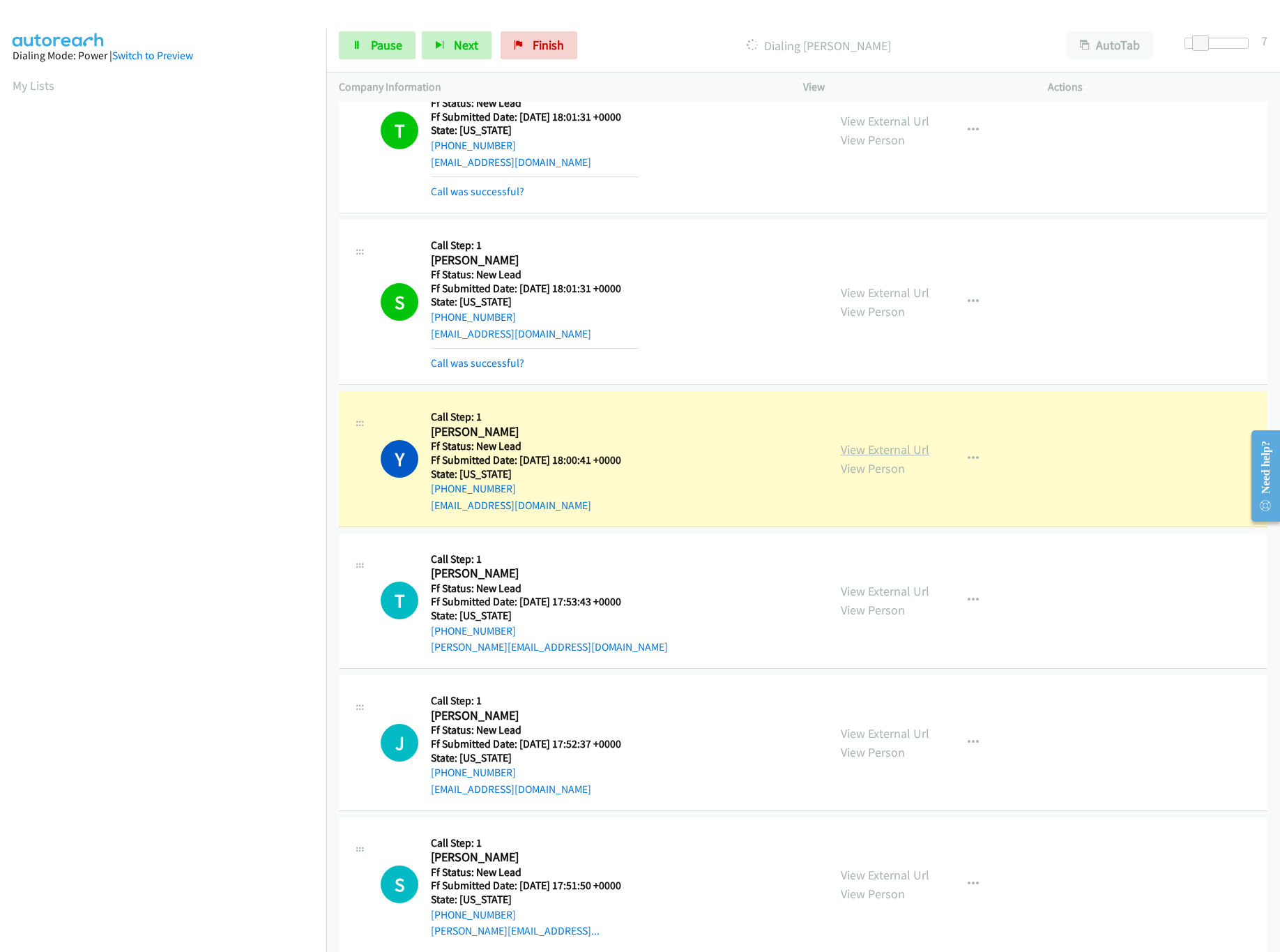
click at [889, 449] on link "View External Url" at bounding box center [885, 449] width 89 height 16
click at [488, 349] on hr at bounding box center [535, 348] width 208 height 1
click at [488, 368] on link "Call was successful?" at bounding box center [478, 363] width 94 height 13
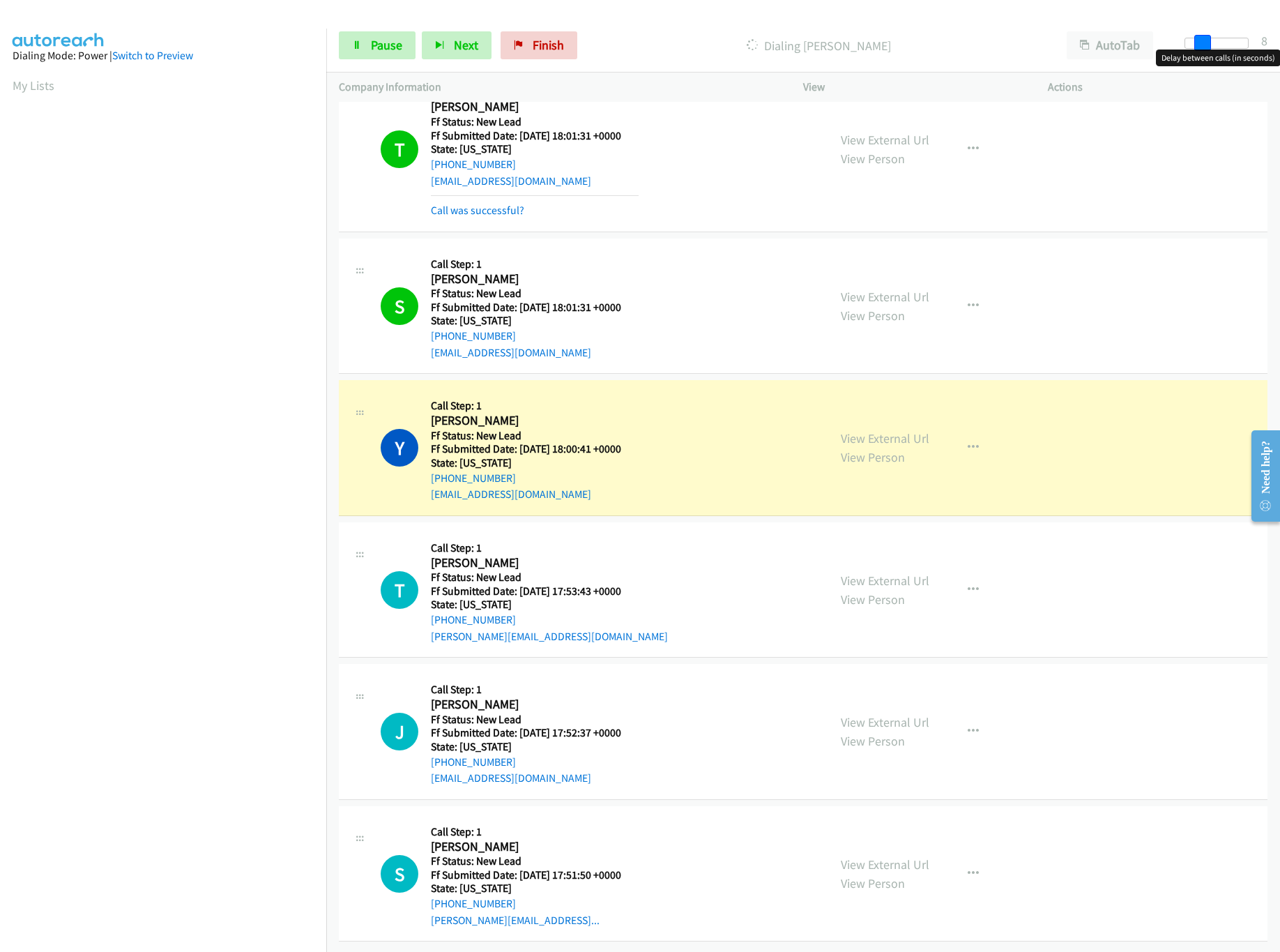
drag, startPoint x: 1203, startPoint y: 38, endPoint x: 1214, endPoint y: 40, distance: 11.2
click at [1211, 40] on span at bounding box center [1202, 43] width 17 height 17
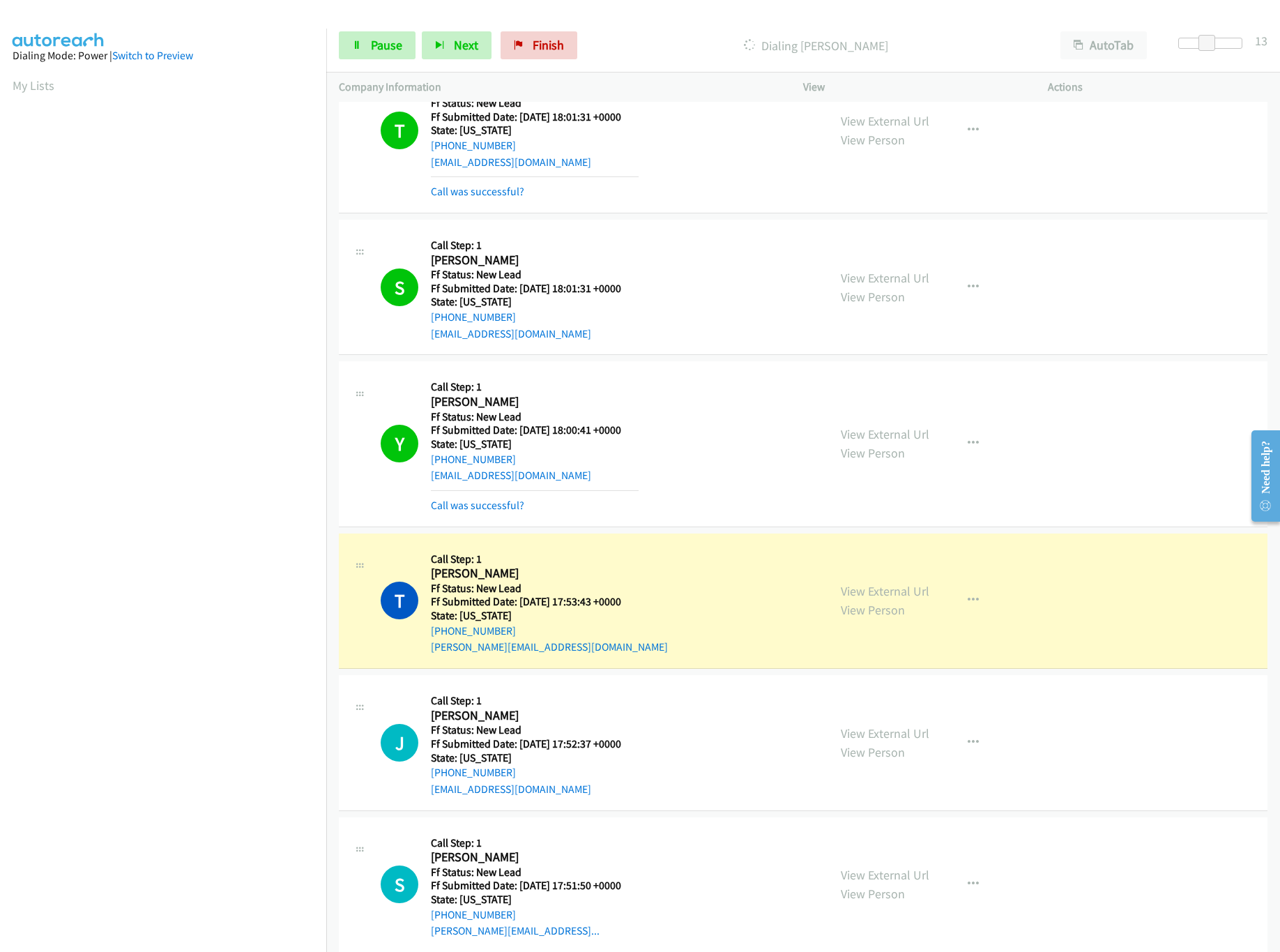
scroll to position [431, 0]
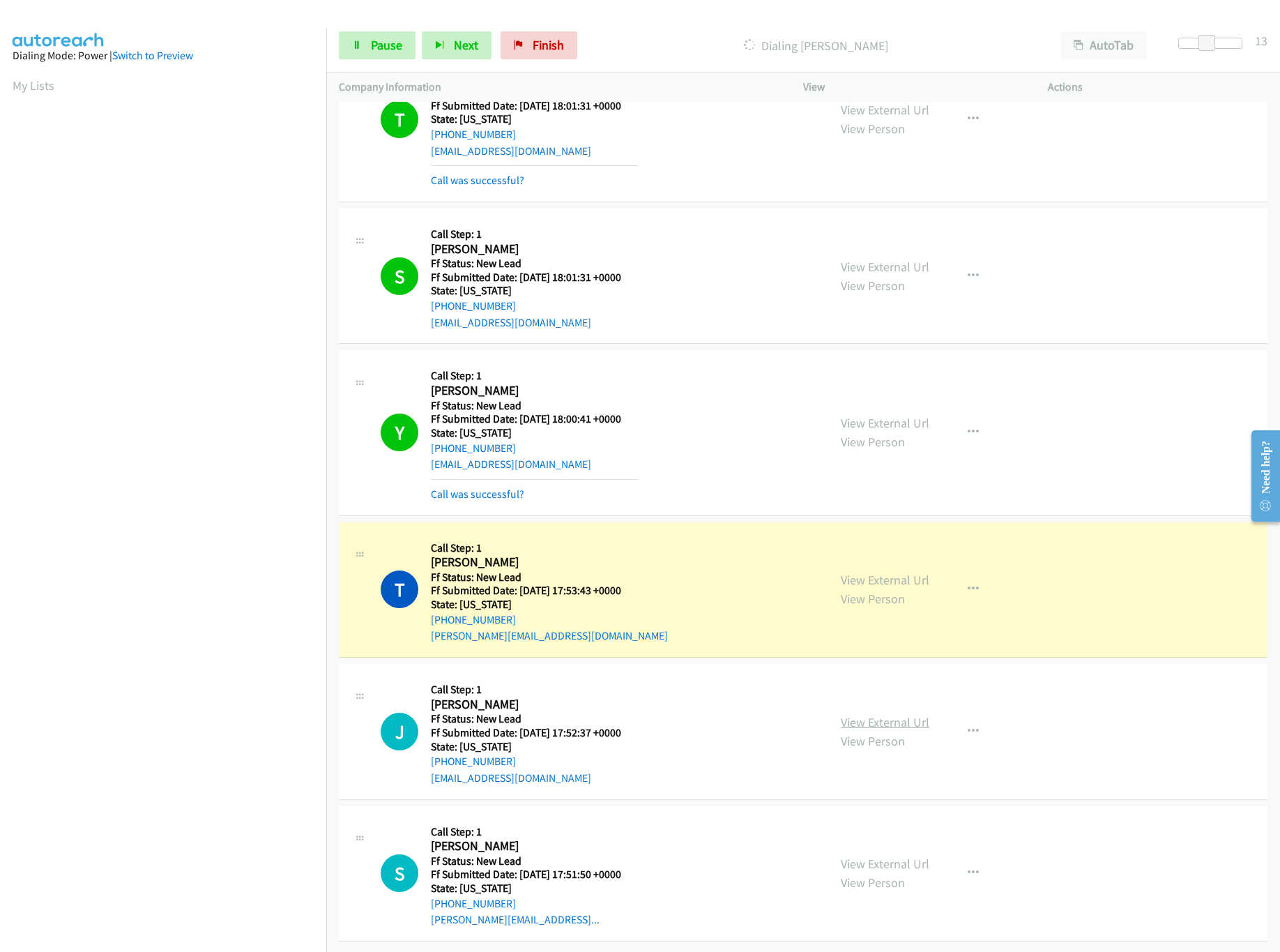
click at [888, 714] on link "View External Url" at bounding box center [885, 722] width 89 height 16
click at [896, 572] on link "View External Url" at bounding box center [885, 580] width 89 height 16
click at [371, 37] on link "Pause" at bounding box center [377, 45] width 77 height 28
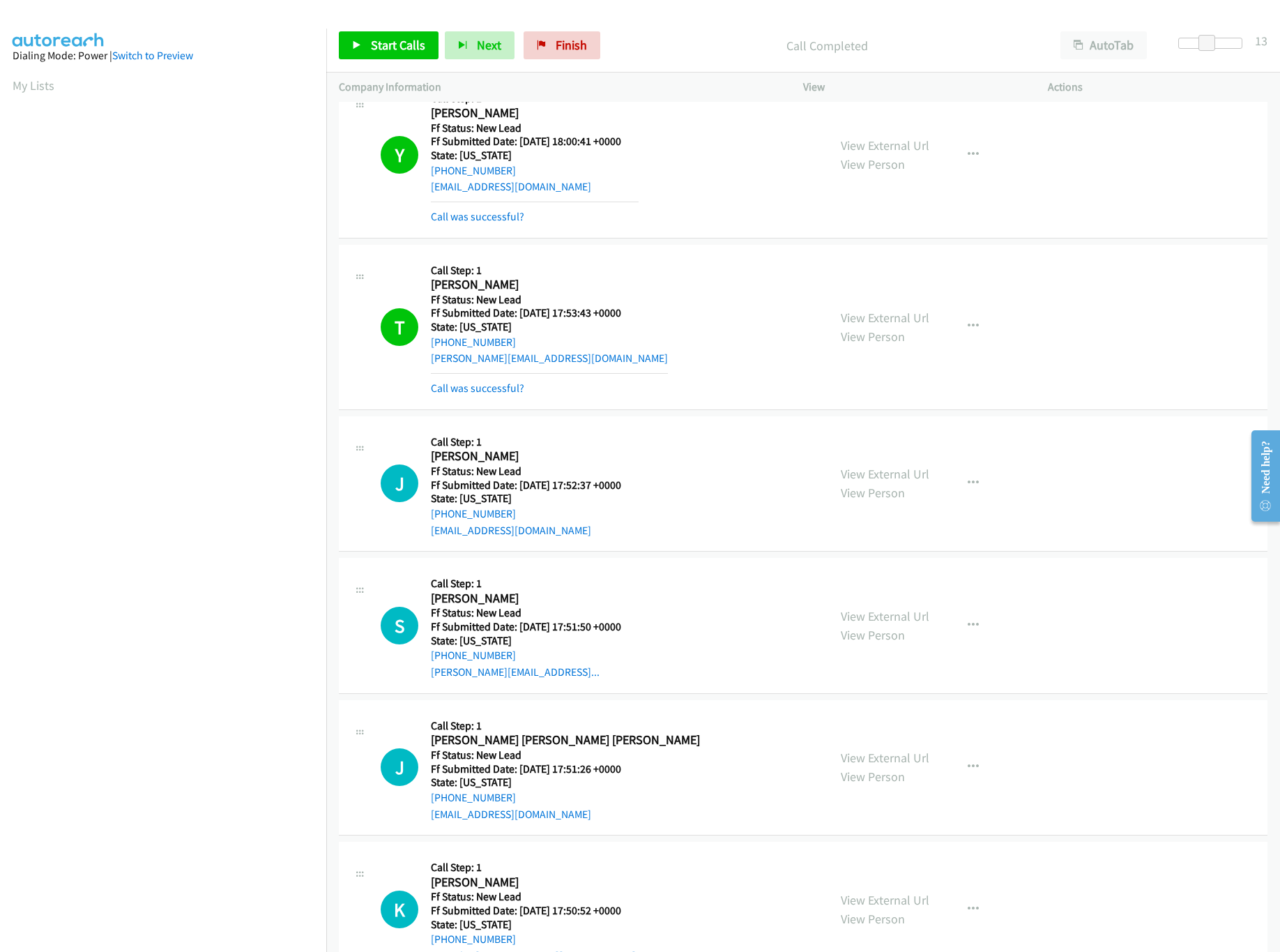
scroll to position [850, 0]
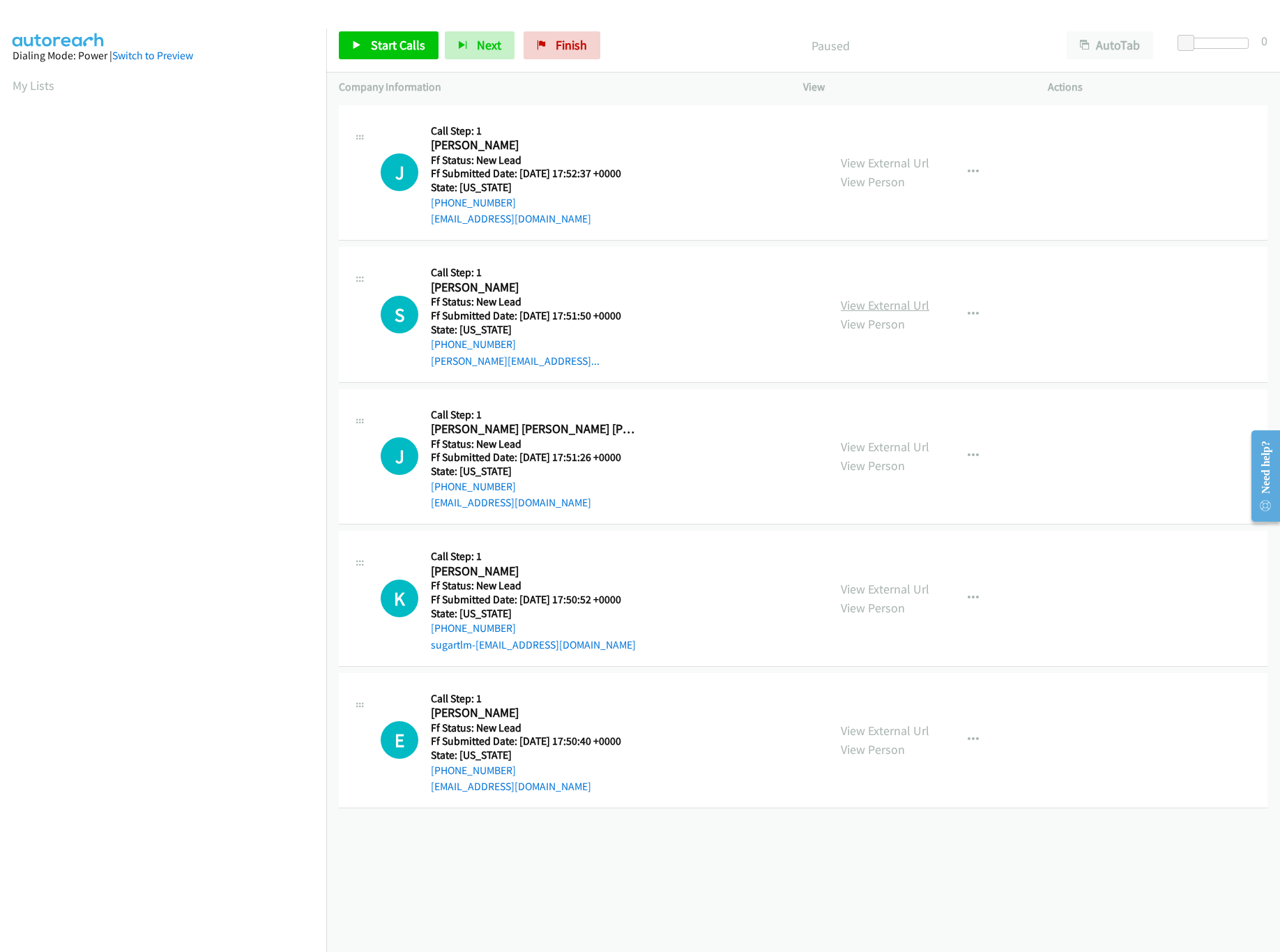
click at [841, 304] on link "View External Url" at bounding box center [885, 305] width 89 height 16
click at [413, 40] on span "Start Calls" at bounding box center [398, 45] width 55 height 16
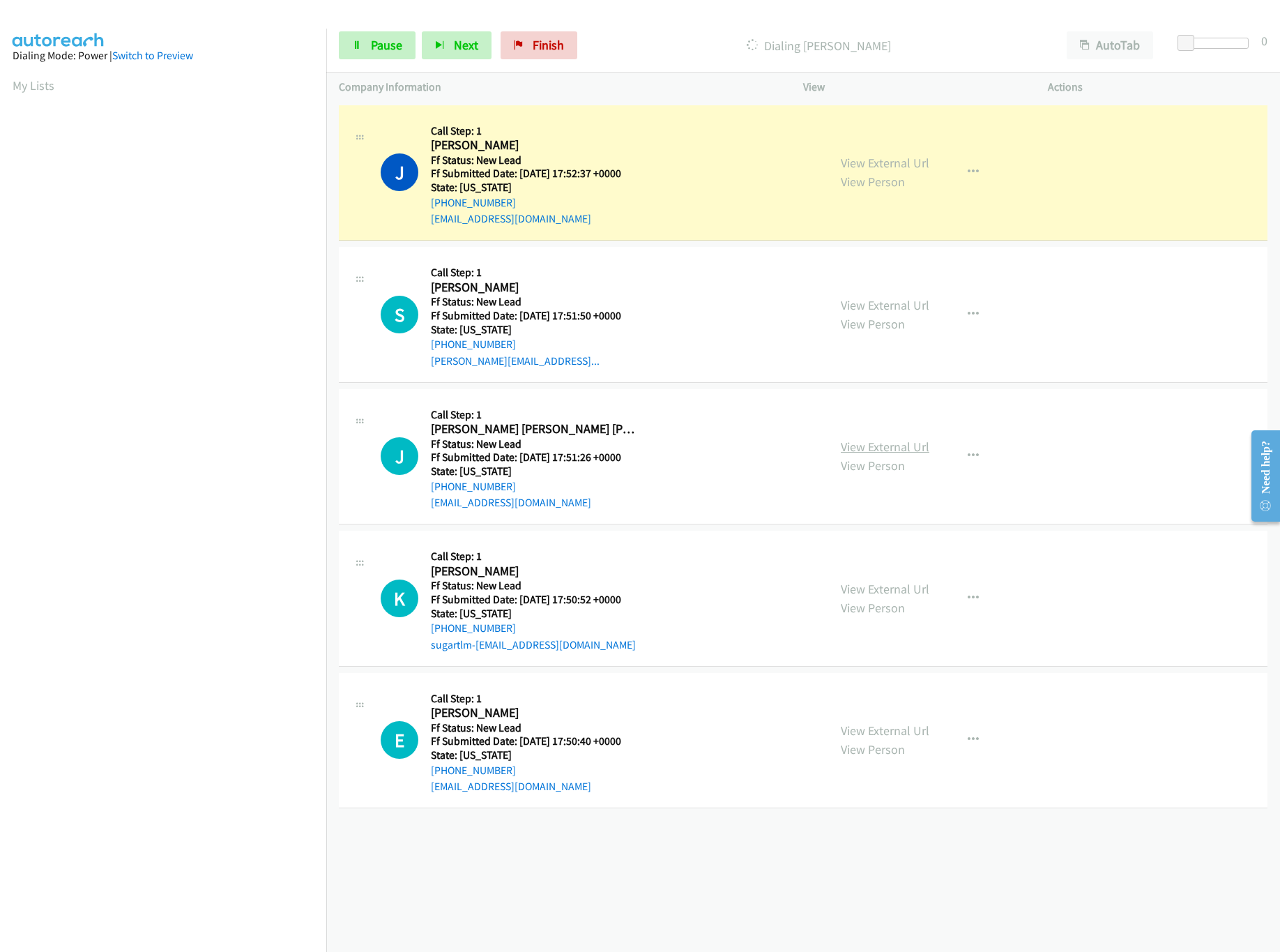
click at [868, 449] on link "View External Url" at bounding box center [885, 446] width 89 height 16
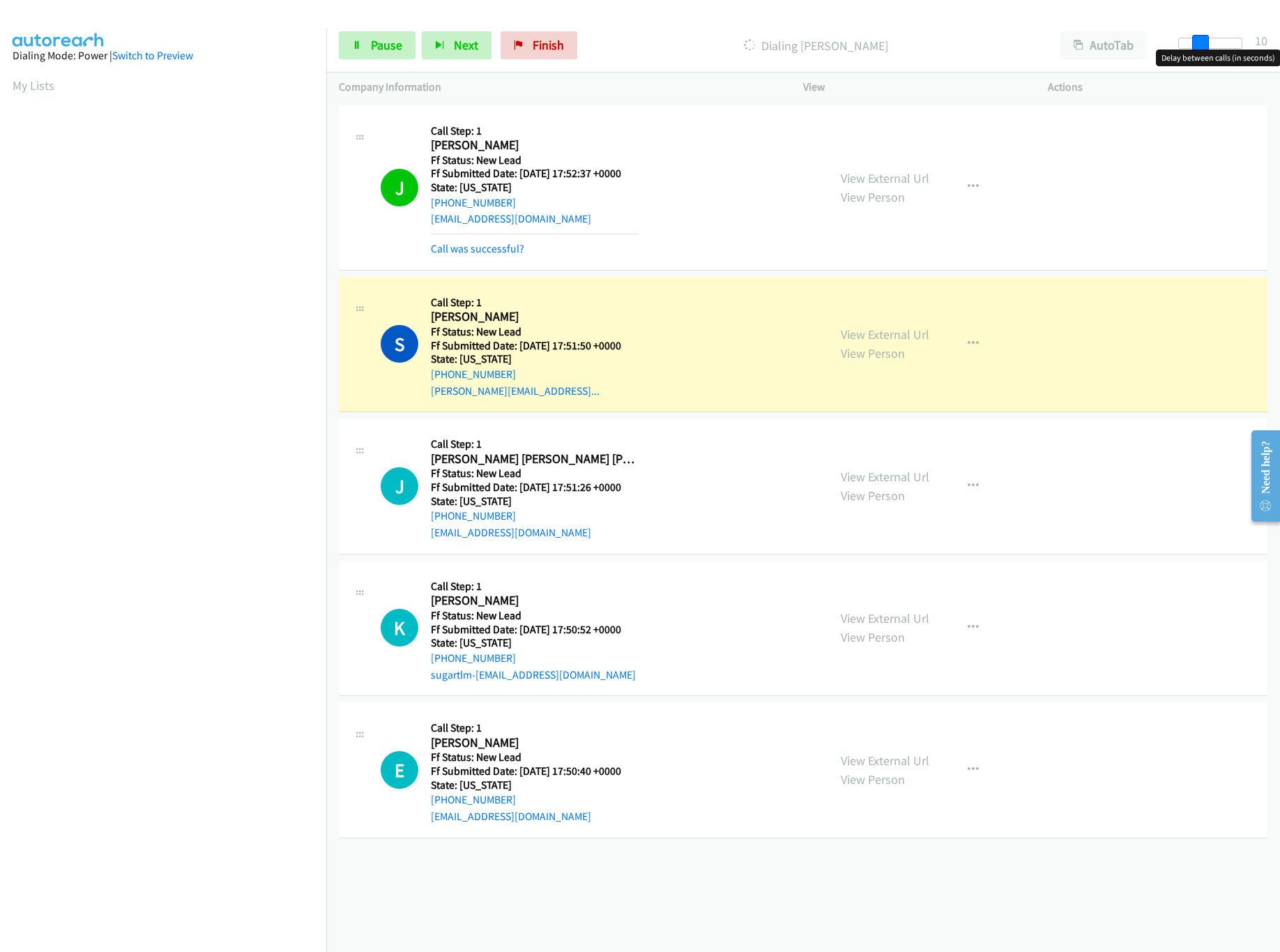
drag, startPoint x: 1189, startPoint y: 44, endPoint x: 1216, endPoint y: 37, distance: 27.9
click at [1216, 37] on div at bounding box center [1210, 43] width 64 height 11
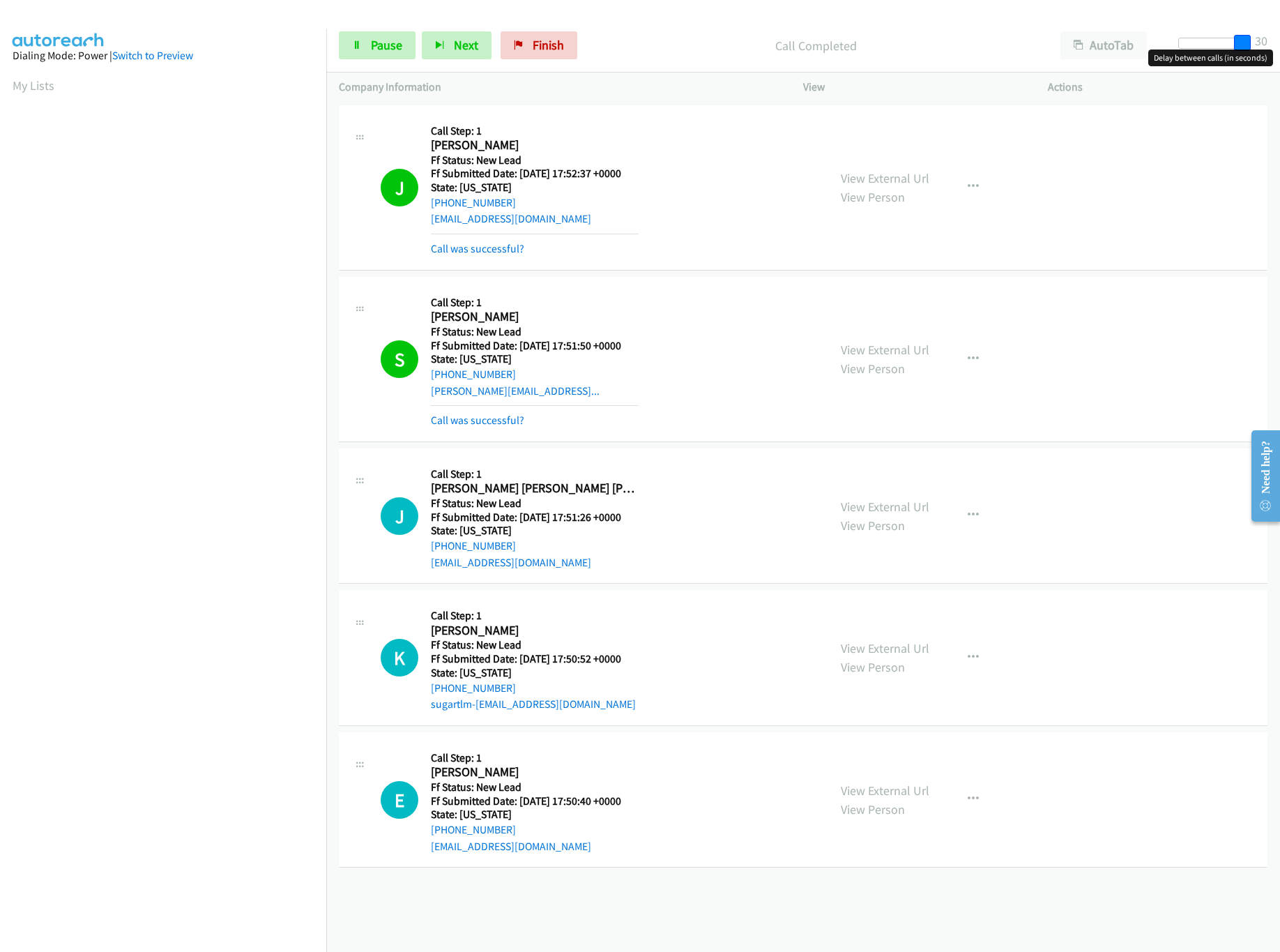
drag, startPoint x: 1205, startPoint y: 40, endPoint x: 1314, endPoint y: 38, distance: 109.0
click at [1280, 38] on html "Start Calls Pause Next Finish Call Completed AutoTab AutoTab 30 Company Informa…" at bounding box center [640, 33] width 1280 height 66
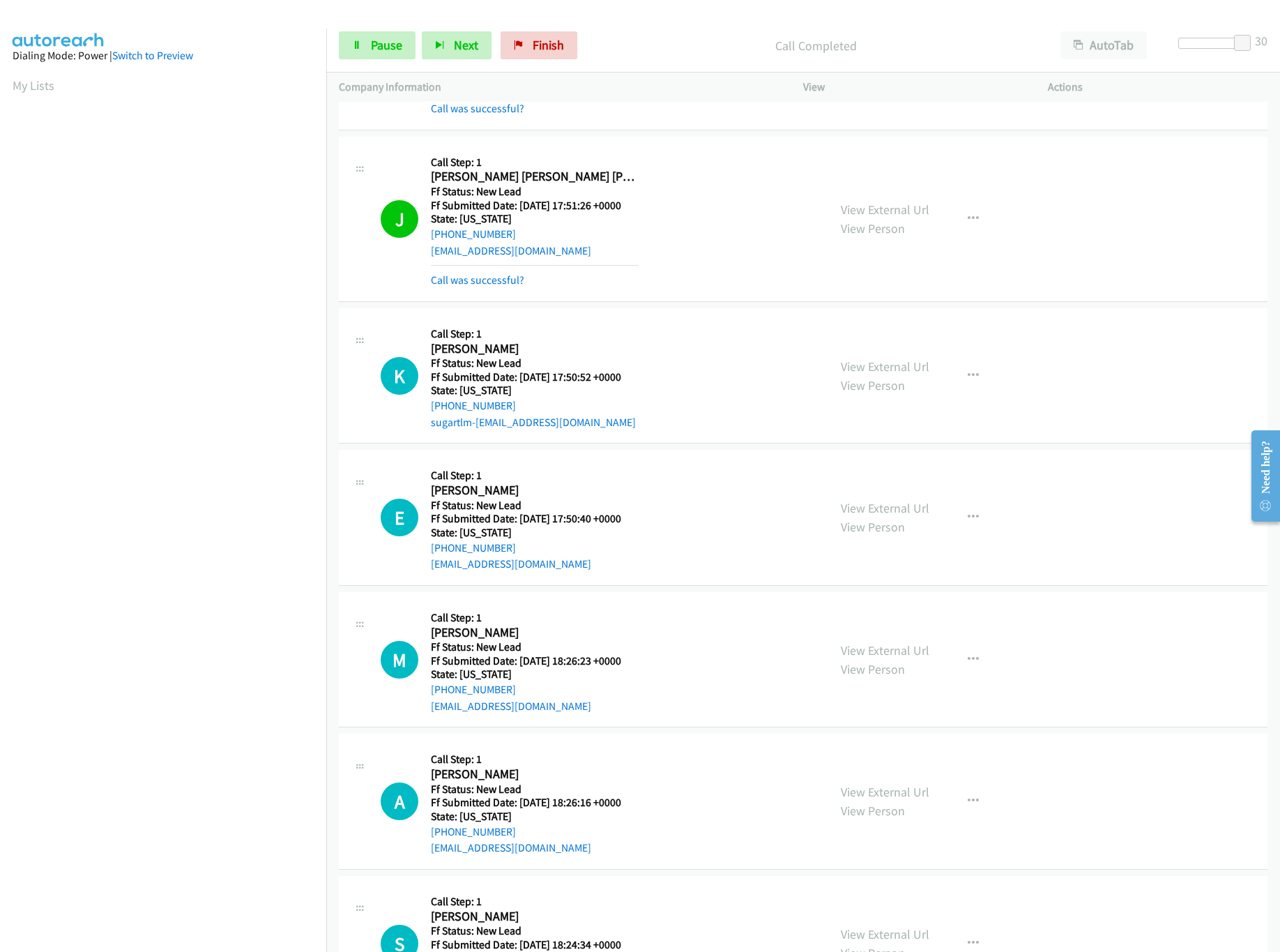
scroll to position [400, 0]
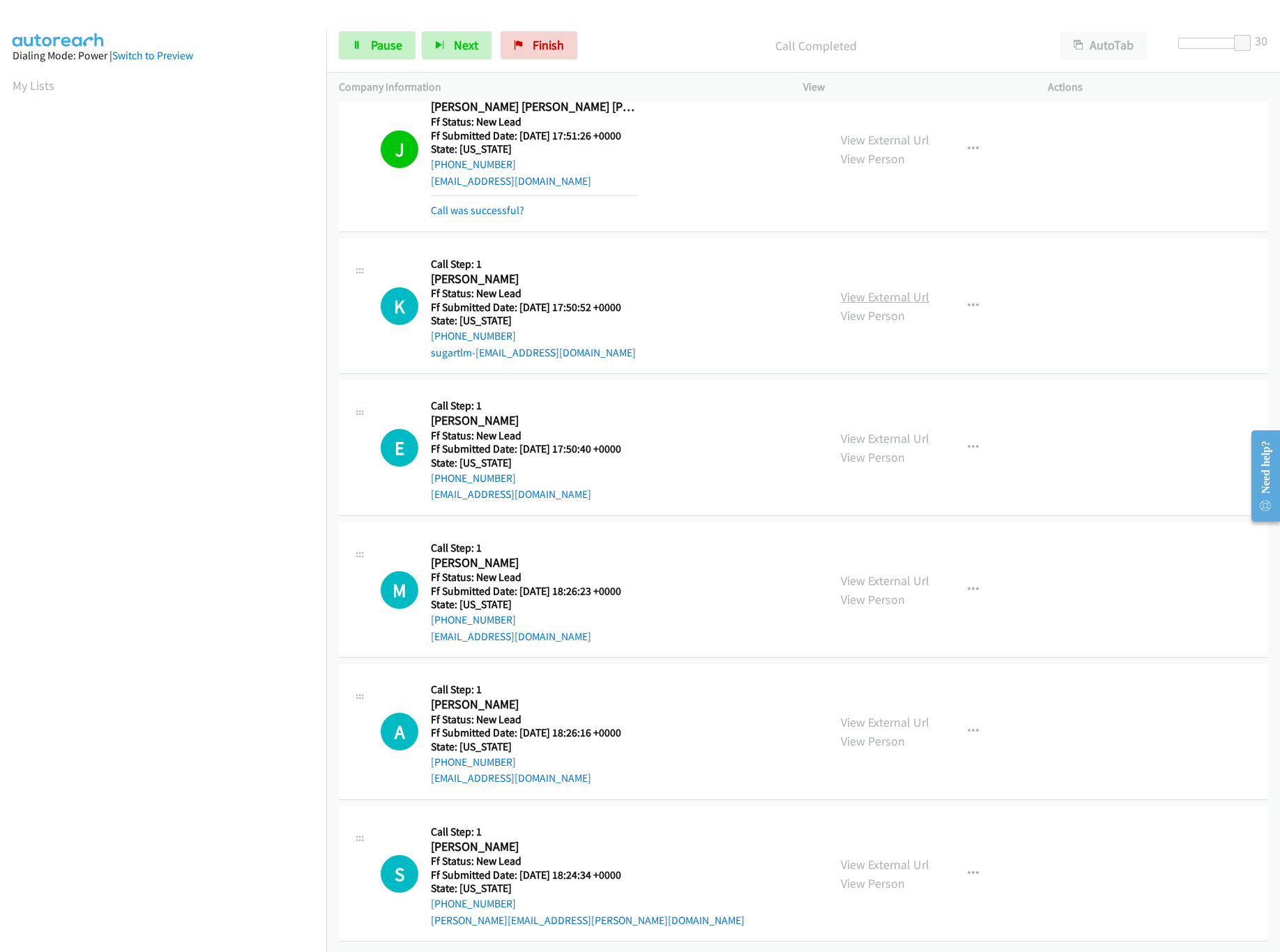
click at [874, 289] on link "View External Url" at bounding box center [885, 297] width 89 height 16
click at [885, 430] on link "View External Url" at bounding box center [885, 438] width 89 height 16
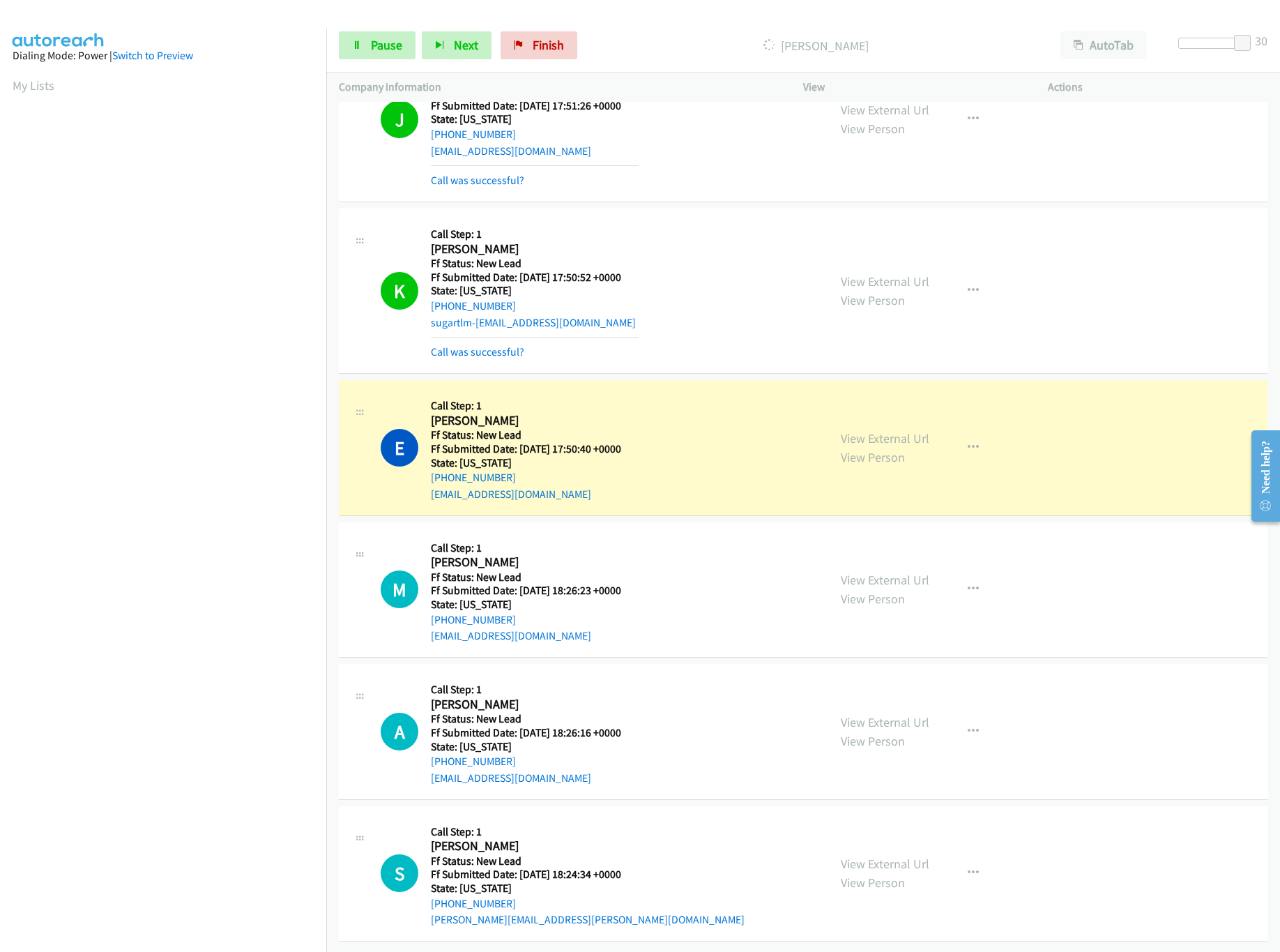
scroll to position [431, 0]
click at [904, 549] on div "View External Url View Person View External Url Email Schedule/Manage Callback …" at bounding box center [957, 590] width 257 height 110
click at [902, 572] on link "View External Url" at bounding box center [885, 580] width 89 height 16
drag, startPoint x: 1241, startPoint y: 42, endPoint x: 1074, endPoint y: 42, distance: 167.0
click at [1074, 42] on div "Start Calls Pause Next Finish Dialing Emery Herbert AutoTab AutoTab 0" at bounding box center [803, 46] width 954 height 54
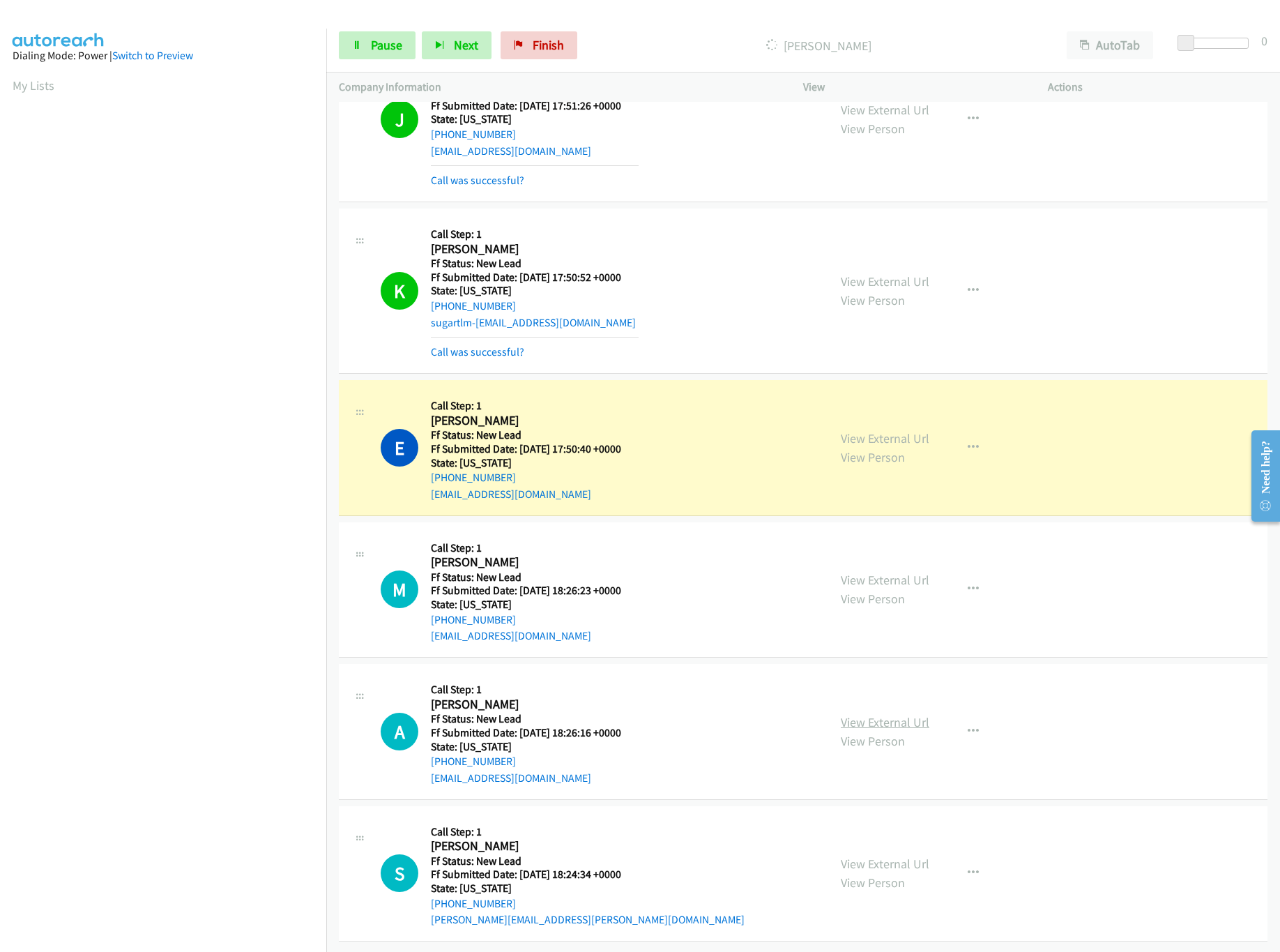
click at [907, 714] on link "View External Url" at bounding box center [885, 722] width 89 height 16
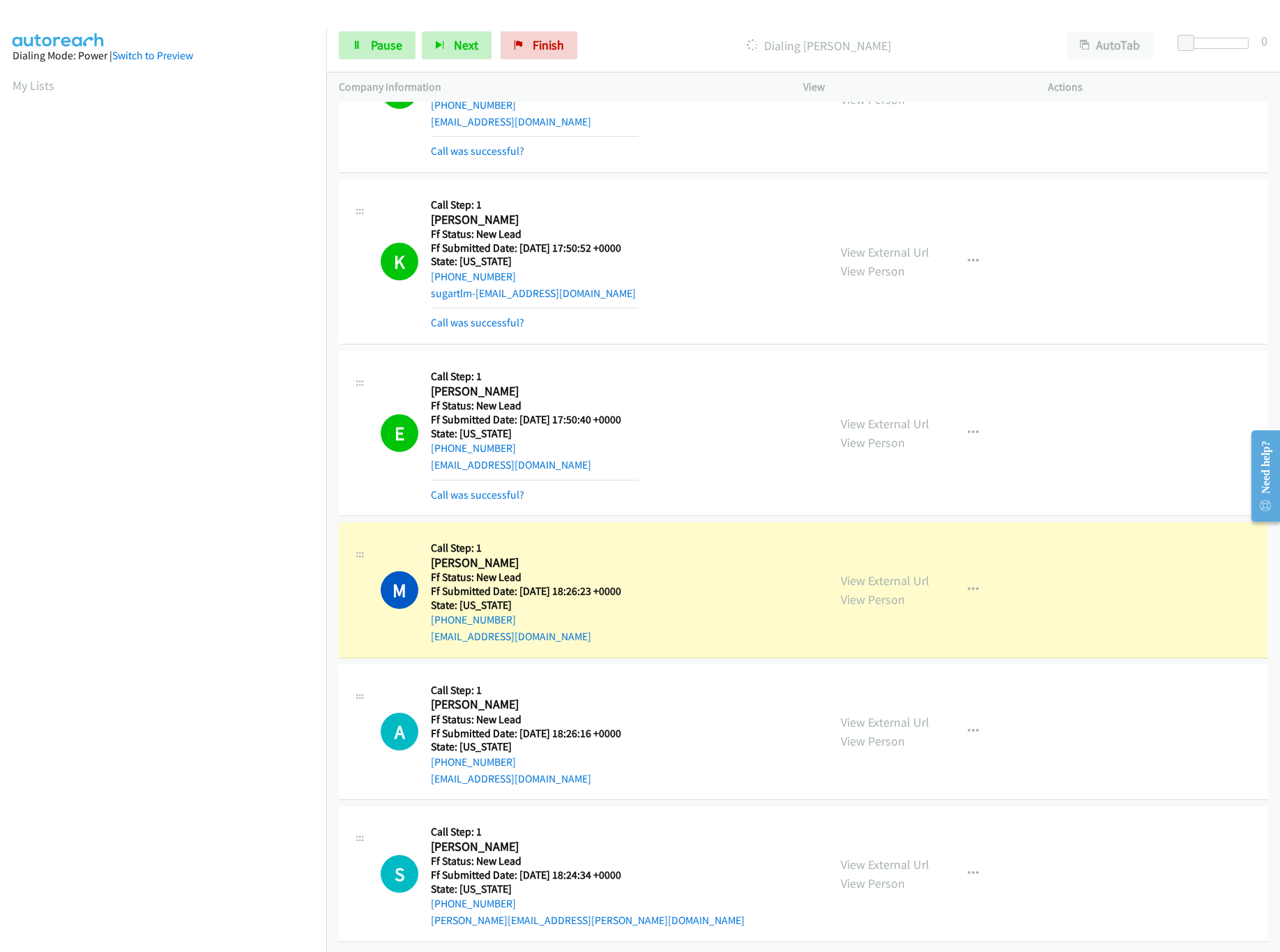
scroll to position [461, 0]
click at [920, 856] on link "View External Url" at bounding box center [885, 864] width 89 height 16
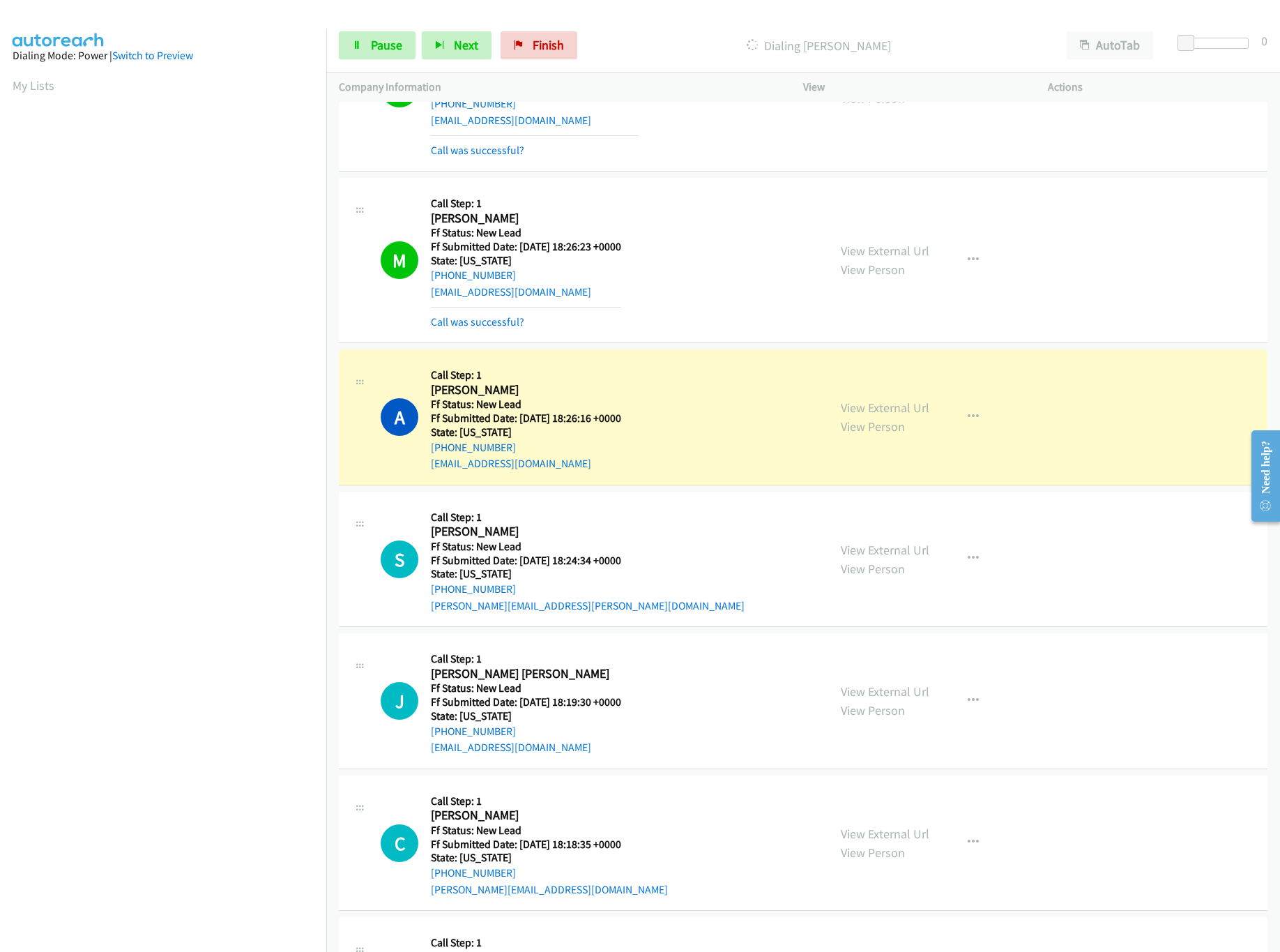
scroll to position [917, 0]
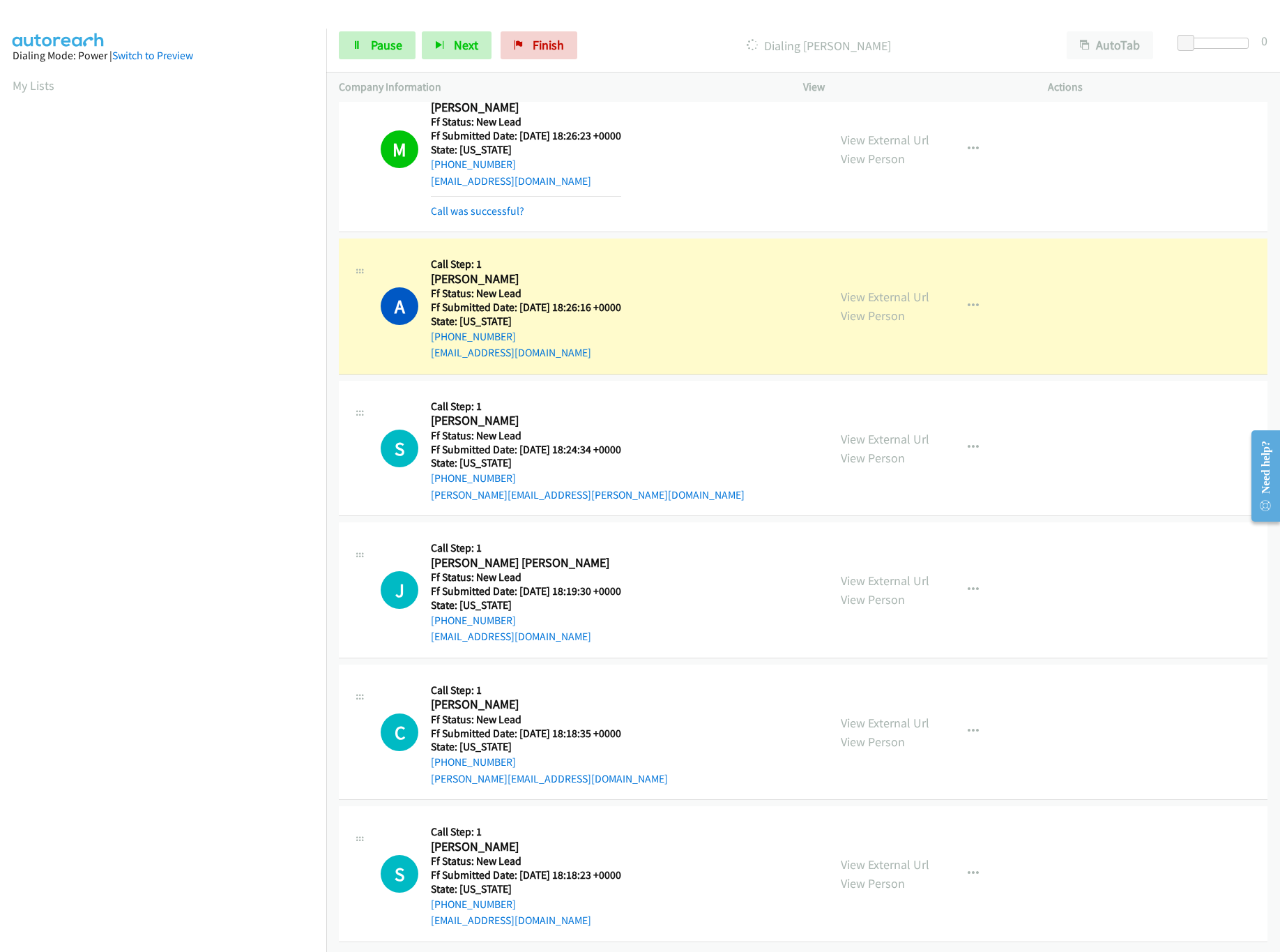
click at [856, 548] on div "View External Url View Person View External Url Email Schedule/Manage Callback …" at bounding box center [957, 590] width 257 height 110
click at [862, 572] on link "View External Url" at bounding box center [885, 580] width 89 height 16
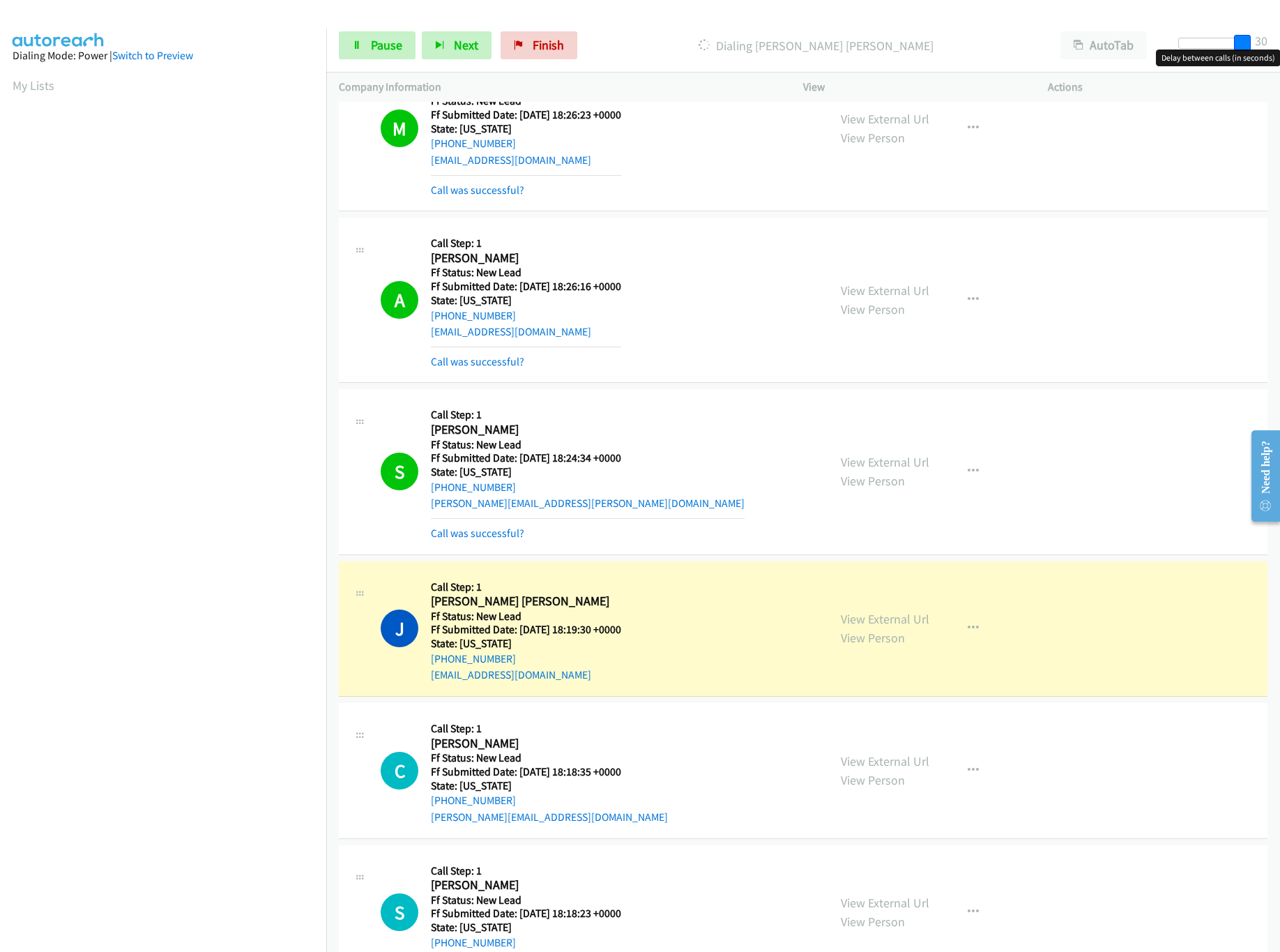
drag, startPoint x: 1181, startPoint y: 34, endPoint x: 1302, endPoint y: 48, distance: 121.8
click at [1280, 48] on html "Start Calls Pause Next Finish Dialing John Knight Doe AutoTab AutoTab 30 Compan…" at bounding box center [640, 33] width 1280 height 66
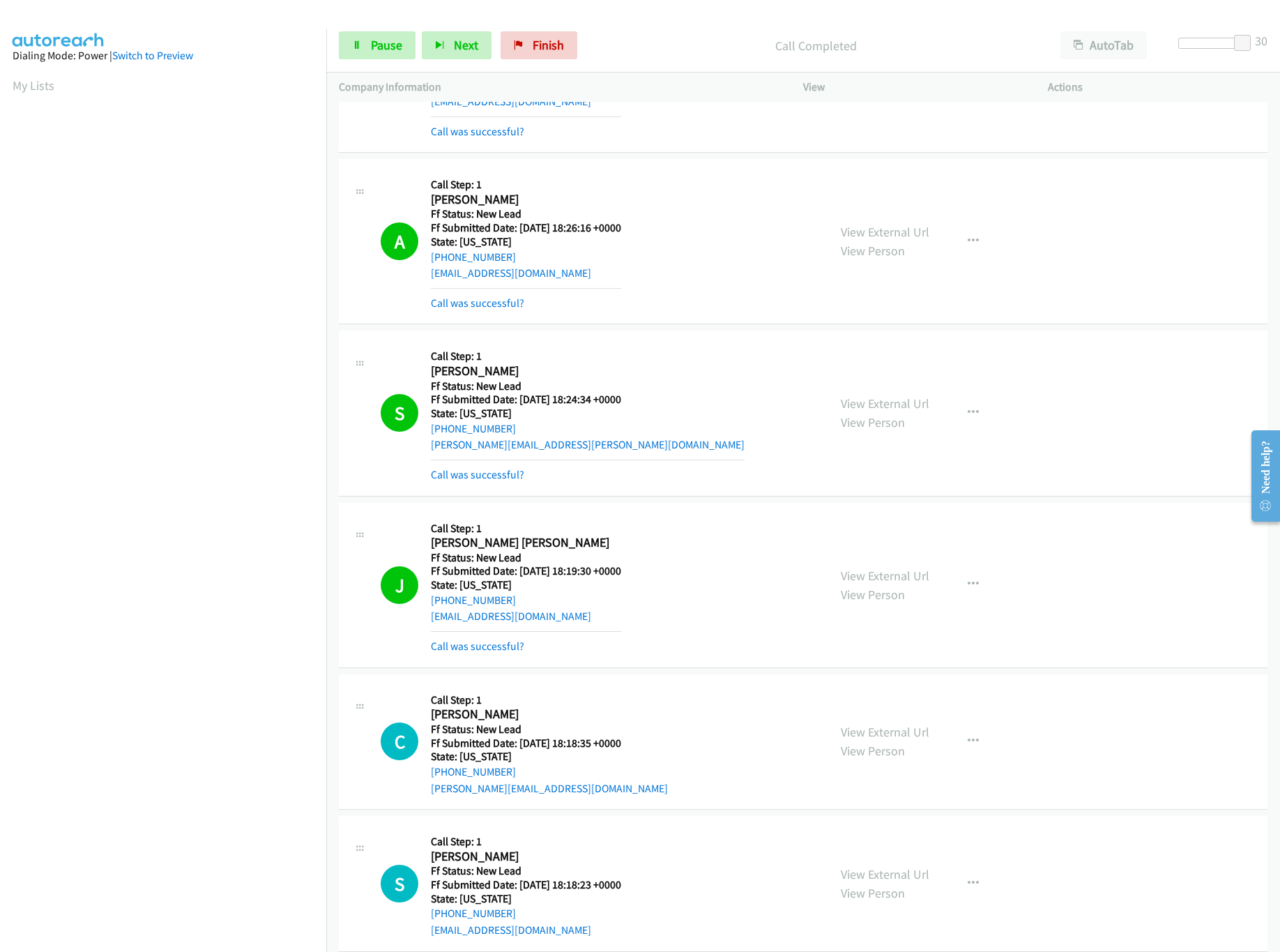
scroll to position [1007, 0]
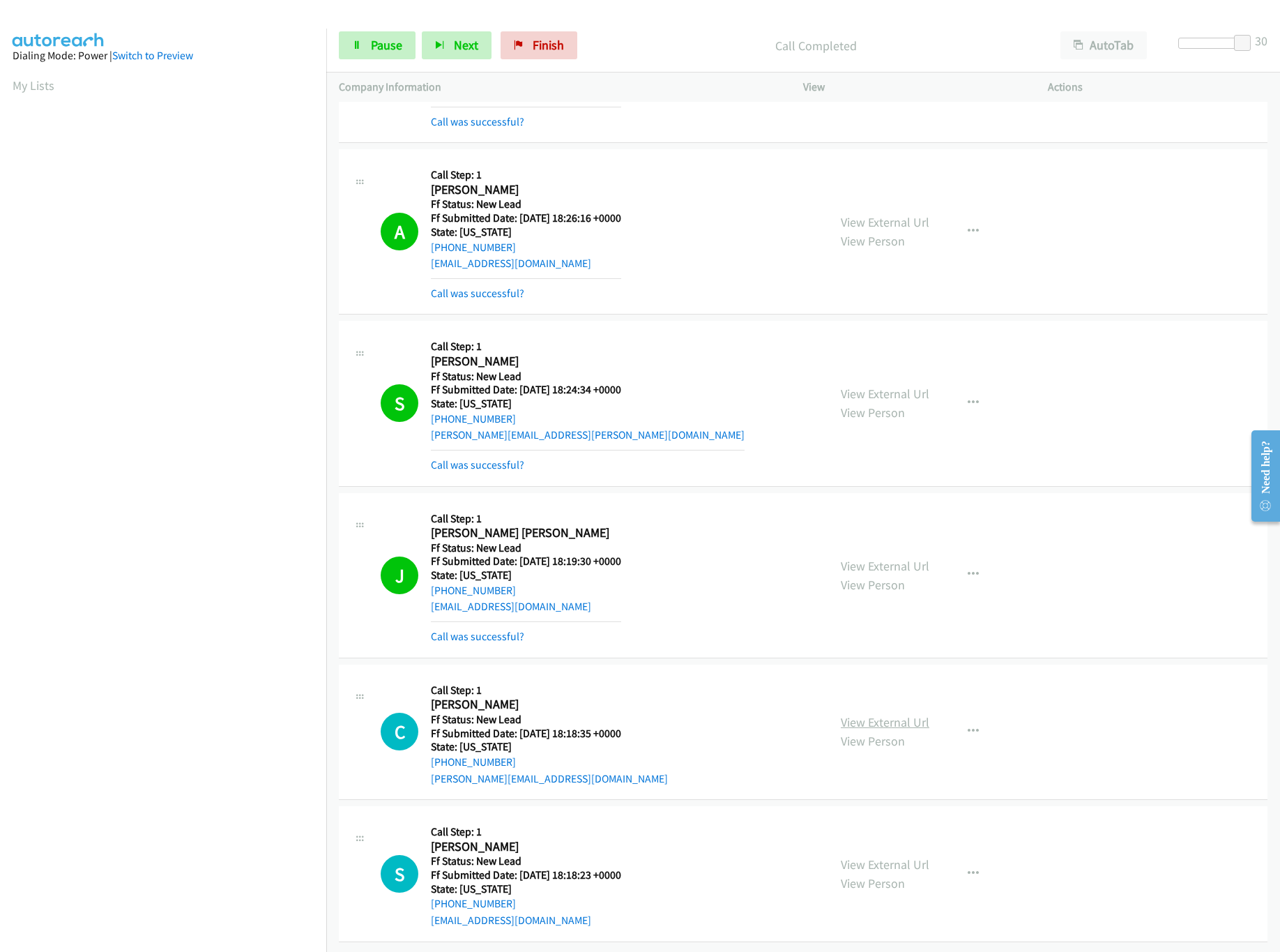
click at [883, 714] on link "View External Url" at bounding box center [885, 722] width 89 height 16
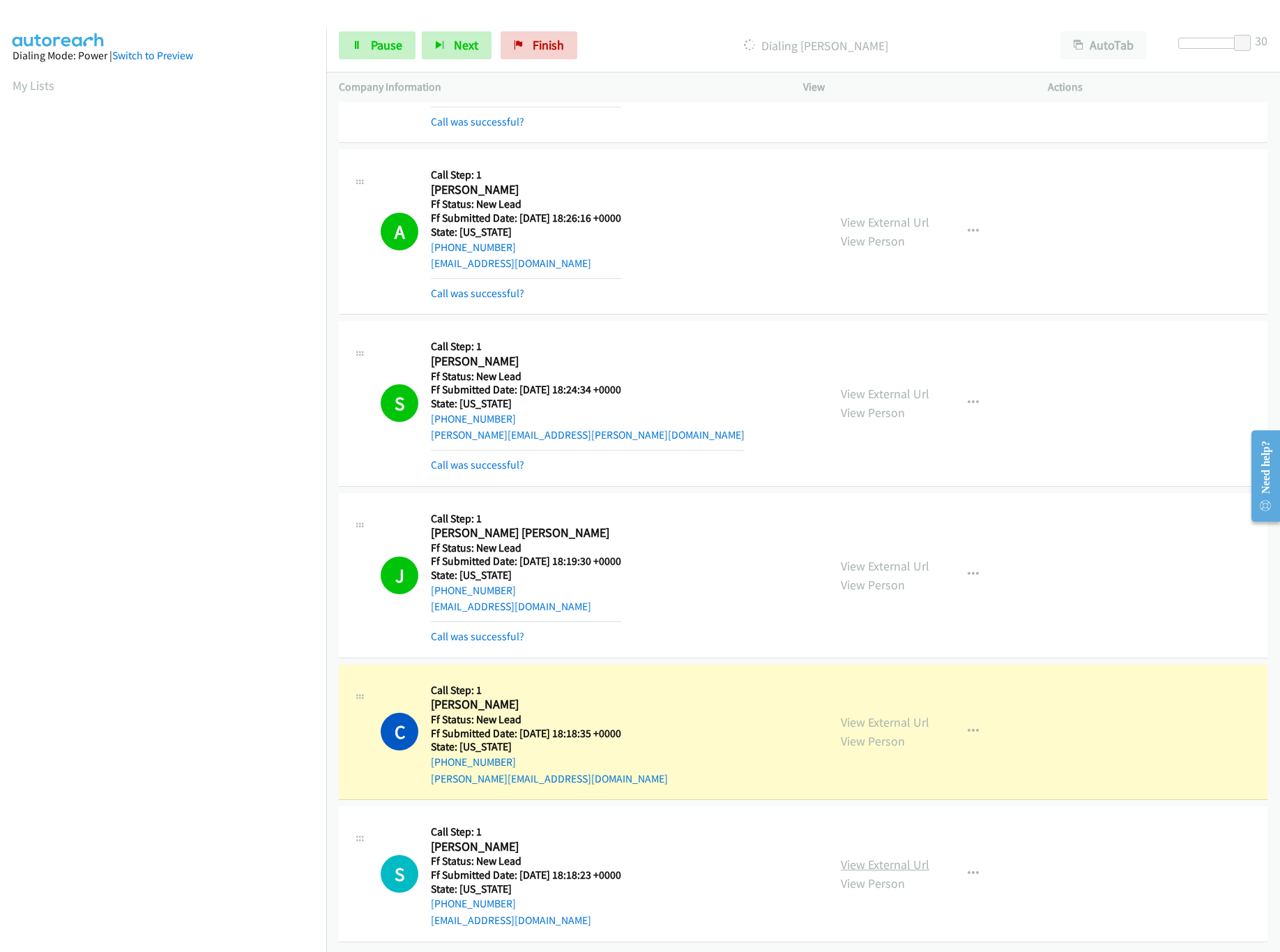
click at [898, 856] on link "View External Url" at bounding box center [885, 864] width 89 height 16
click at [1203, 42] on div at bounding box center [1210, 43] width 64 height 11
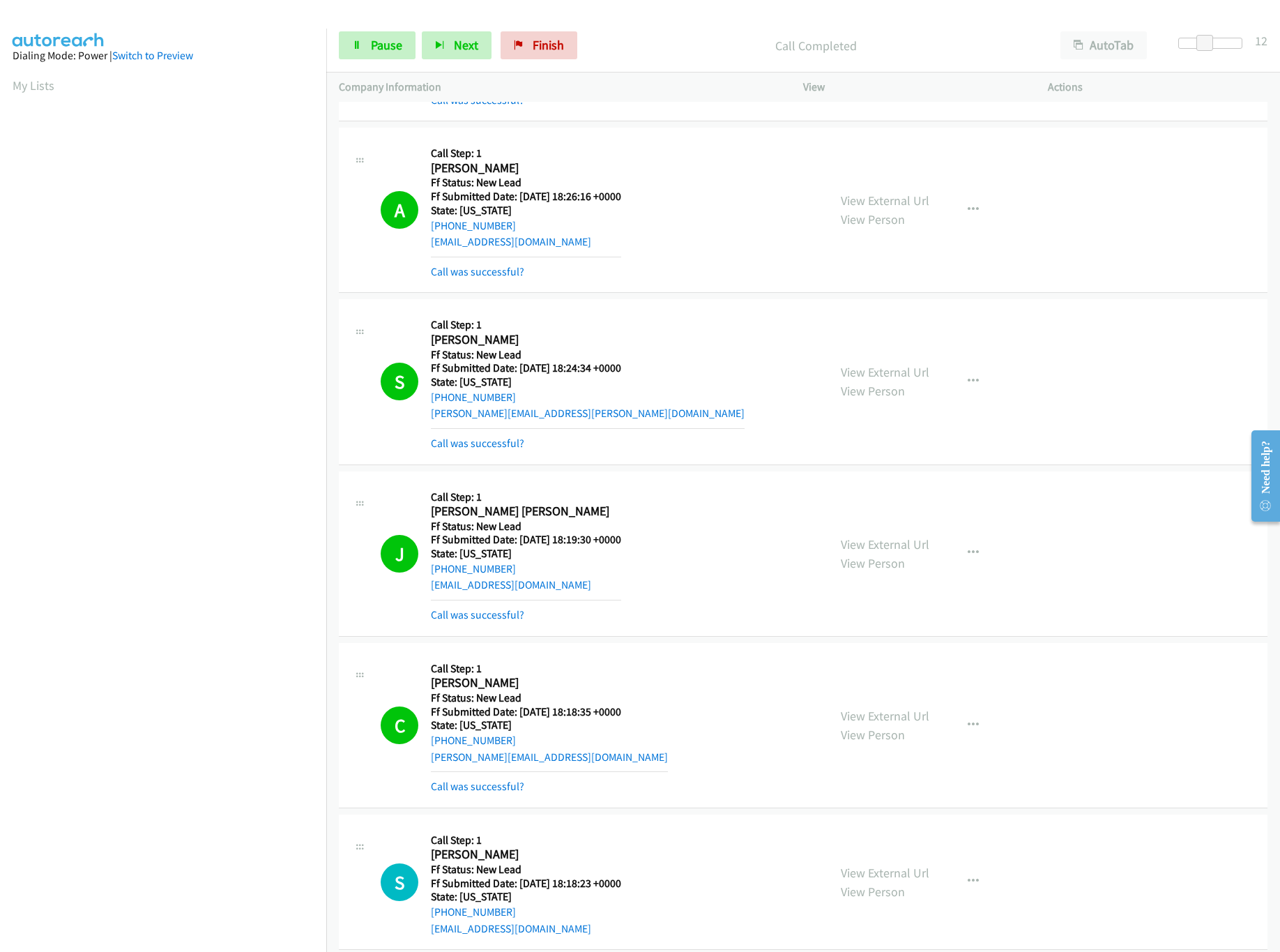
scroll to position [1038, 0]
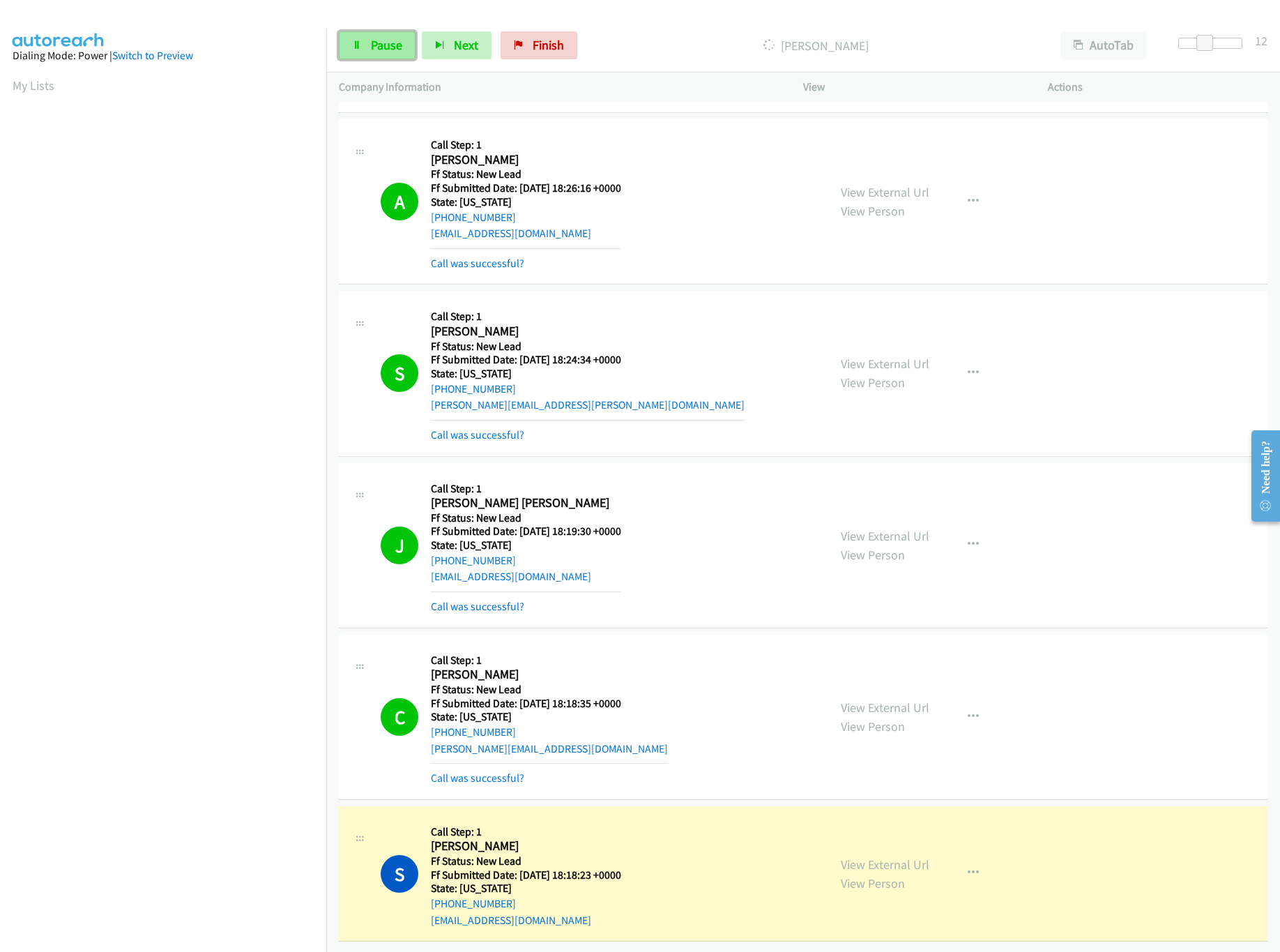
click at [386, 53] on link "Pause" at bounding box center [377, 45] width 77 height 28
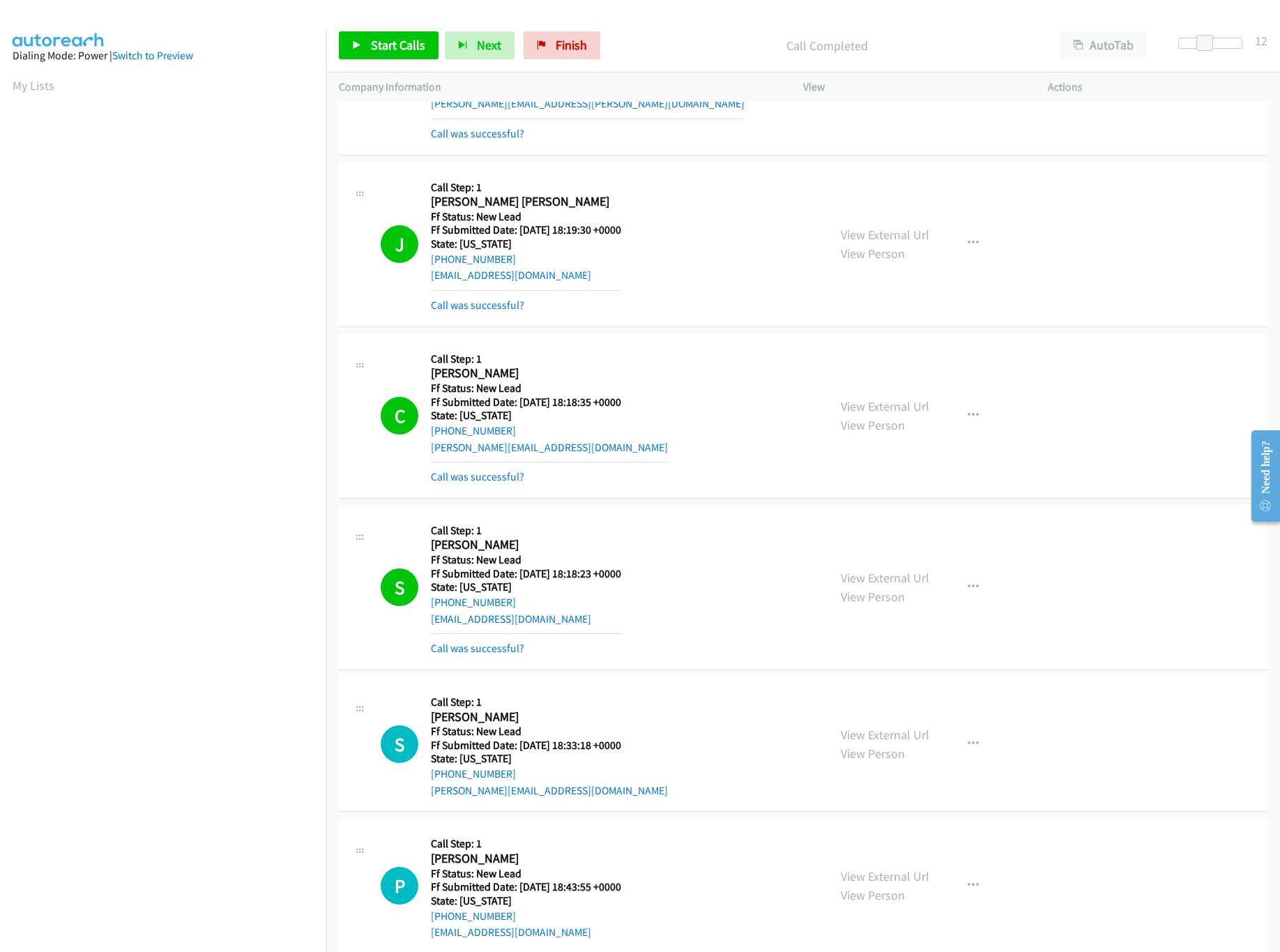
scroll to position [1735, 0]
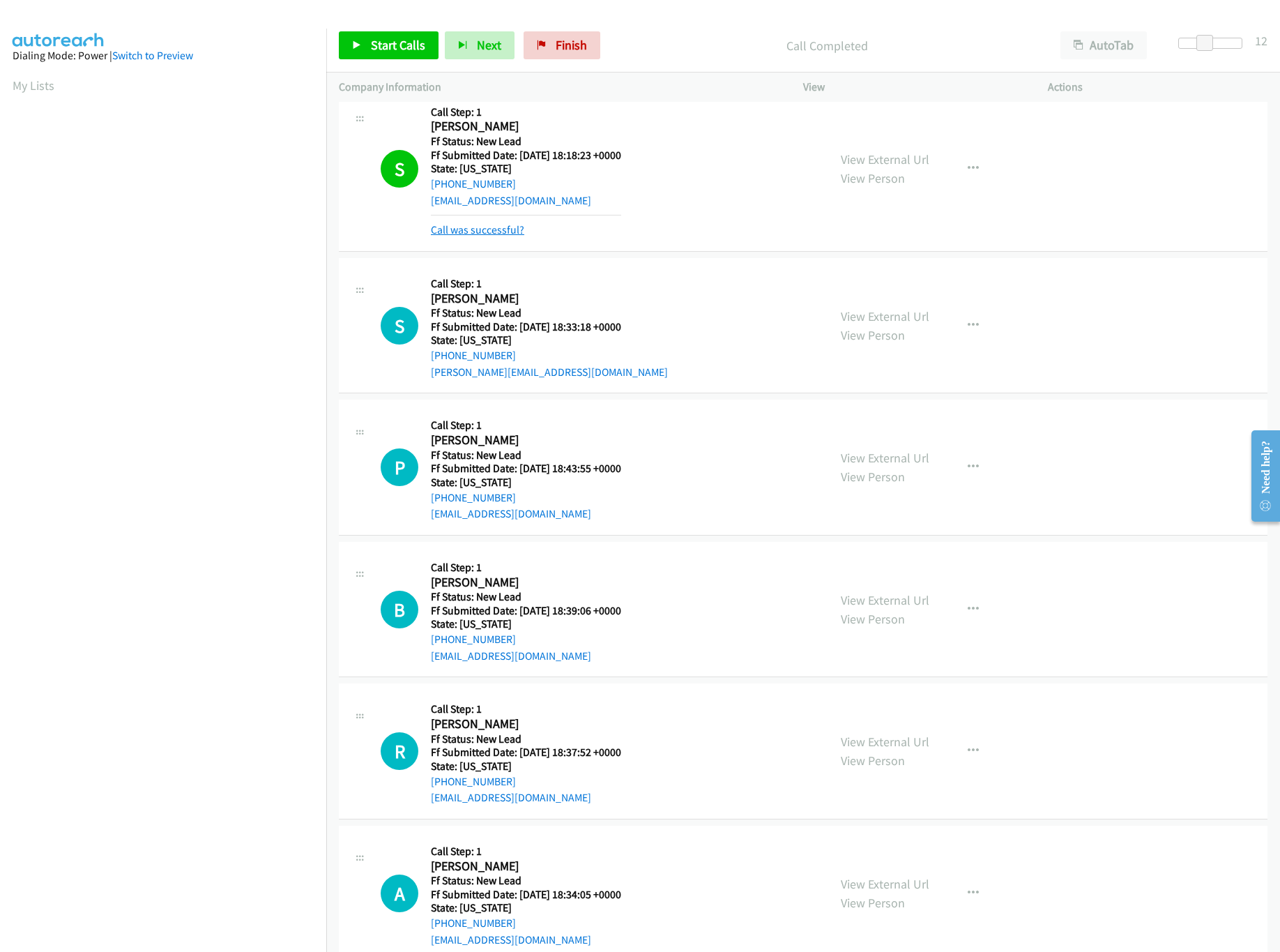
click at [469, 230] on link "Call was successful?" at bounding box center [478, 229] width 94 height 13
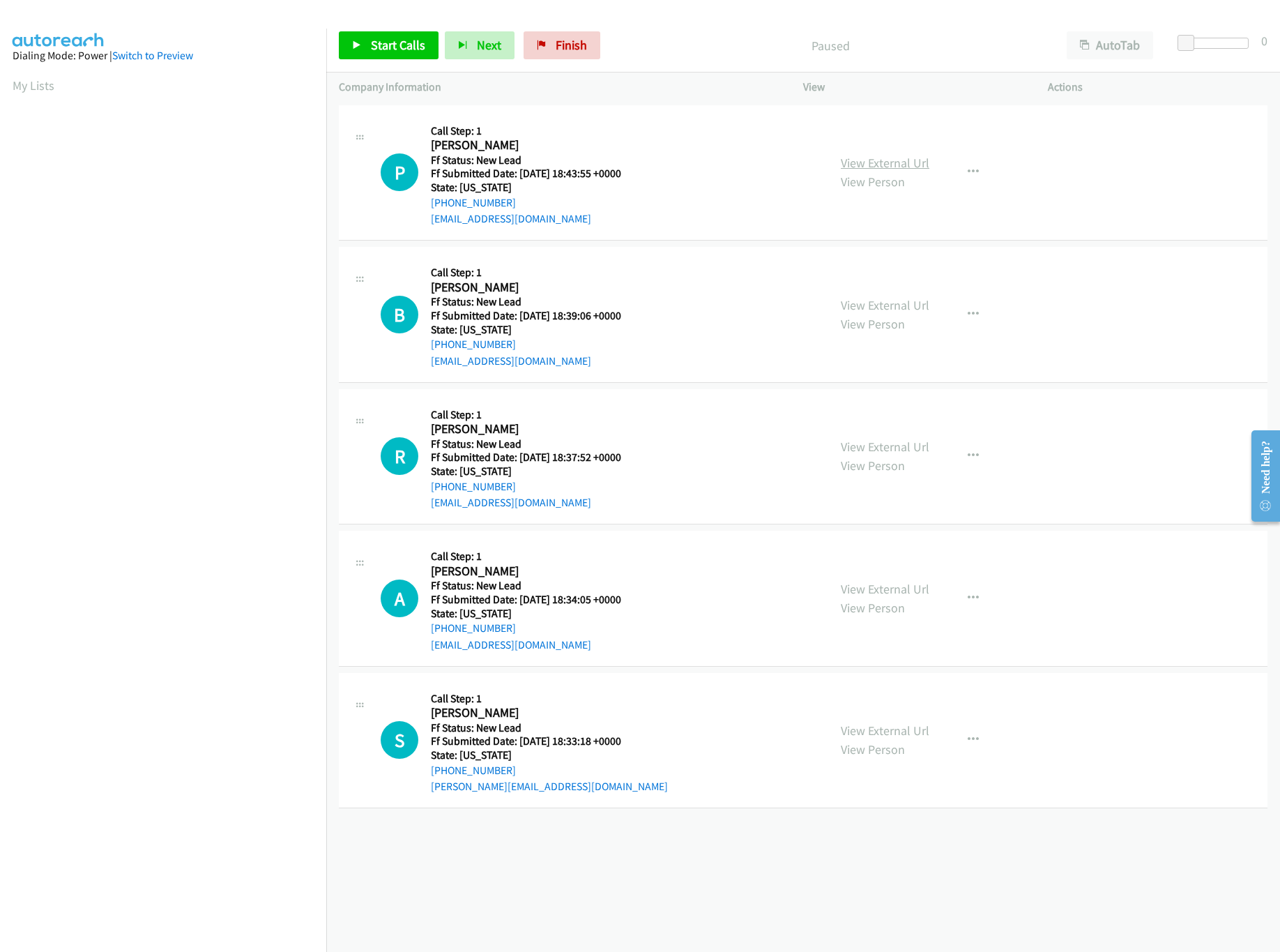
click at [896, 164] on link "View External Url" at bounding box center [885, 163] width 89 height 16
click at [432, 36] on link "Start Calls" at bounding box center [389, 45] width 100 height 28
click at [892, 306] on link "View External Url" at bounding box center [885, 305] width 89 height 16
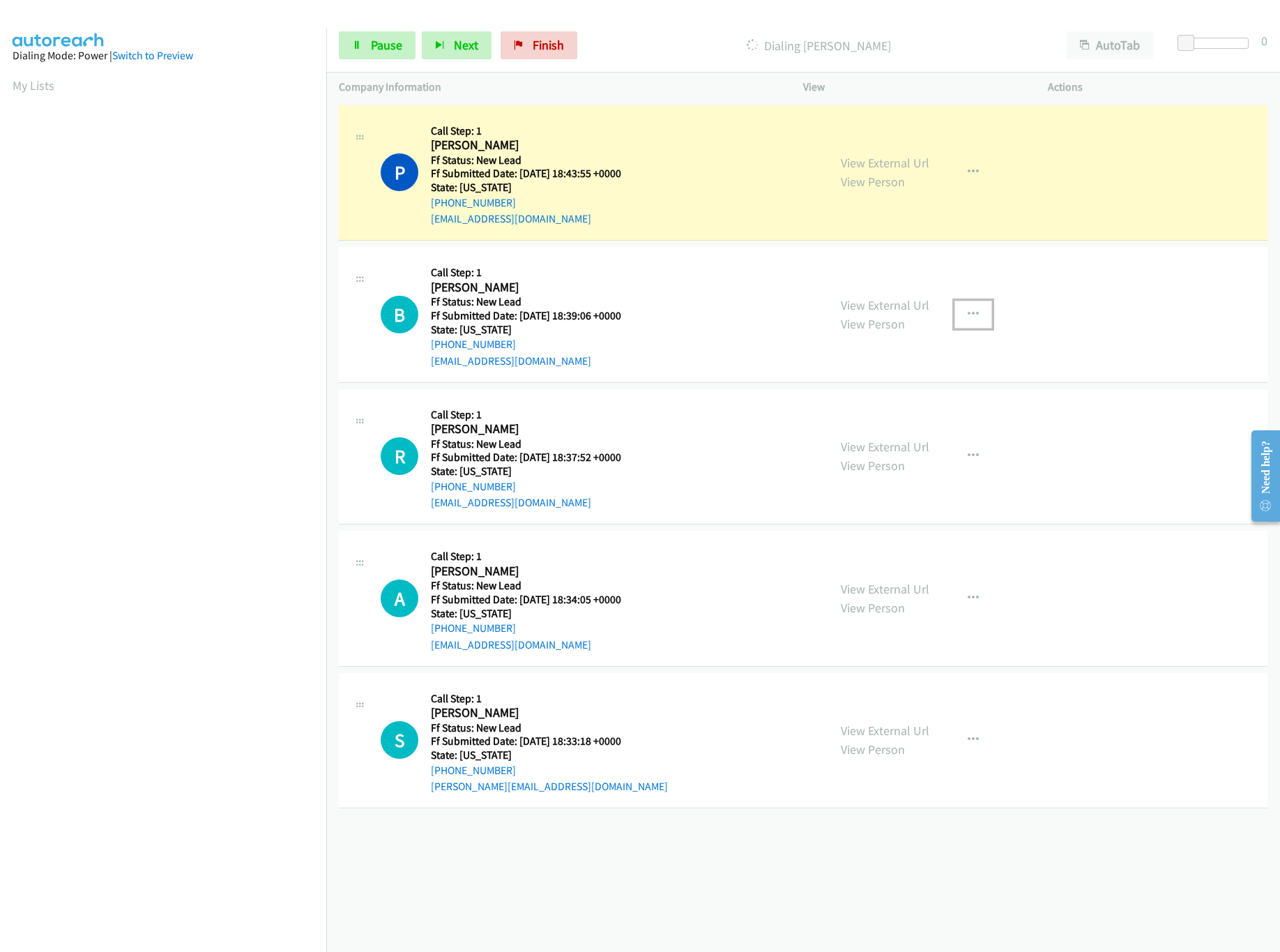
click at [976, 312] on button "button" at bounding box center [973, 314] width 37 height 28
click at [879, 402] on link "Skip Call" at bounding box center [899, 405] width 186 height 28
click at [874, 446] on link "View External Url" at bounding box center [885, 446] width 89 height 16
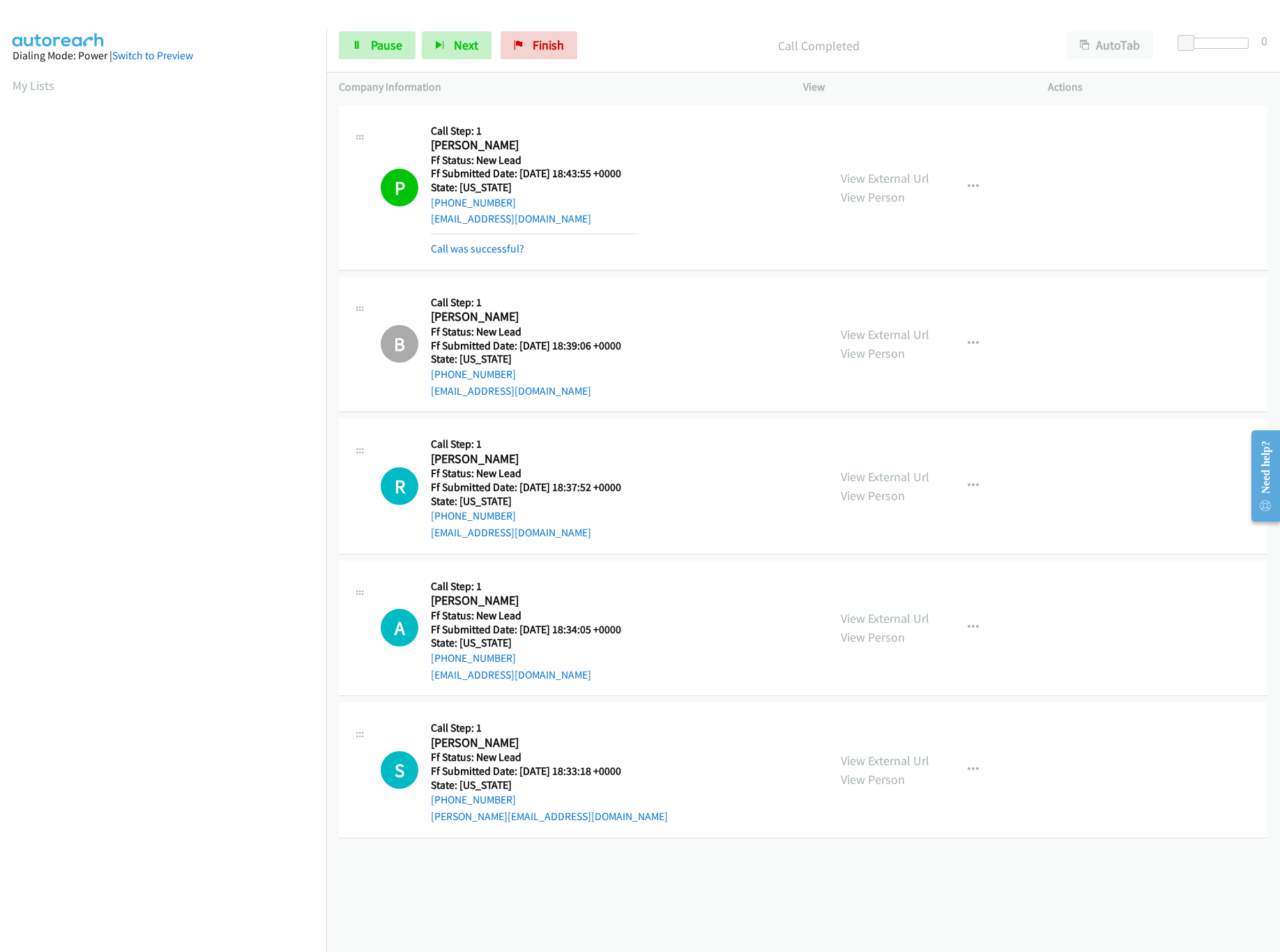
click at [398, 63] on div "Start Calls Pause Next Finish Call Completed AutoTab AutoTab 0" at bounding box center [803, 46] width 954 height 54
click at [396, 56] on link "Pause" at bounding box center [377, 45] width 77 height 28
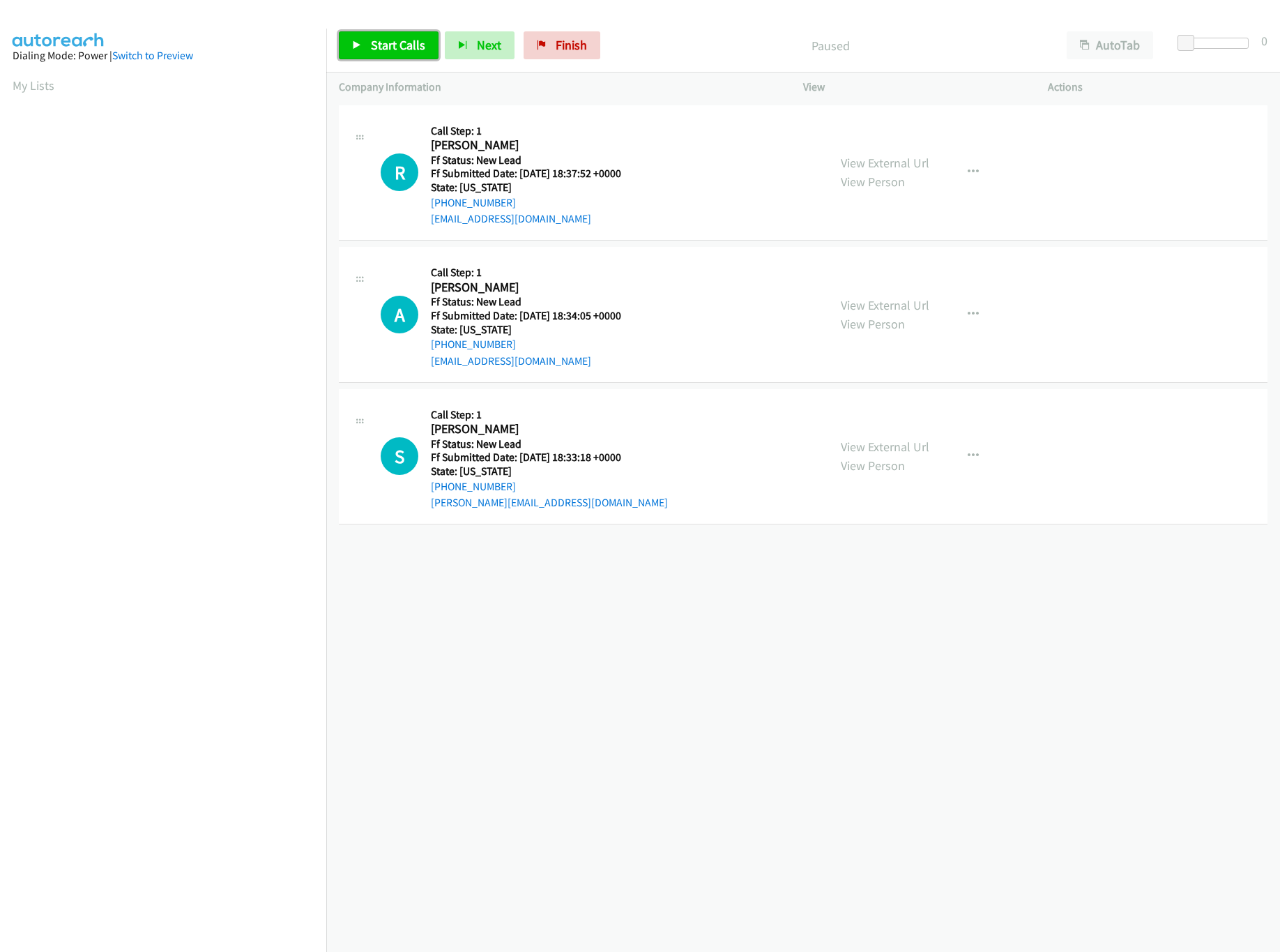
click at [395, 42] on span "Start Calls" at bounding box center [398, 45] width 55 height 16
click at [894, 297] on link "View External Url" at bounding box center [885, 305] width 89 height 16
click at [885, 448] on link "View External Url" at bounding box center [885, 446] width 89 height 16
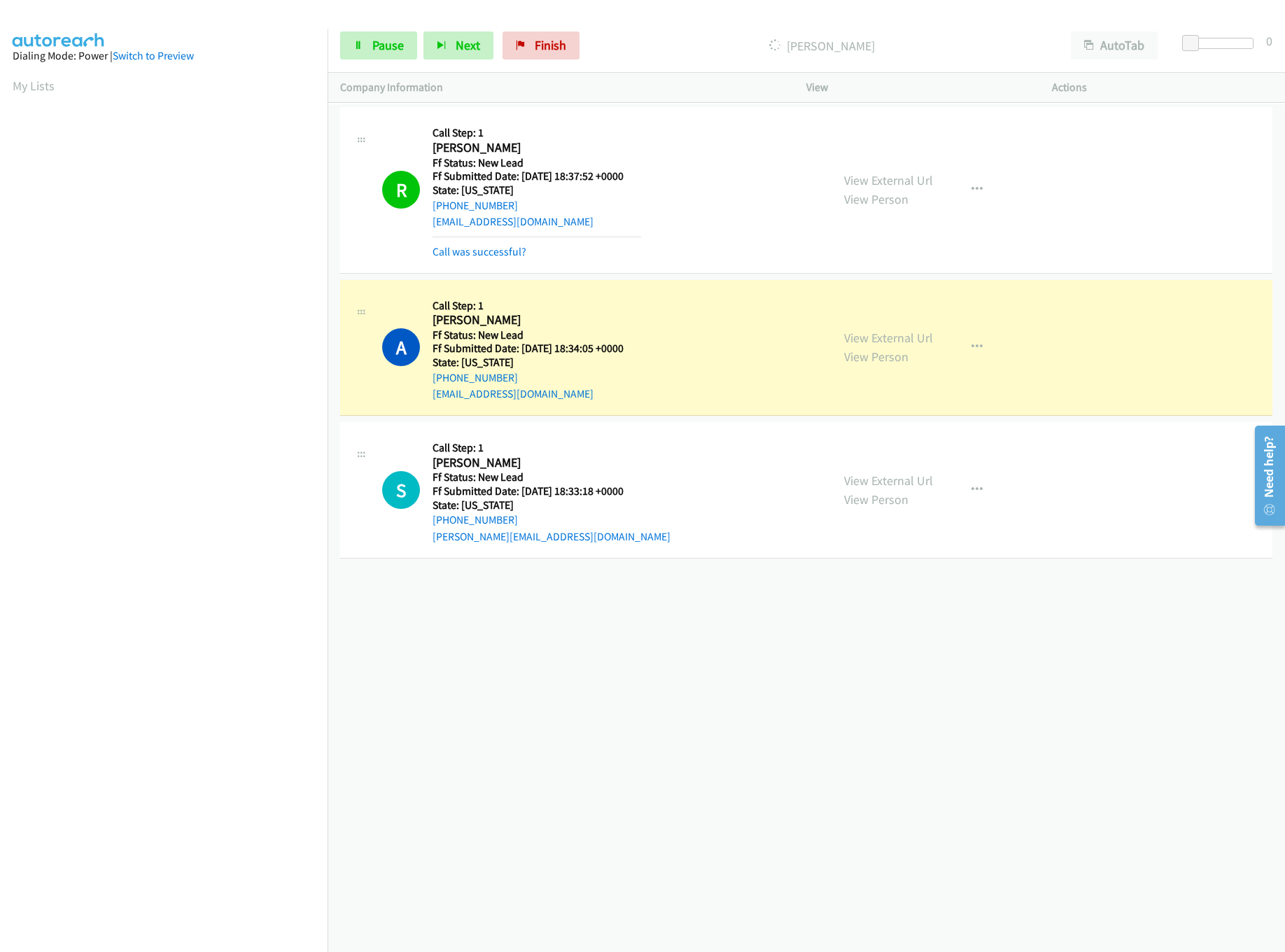
drag, startPoint x: 606, startPoint y: 696, endPoint x: 595, endPoint y: 618, distance: 78.8
click at [595, 698] on div "[PHONE_NUMBER] Call failed - Please reload the list and try again The Callbar F…" at bounding box center [806, 529] width 957 height 848
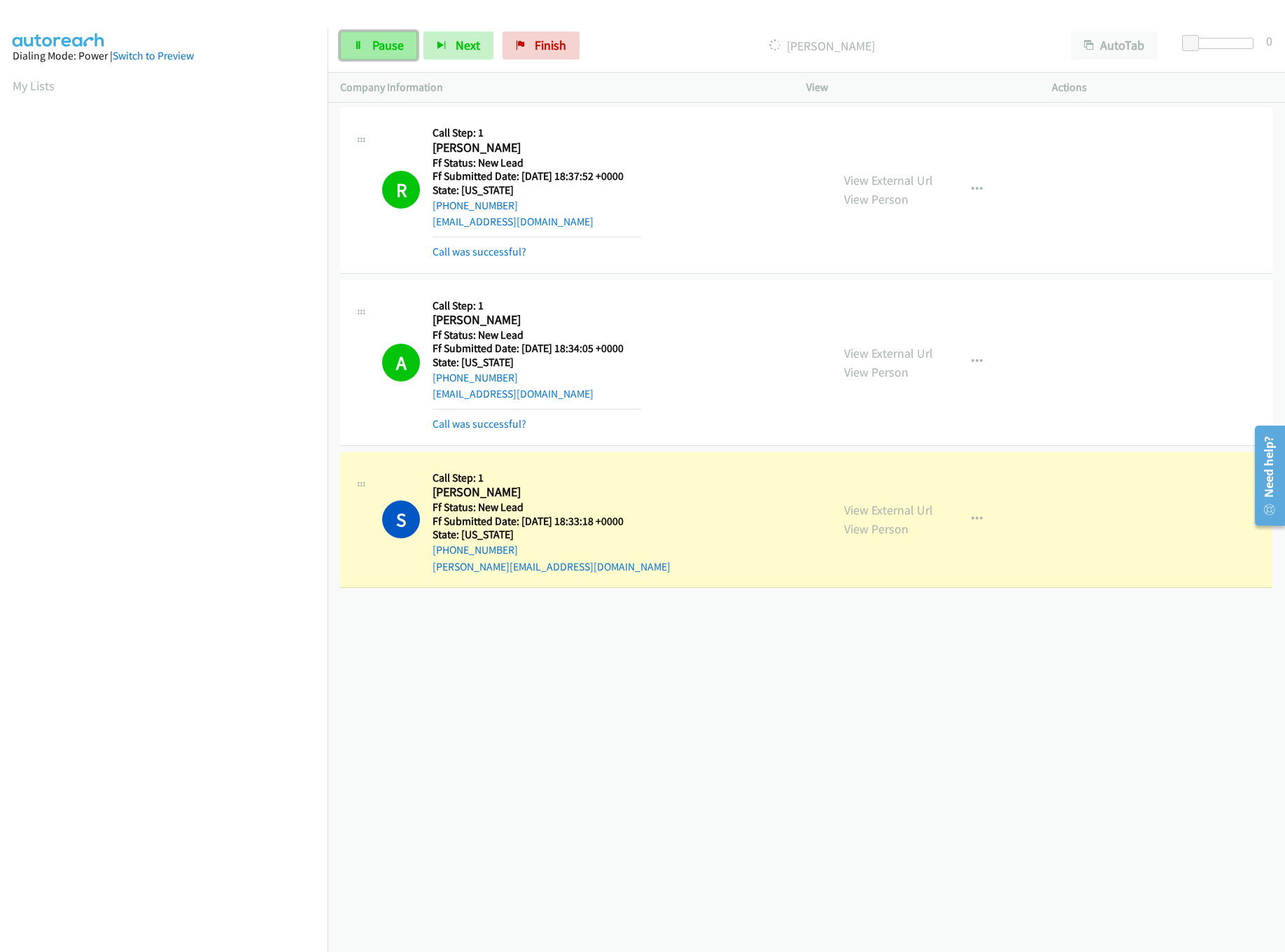
click at [376, 55] on link "Pause" at bounding box center [379, 45] width 77 height 28
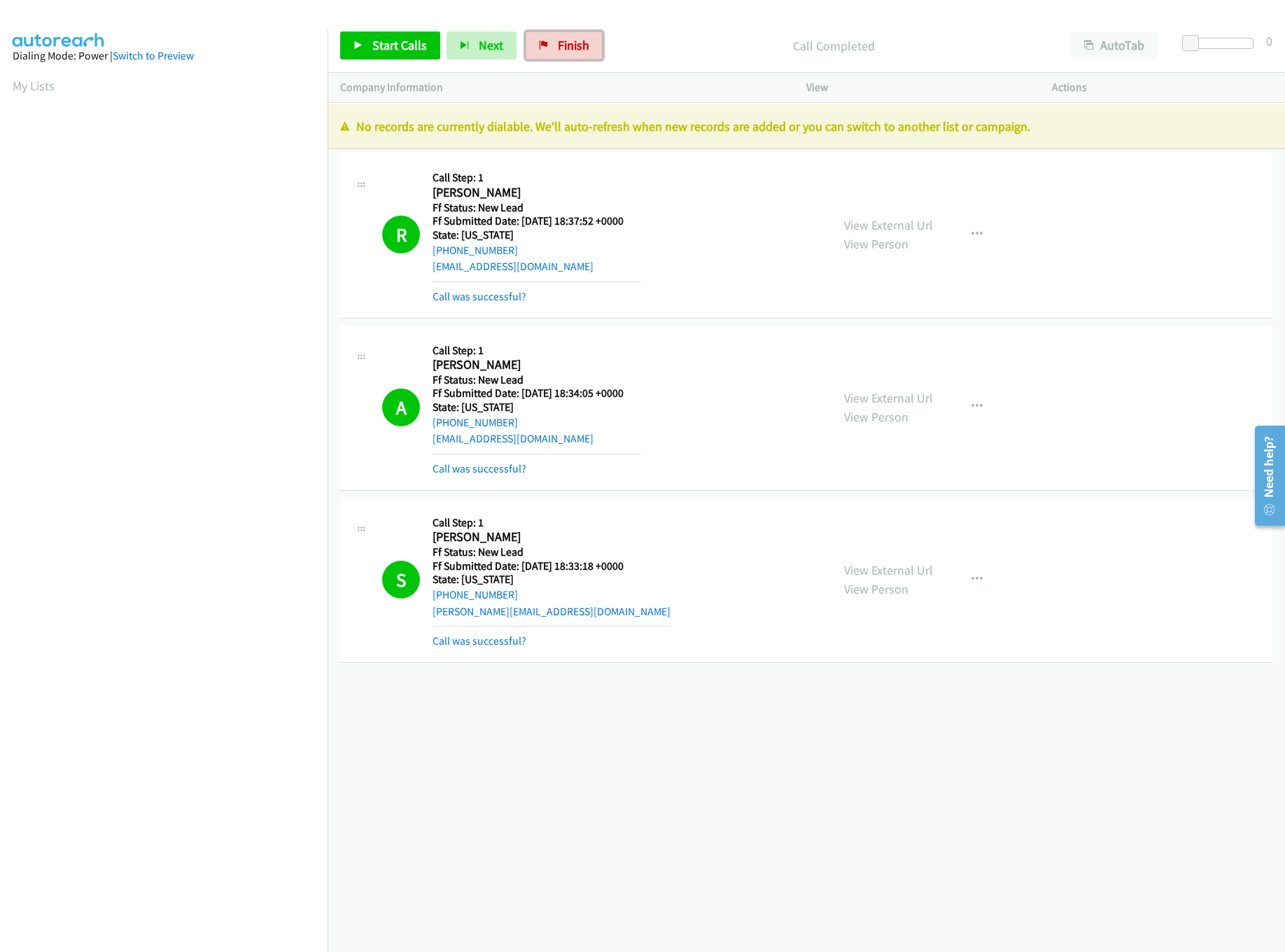
click at [572, 41] on span "Finish" at bounding box center [574, 45] width 32 height 16
click at [725, 61] on div "Start Calls Pause Next Finish Call Completed AutoTab AutoTab 0" at bounding box center [806, 46] width 957 height 54
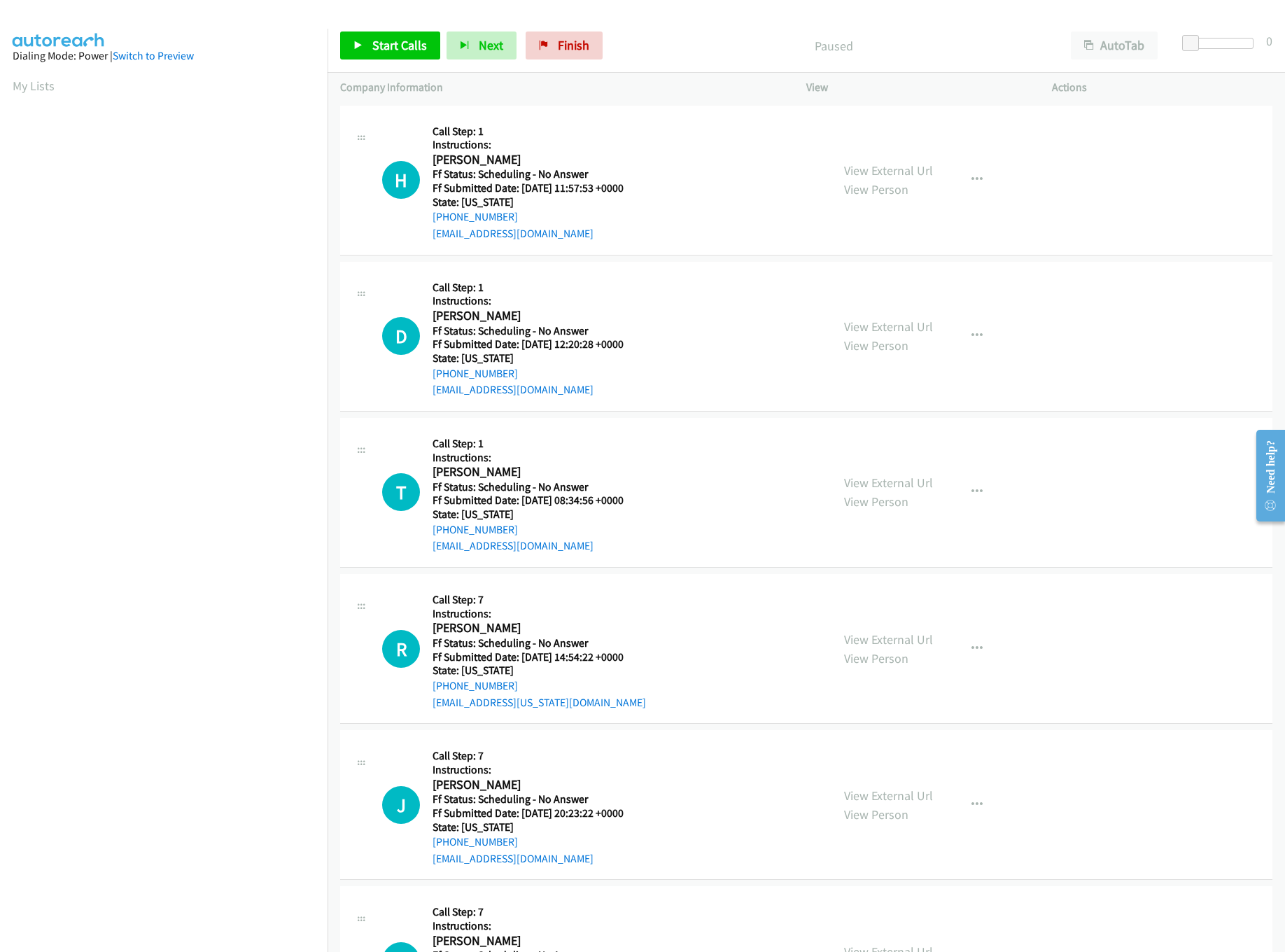
scroll to position [0, 5]
click at [406, 45] on span "Start Calls" at bounding box center [399, 45] width 55 height 16
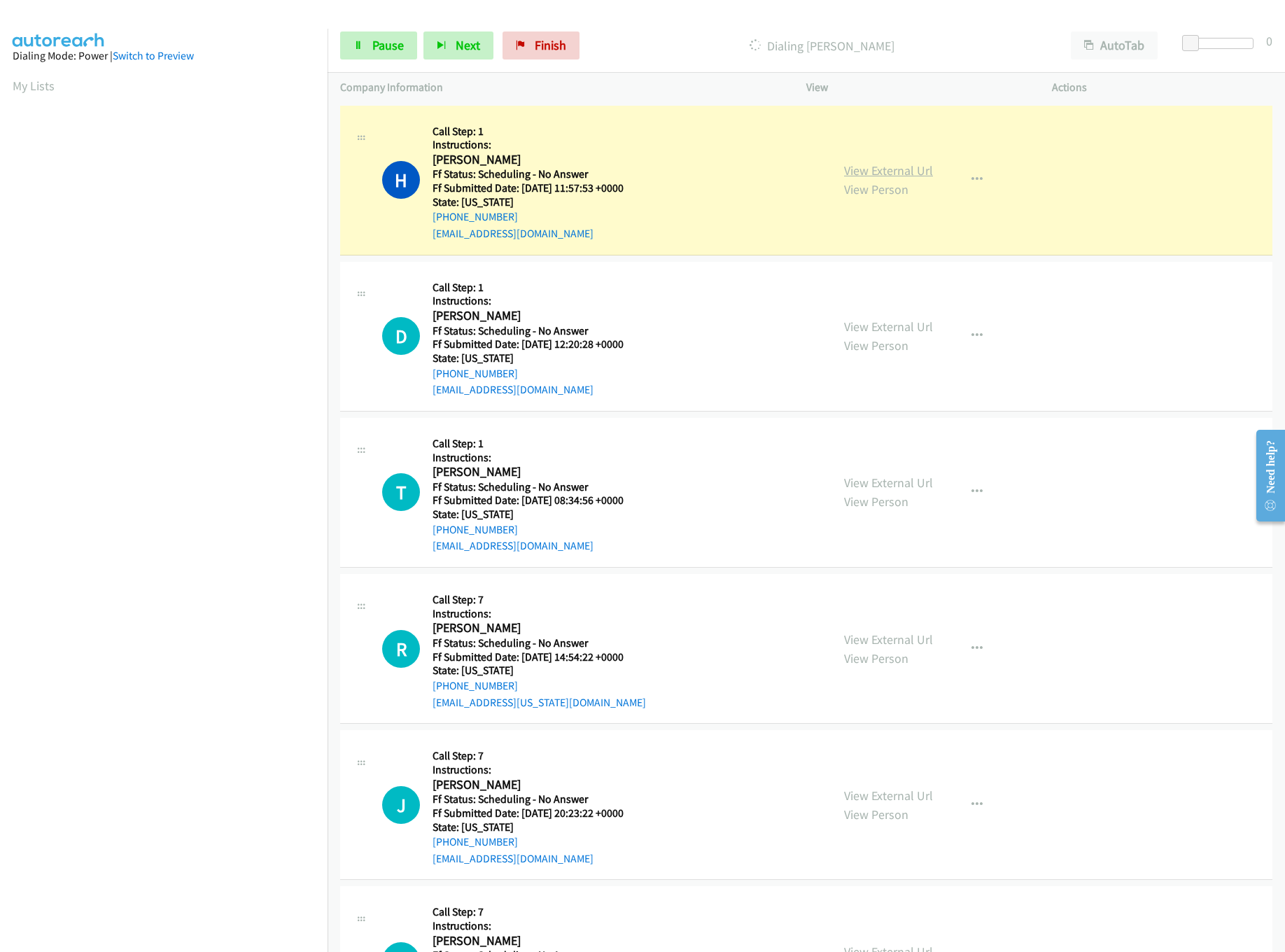
click at [849, 175] on link "View External Url" at bounding box center [889, 171] width 89 height 16
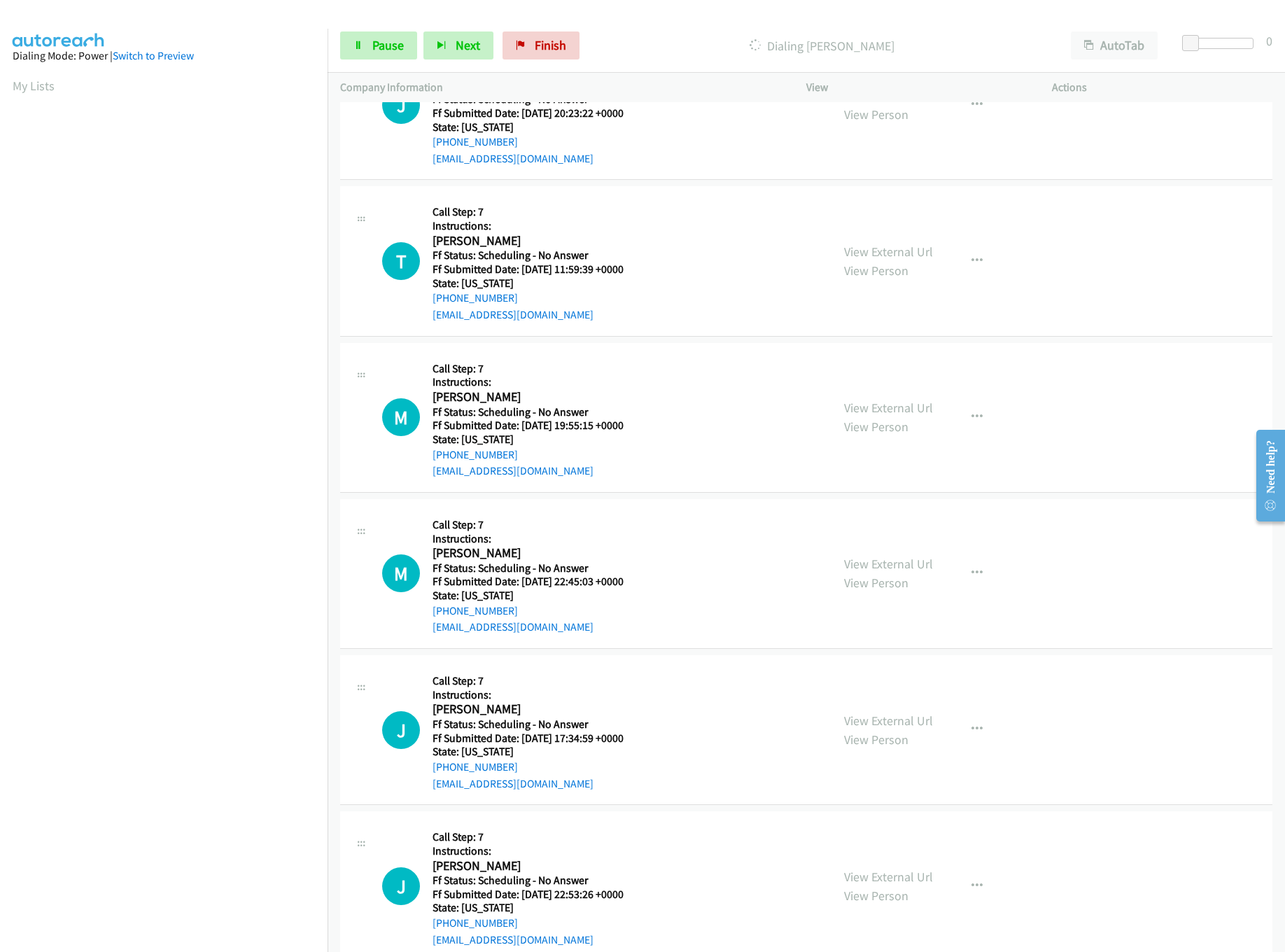
scroll to position [0, 0]
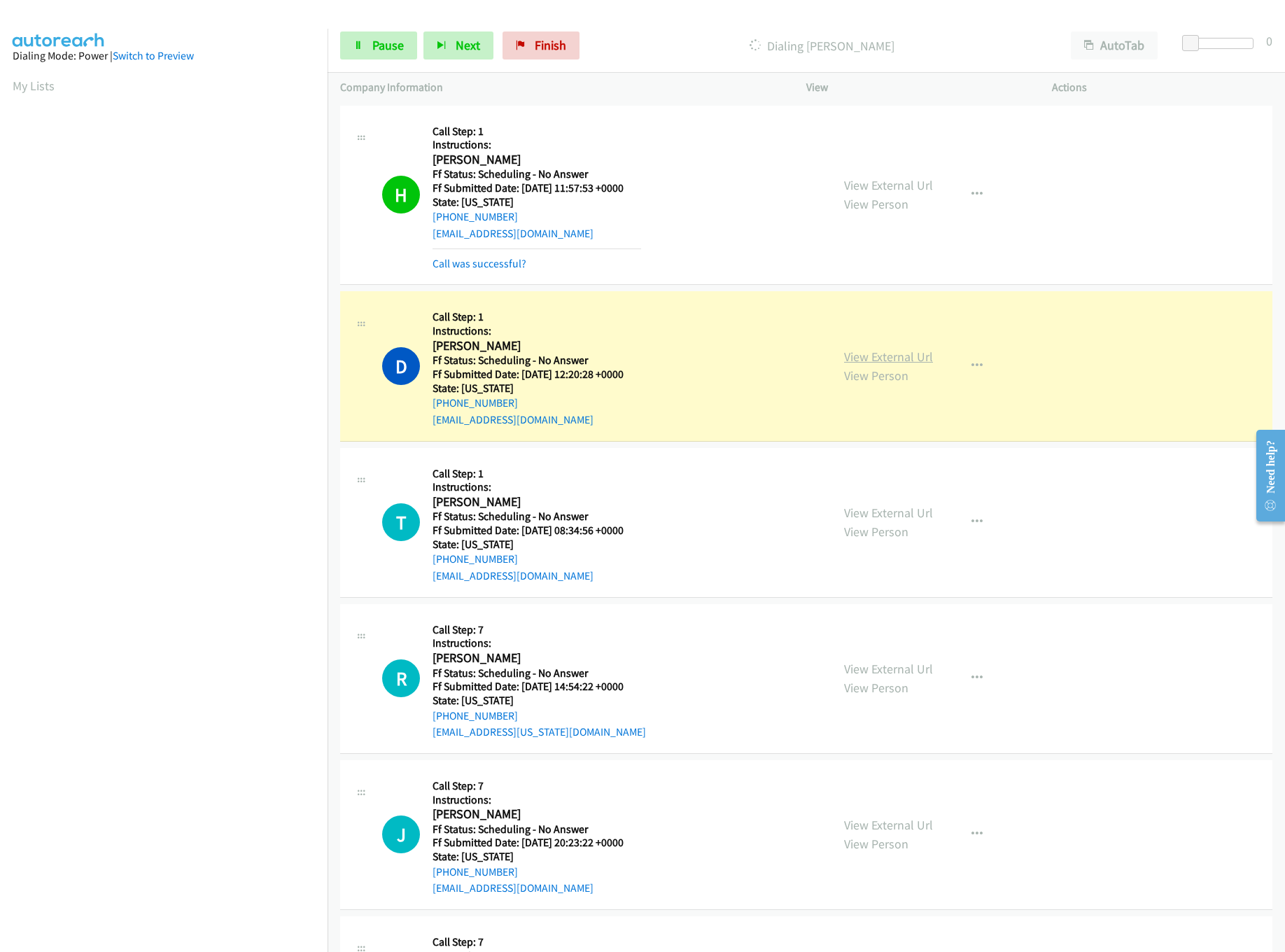
click at [902, 353] on link "View External Url" at bounding box center [889, 356] width 89 height 16
click at [899, 511] on link "View External Url" at bounding box center [889, 513] width 89 height 16
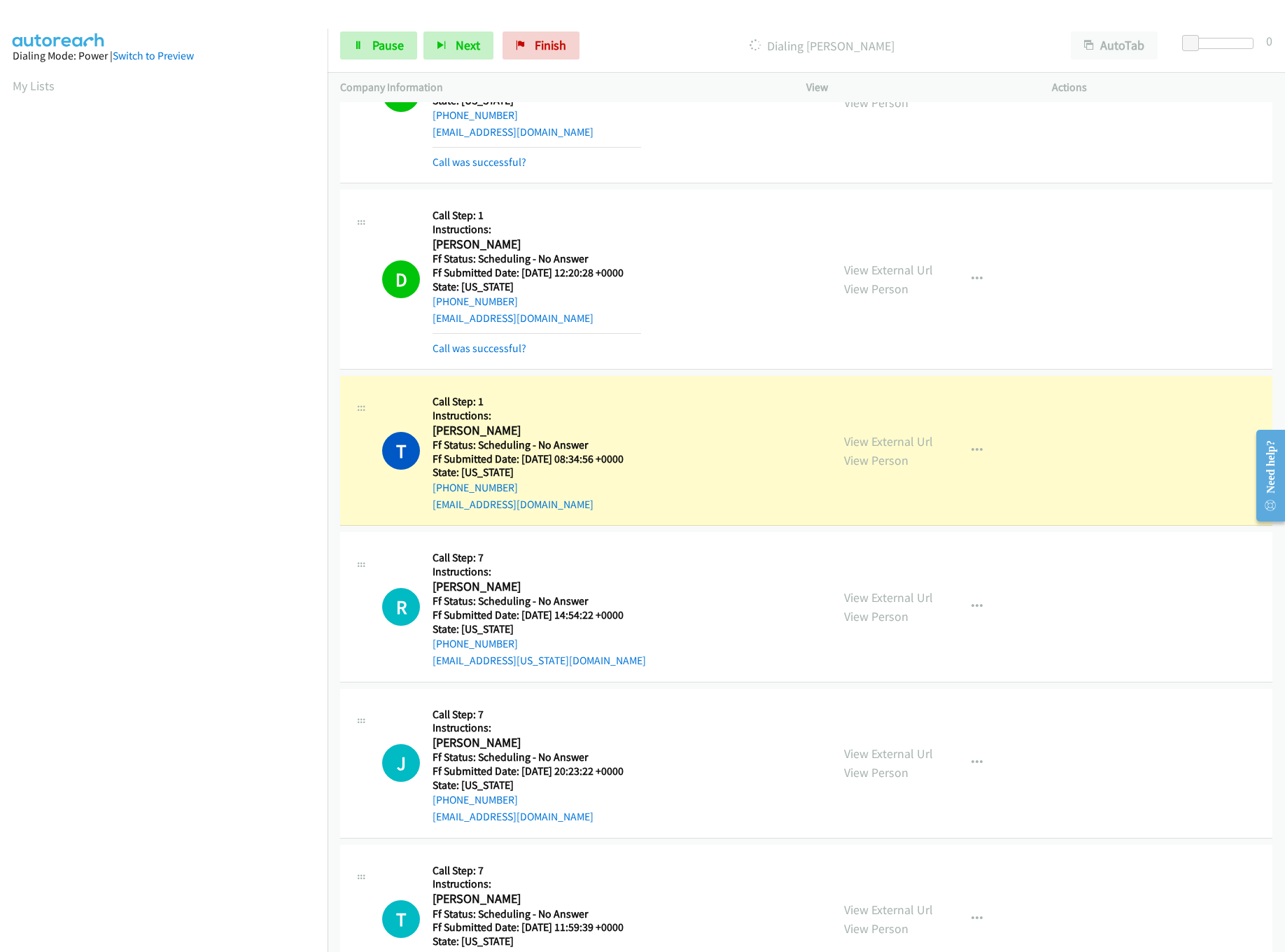
scroll to position [280, 0]
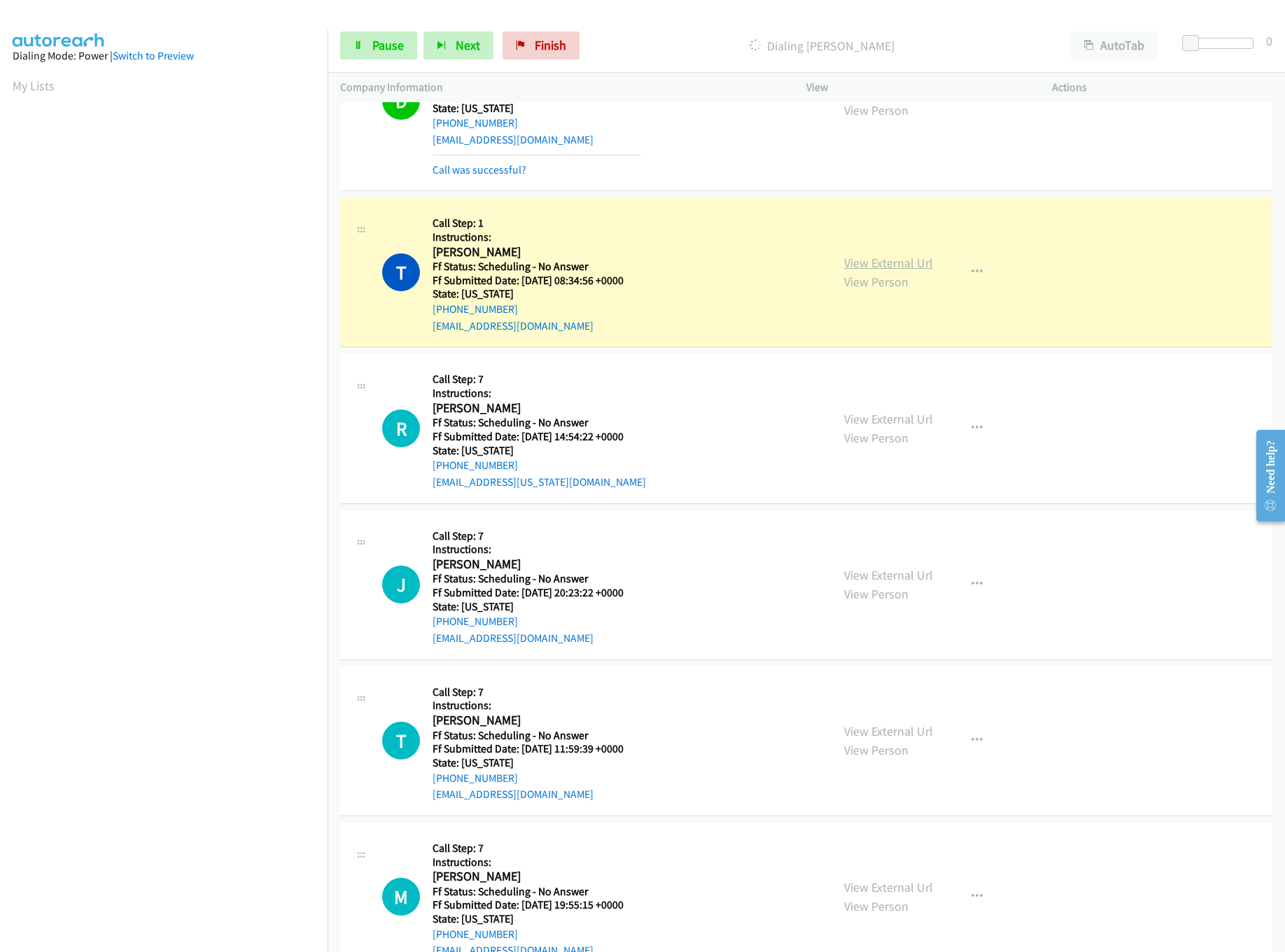
click at [880, 267] on link "View External Url" at bounding box center [889, 263] width 89 height 16
click at [902, 418] on link "View External Url" at bounding box center [889, 419] width 89 height 16
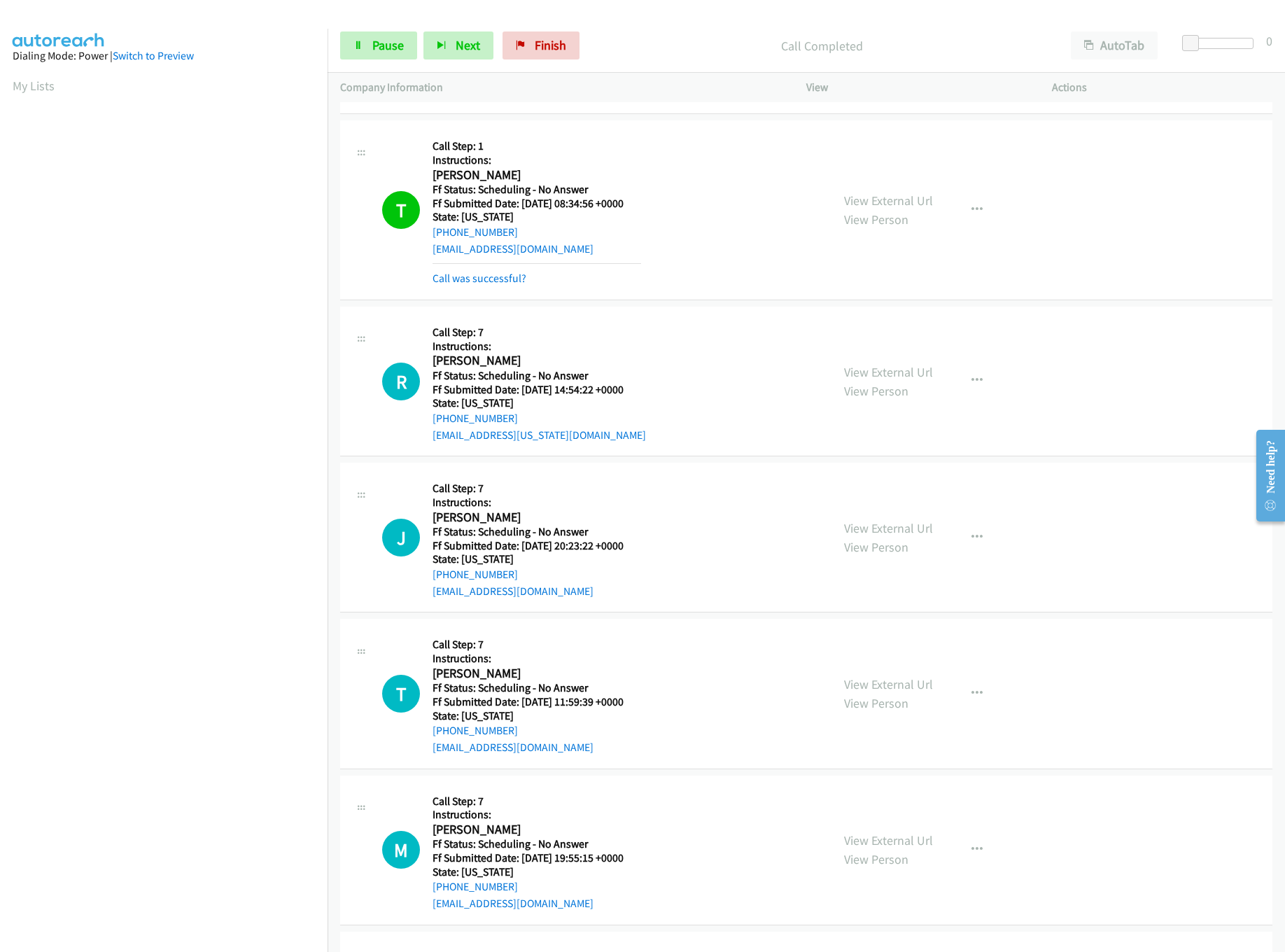
scroll to position [420, 0]
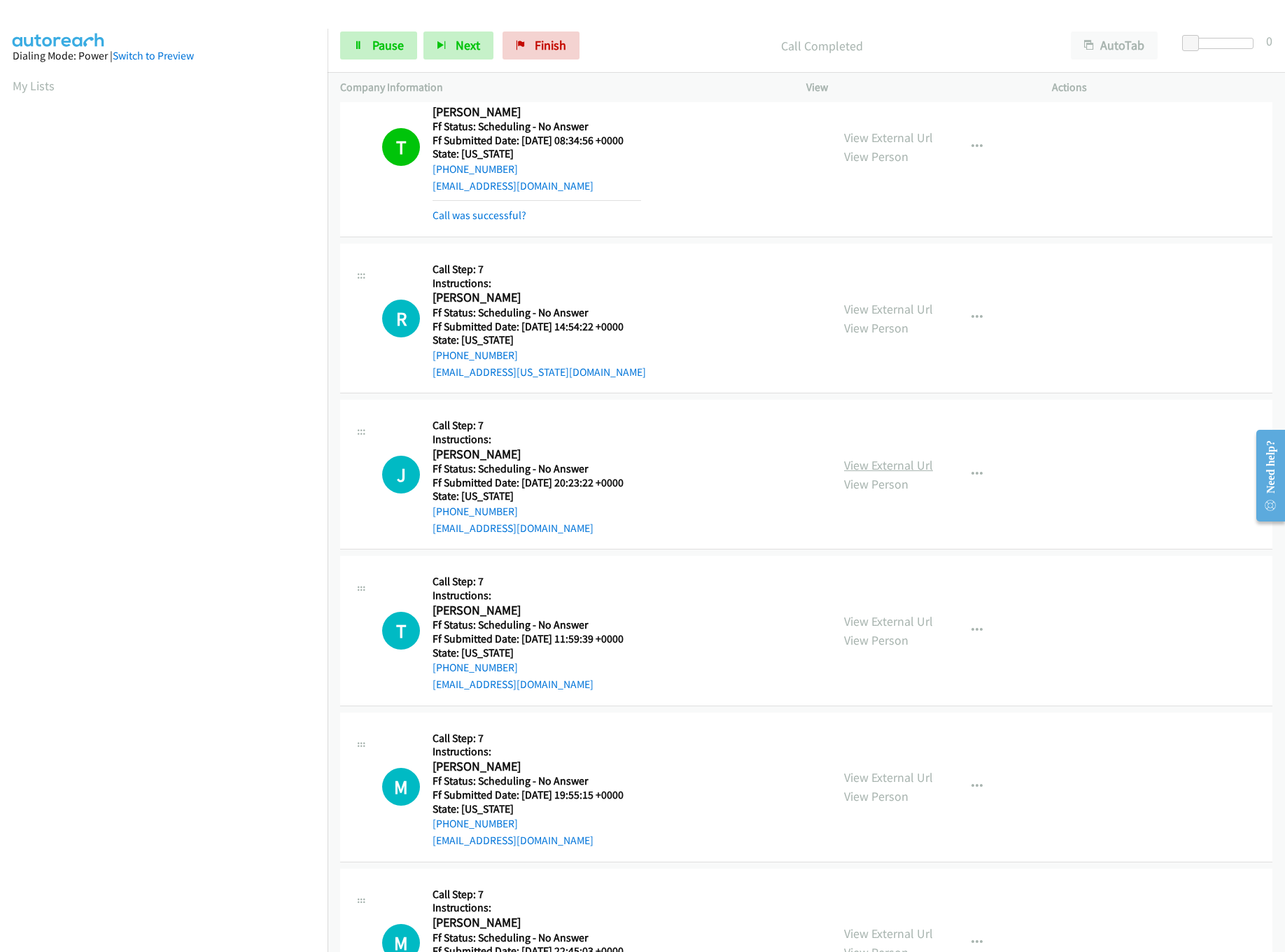
click at [901, 460] on link "View External Url" at bounding box center [889, 465] width 89 height 16
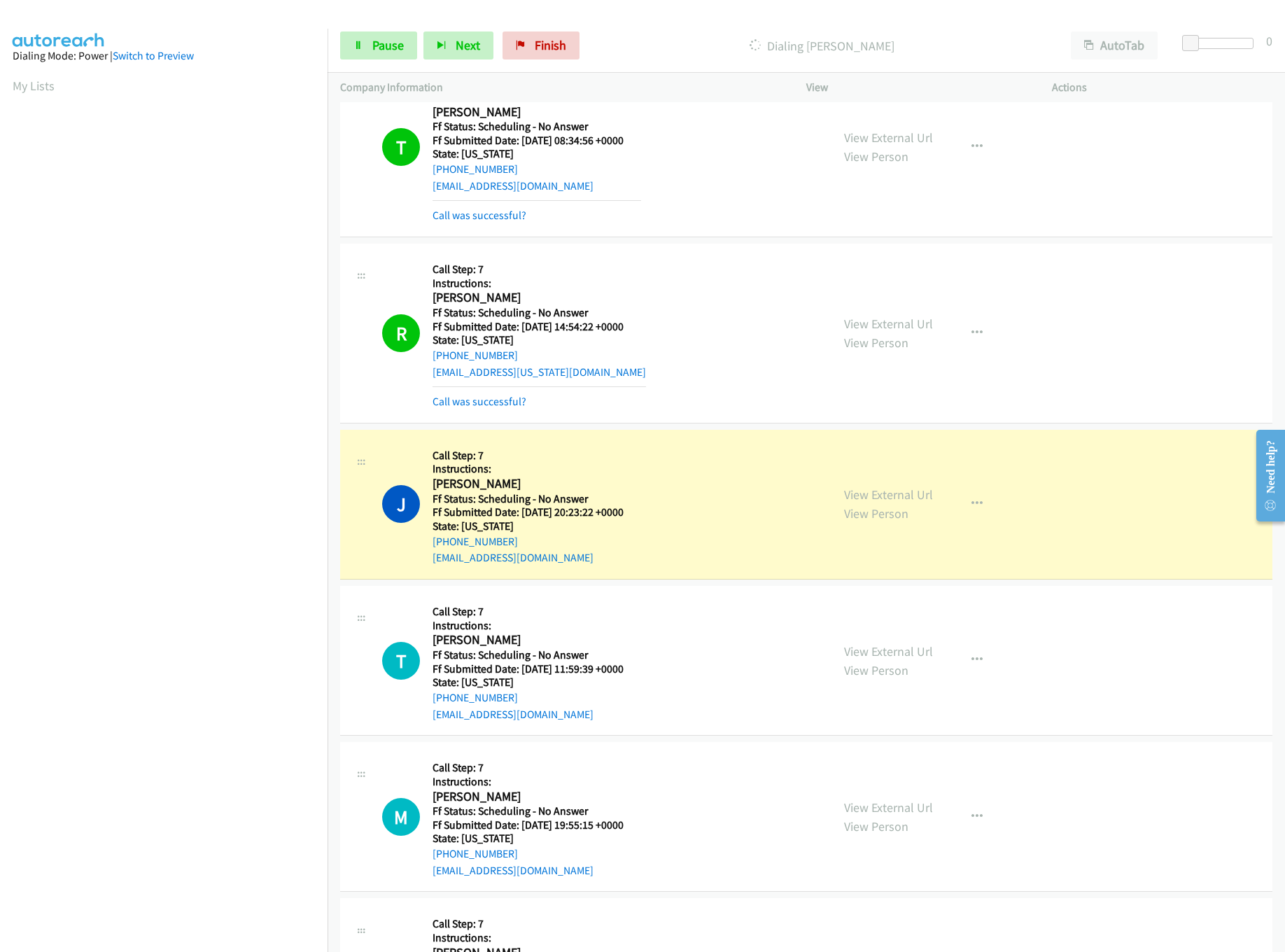
scroll to position [700, 0]
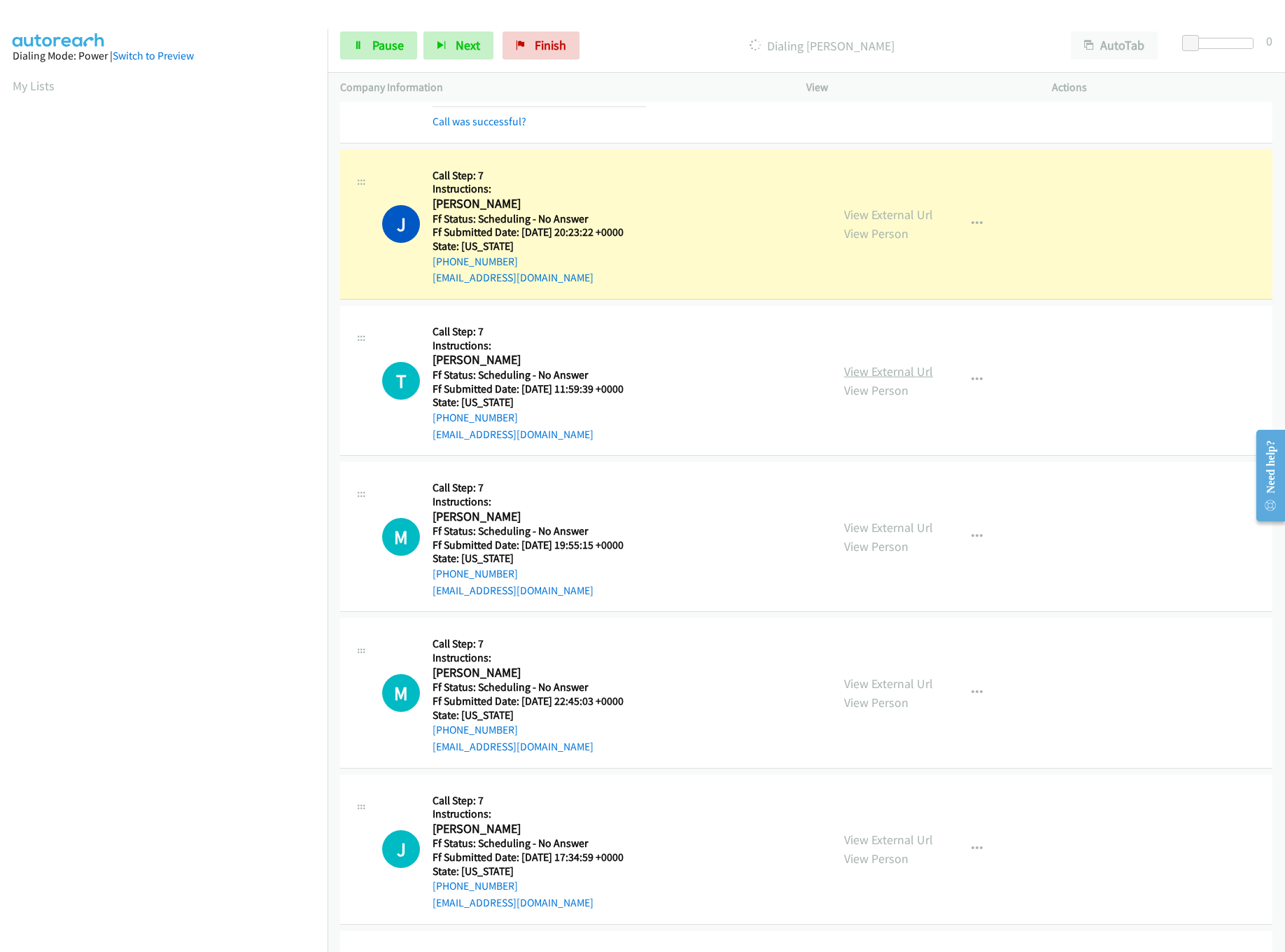
click at [891, 372] on link "View External Url" at bounding box center [889, 372] width 89 height 16
click at [867, 533] on link "View External Url" at bounding box center [889, 528] width 89 height 16
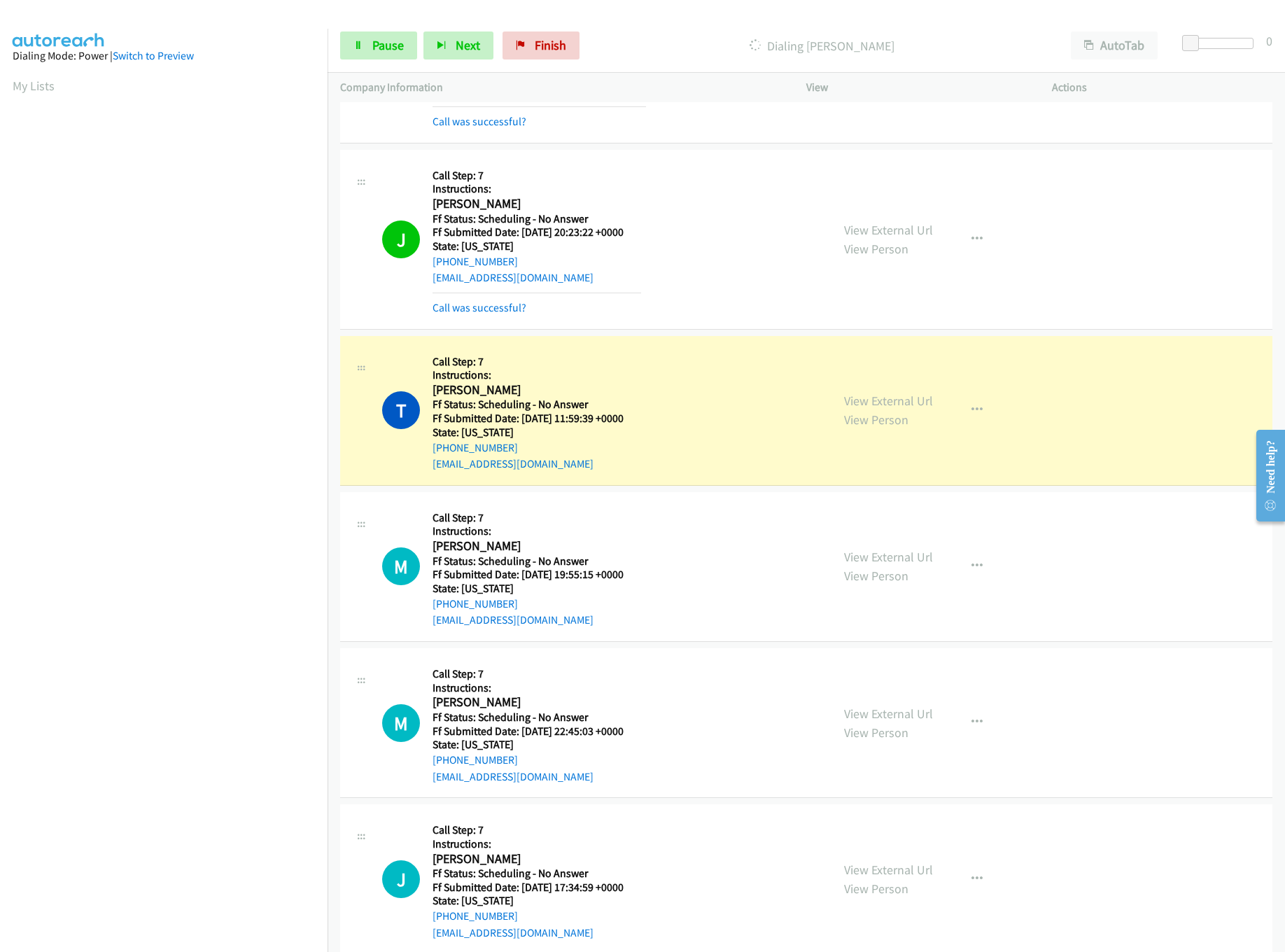
scroll to position [840, 0]
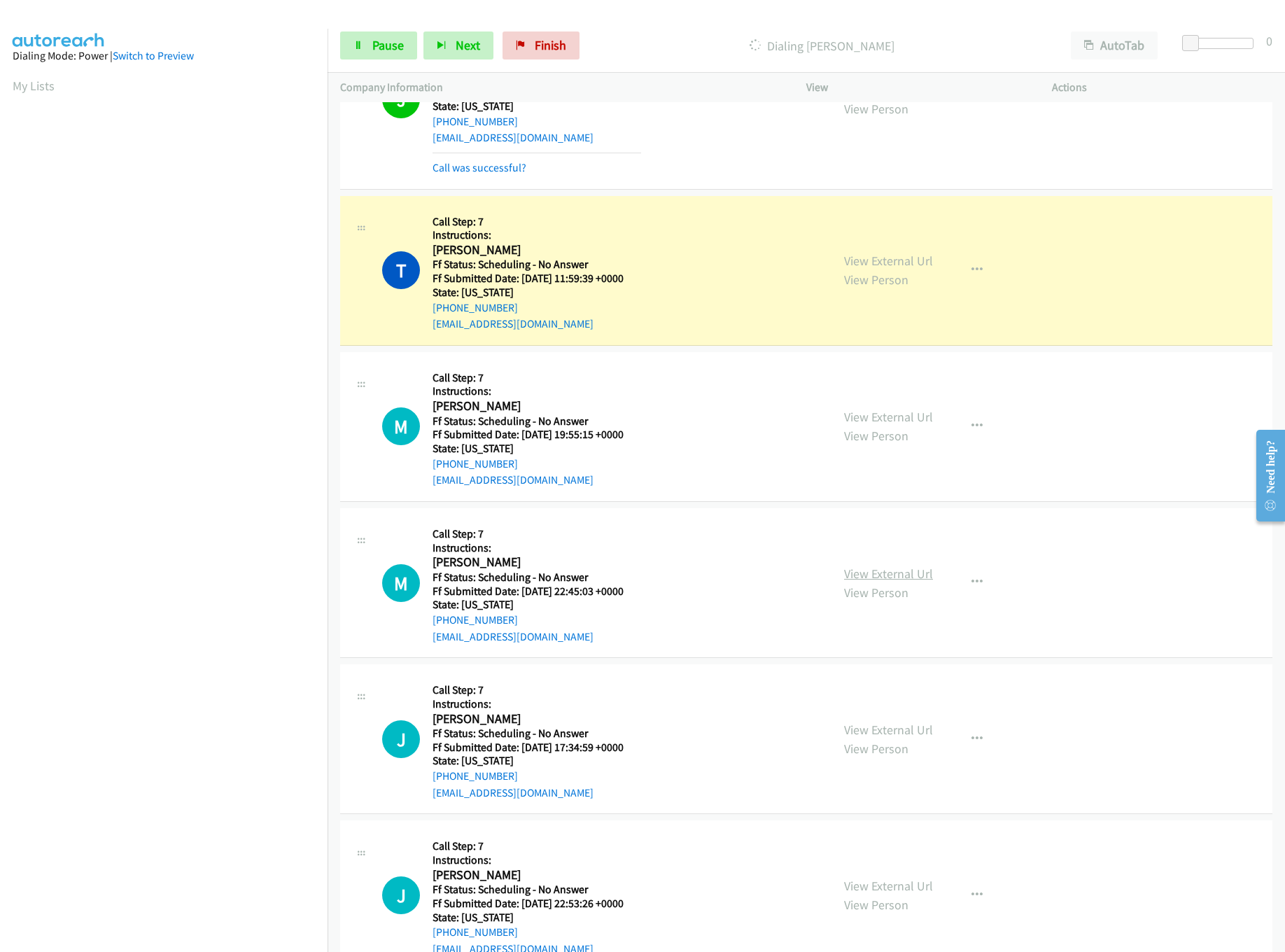
click at [900, 580] on link "View External Url" at bounding box center [889, 574] width 89 height 16
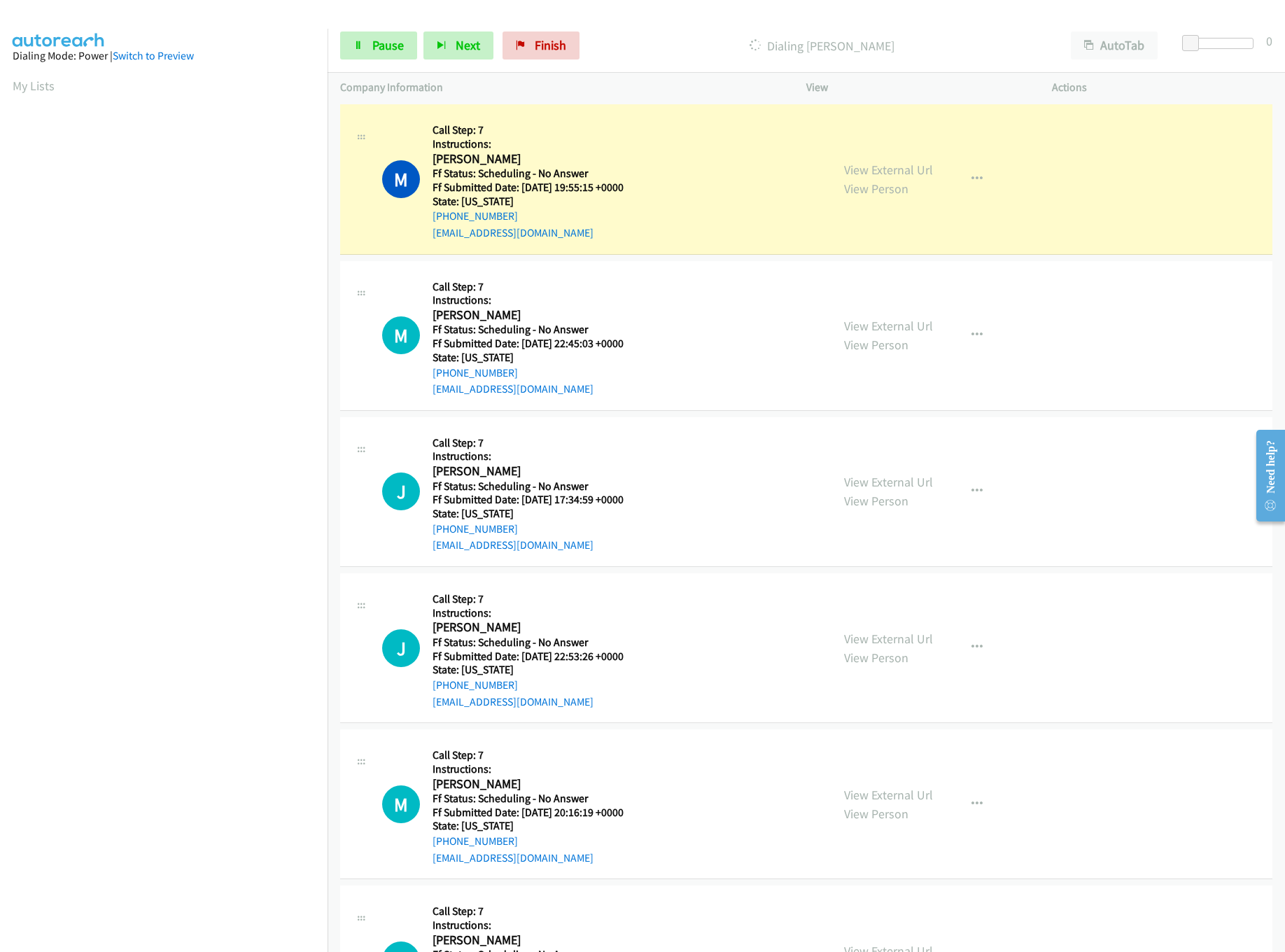
scroll to position [1120, 0]
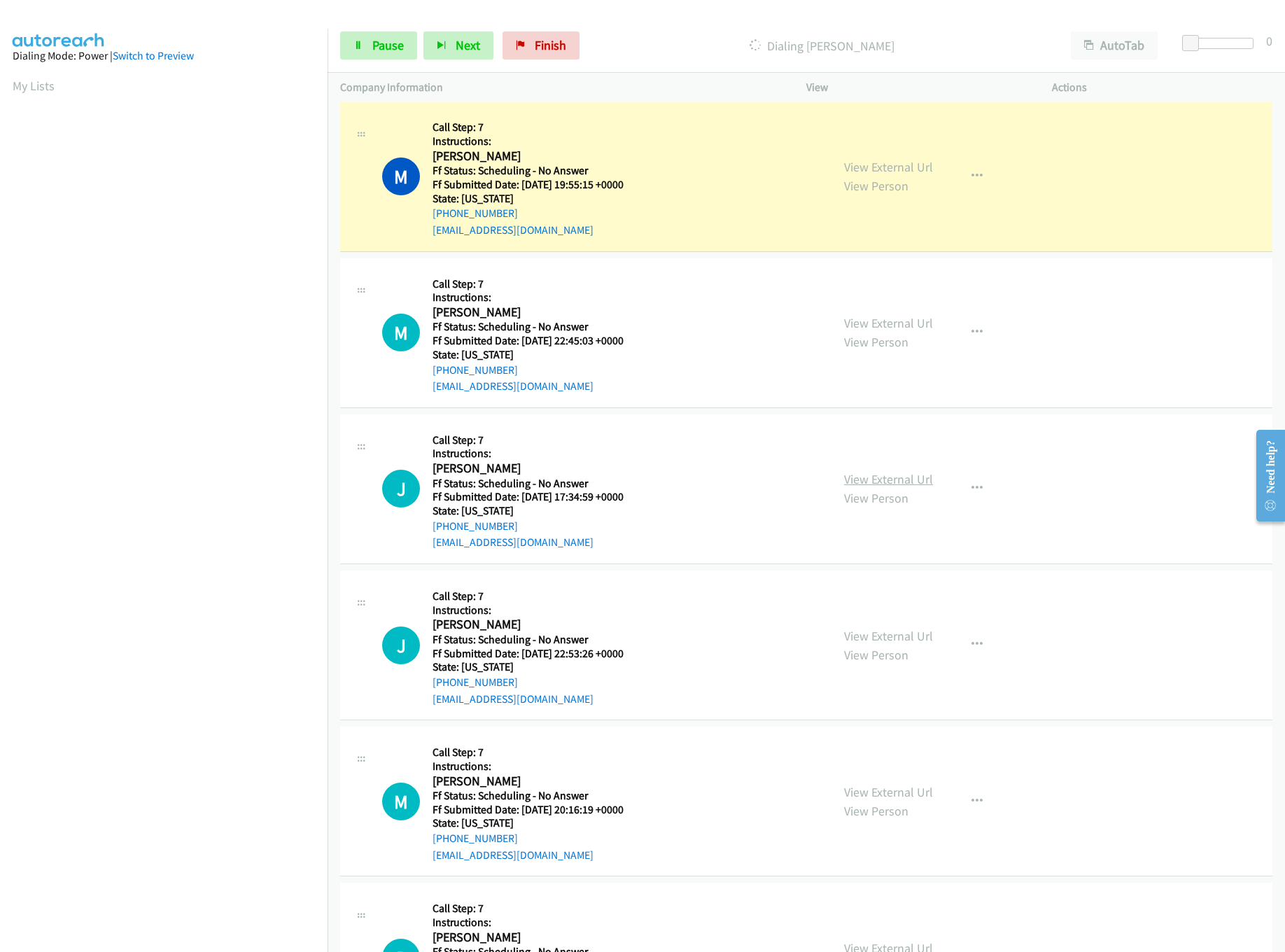
click at [872, 477] on link "View External Url" at bounding box center [889, 479] width 89 height 16
click at [371, 47] on link "Pause" at bounding box center [379, 45] width 77 height 28
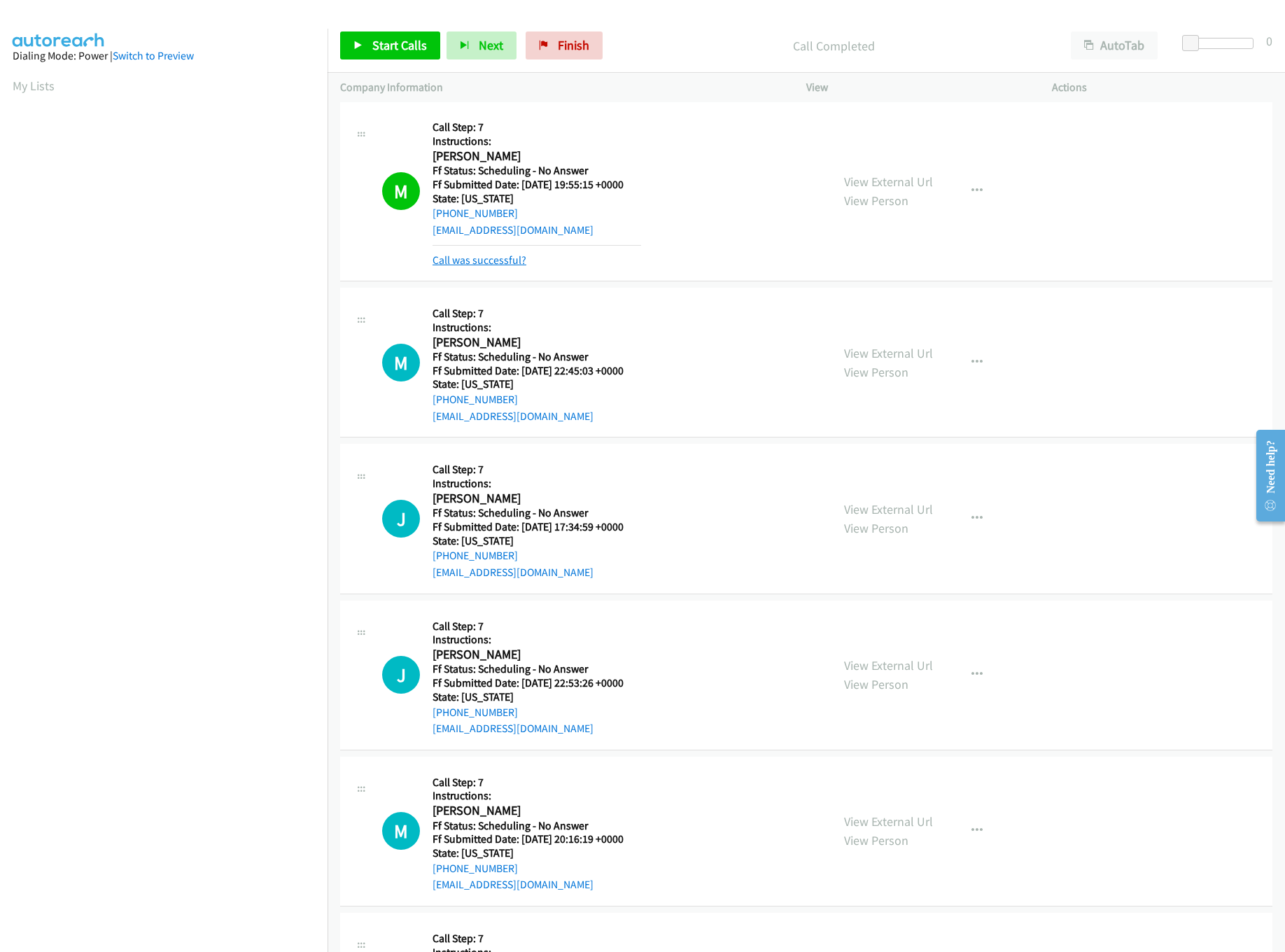
click at [434, 266] on link "Call was successful?" at bounding box center [480, 260] width 94 height 14
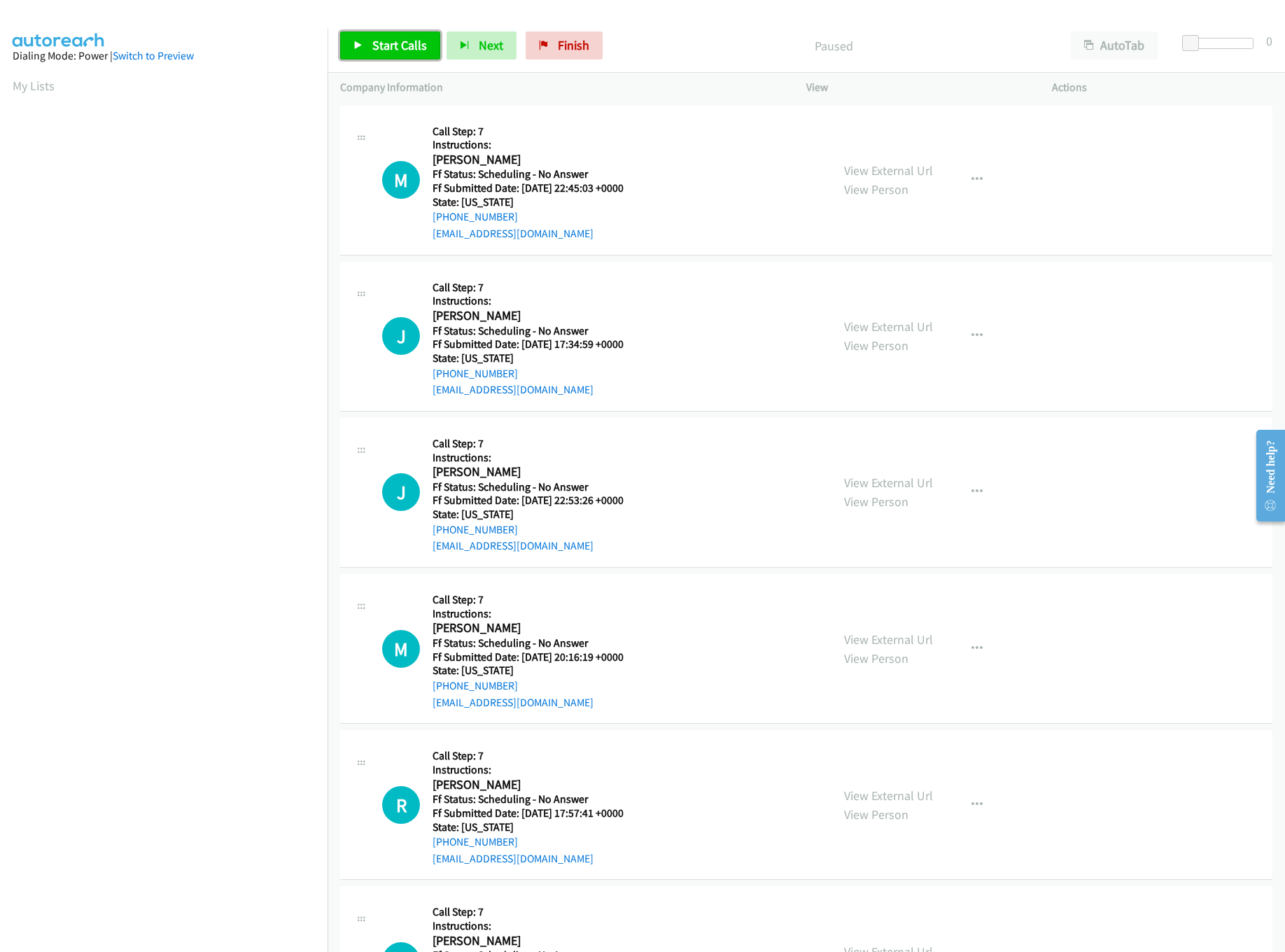
click at [372, 55] on link "Start Calls" at bounding box center [391, 45] width 100 height 28
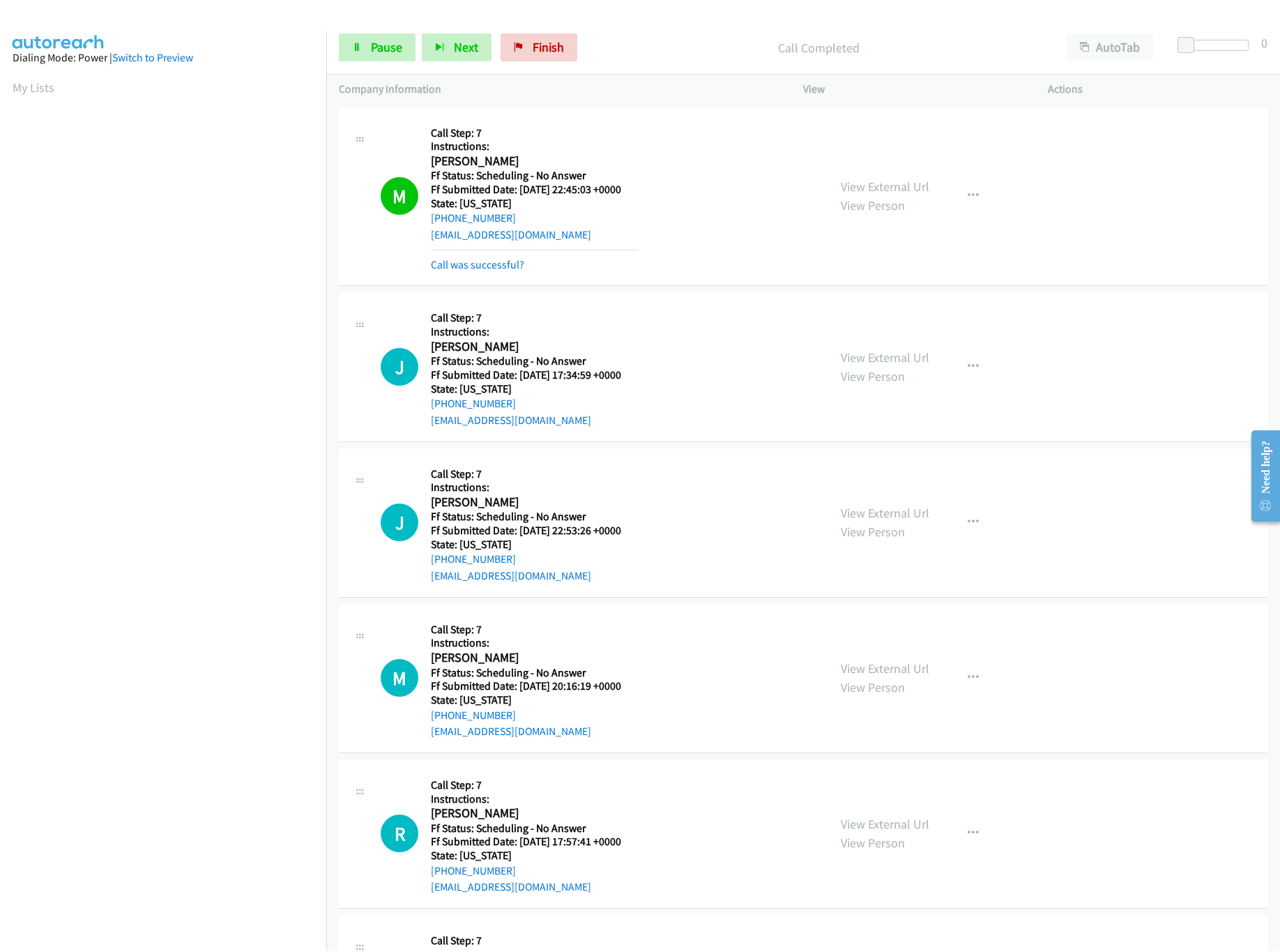
scroll to position [139, 0]
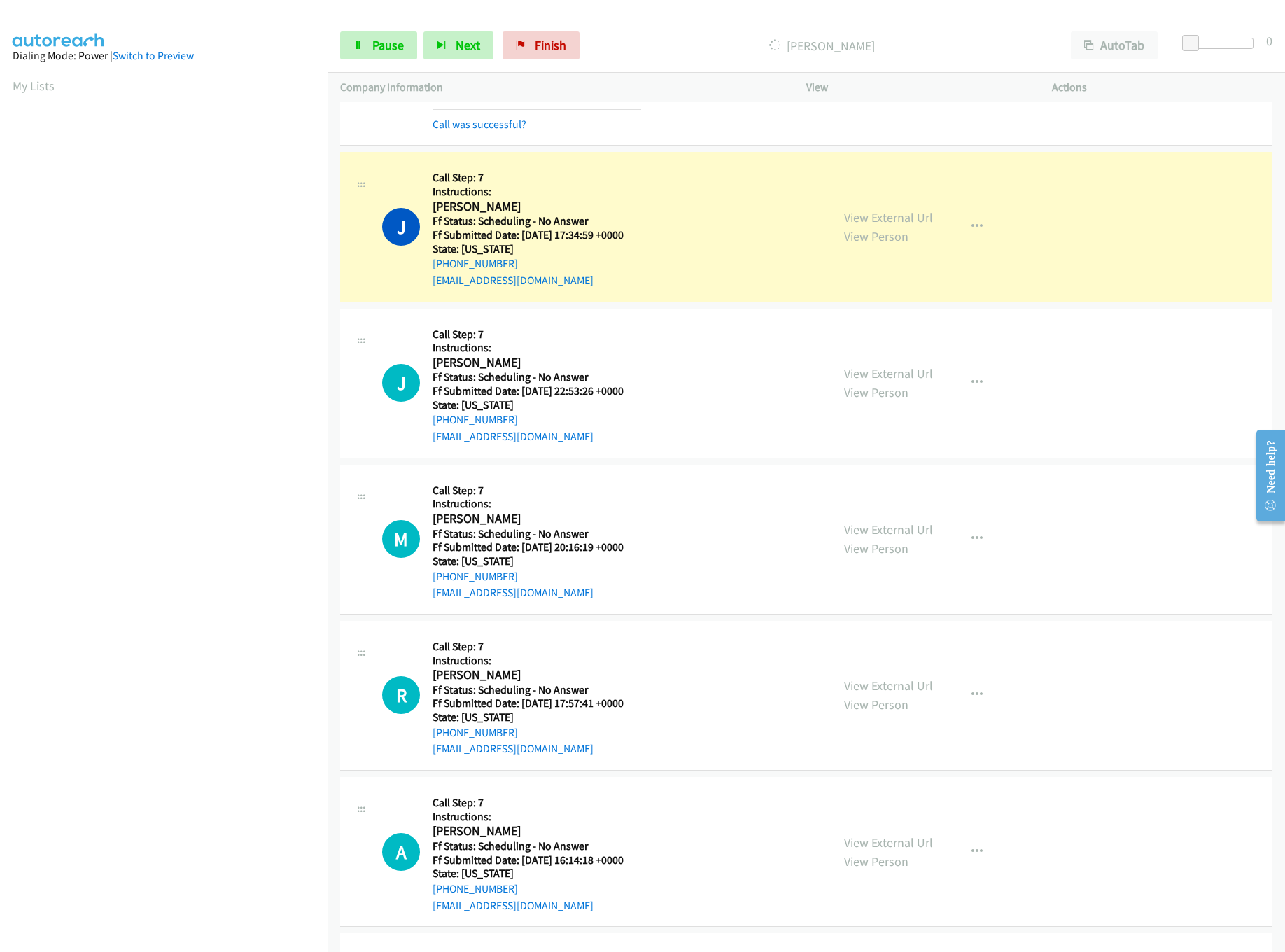
click at [855, 370] on link "View External Url" at bounding box center [889, 373] width 89 height 16
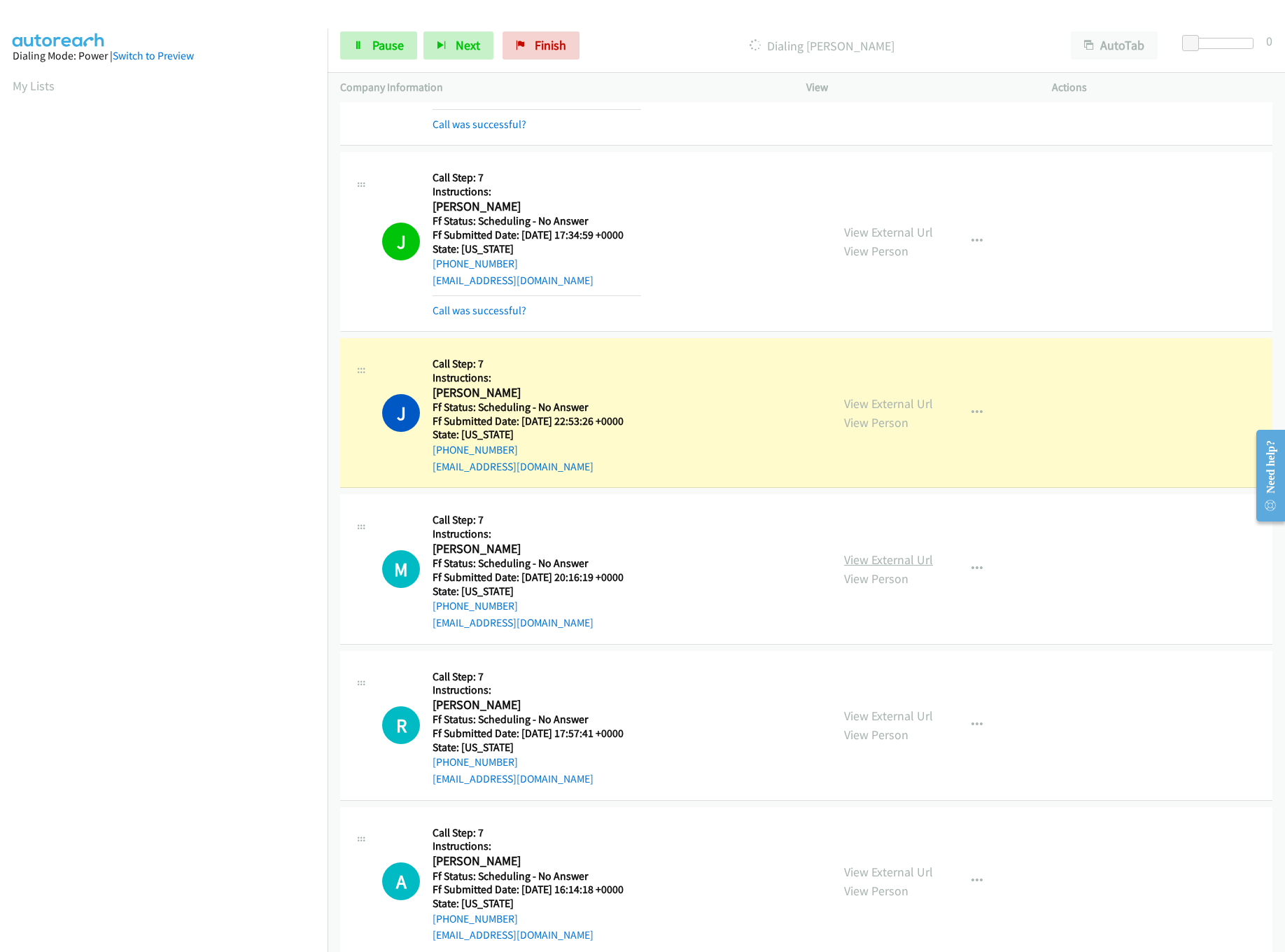
click at [881, 559] on link "View External Url" at bounding box center [889, 560] width 89 height 16
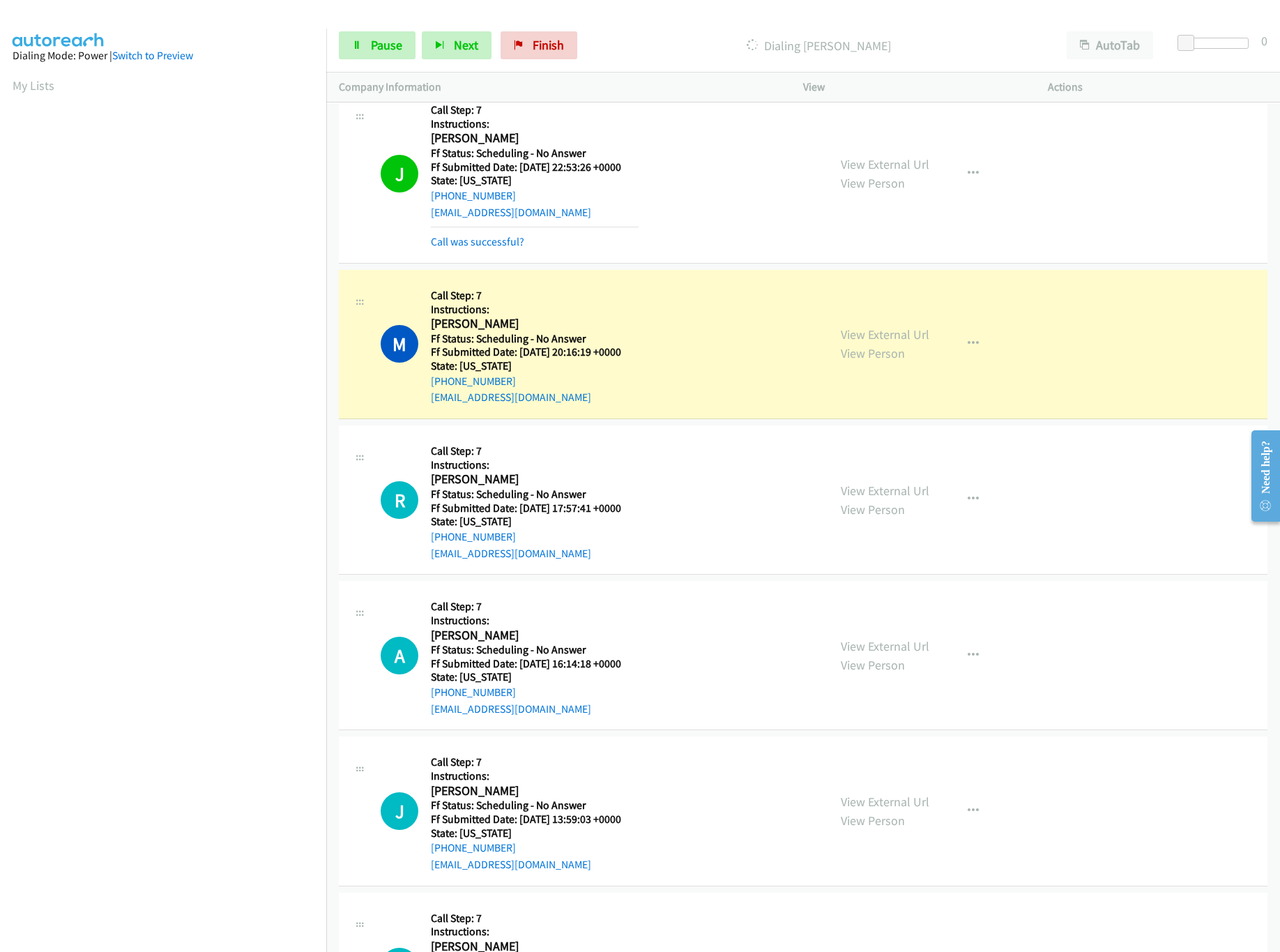
scroll to position [418, 0]
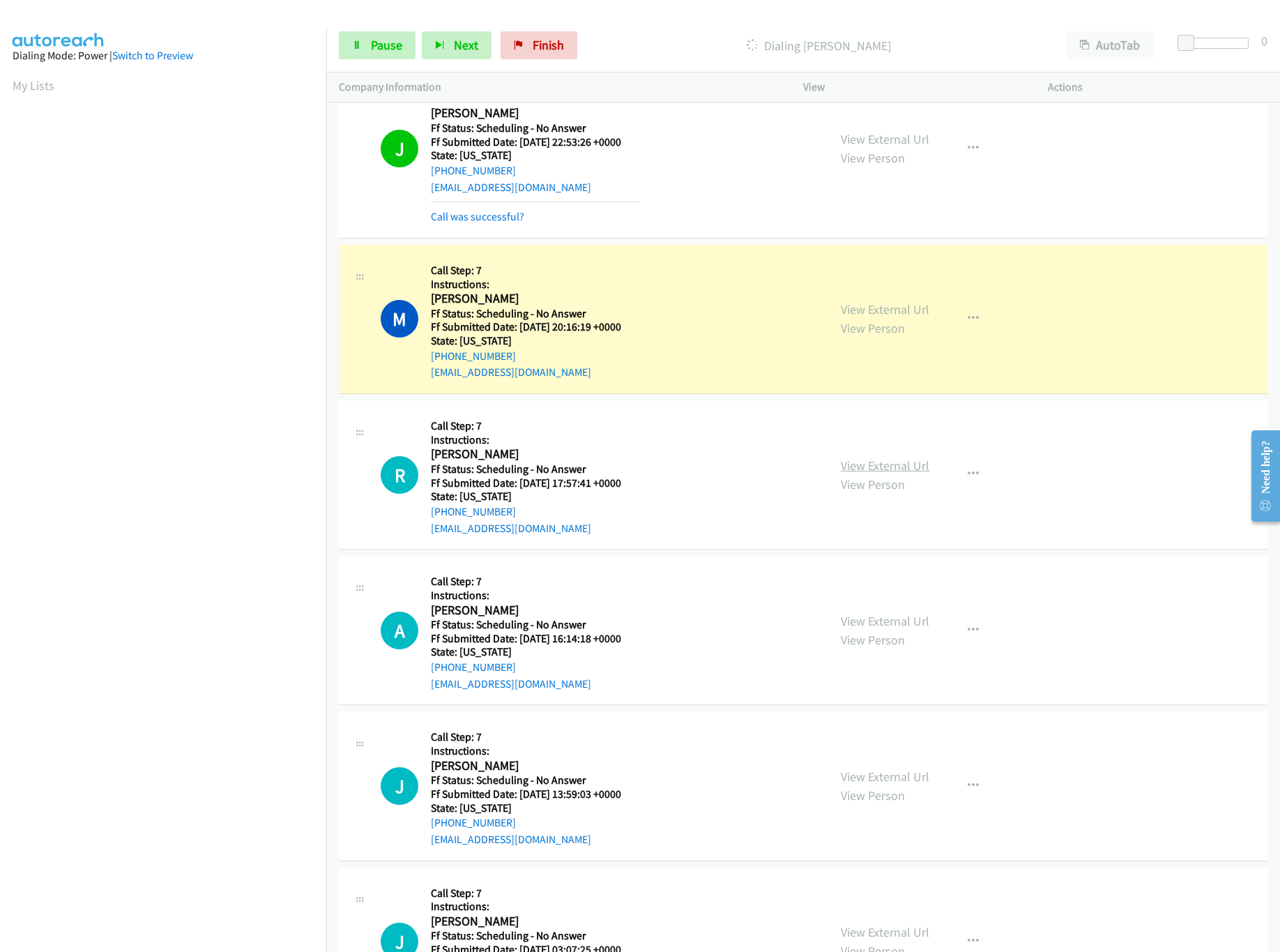
click at [858, 467] on link "View External Url" at bounding box center [885, 465] width 89 height 16
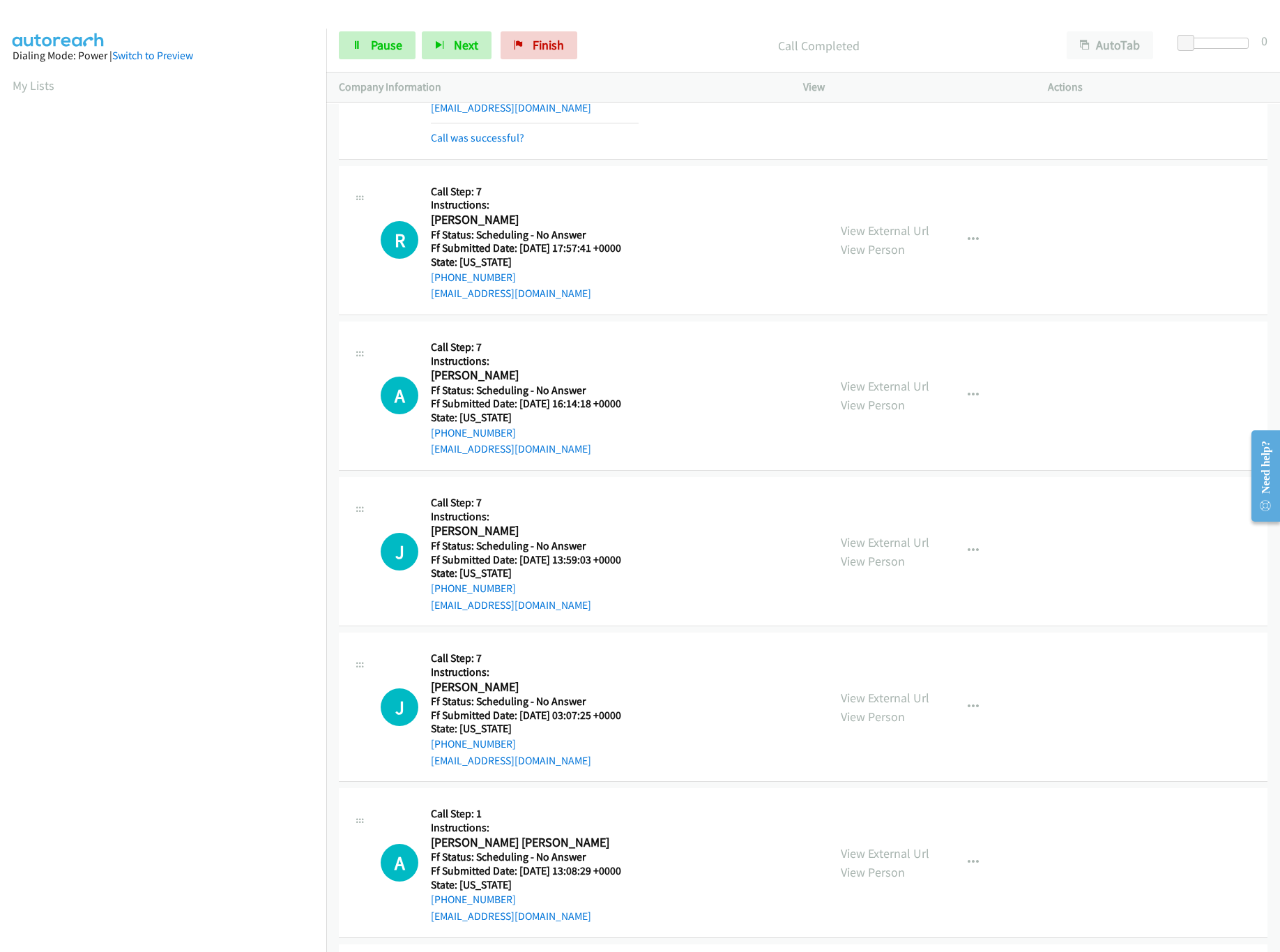
scroll to position [697, 0]
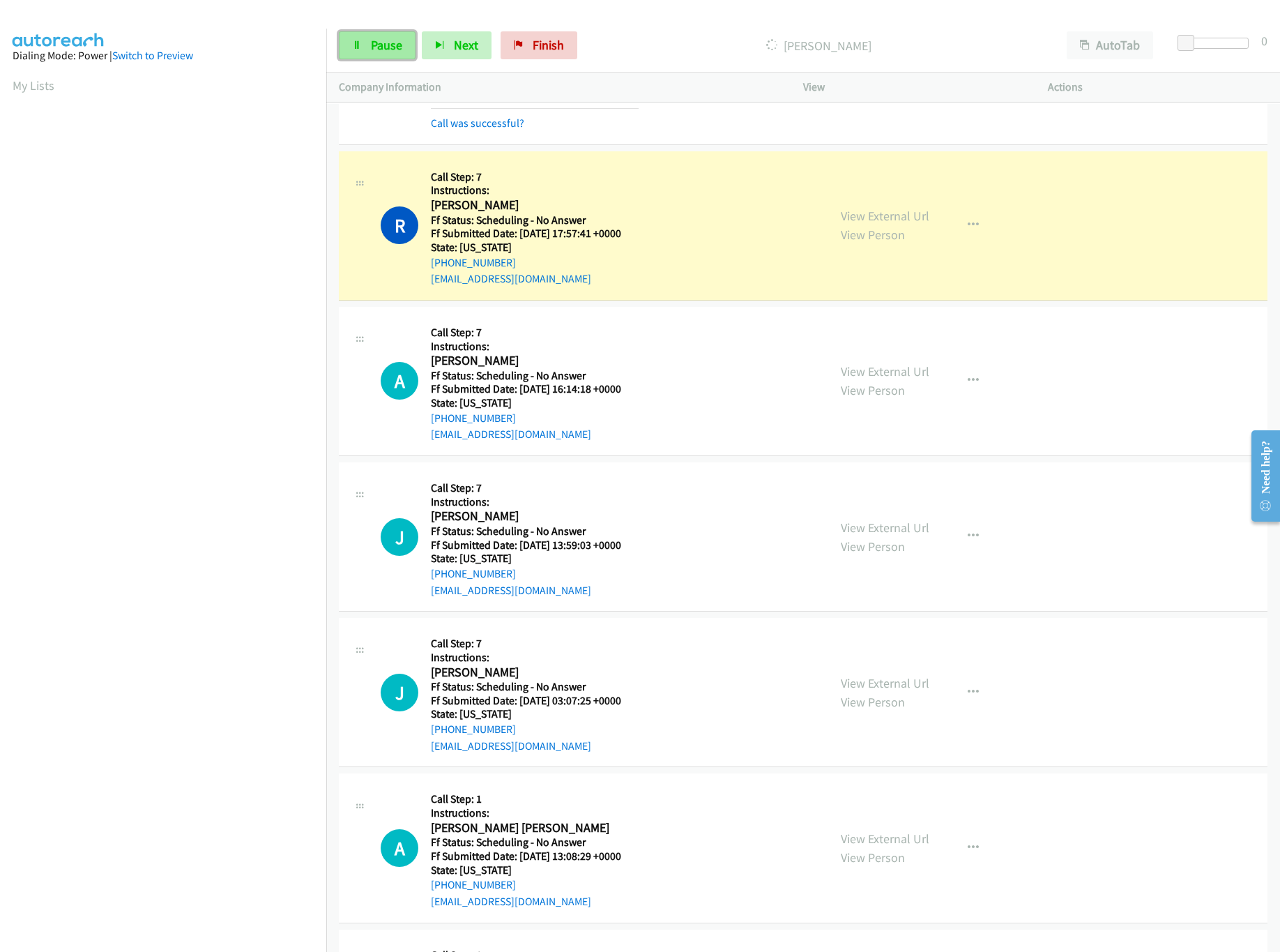
click at [363, 50] on link "Pause" at bounding box center [377, 45] width 77 height 28
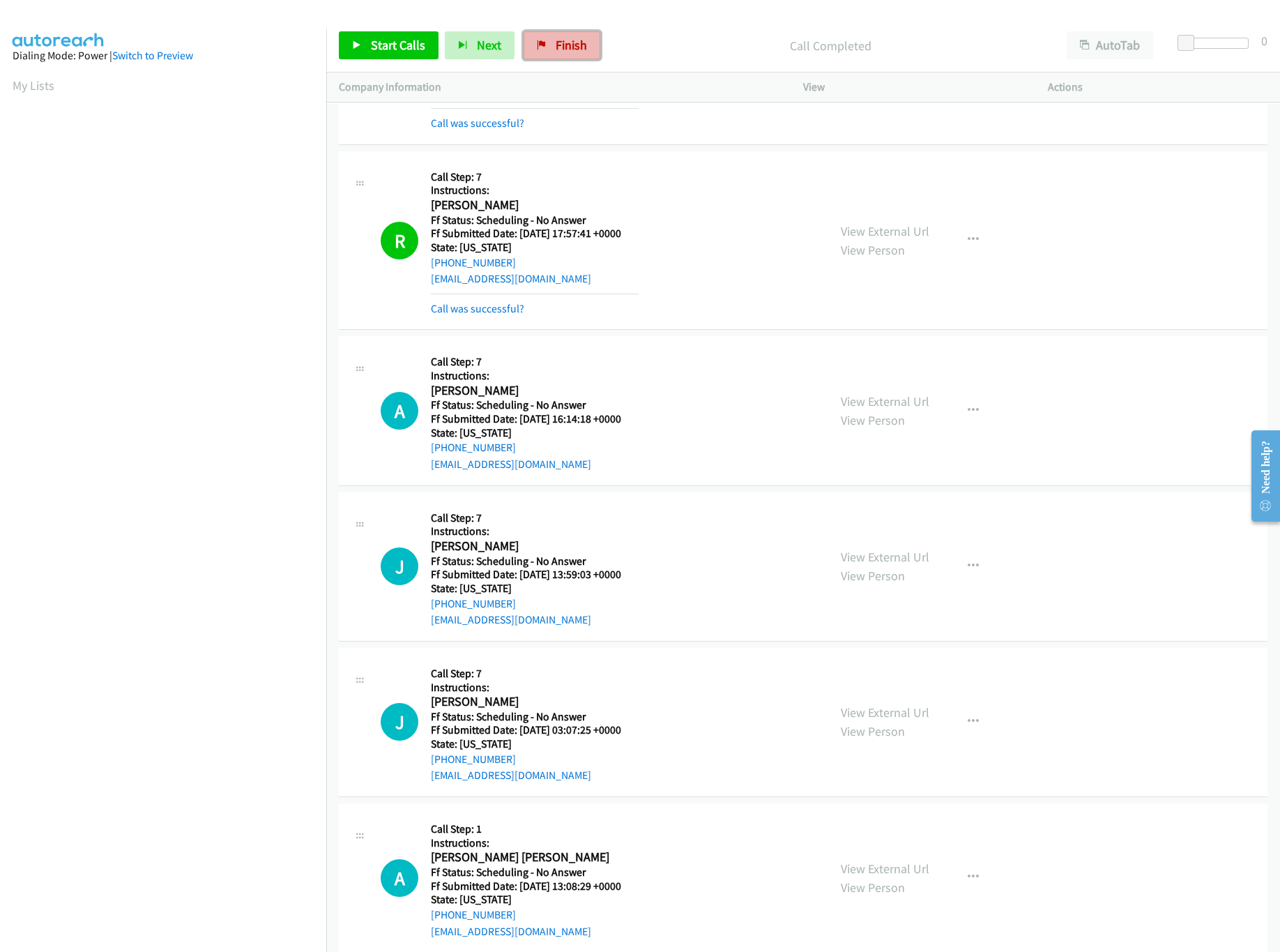
click at [568, 46] on span "Finish" at bounding box center [572, 45] width 32 height 16
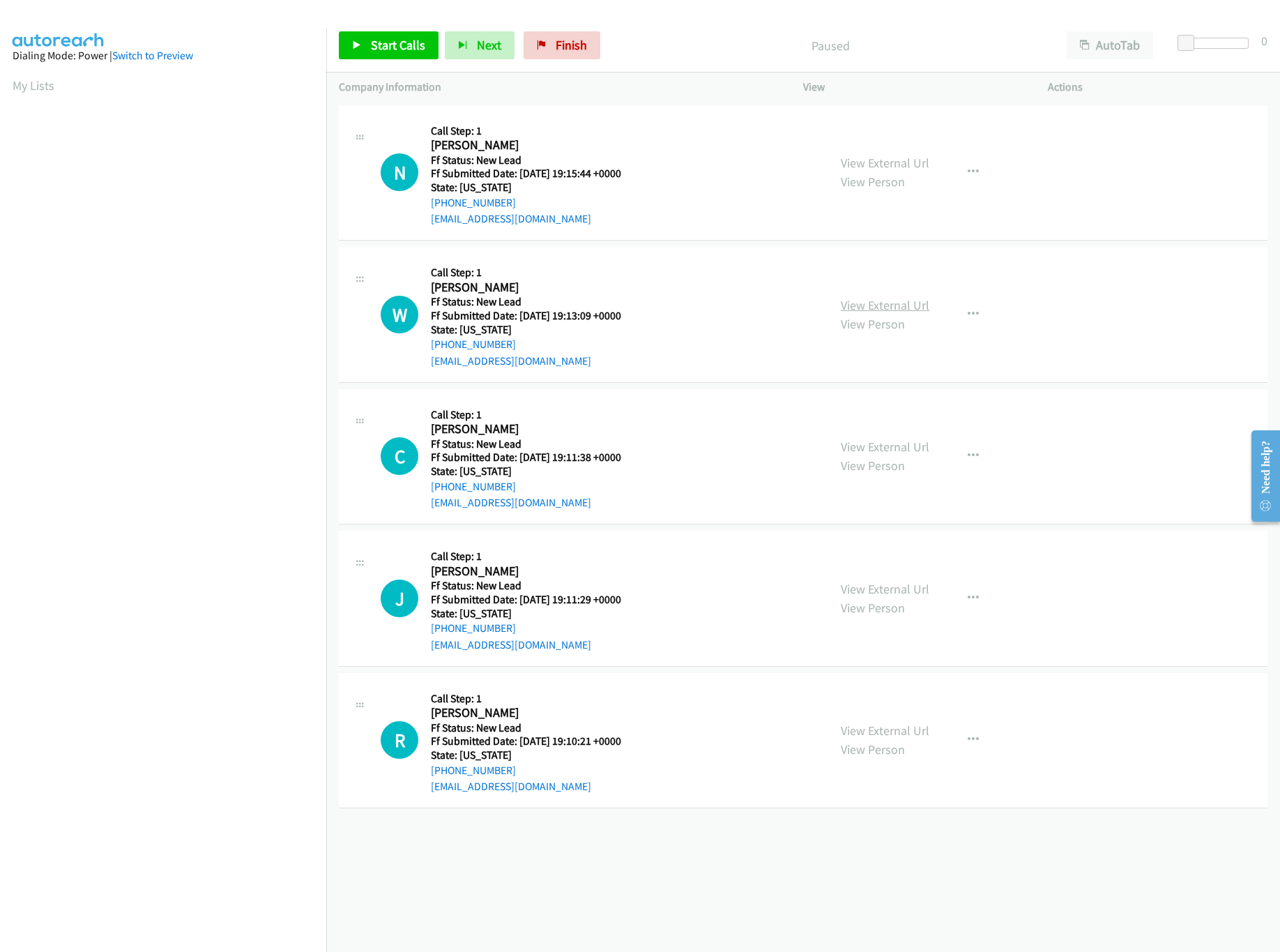
click at [885, 303] on link "View External Url" at bounding box center [885, 305] width 89 height 16
click at [900, 165] on link "View External Url" at bounding box center [885, 163] width 89 height 16
click at [370, 61] on div "Start Calls Pause Next Finish Paused AutoTab AutoTab 0" at bounding box center [803, 46] width 954 height 54
click at [372, 53] on link "Start Calls" at bounding box center [389, 45] width 100 height 28
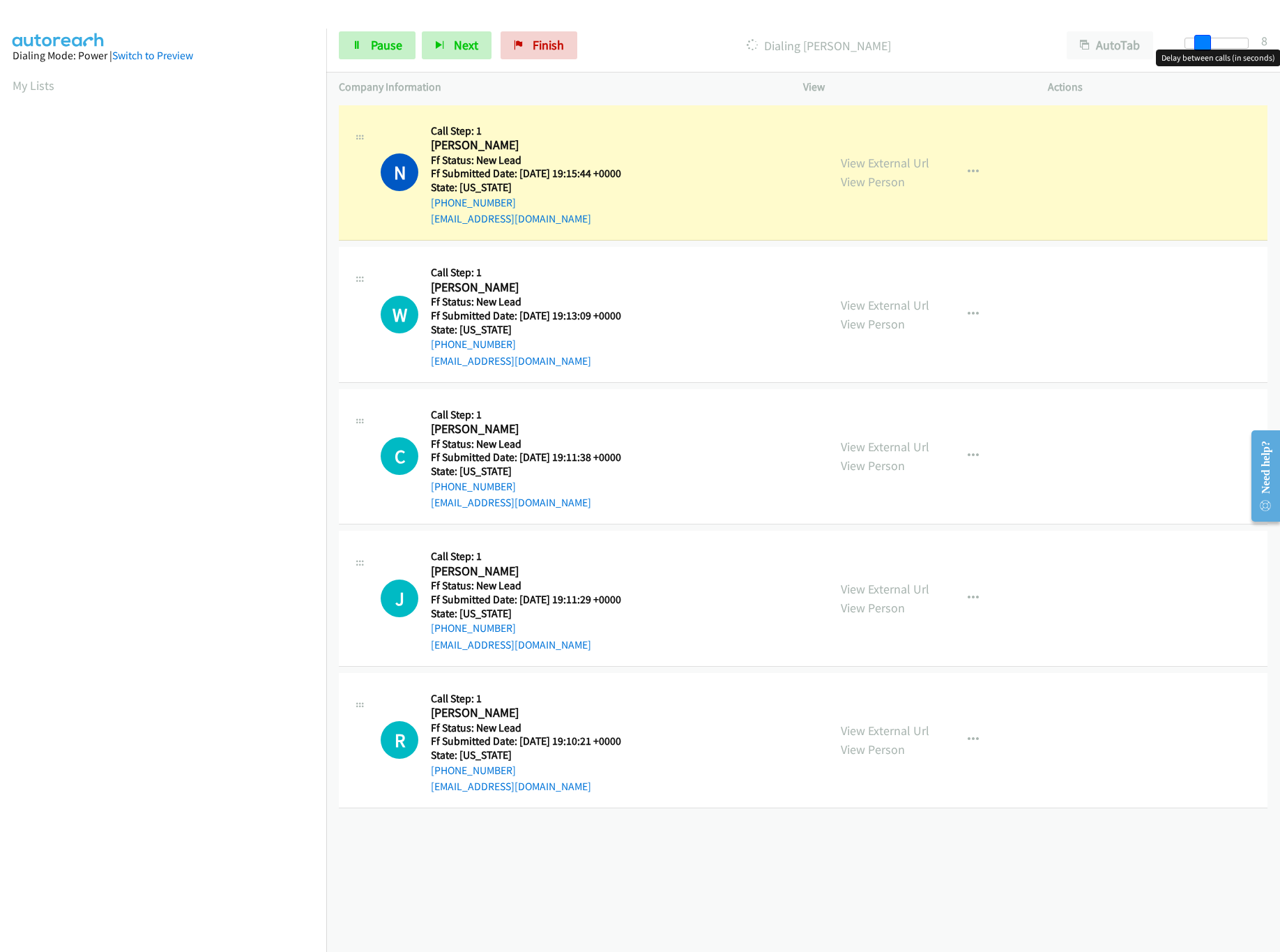
drag, startPoint x: 1182, startPoint y: 42, endPoint x: 1209, endPoint y: 42, distance: 27.0
click at [1209, 42] on span at bounding box center [1202, 43] width 17 height 17
click at [892, 455] on div "View External Url View Person" at bounding box center [885, 456] width 89 height 37
click at [904, 450] on link "View External Url" at bounding box center [885, 446] width 89 height 16
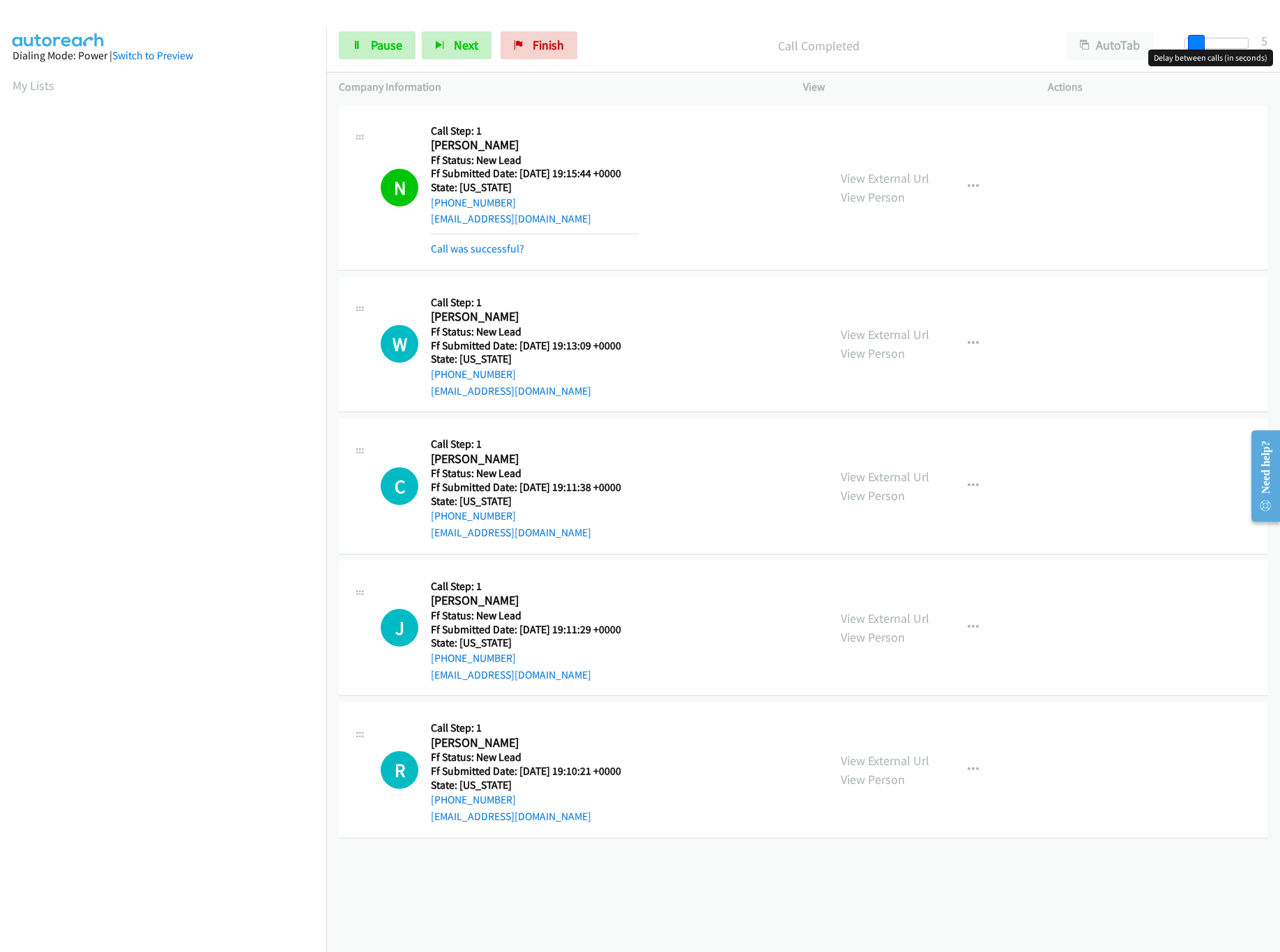
drag, startPoint x: 1211, startPoint y: 46, endPoint x: 1194, endPoint y: 46, distance: 17.0
click at [1194, 46] on span at bounding box center [1197, 43] width 17 height 17
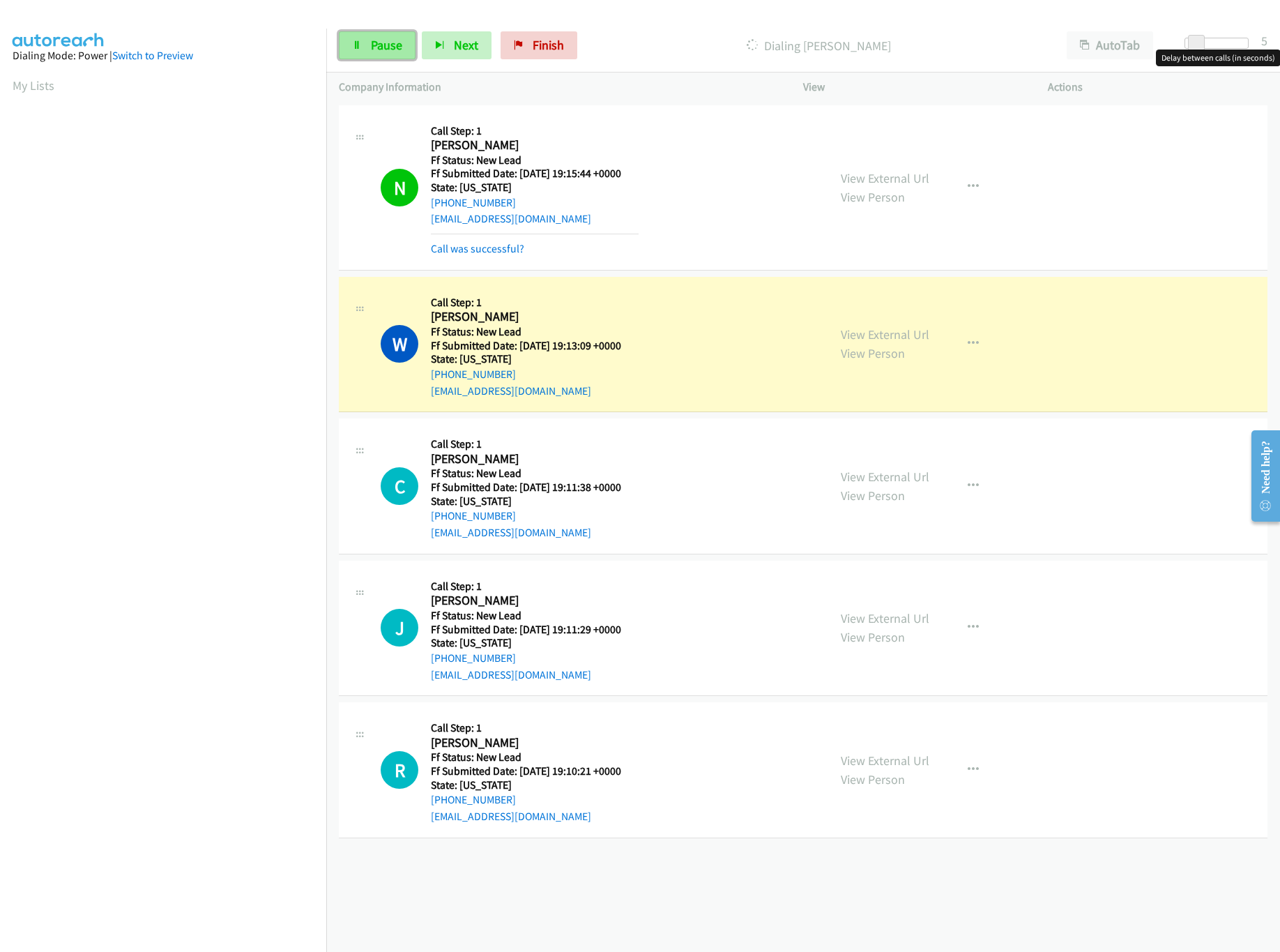
click at [386, 44] on span "Pause" at bounding box center [387, 45] width 32 height 16
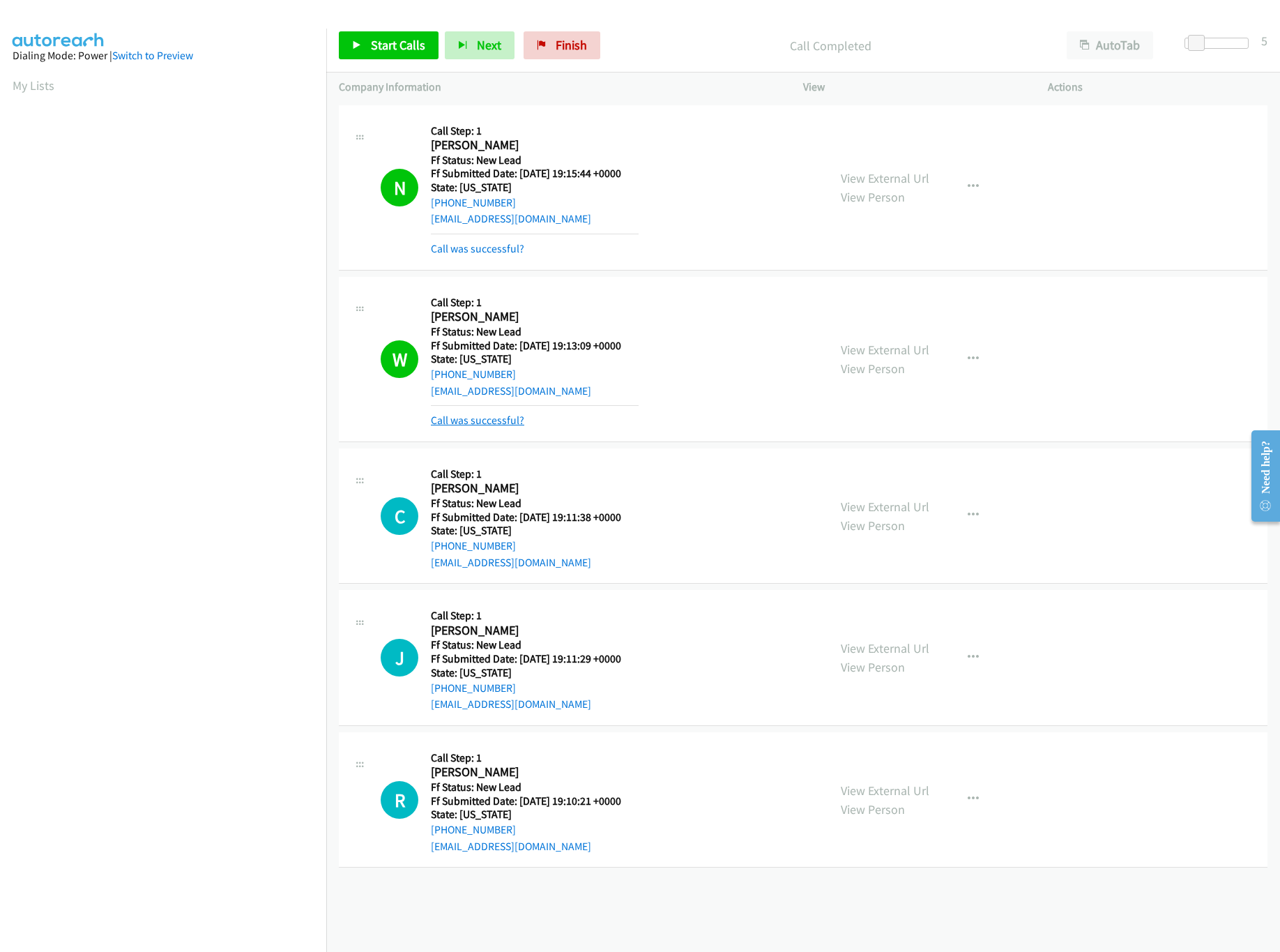
click at [507, 422] on link "Call was successful?" at bounding box center [478, 420] width 94 height 13
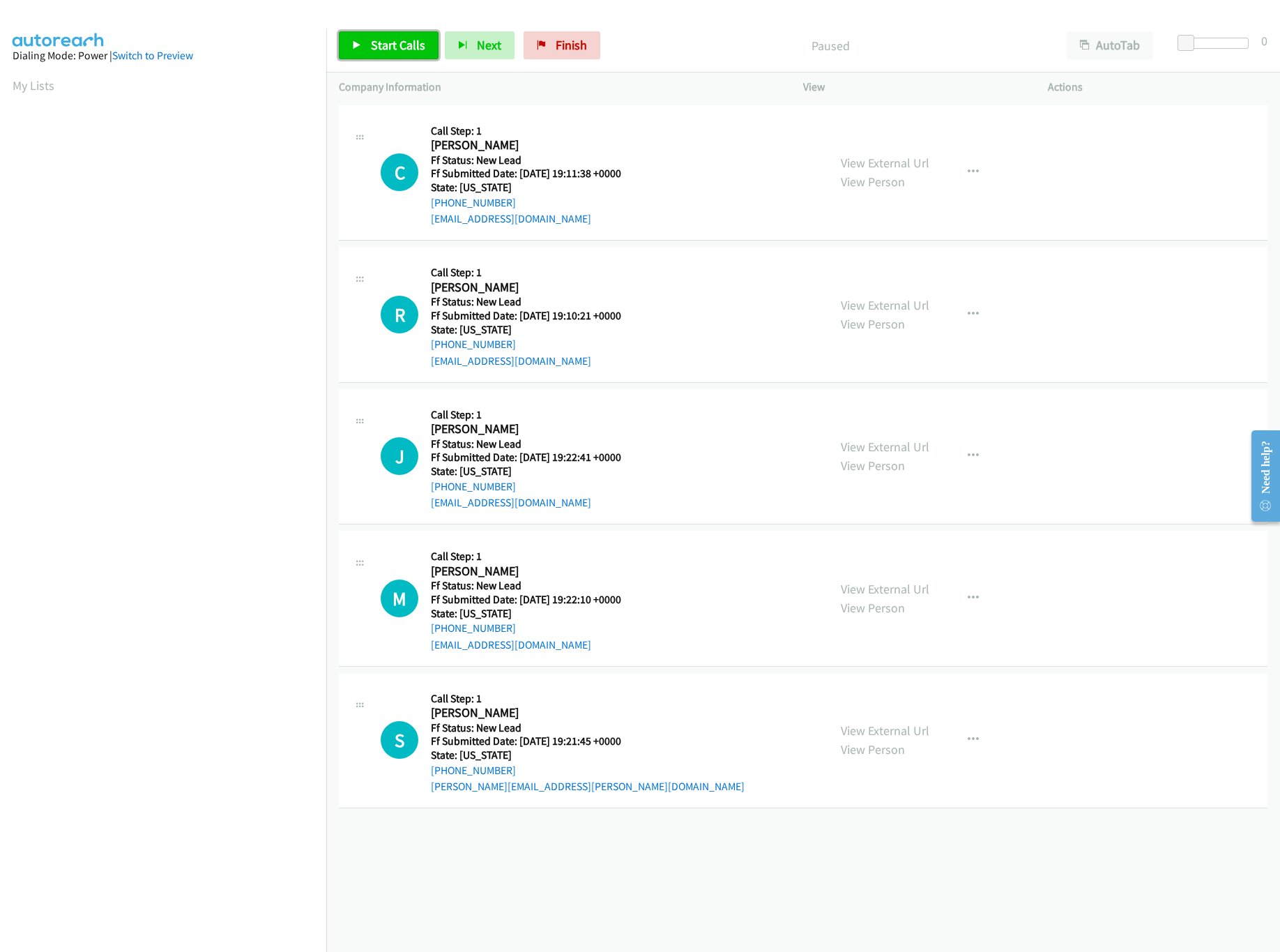
click at [390, 52] on span "Start Calls" at bounding box center [398, 45] width 55 height 16
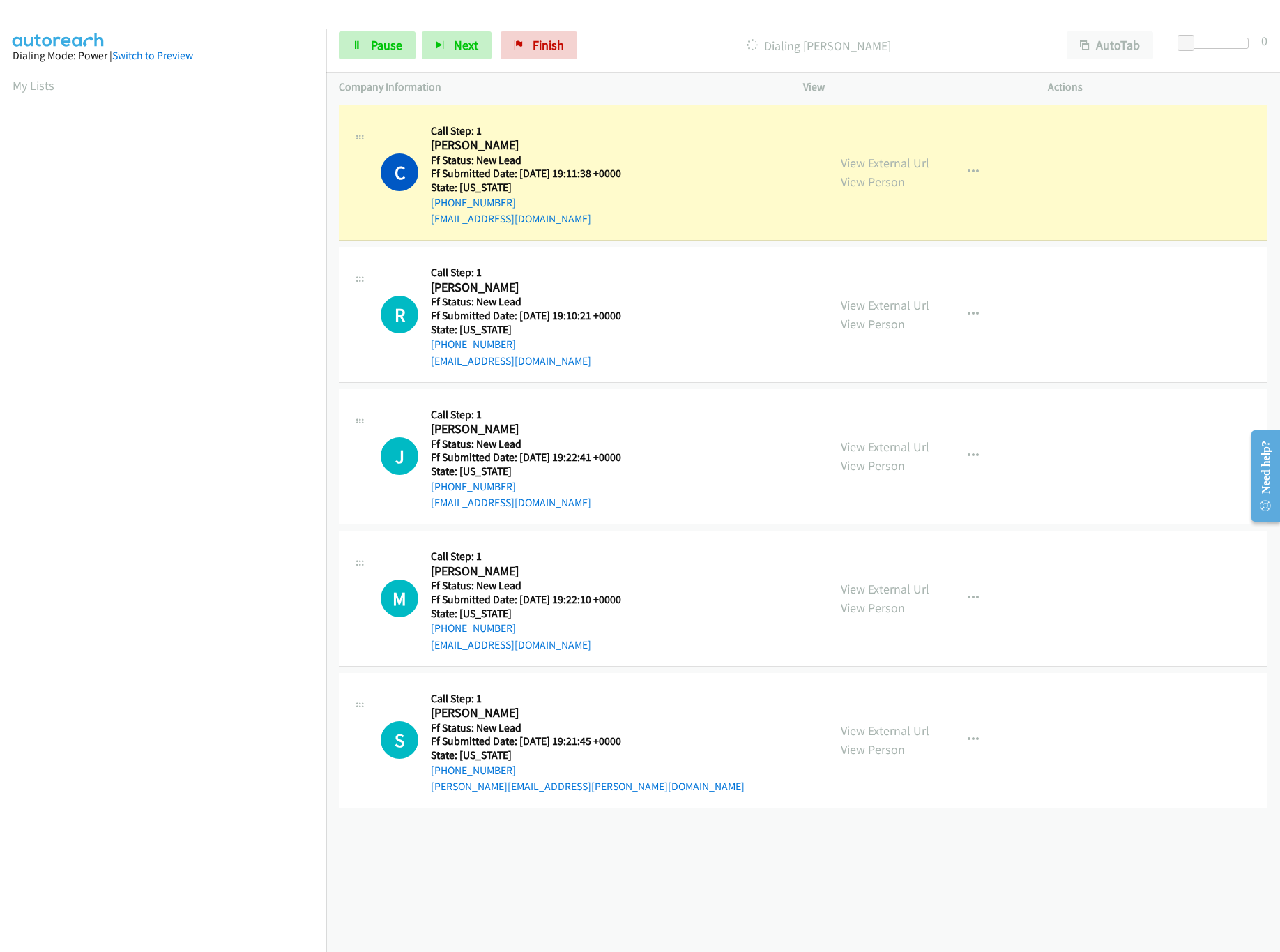
click at [587, 851] on div "+1 415-964-1034 Call failed - Please reload the list and try again The Callbar …" at bounding box center [803, 526] width 954 height 850
click at [890, 304] on link "View External Url" at bounding box center [885, 305] width 89 height 16
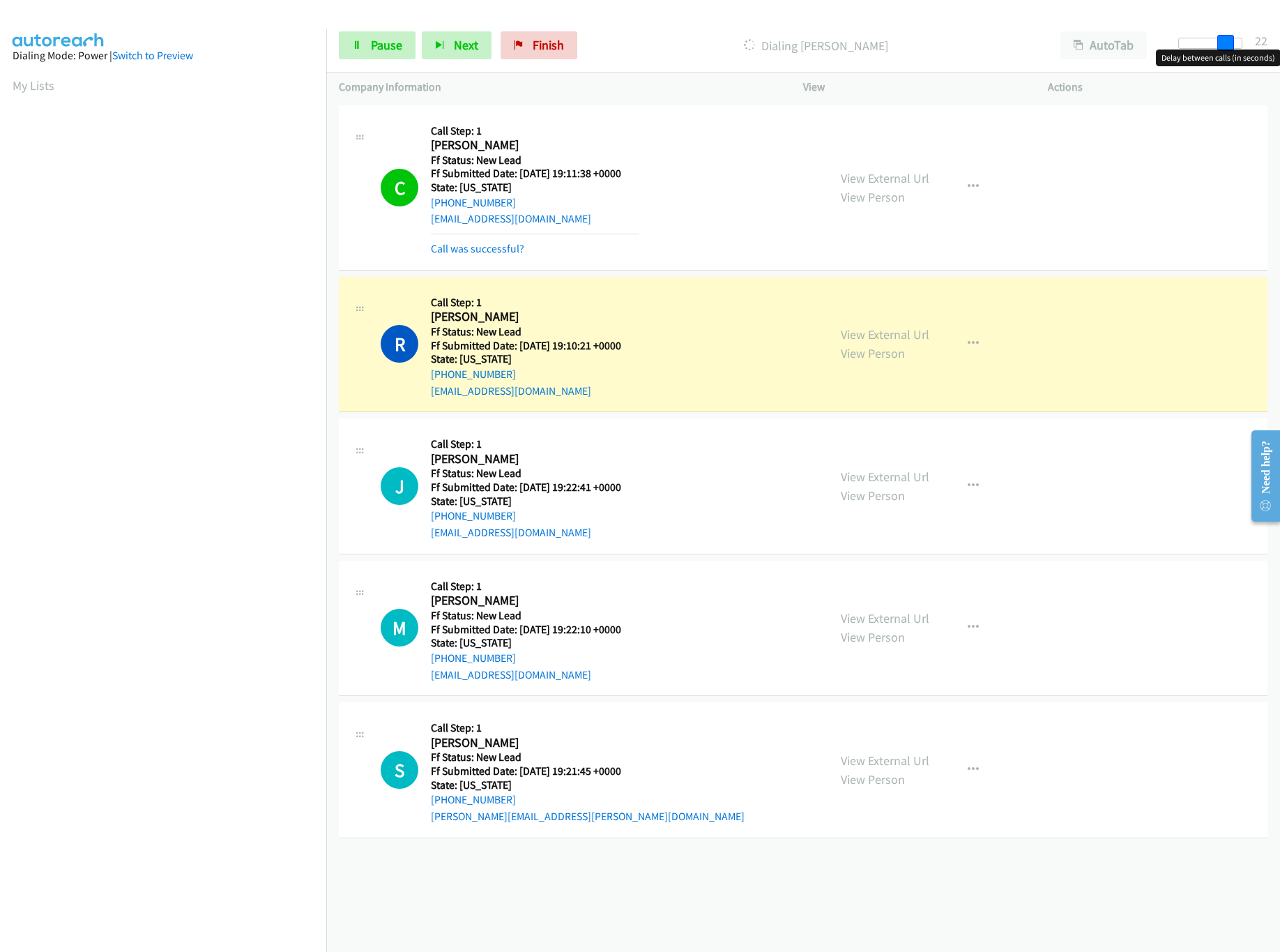
drag, startPoint x: 1186, startPoint y: 43, endPoint x: 1231, endPoint y: 42, distance: 45.0
click at [1231, 42] on span at bounding box center [1225, 43] width 17 height 17
click at [910, 484] on link "View External Url" at bounding box center [885, 476] width 89 height 16
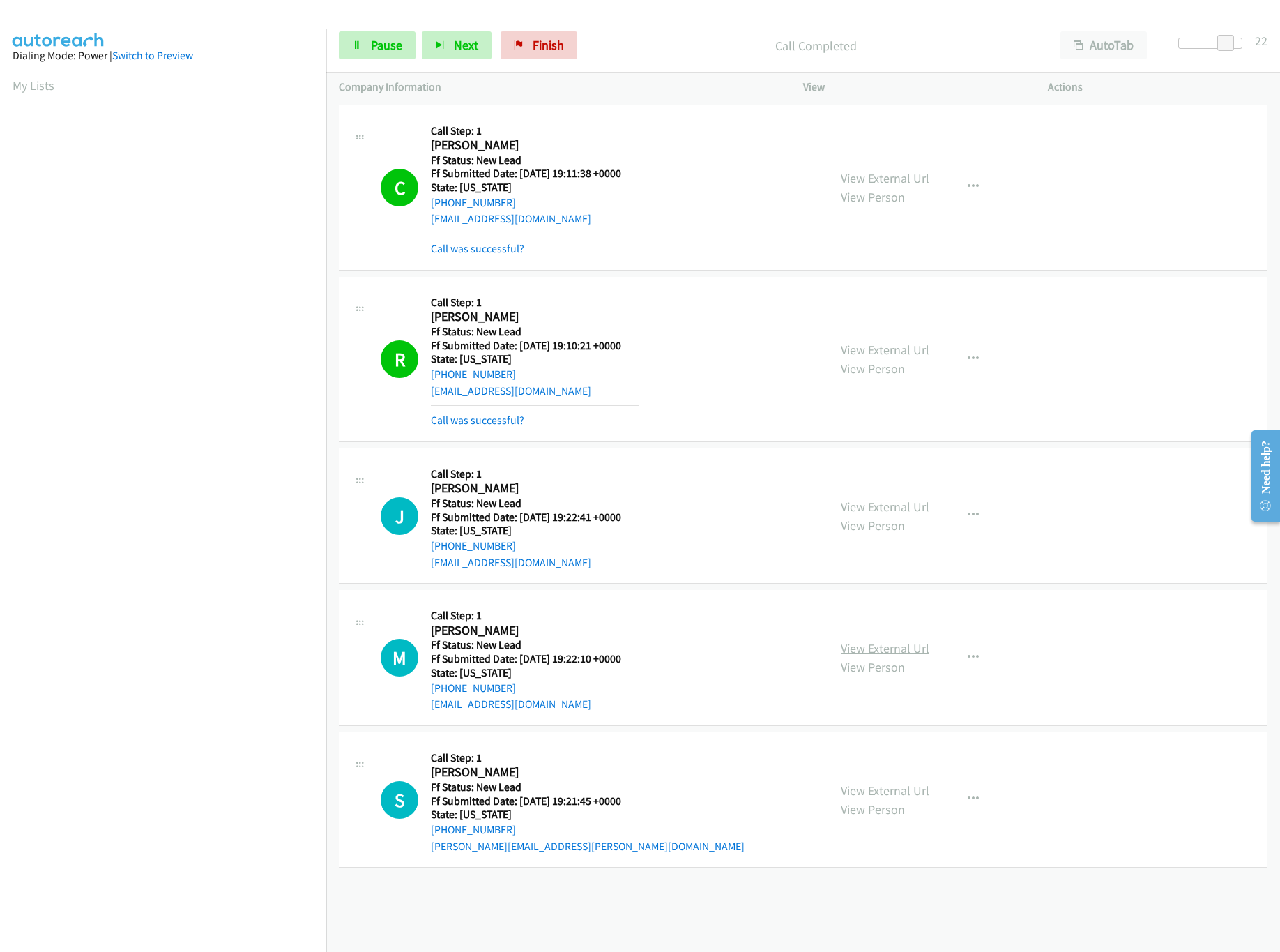
click at [877, 643] on link "View External Url" at bounding box center [885, 648] width 89 height 16
click at [1201, 40] on div at bounding box center [1210, 43] width 64 height 11
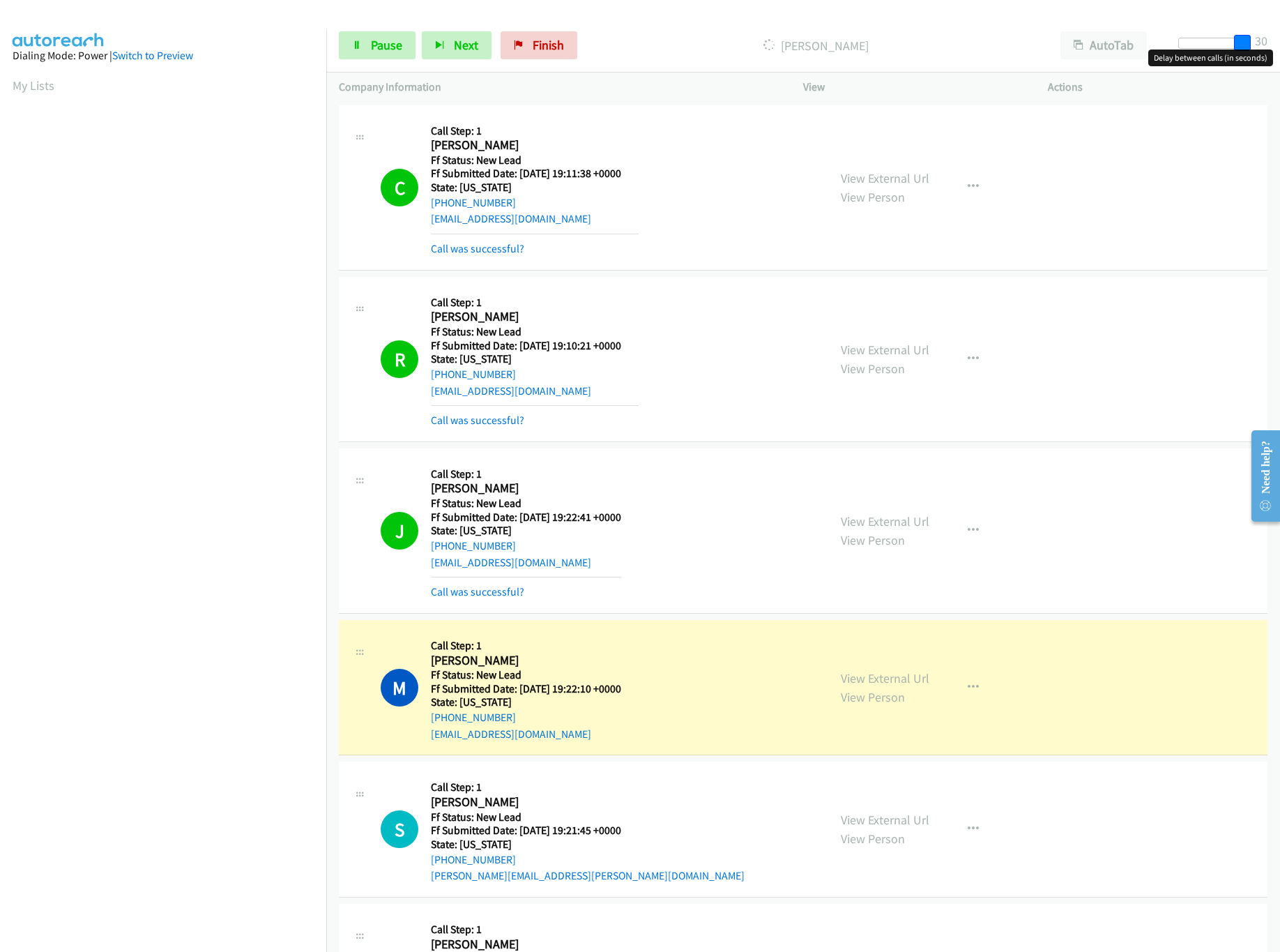
drag, startPoint x: 1200, startPoint y: 43, endPoint x: 1246, endPoint y: 47, distance: 46.2
click at [1246, 47] on span at bounding box center [1242, 43] width 17 height 17
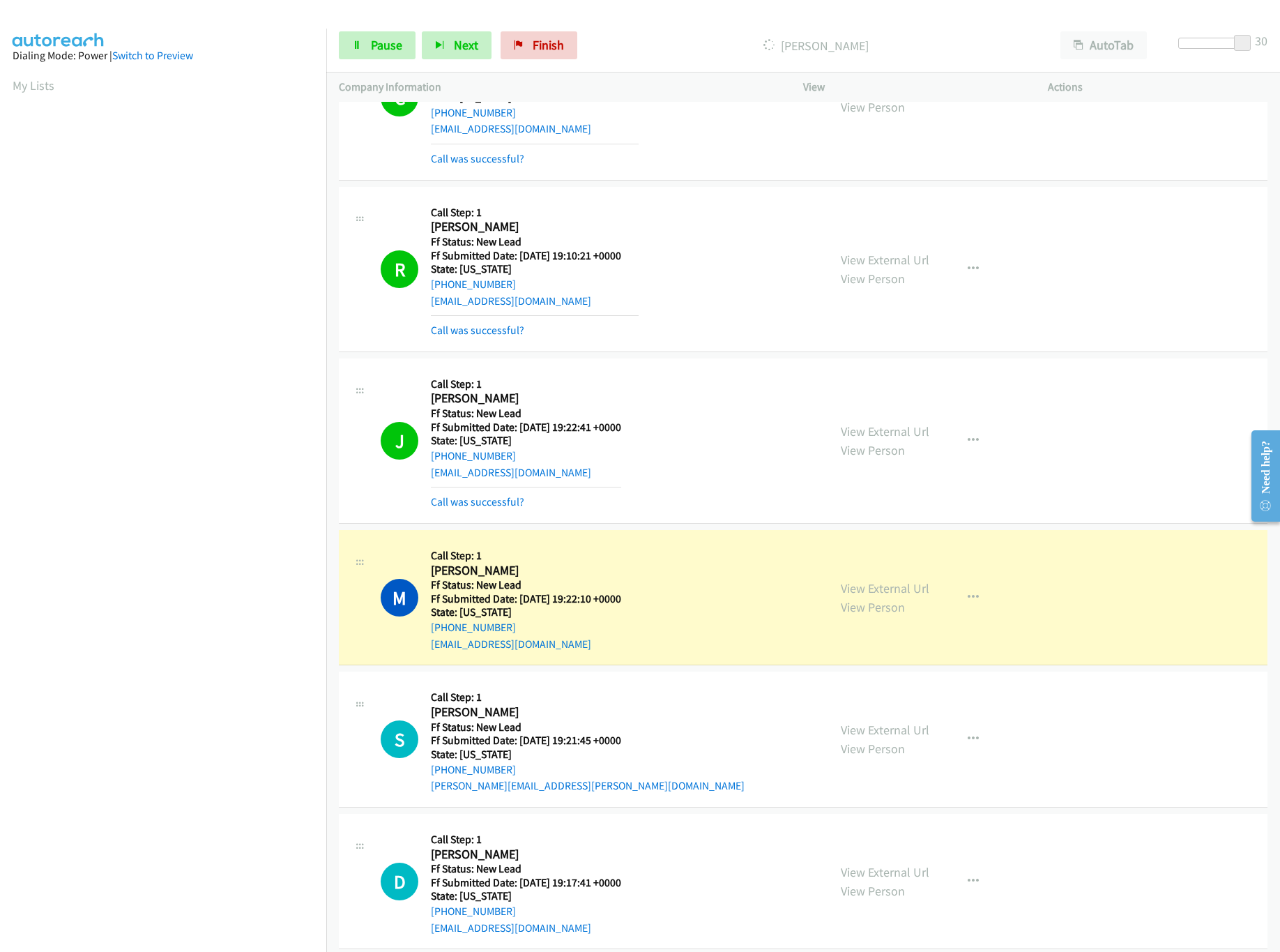
scroll to position [116, 0]
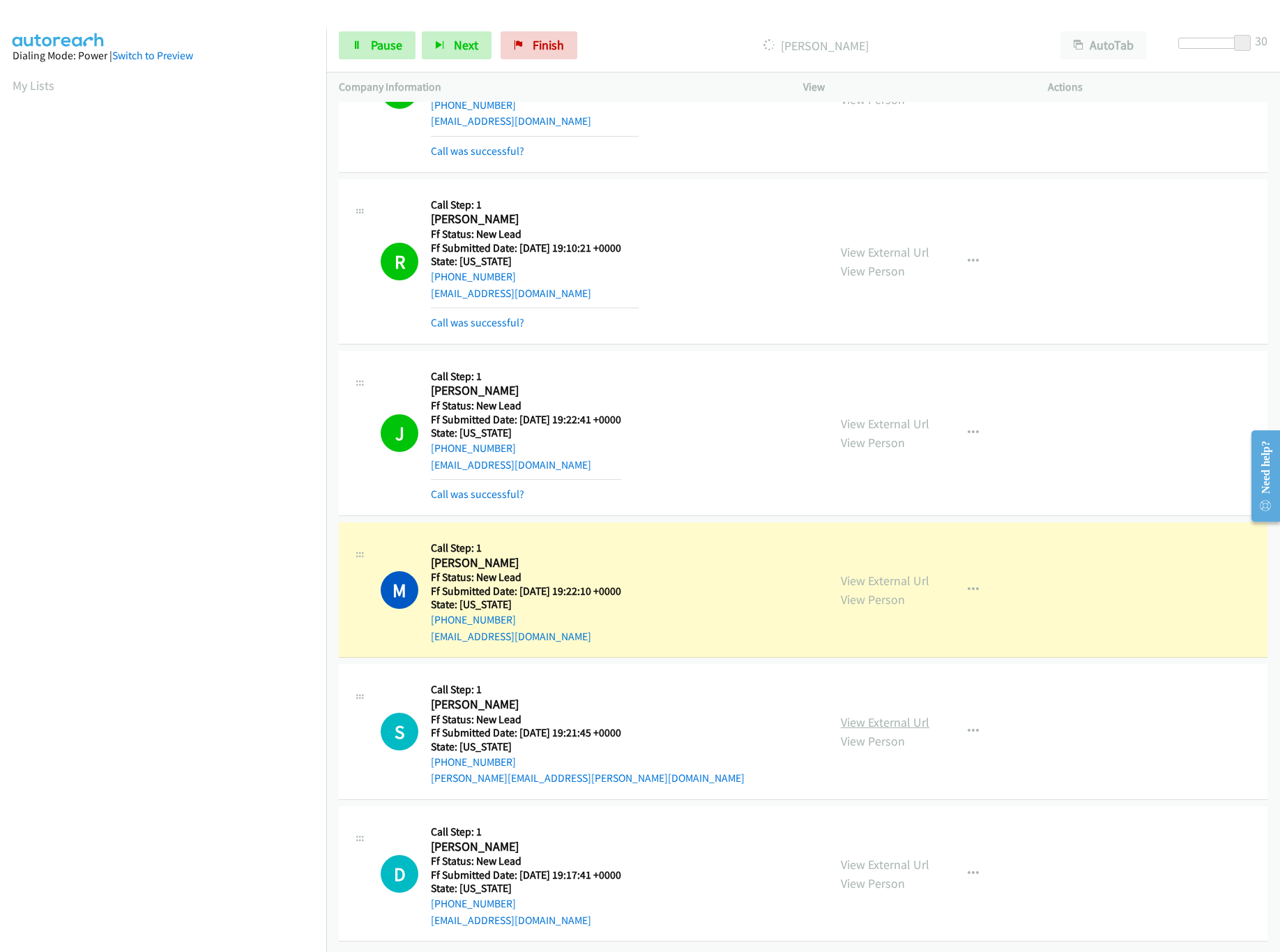
click at [891, 714] on link "View External Url" at bounding box center [885, 722] width 89 height 16
click at [1222, 46] on div at bounding box center [1210, 43] width 64 height 11
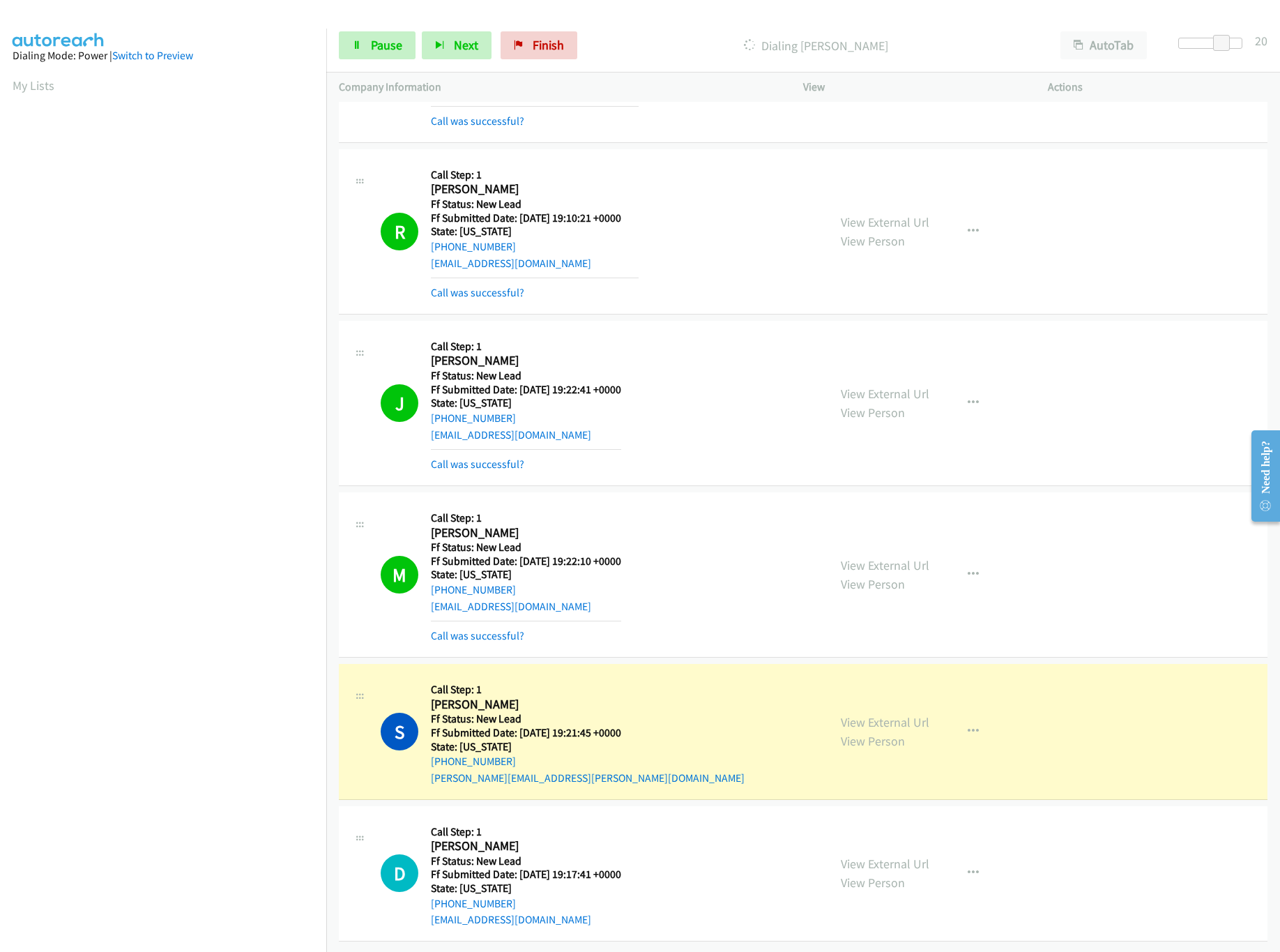
scroll to position [146, 0]
click at [852, 856] on link "View External Url" at bounding box center [885, 864] width 89 height 16
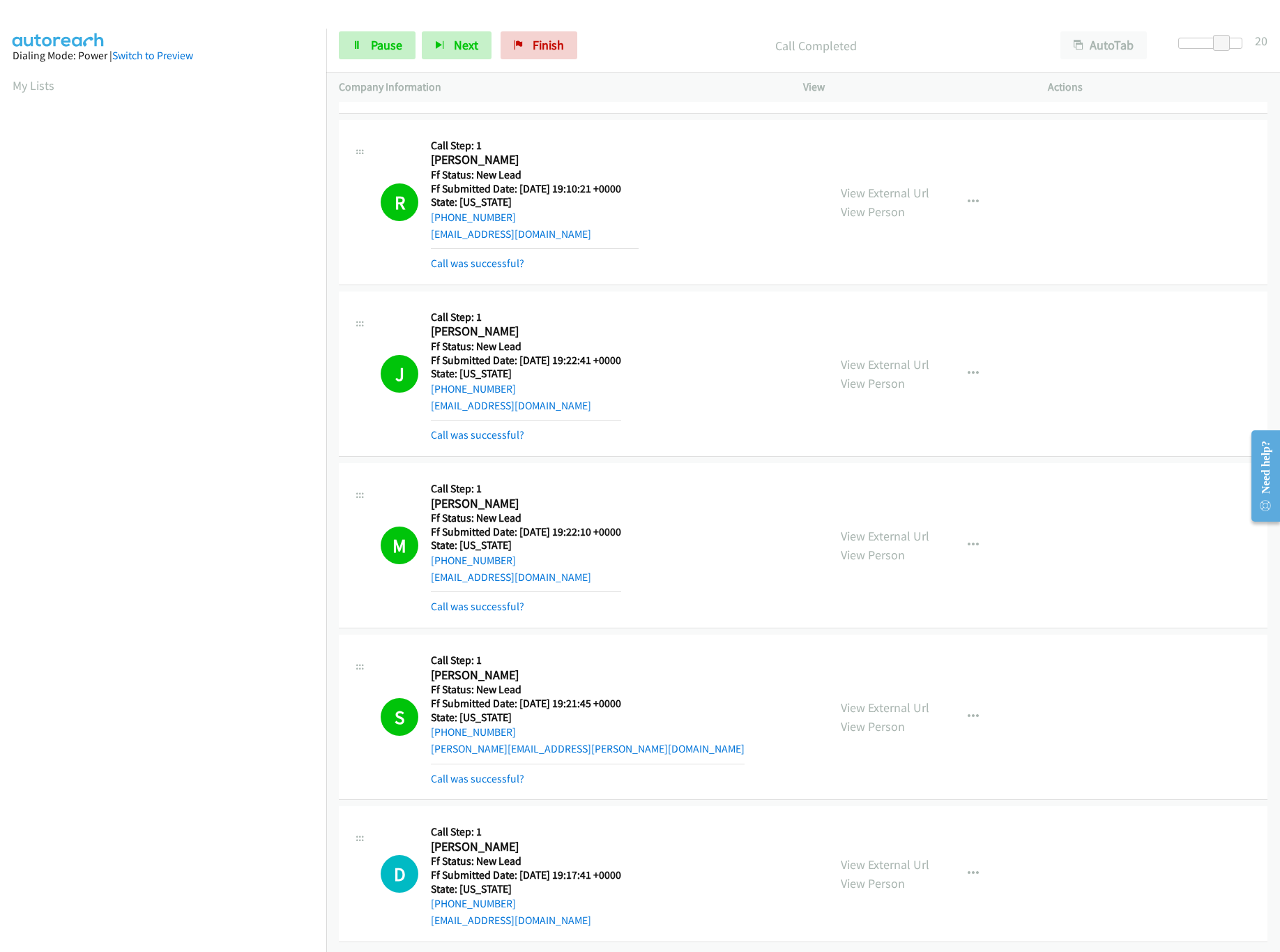
scroll to position [175, 0]
drag, startPoint x: 1218, startPoint y: 40, endPoint x: 1159, endPoint y: 47, distance: 59.4
click at [1159, 47] on div "Start Calls Pause Next Finish Call Completed AutoTab AutoTab 0" at bounding box center [803, 46] width 954 height 54
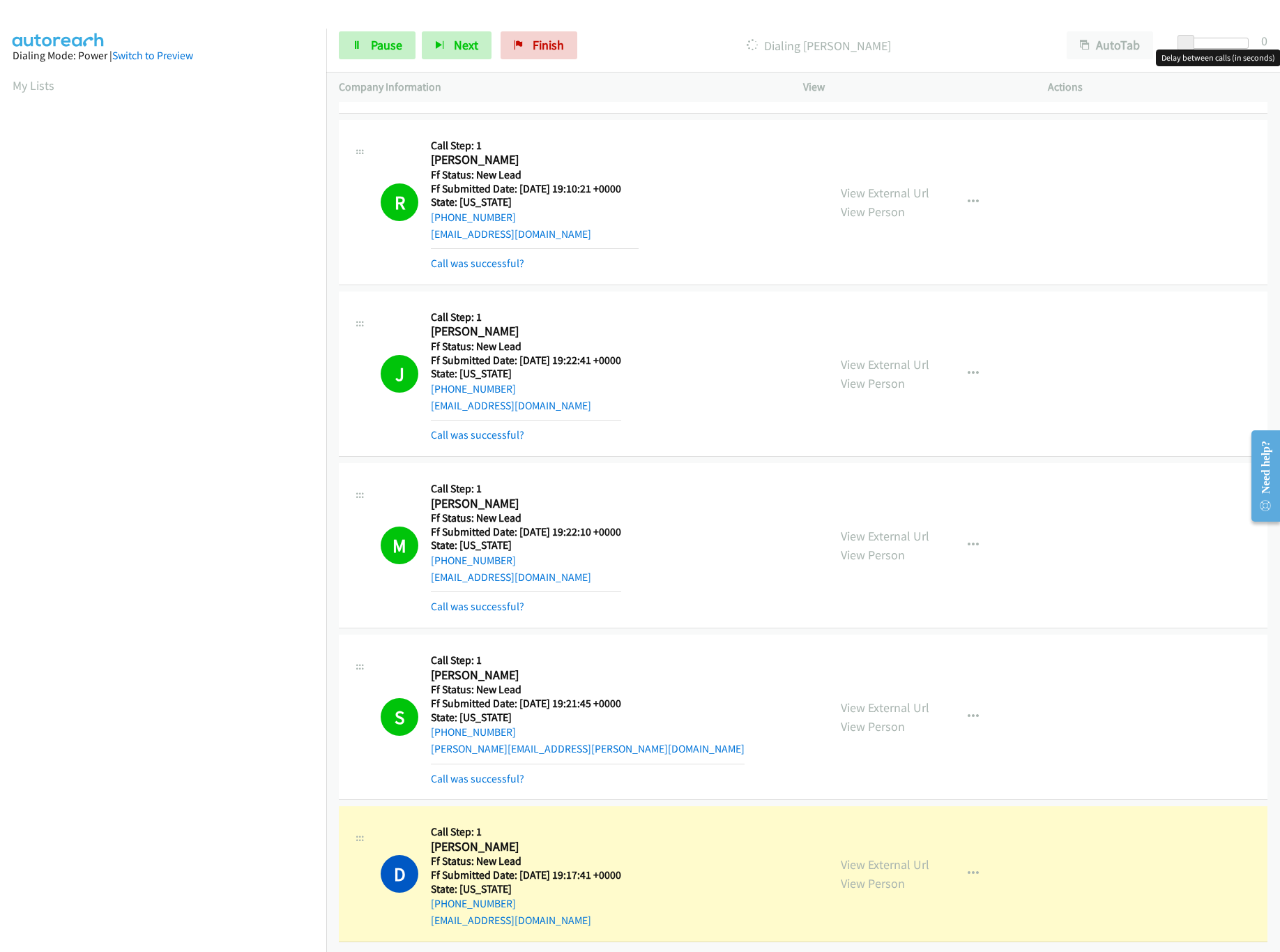
scroll to position [0, 0]
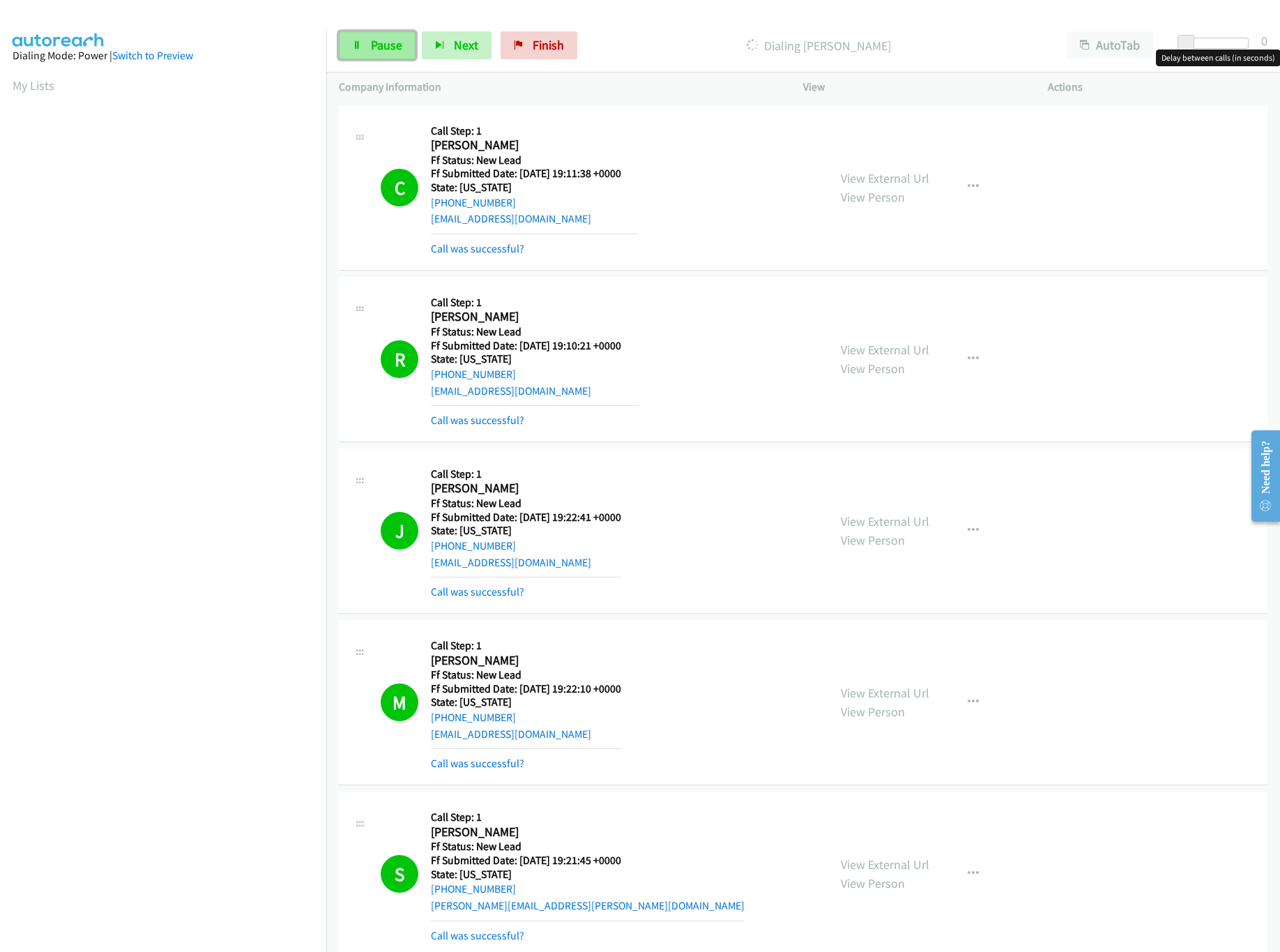
click at [387, 48] on span "Pause" at bounding box center [387, 45] width 32 height 16
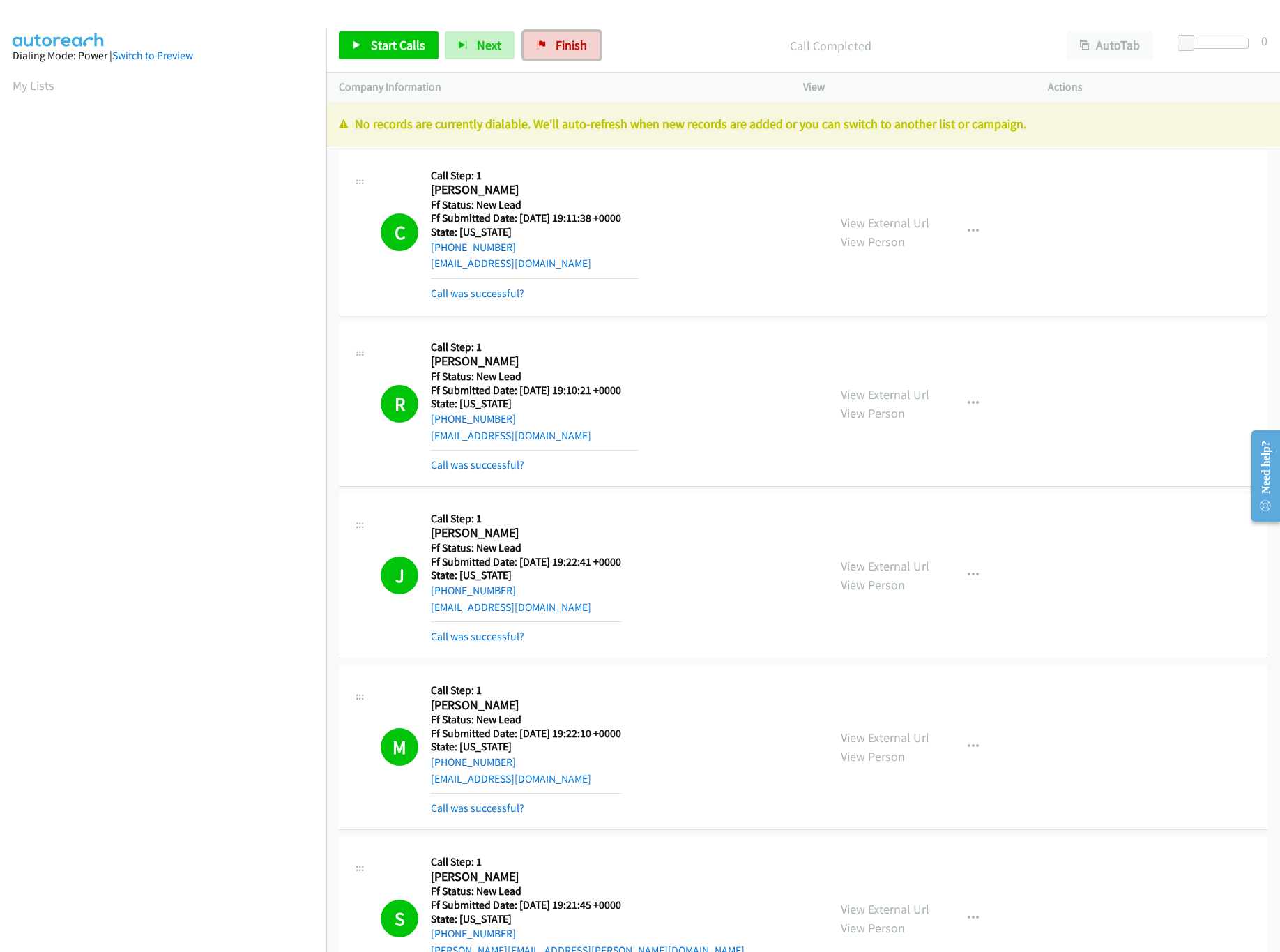
drag, startPoint x: 584, startPoint y: 38, endPoint x: 706, endPoint y: 71, distance: 126.4
click at [584, 38] on link "Finish" at bounding box center [562, 45] width 77 height 28
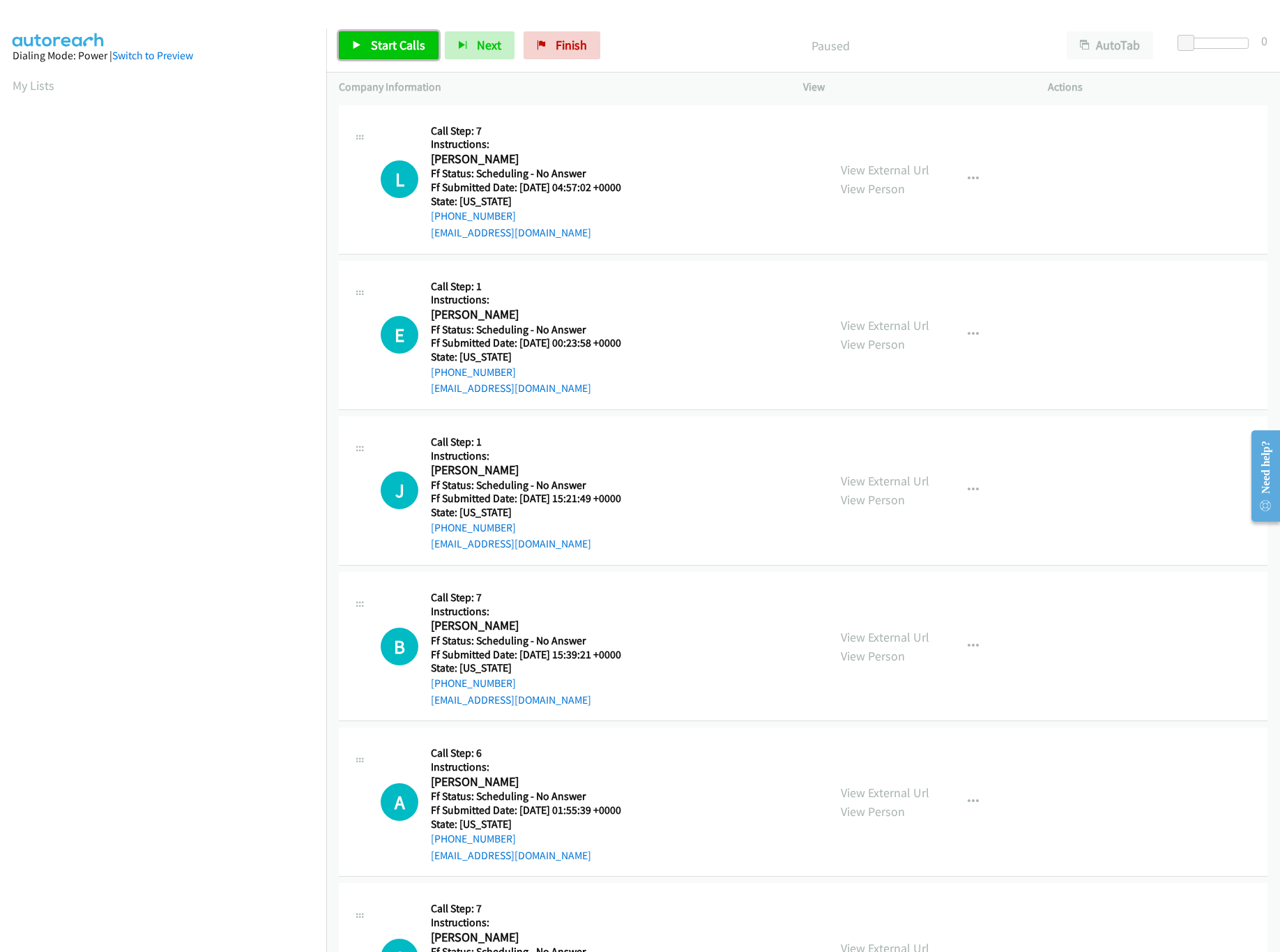
click at [390, 51] on span "Start Calls" at bounding box center [398, 45] width 55 height 16
click at [877, 318] on link "View External Url" at bounding box center [885, 326] width 89 height 16
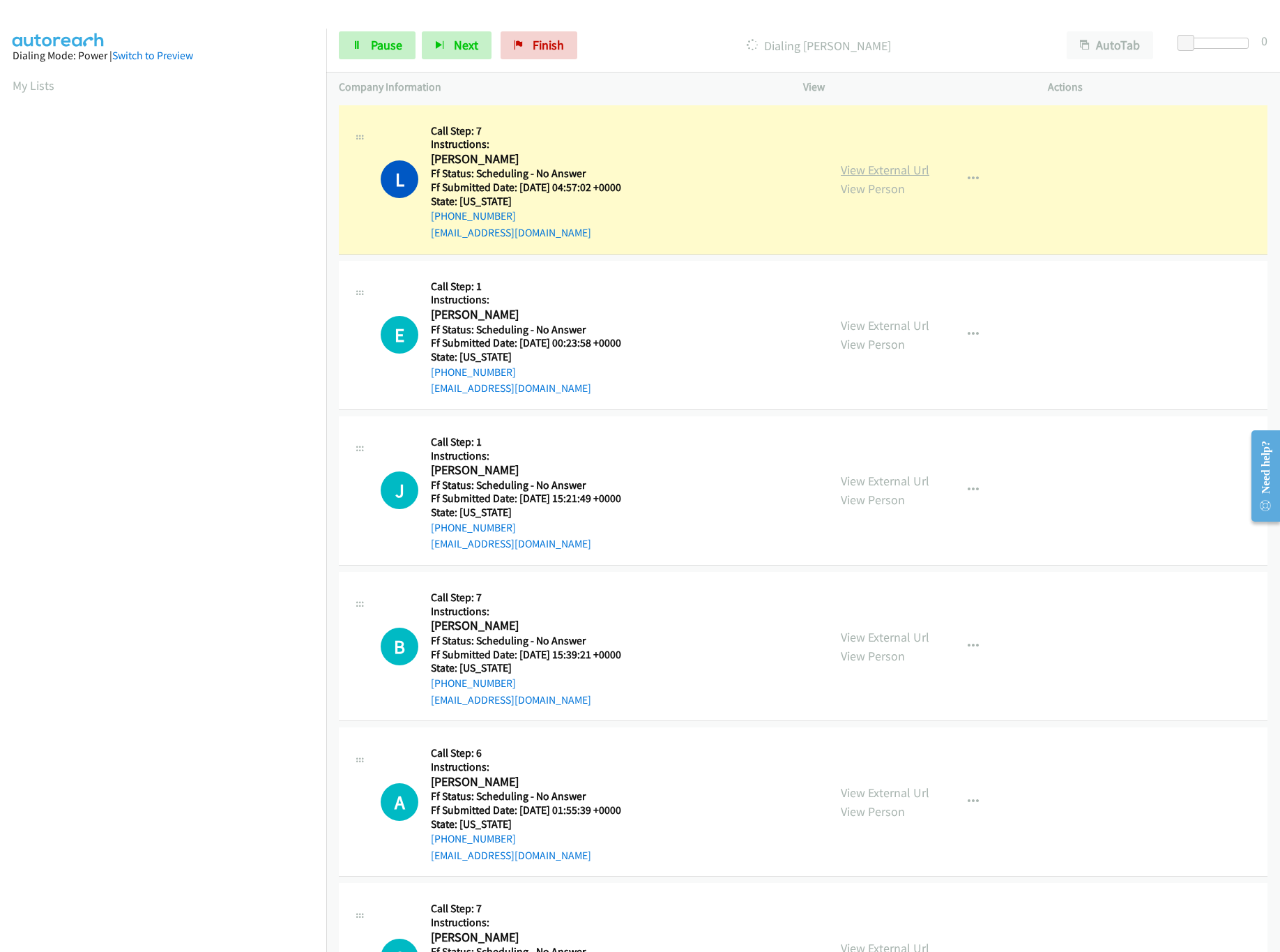
click at [856, 164] on link "View External Url" at bounding box center [885, 170] width 89 height 16
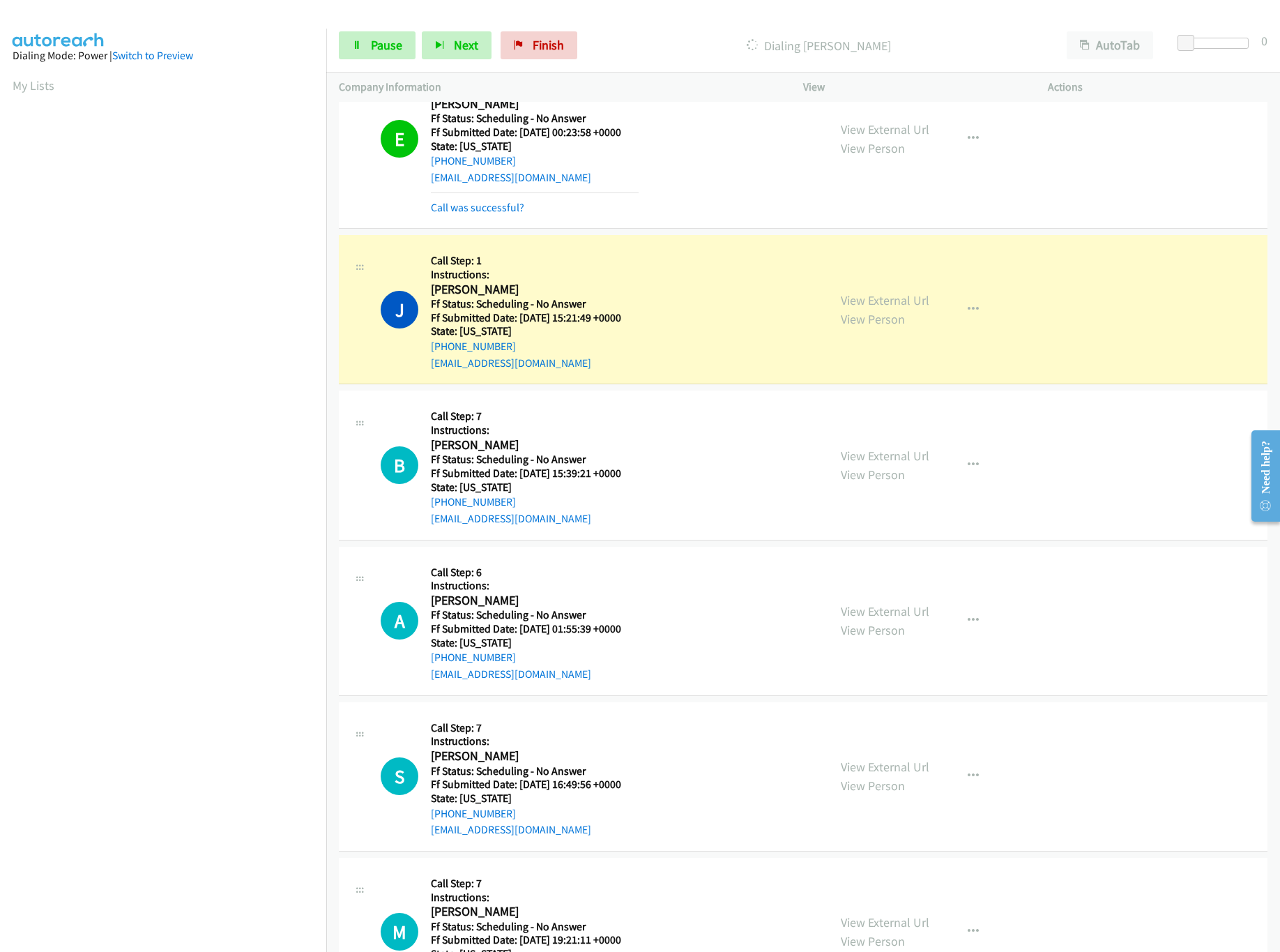
scroll to position [279, 0]
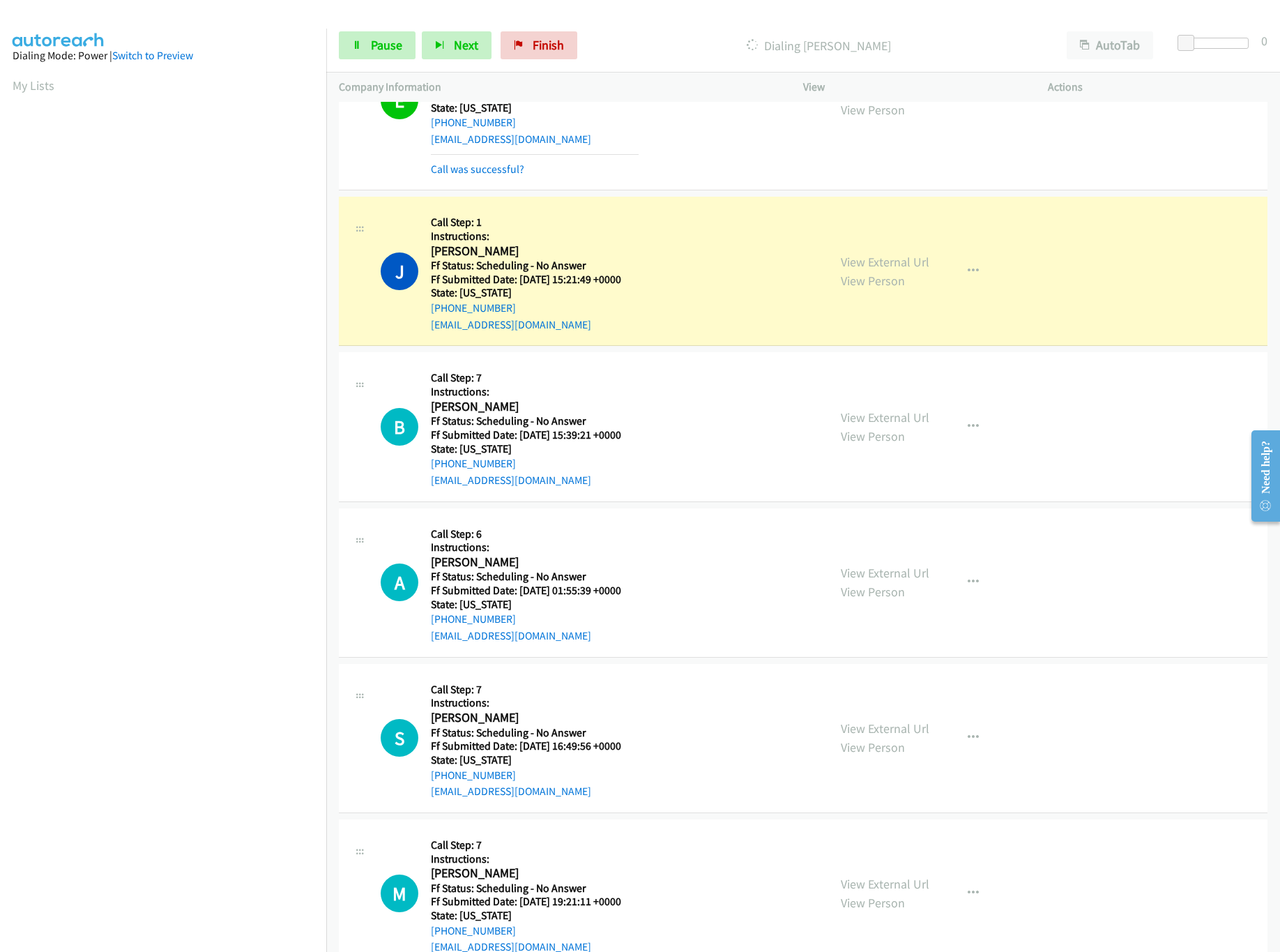
click at [884, 253] on div "View External Url View Person" at bounding box center [885, 271] width 89 height 37
click at [885, 257] on link "View External Url" at bounding box center [885, 262] width 89 height 16
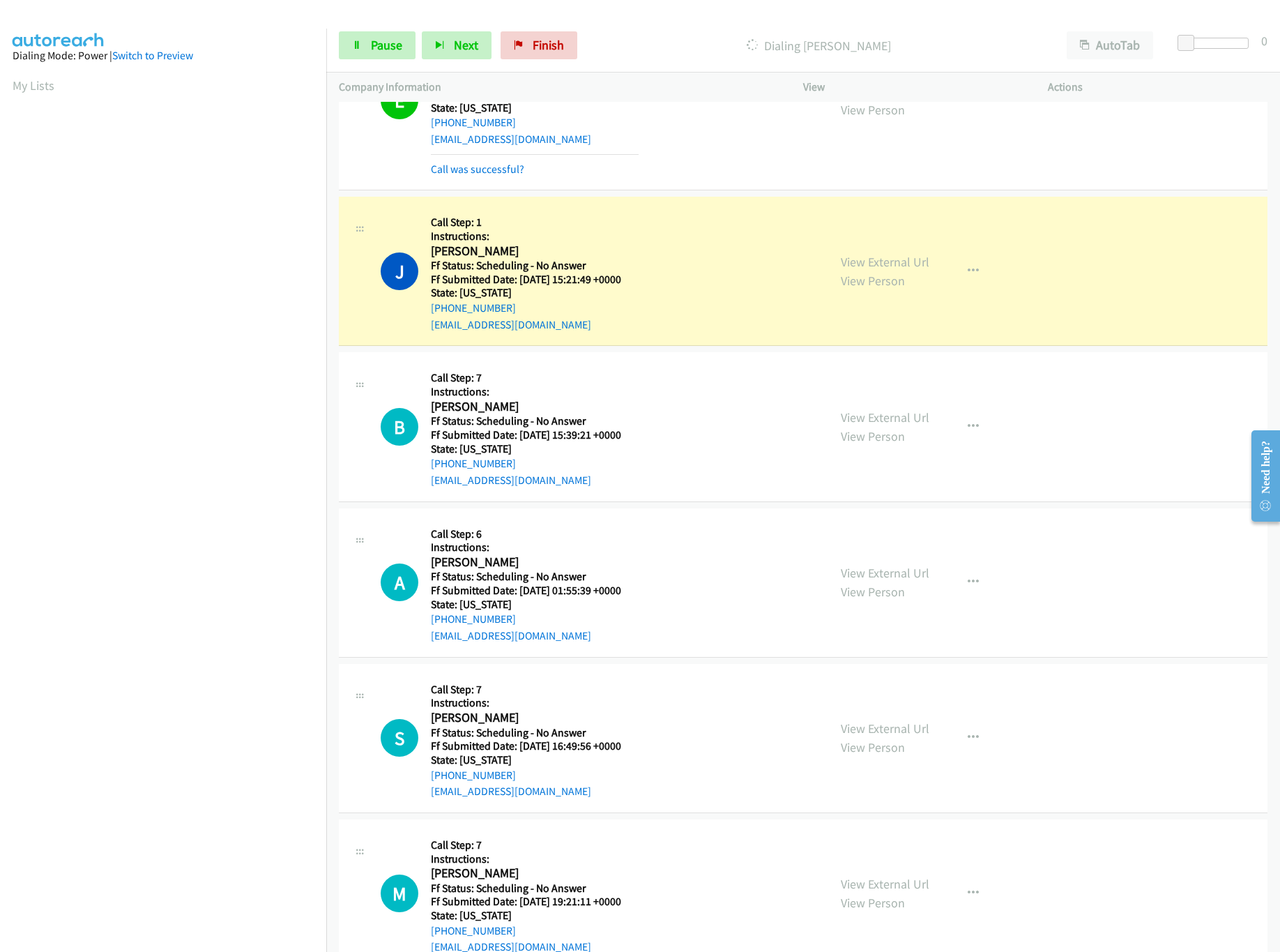
click at [781, 185] on div "E Callback Scheduled Call Step: 1 Instructions: Elisa Alvarez America/New_York …" at bounding box center [804, 101] width 929 height 179
click at [896, 421] on link "View External Url" at bounding box center [885, 418] width 89 height 16
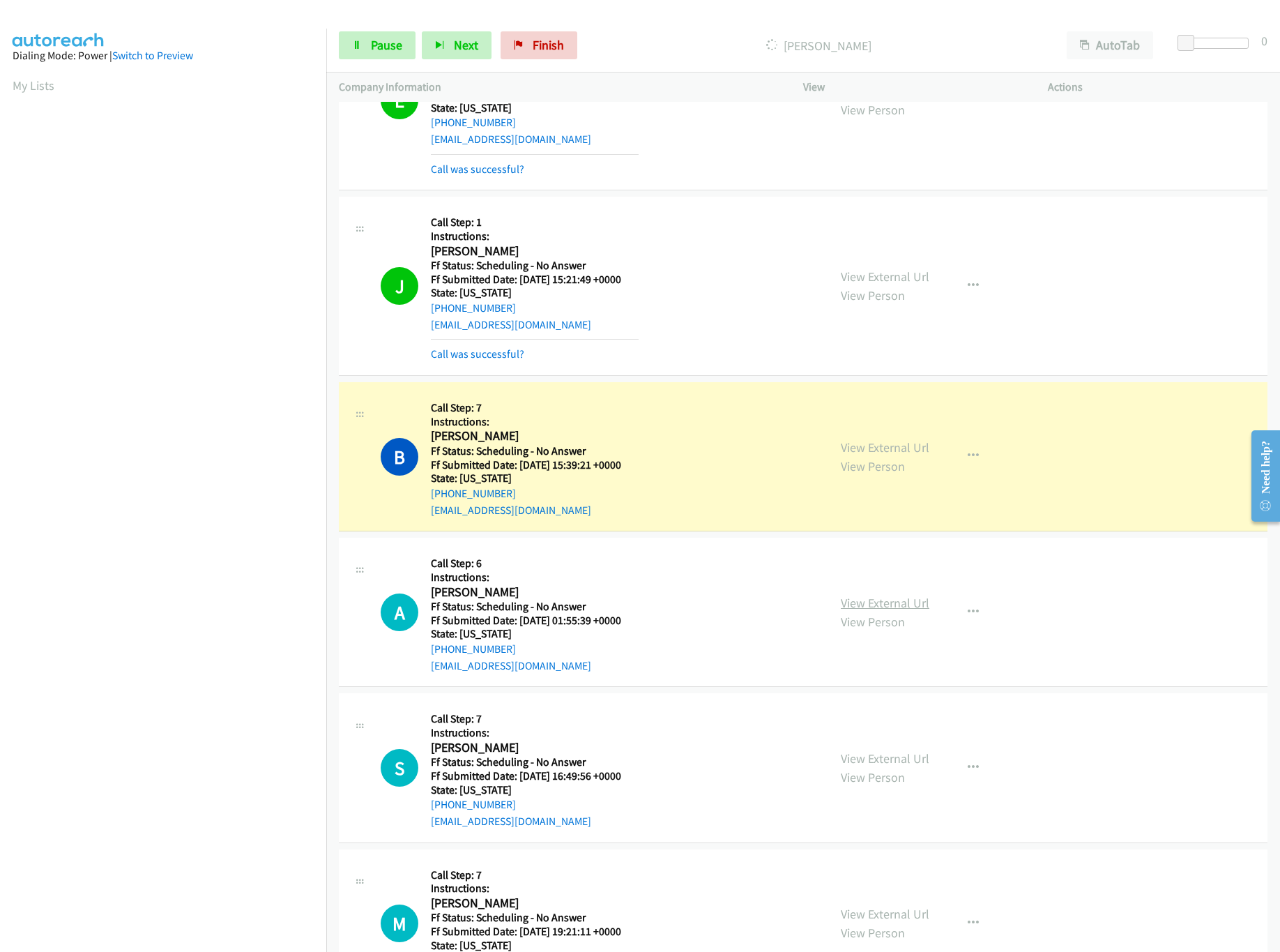
click at [896, 604] on link "View External Url" at bounding box center [885, 603] width 89 height 16
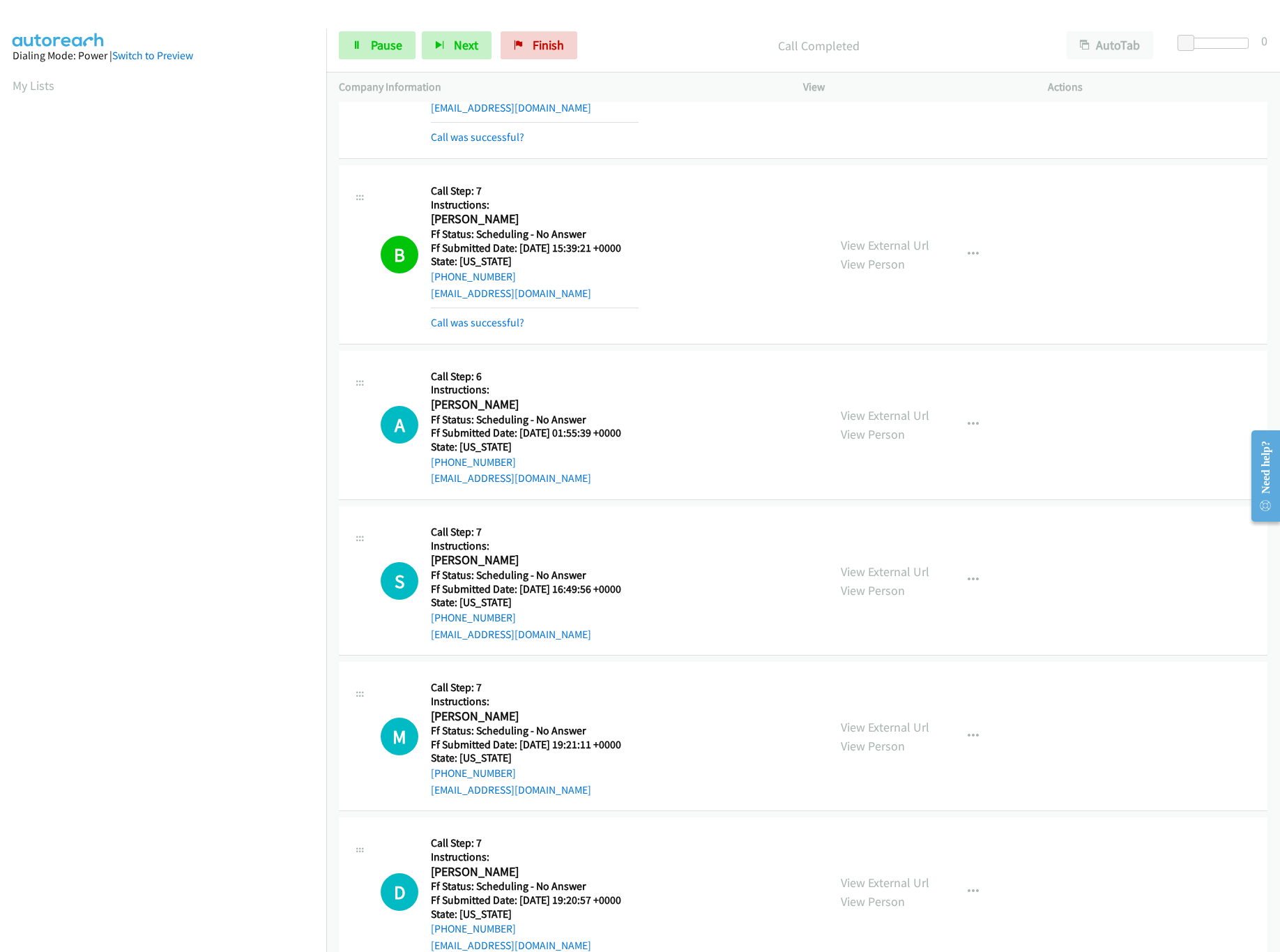
scroll to position [557, 0]
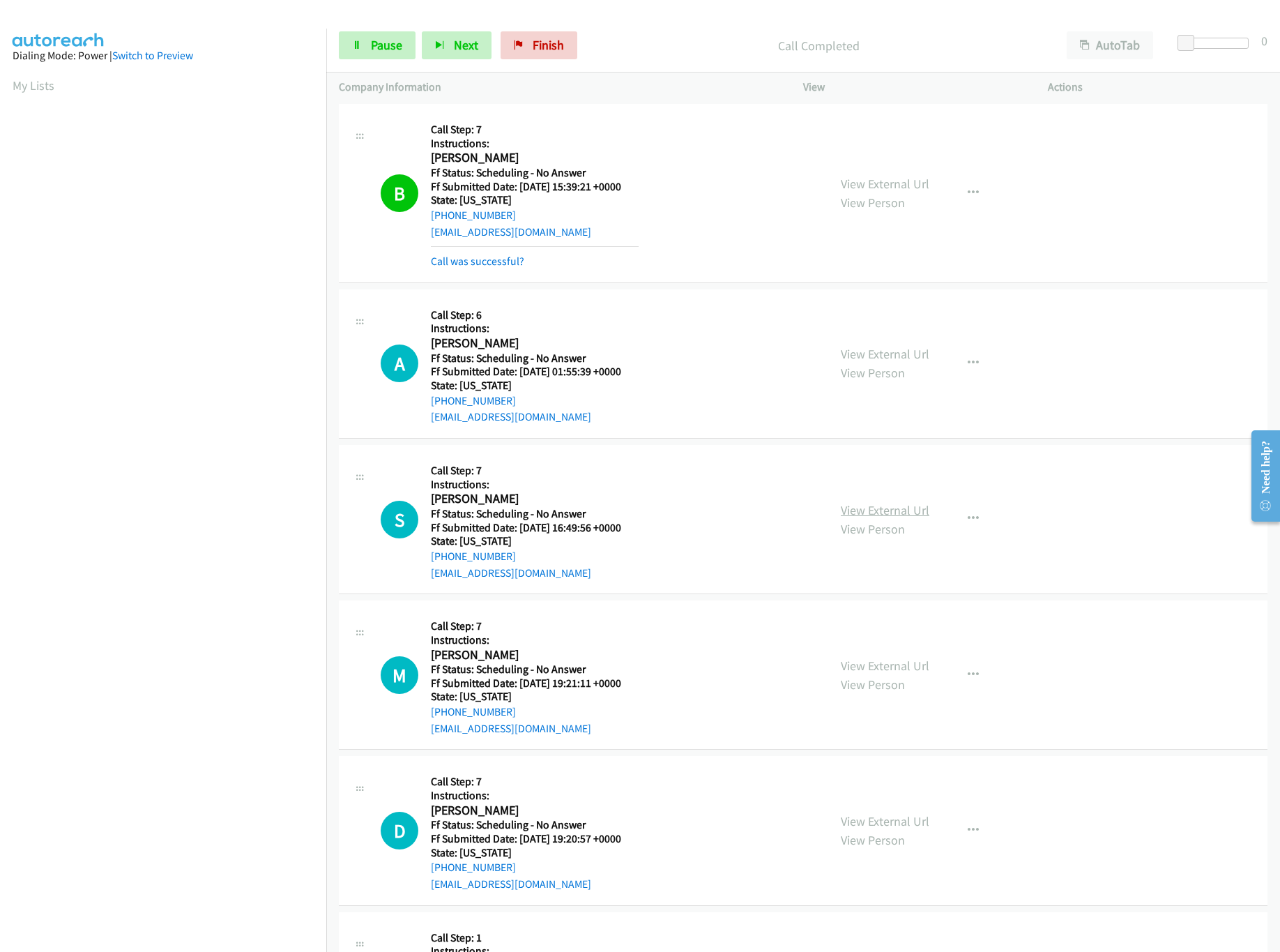
click at [870, 507] on link "View External Url" at bounding box center [885, 510] width 89 height 16
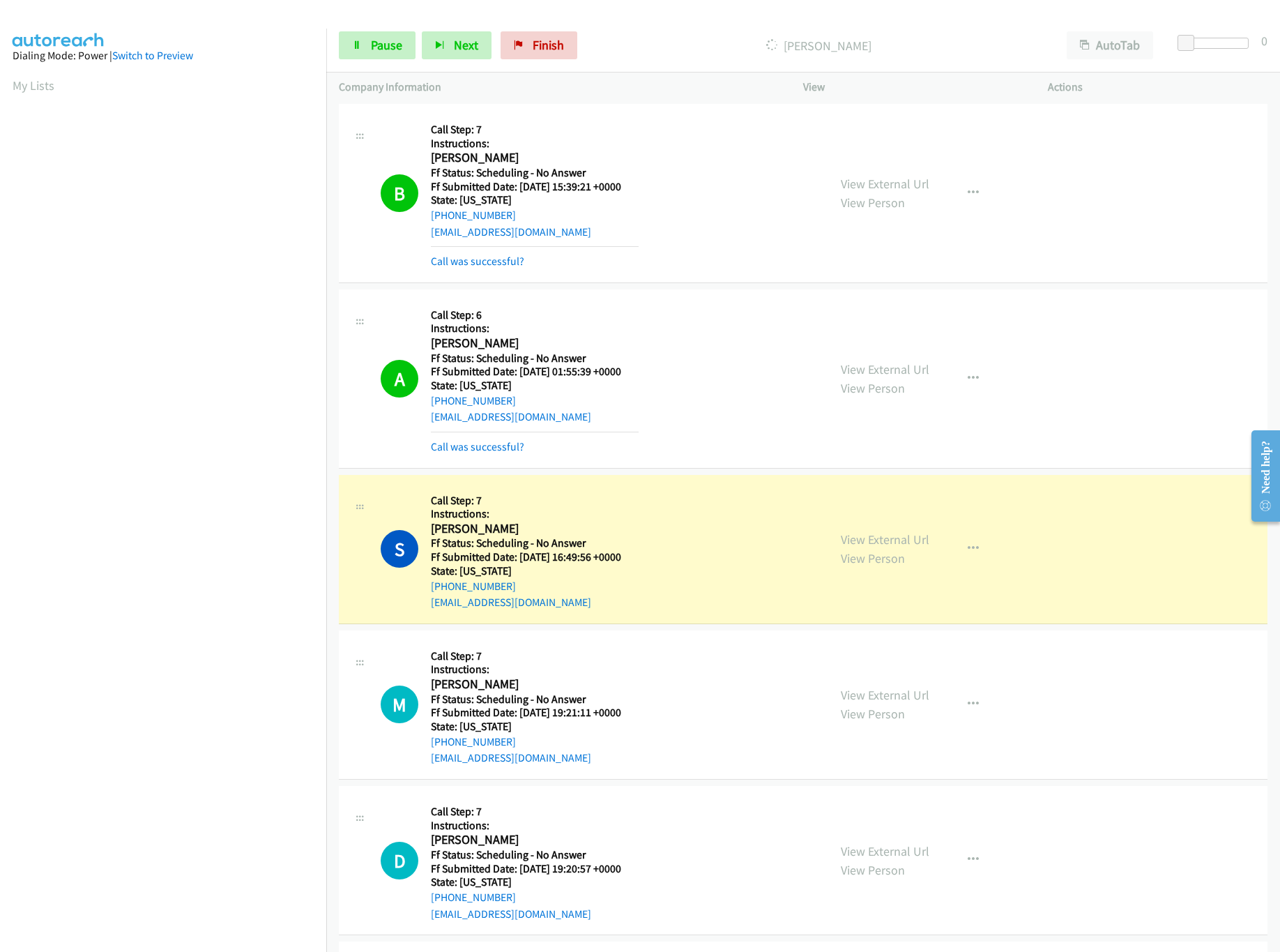
scroll to position [837, 0]
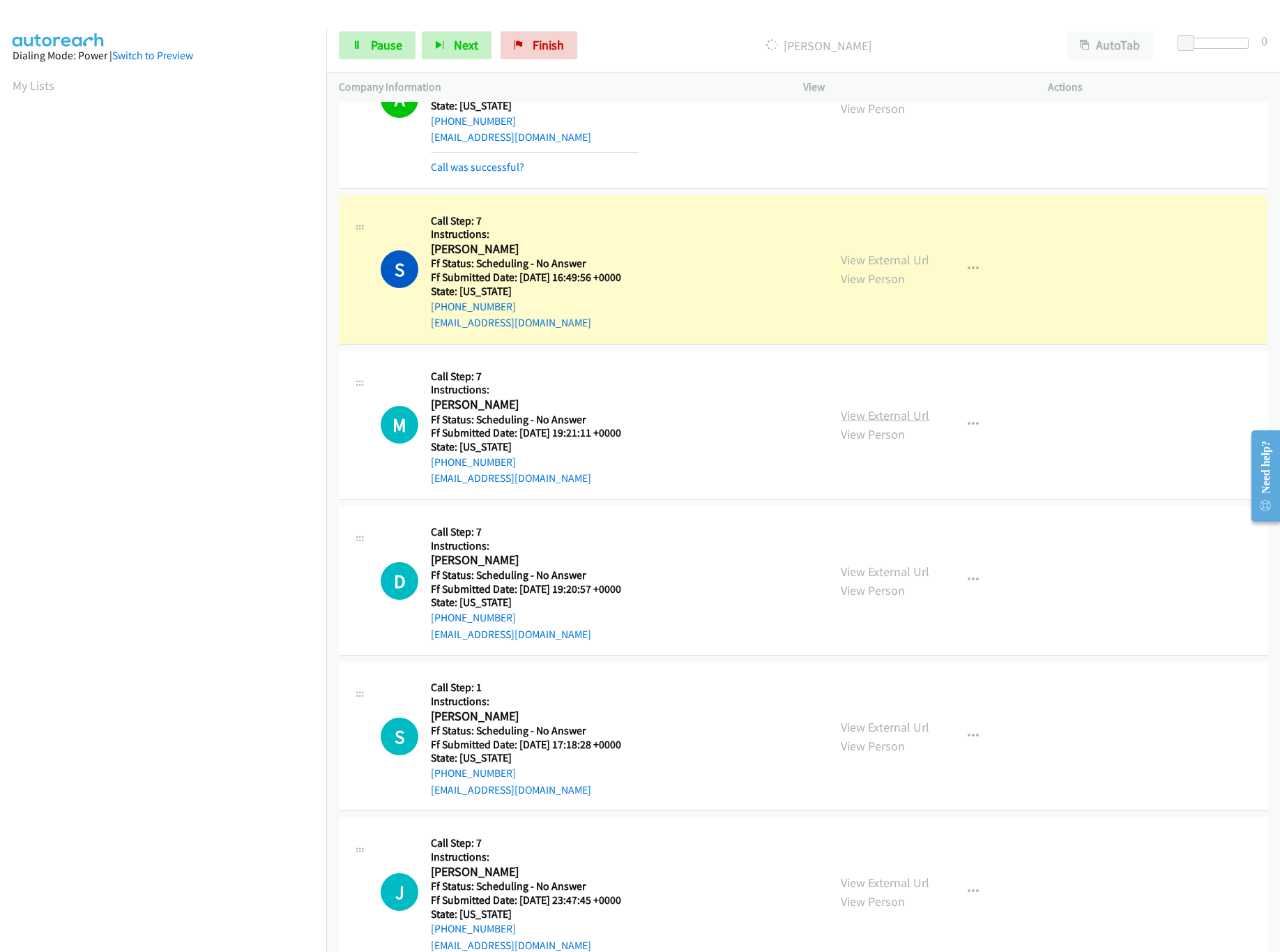
click at [868, 410] on link "View External Url" at bounding box center [885, 415] width 89 height 16
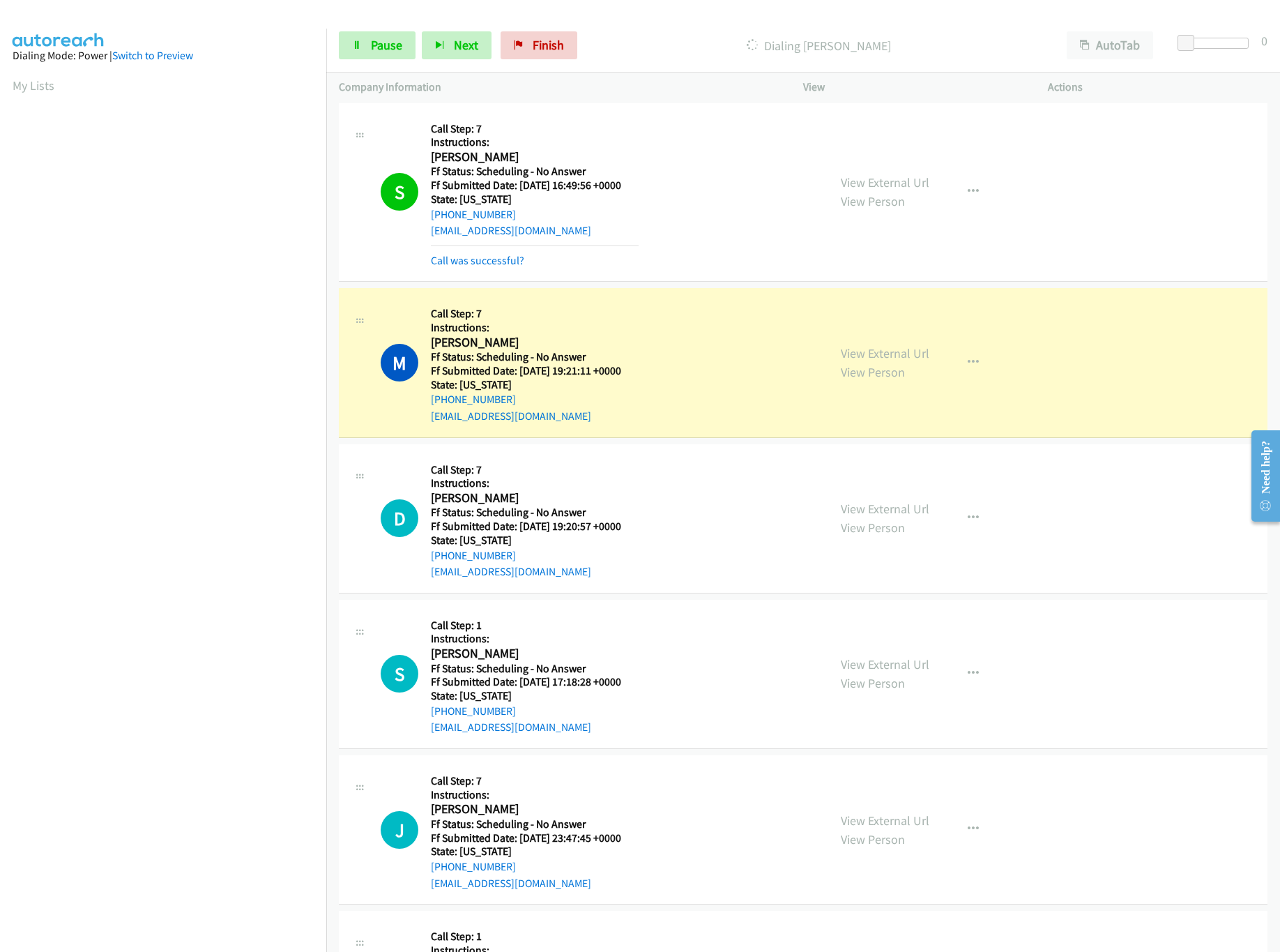
scroll to position [976, 0]
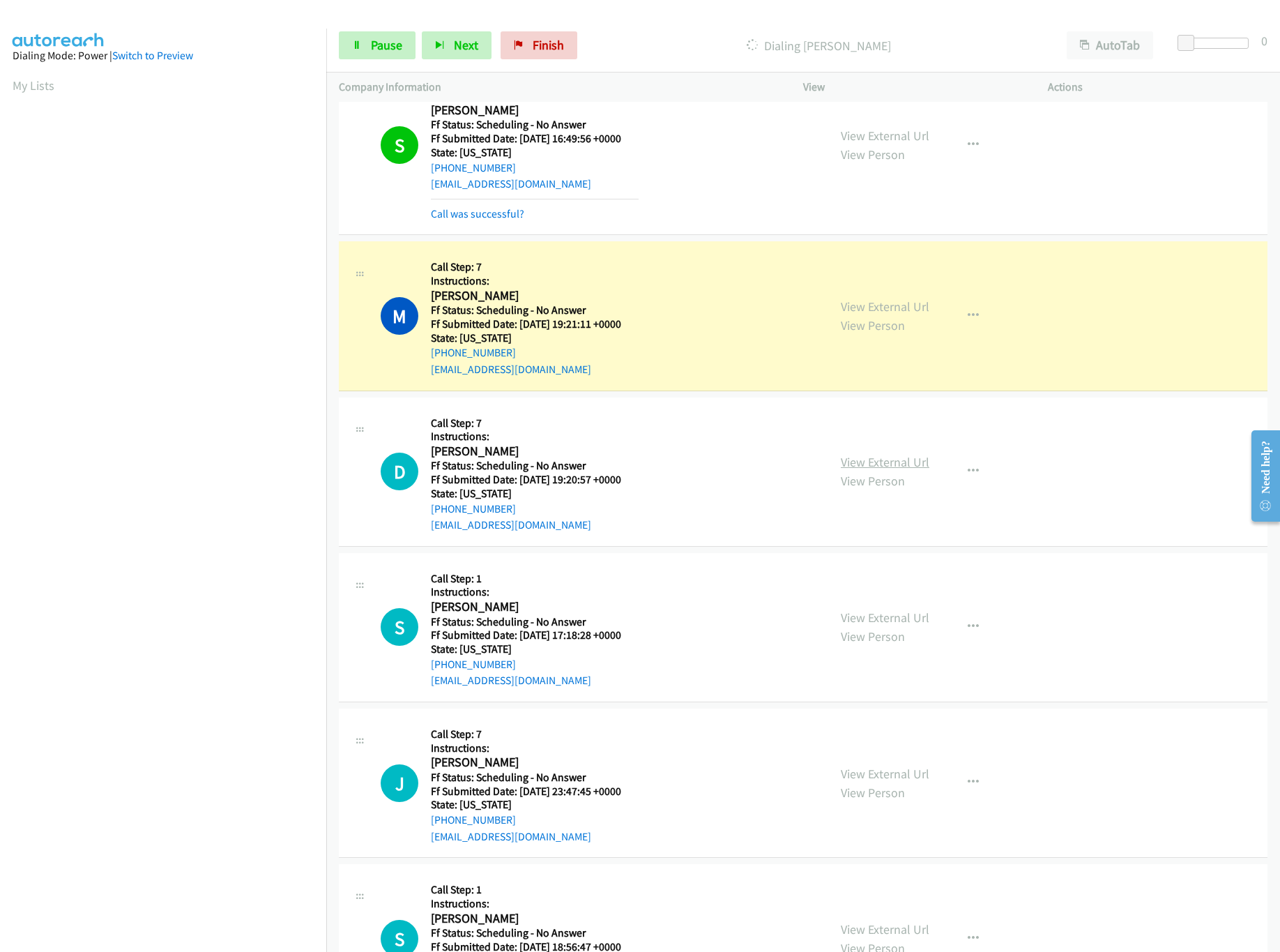
click at [885, 467] on link "View External Url" at bounding box center [885, 462] width 89 height 16
click at [358, 50] on link "Pause" at bounding box center [377, 45] width 77 height 28
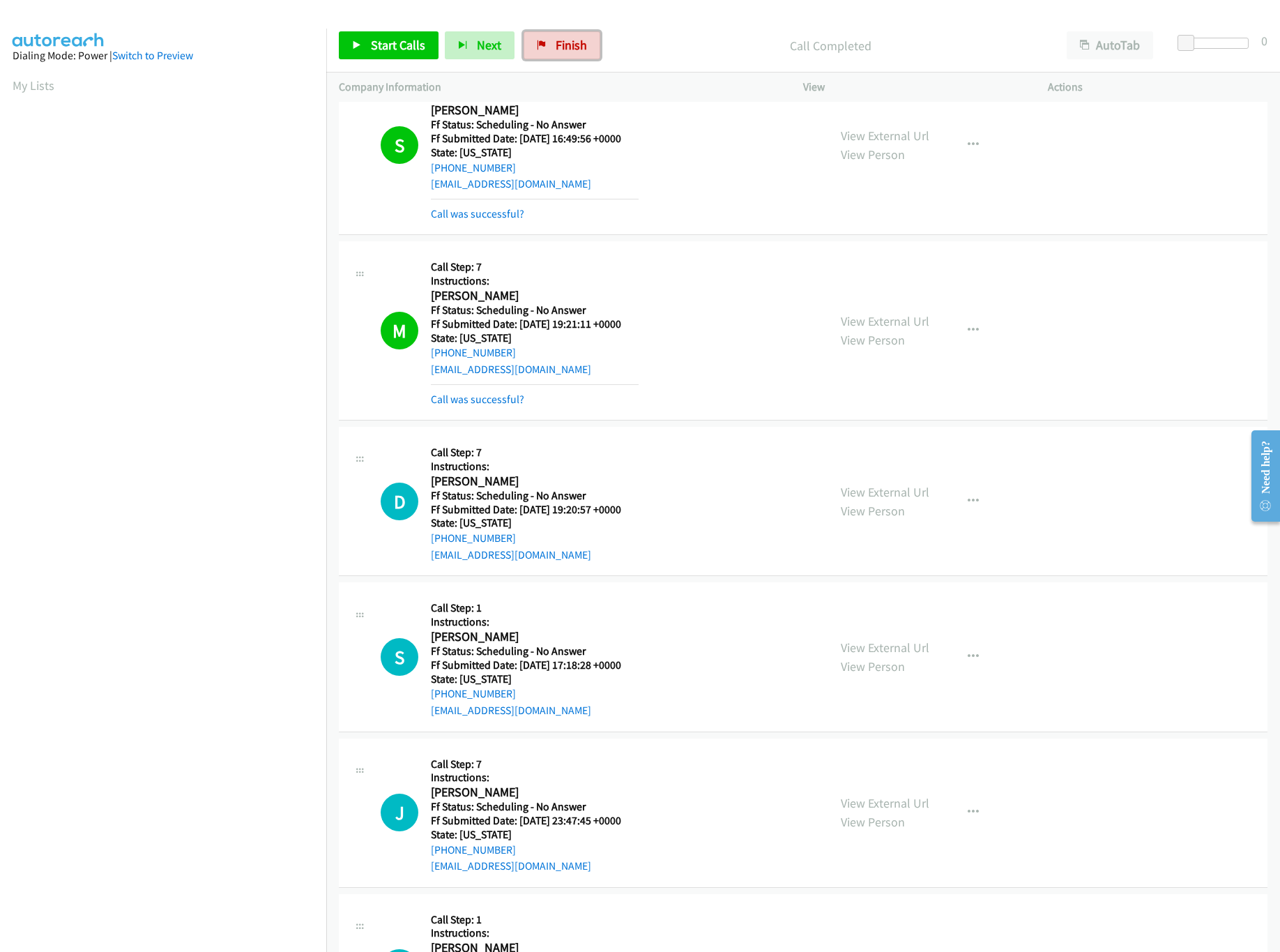
drag, startPoint x: 576, startPoint y: 48, endPoint x: 731, endPoint y: 69, distance: 156.4
click at [576, 48] on span "Finish" at bounding box center [572, 45] width 32 height 16
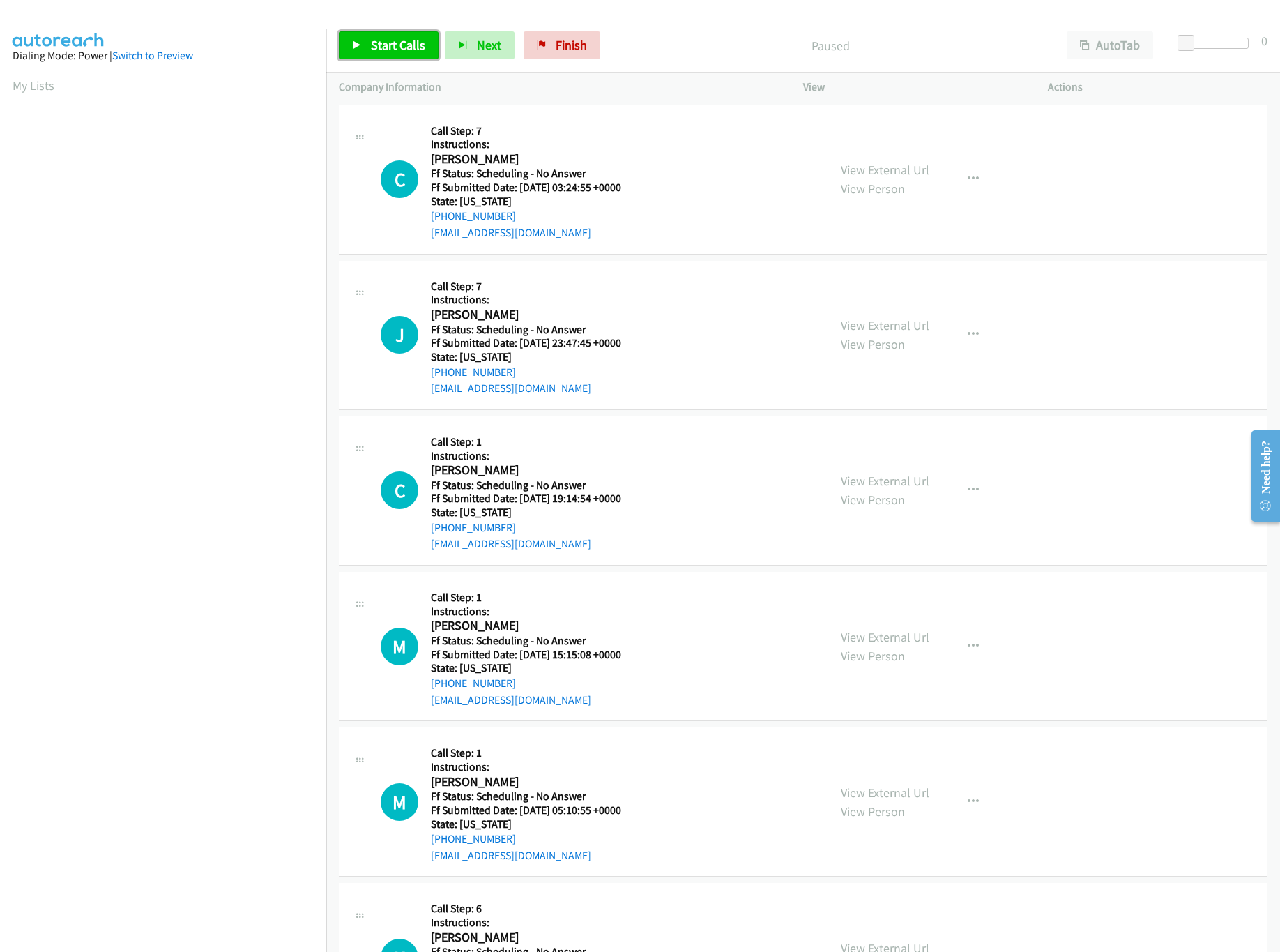
click at [395, 46] on span "Start Calls" at bounding box center [398, 45] width 55 height 16
click at [879, 168] on link "View External Url" at bounding box center [885, 170] width 89 height 16
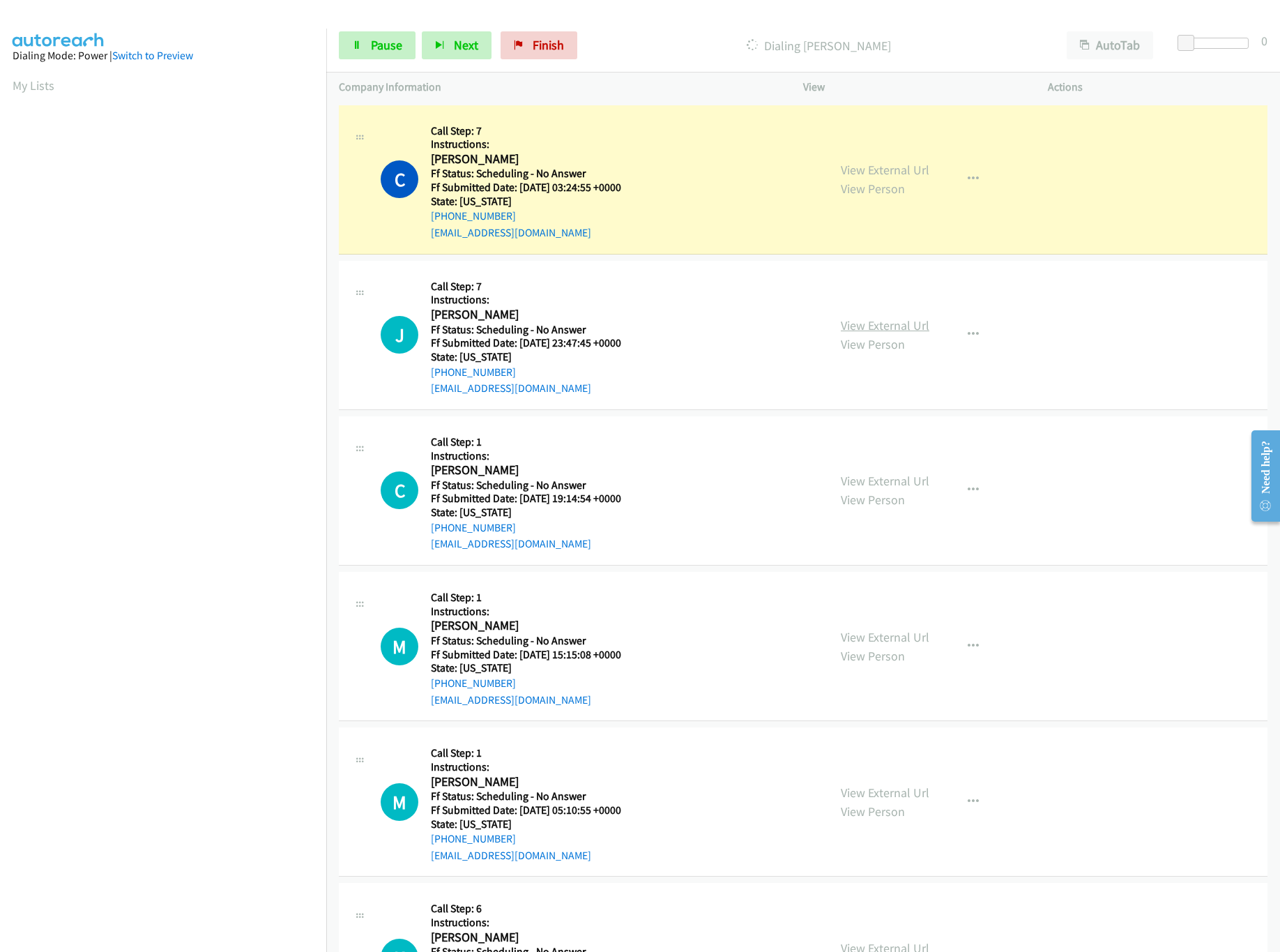
click at [881, 325] on link "View External Url" at bounding box center [885, 326] width 89 height 16
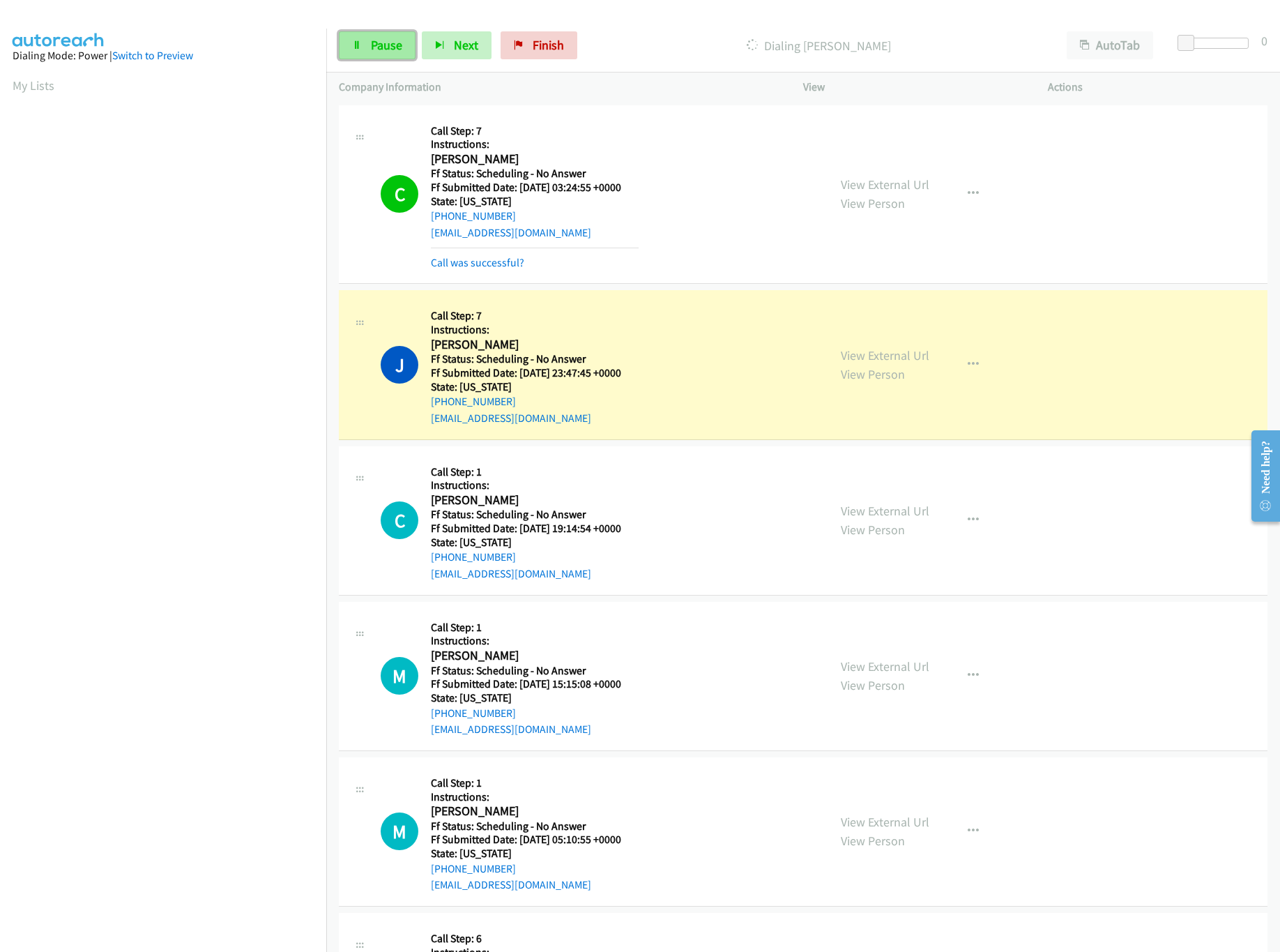
click at [353, 46] on icon at bounding box center [357, 46] width 10 height 10
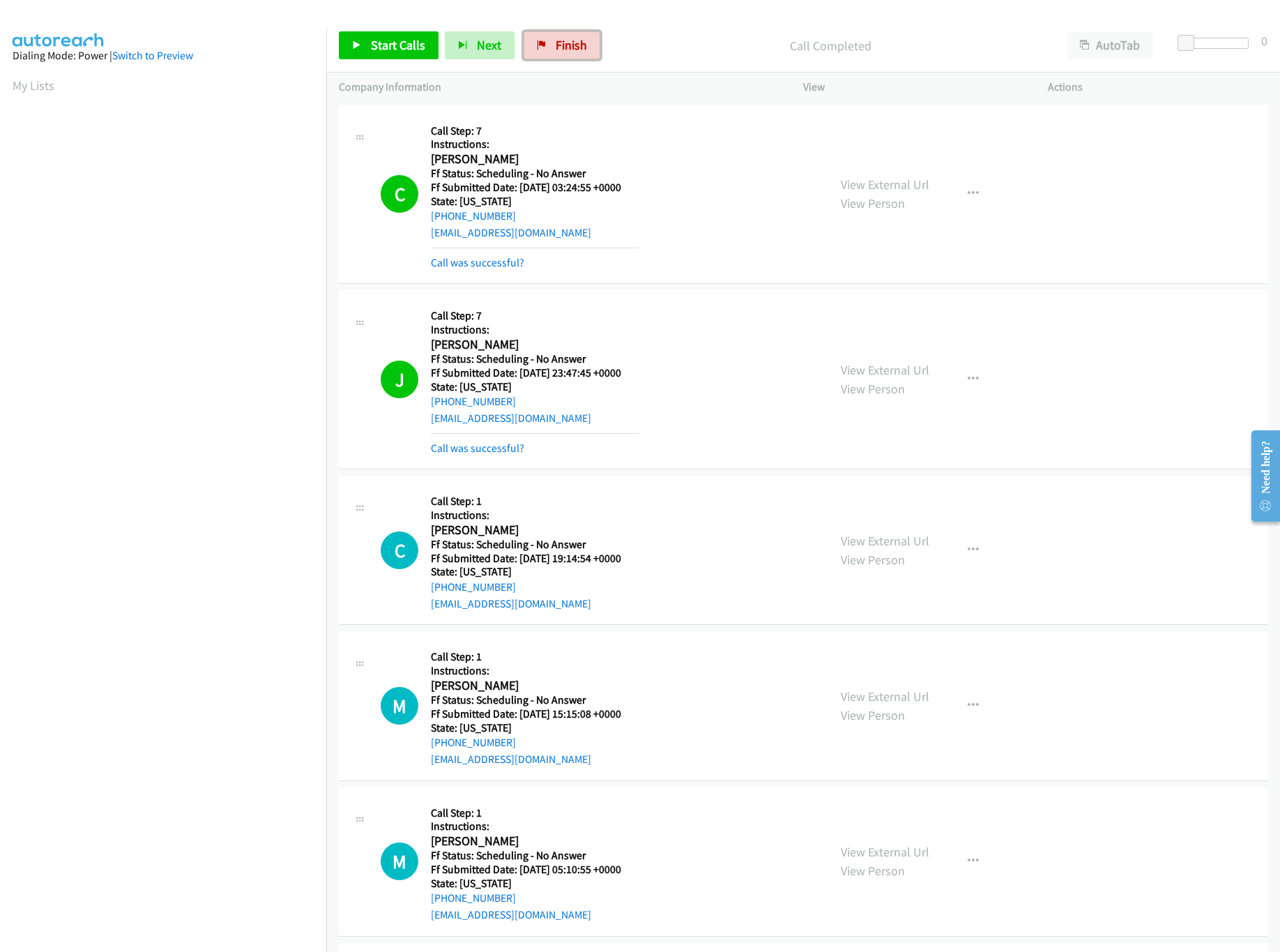
click at [582, 44] on span "Finish" at bounding box center [572, 45] width 32 height 16
click at [731, 65] on div "Start Calls Pause Next Finish Call Completed AutoTab AutoTab 0" at bounding box center [803, 46] width 954 height 54
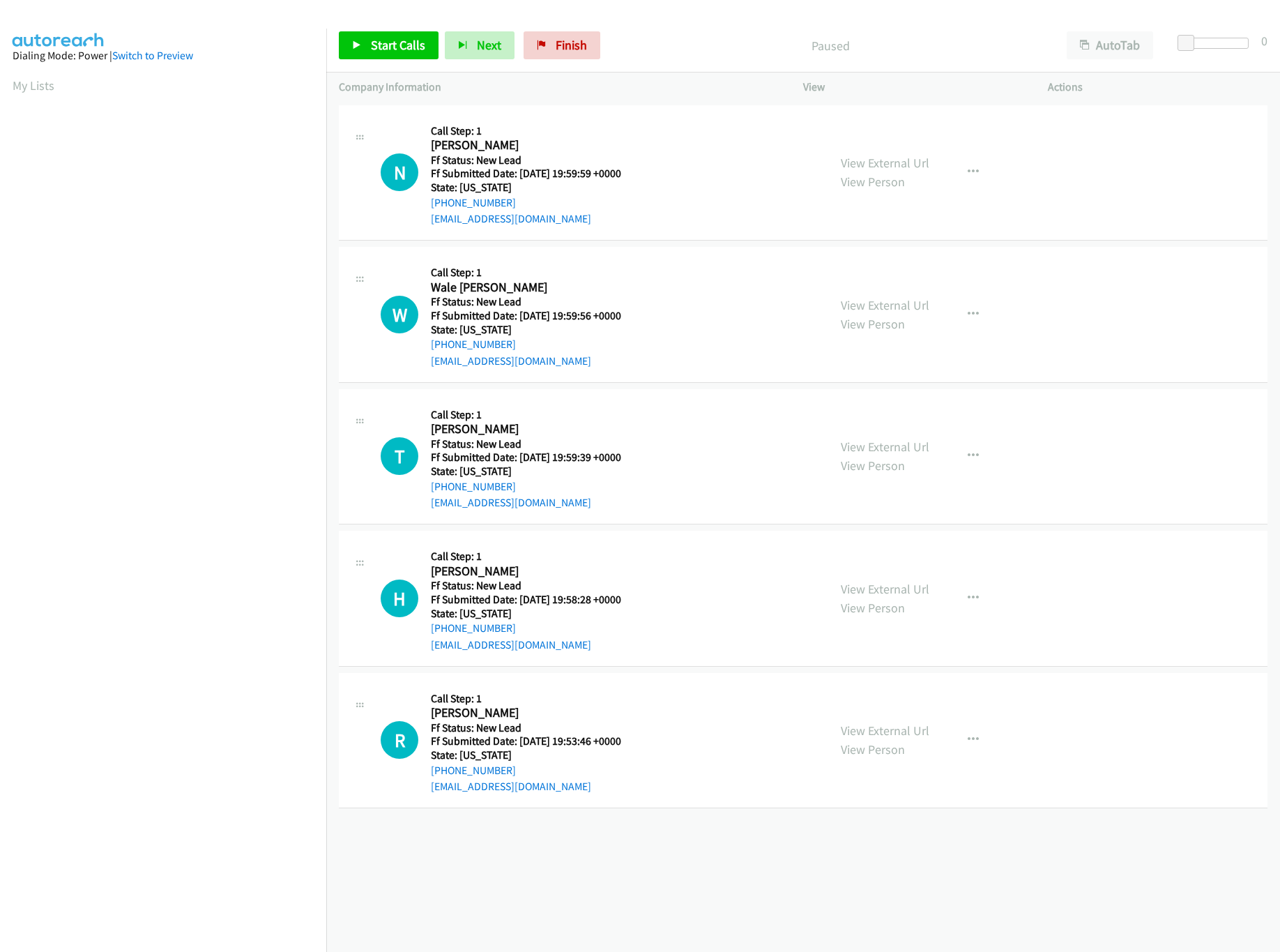
click at [627, 120] on div "Callback Scheduled Call Step: 1 [PERSON_NAME] America/New_York Ff Status: New L…" at bounding box center [535, 172] width 208 height 110
click at [874, 306] on link "View External Url" at bounding box center [885, 305] width 89 height 16
click at [904, 168] on link "View External Url" at bounding box center [885, 163] width 89 height 16
click at [426, 40] on link "Start Calls" at bounding box center [389, 45] width 100 height 28
click at [873, 442] on link "View External Url" at bounding box center [885, 446] width 89 height 16
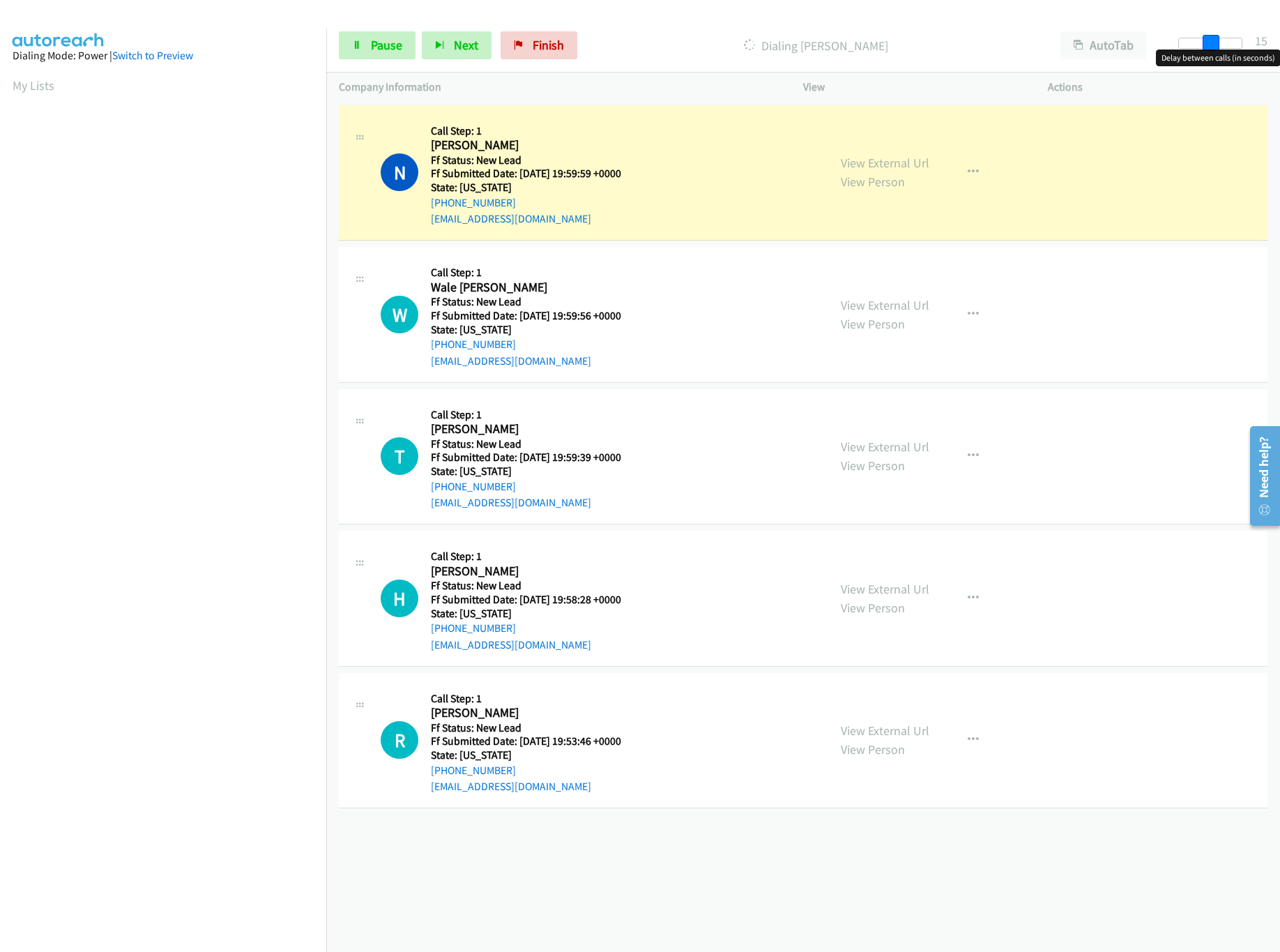
drag, startPoint x: 1194, startPoint y: 44, endPoint x: 1227, endPoint y: 48, distance: 33.2
click at [1227, 48] on body "Start Calls Pause Next Finish Dialing [PERSON_NAME] AutoTab AutoTab 15 Company …" at bounding box center [640, 33] width 1280 height 66
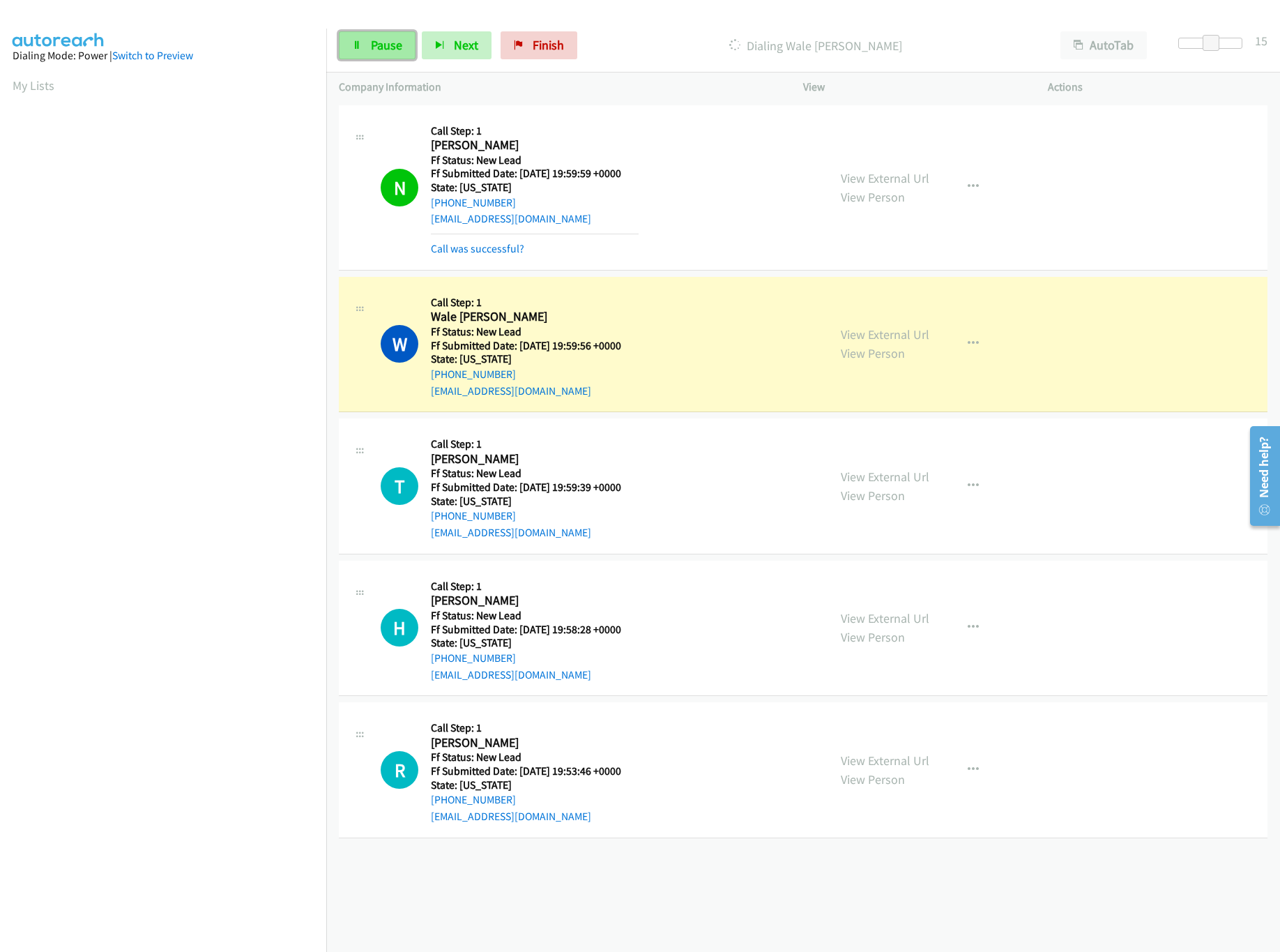
click at [387, 48] on span "Pause" at bounding box center [387, 45] width 32 height 16
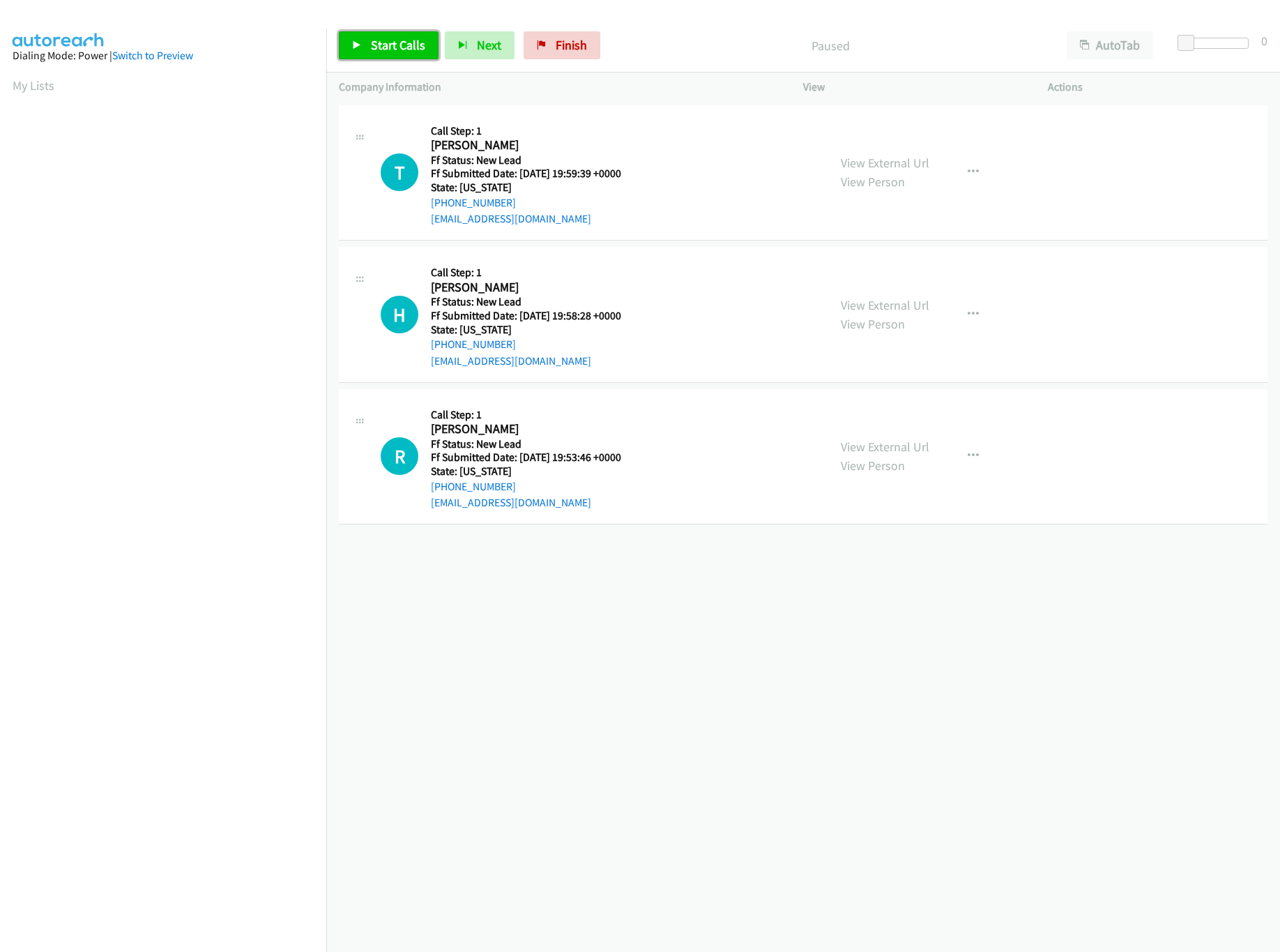
click at [362, 56] on link "Start Calls" at bounding box center [389, 45] width 100 height 28
click at [868, 302] on link "View External Url" at bounding box center [885, 305] width 89 height 16
click at [380, 48] on span "Pause" at bounding box center [387, 45] width 32 height 16
click at [363, 38] on link "Start Calls" at bounding box center [389, 45] width 100 height 28
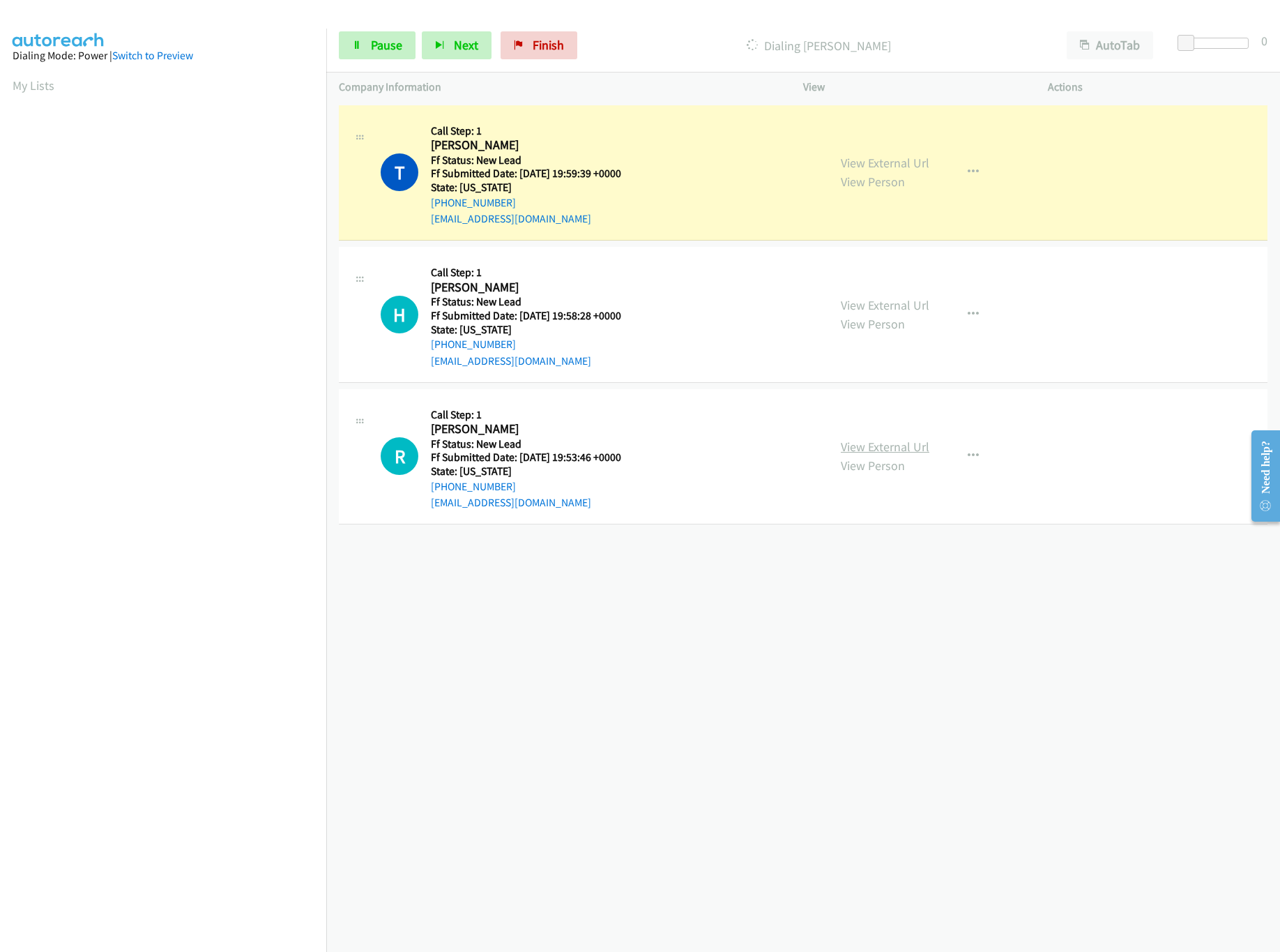
click at [902, 452] on link "View External Url" at bounding box center [885, 446] width 89 height 16
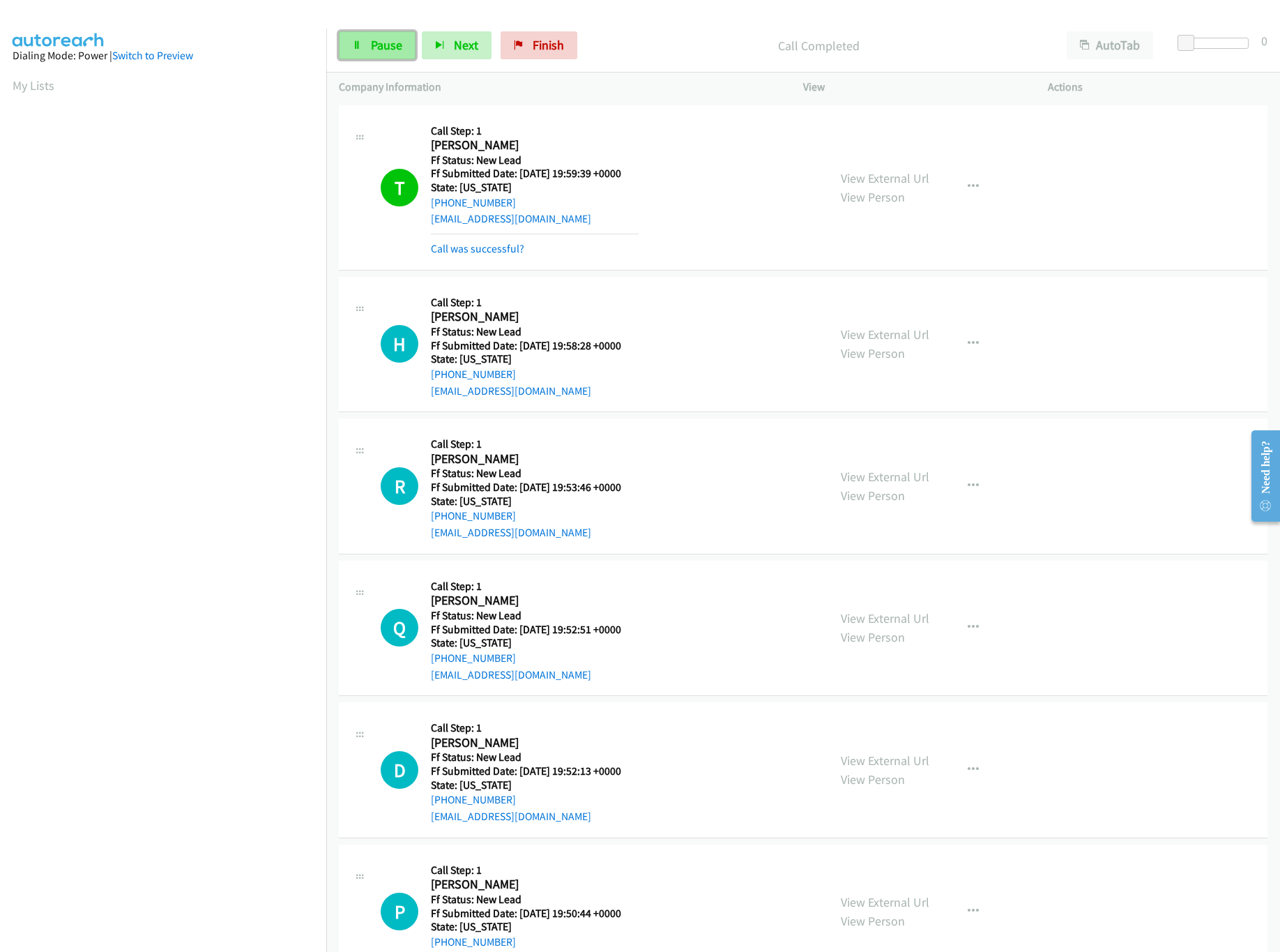
click at [391, 51] on span "Pause" at bounding box center [387, 45] width 32 height 16
click at [376, 56] on link "Start Calls" at bounding box center [389, 45] width 100 height 28
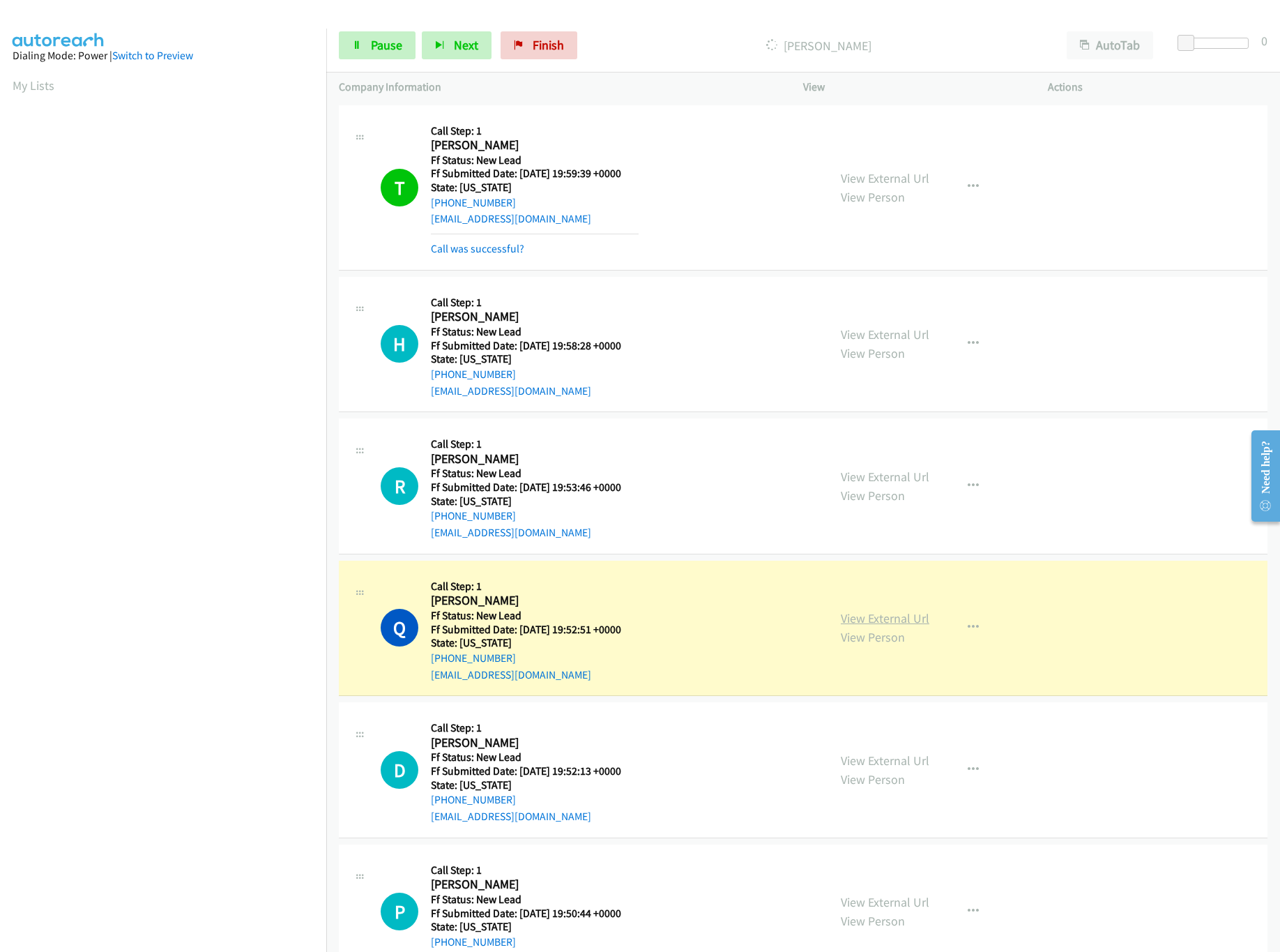
click at [873, 623] on link "View External Url" at bounding box center [885, 618] width 89 height 16
click at [371, 50] on span "Pause" at bounding box center [387, 45] width 32 height 16
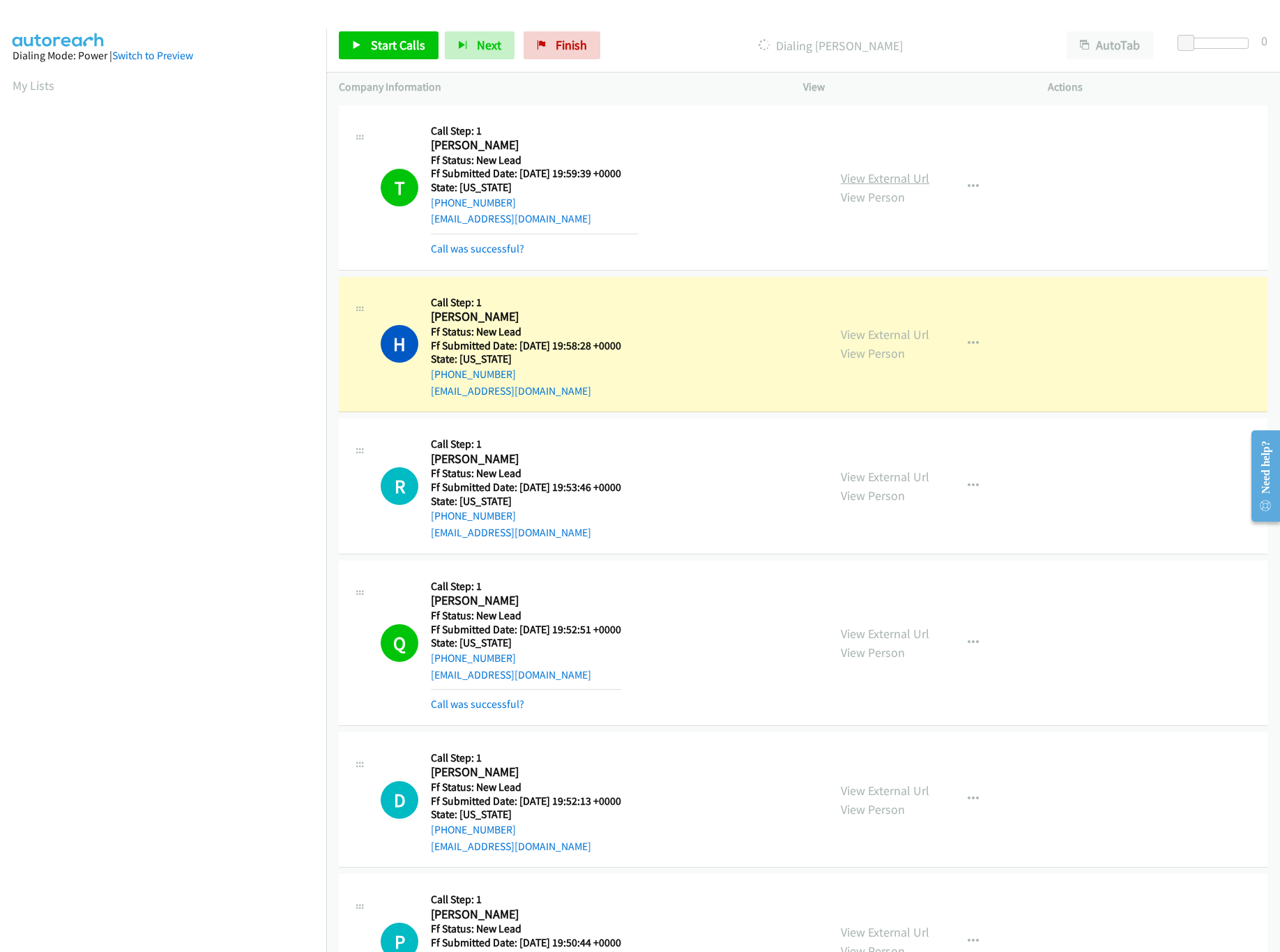
click at [841, 172] on link "View External Url" at bounding box center [885, 178] width 89 height 16
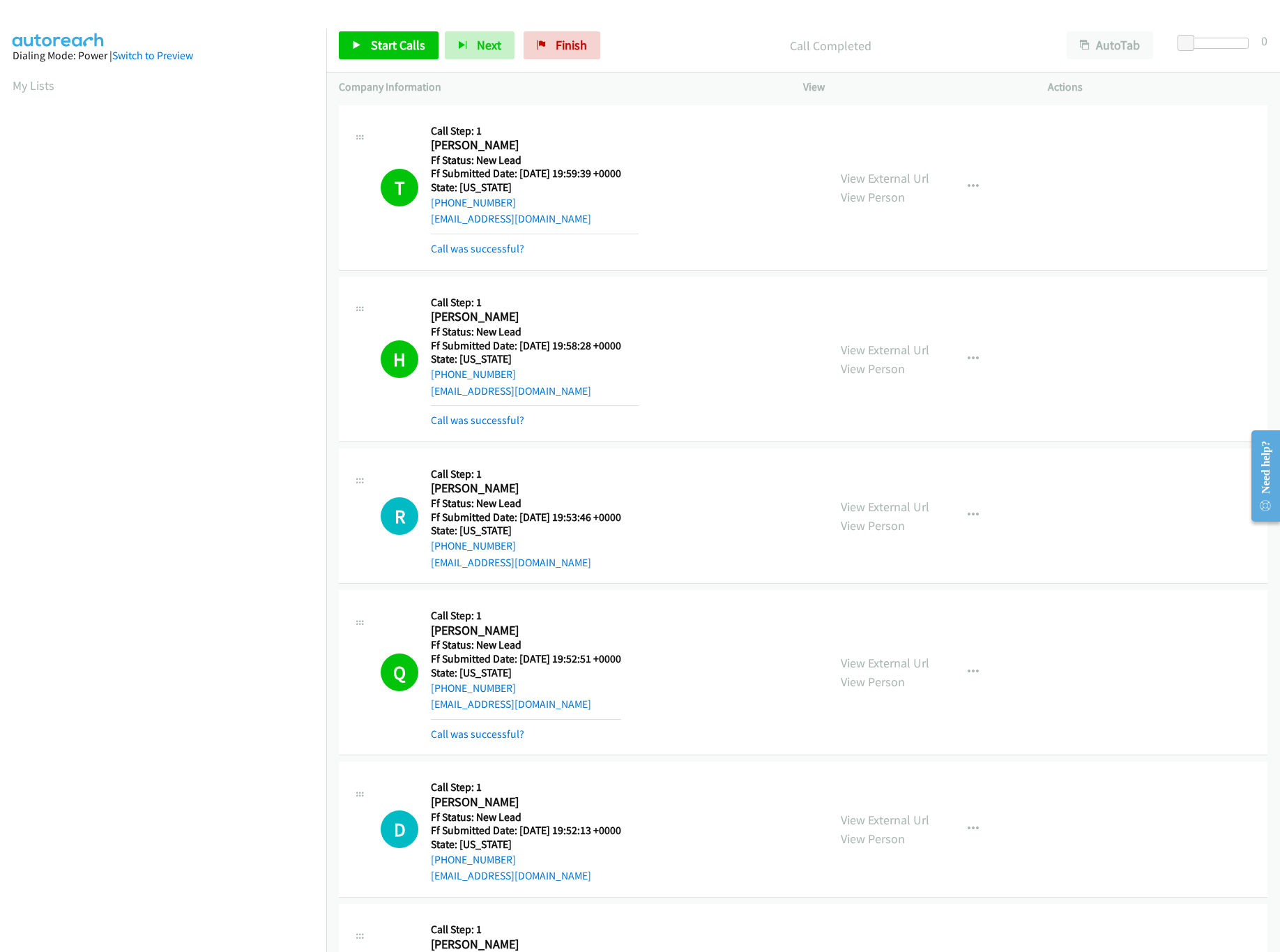
click at [594, 17] on div at bounding box center [634, 27] width 1268 height 54
click at [582, 30] on div "Start Calls Pause Next Finish Call Completed AutoTab AutoTab 0" at bounding box center [803, 46] width 954 height 54
click at [581, 38] on span "Finish" at bounding box center [572, 45] width 32 height 16
